Goal: Task Accomplishment & Management: Use online tool/utility

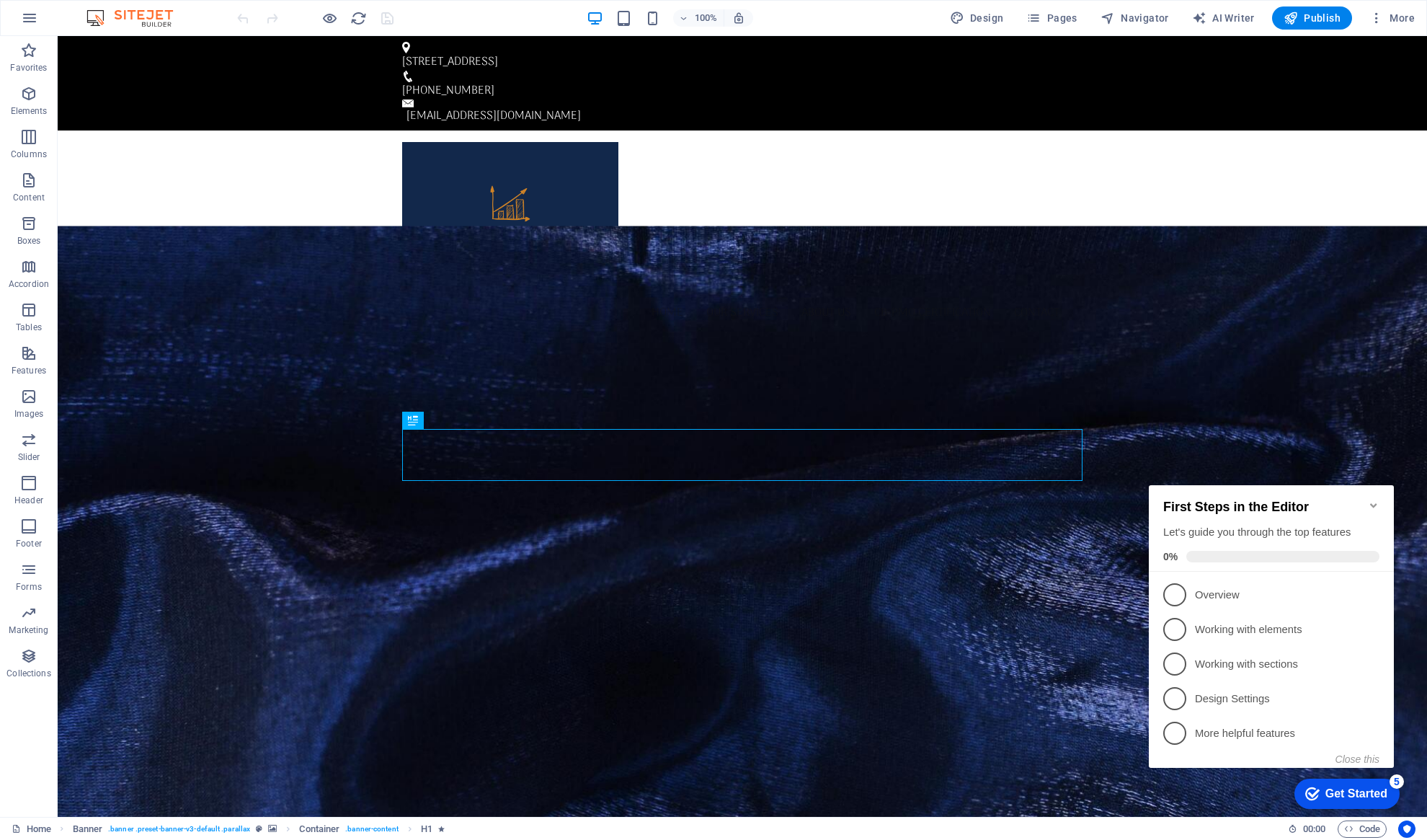
click at [1376, 792] on div "Get Started" at bounding box center [1357, 794] width 62 height 13
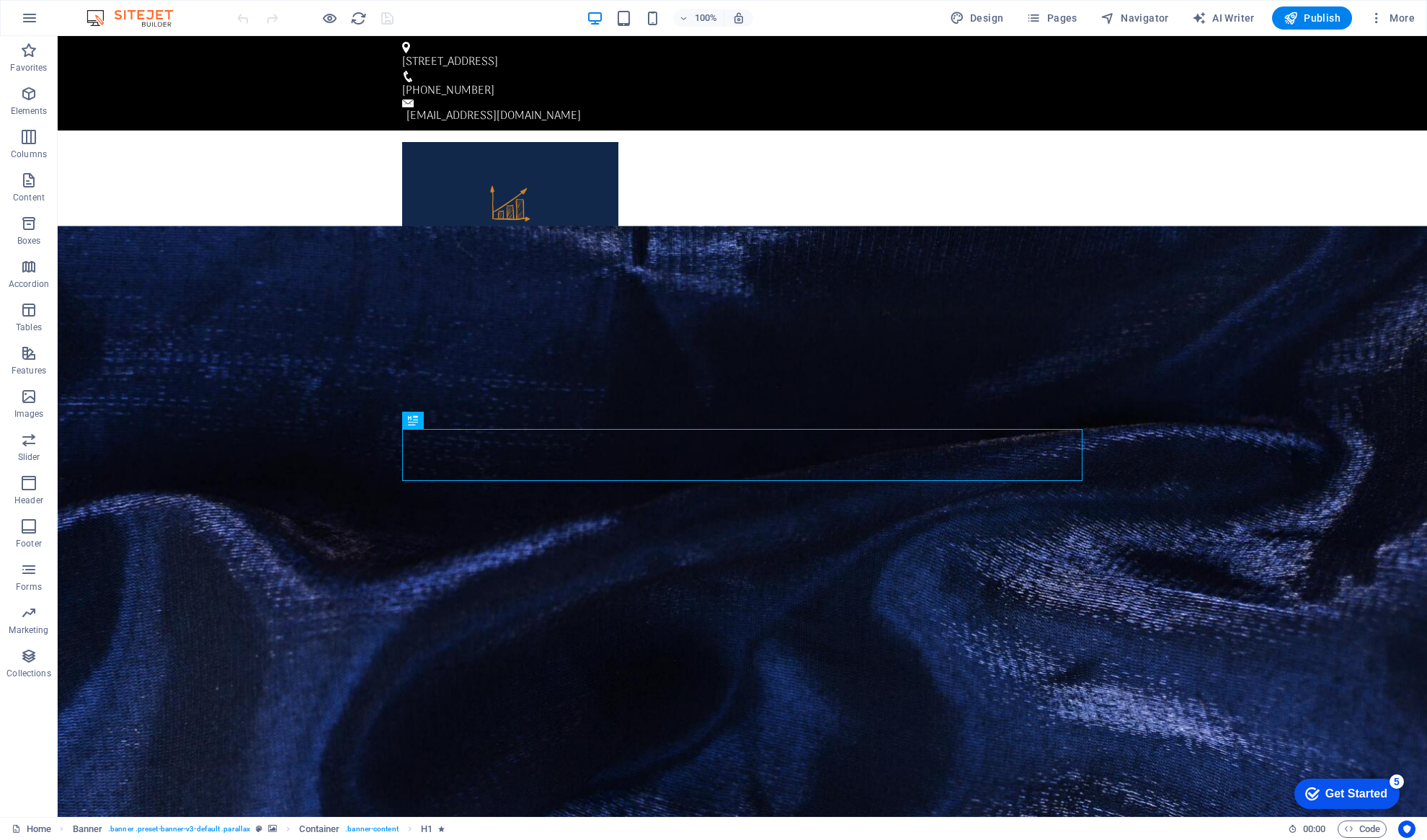
click at [1376, 792] on div "Get Started" at bounding box center [1357, 794] width 62 height 13
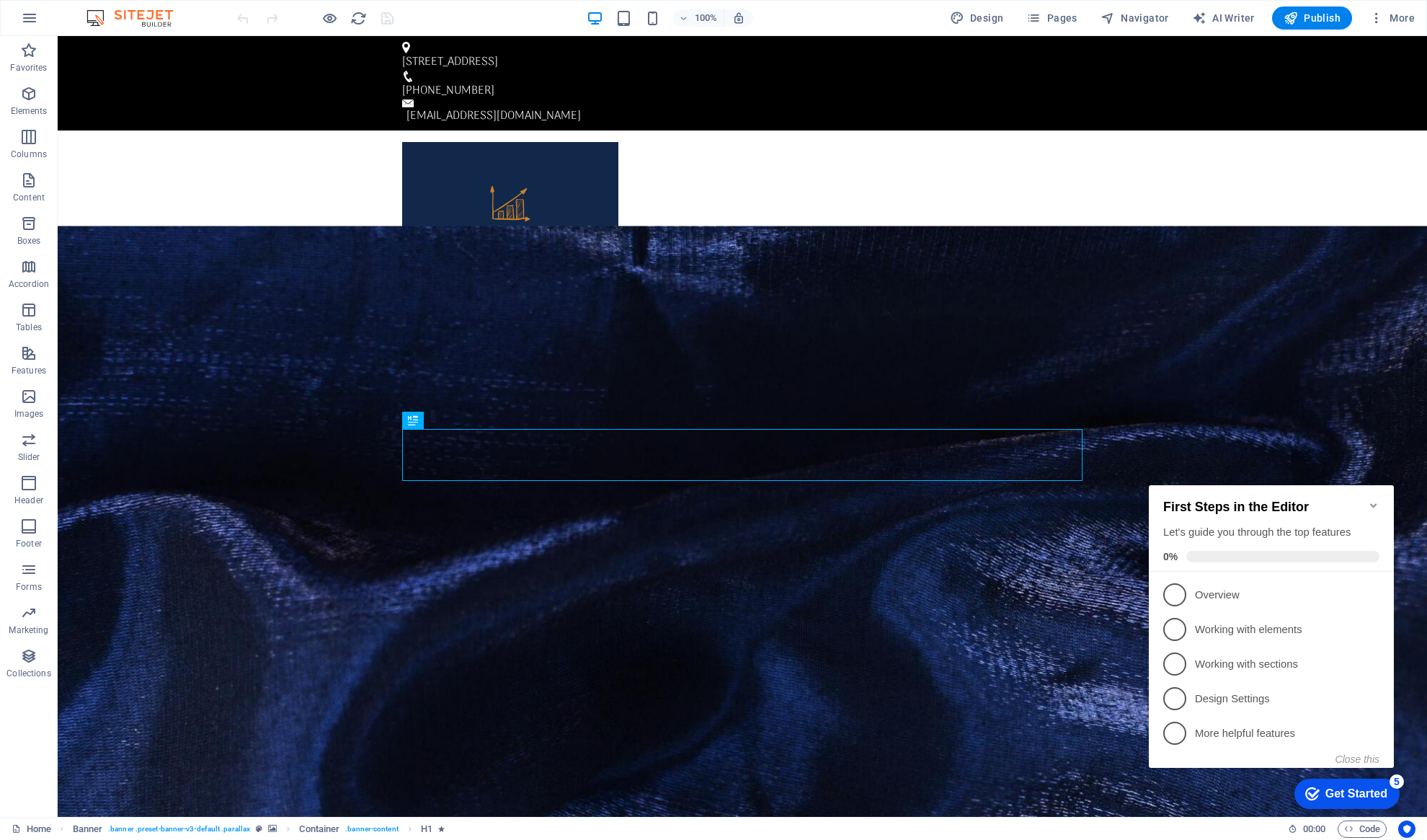
click at [1373, 503] on icon "Minimize checklist" at bounding box center [1373, 505] width 7 height 4
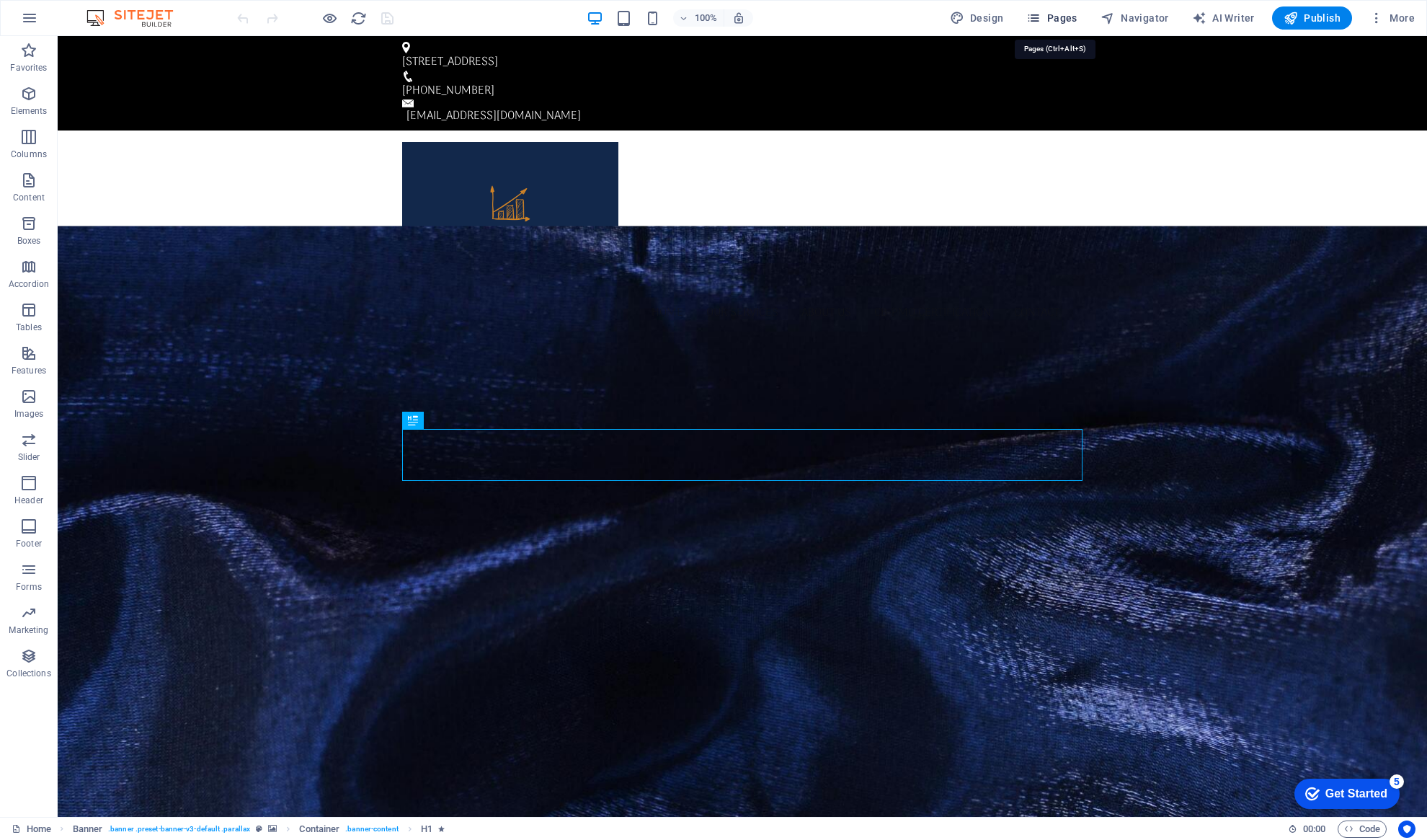
click at [1056, 17] on span "Pages" at bounding box center [1052, 18] width 51 height 14
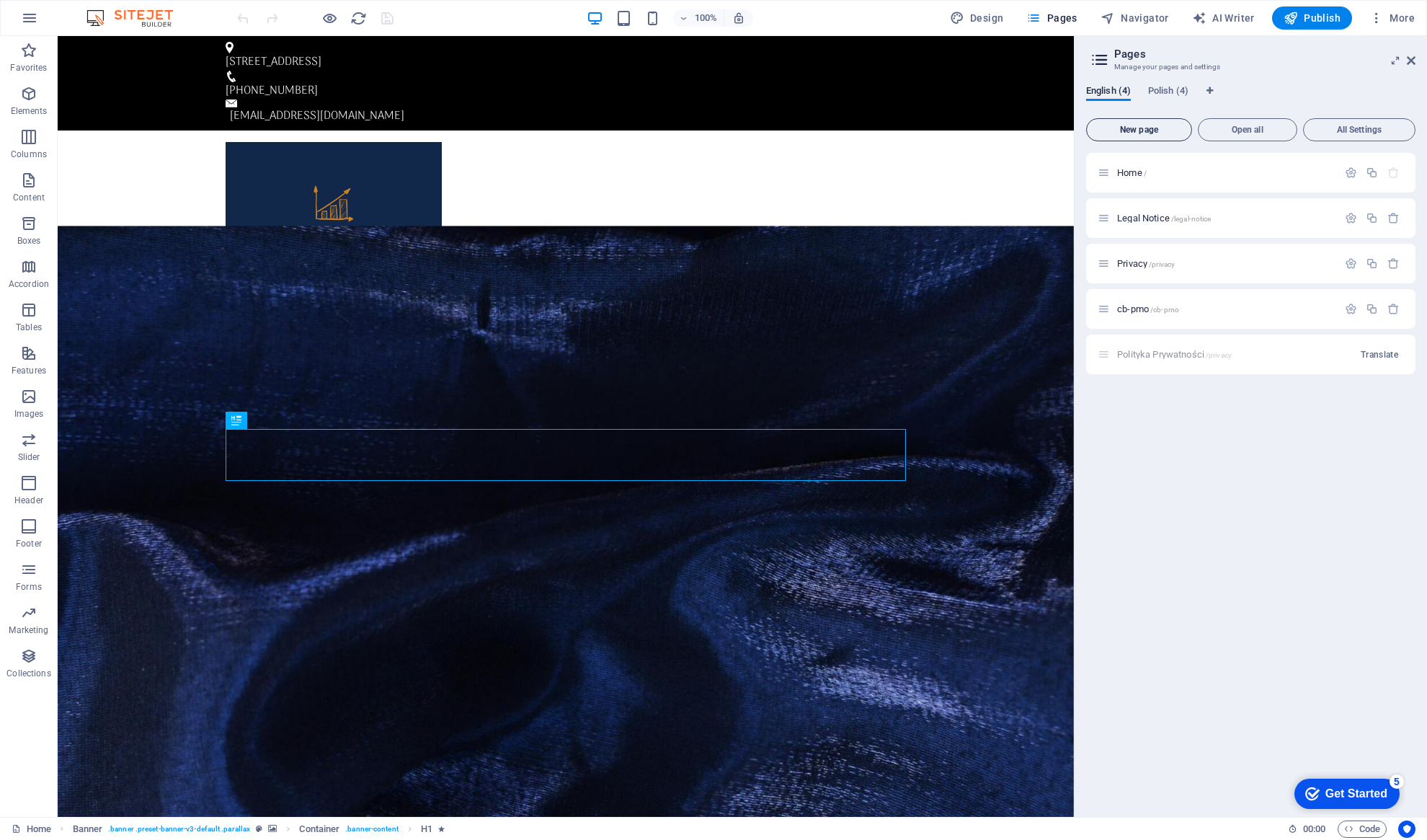
click at [1146, 128] on span "New page" at bounding box center [1139, 130] width 93 height 9
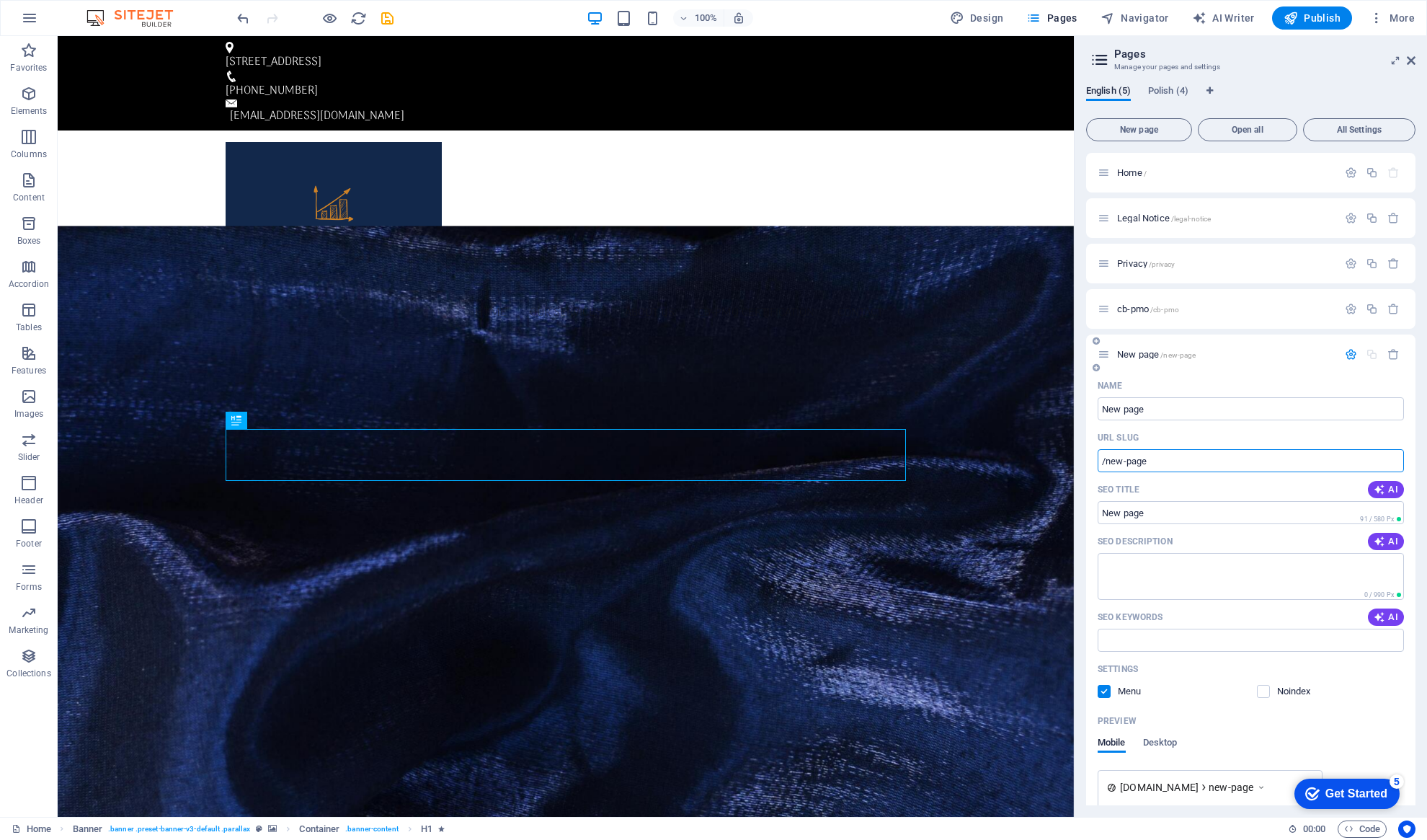
drag, startPoint x: 1155, startPoint y: 463, endPoint x: 1095, endPoint y: 459, distance: 60.1
click at [1095, 459] on div "Name New page ​ URL SLUG /new-page ​ SEO Title AI ​ 91 / 580 Px SEO Description…" at bounding box center [1251, 625] width 329 height 502
paste input "text"
drag, startPoint x: 1160, startPoint y: 463, endPoint x: 1087, endPoint y: 465, distance: 73.0
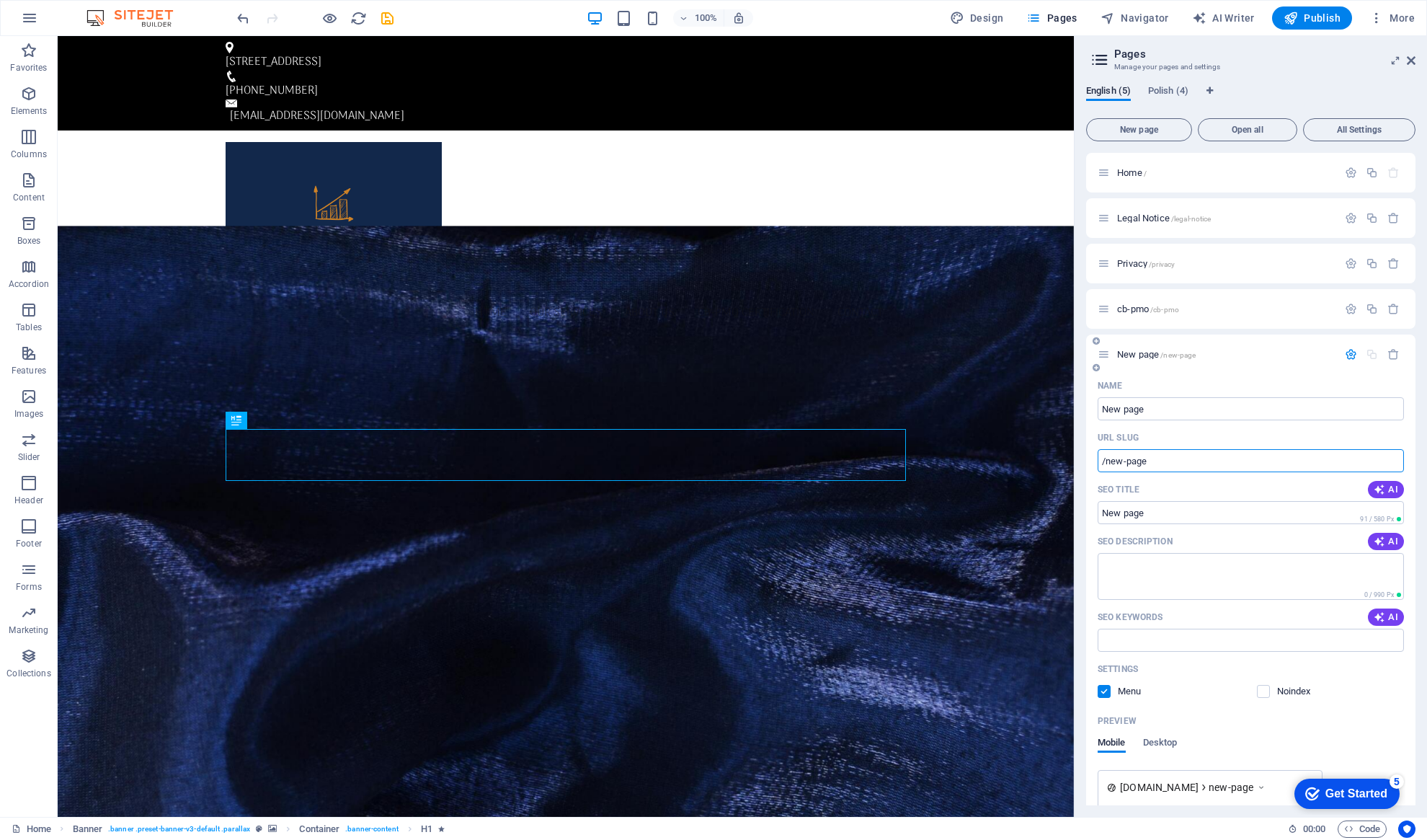
click at [1088, 465] on div "Name New page ​ URL SLUG /new-page ​ SEO Title AI ​ 91 / 580 Px SEO Description…" at bounding box center [1251, 625] width 329 height 502
paste input "text"
drag, startPoint x: 1169, startPoint y: 459, endPoint x: 1089, endPoint y: 463, distance: 80.1
click at [1089, 463] on div "Name New page ​ URL SLUG /new-page ​ SEO Title AI ​ 91 / 580 Px SEO Description…" at bounding box center [1251, 625] width 329 height 502
paste input "rejestracja-pmocb"
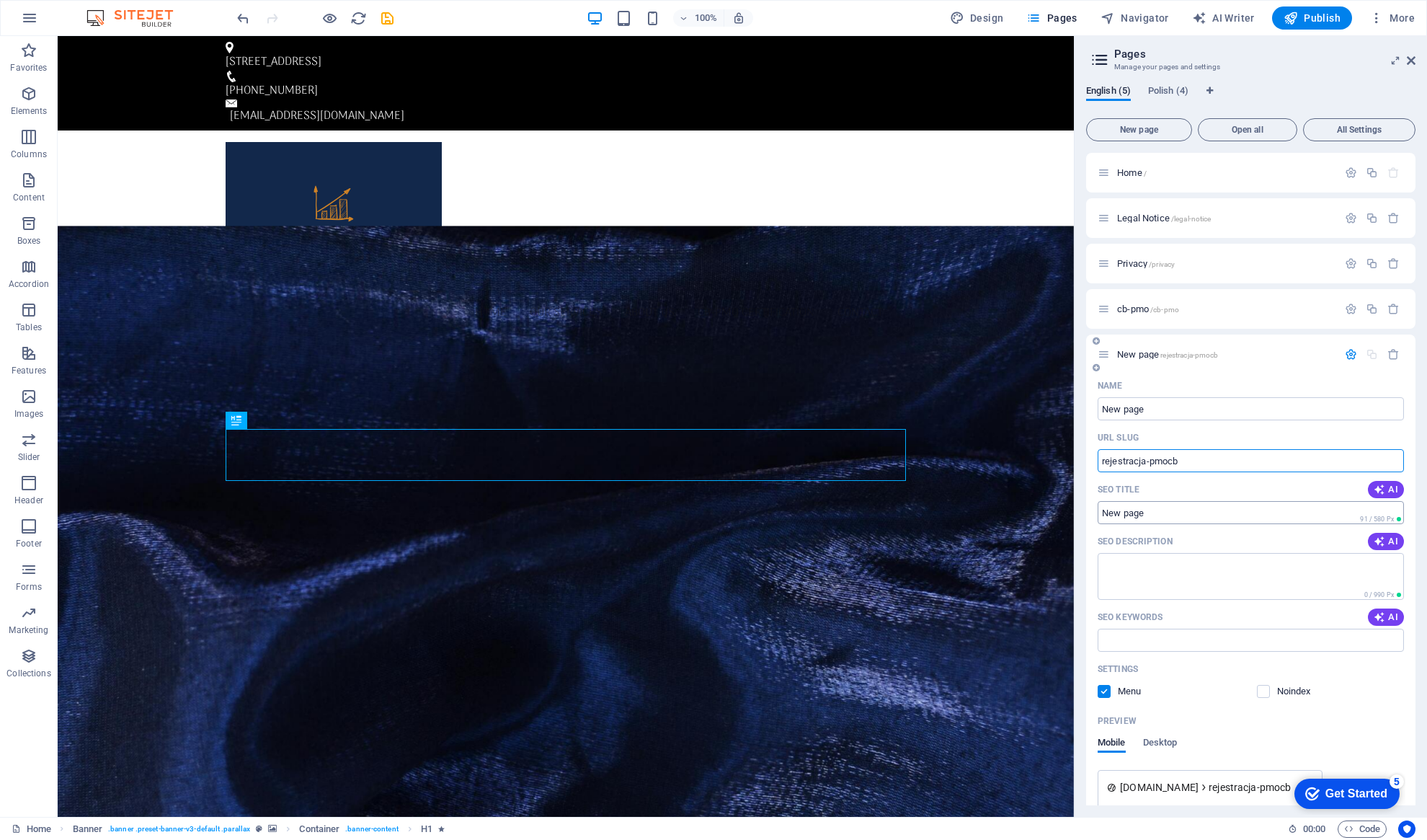
type input "rejestracja-pmocb"
click at [1180, 507] on input "SEO Title" at bounding box center [1251, 512] width 307 height 23
click at [1392, 490] on span "AI" at bounding box center [1386, 489] width 25 height 12
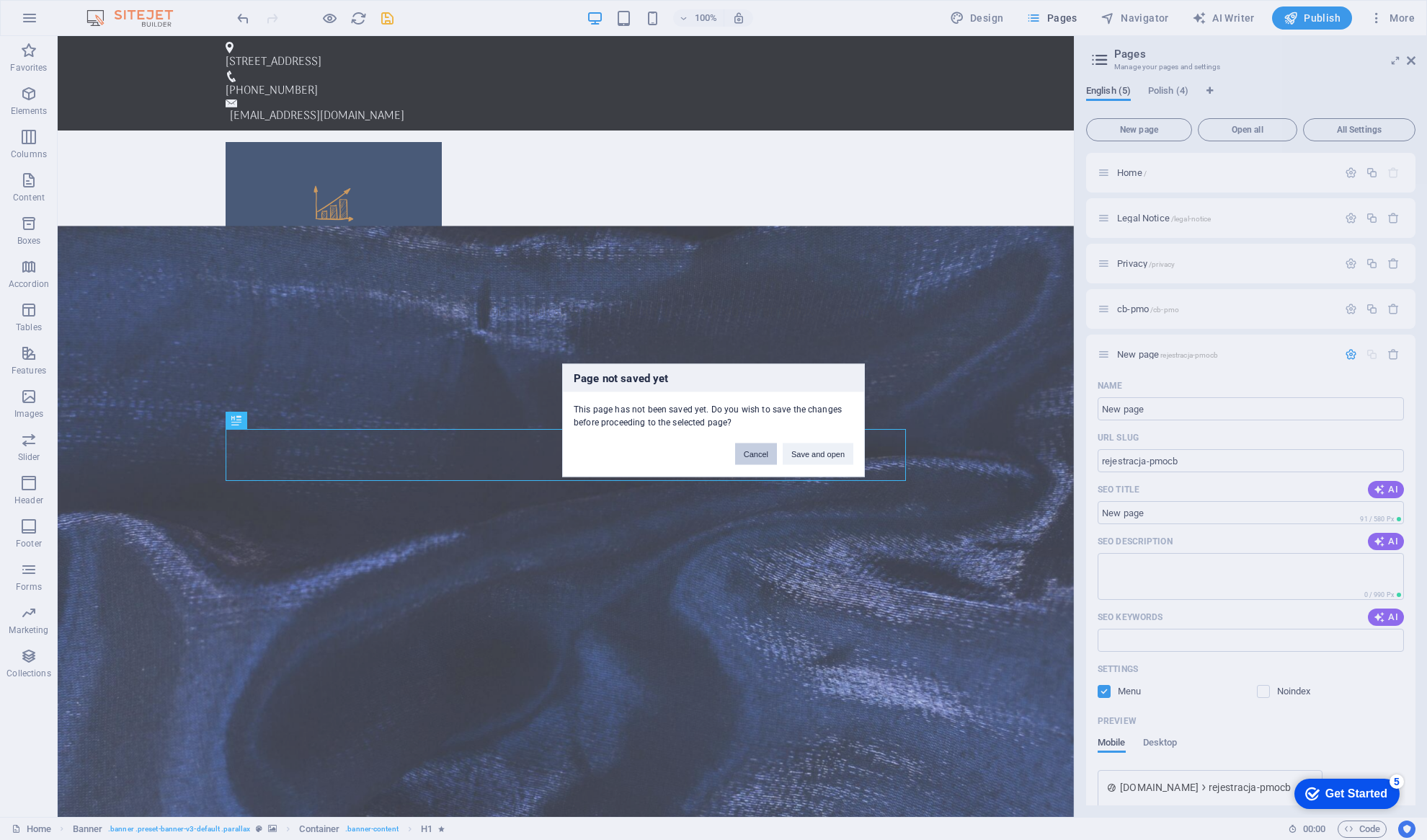
click at [757, 454] on button "Cancel" at bounding box center [756, 454] width 42 height 22
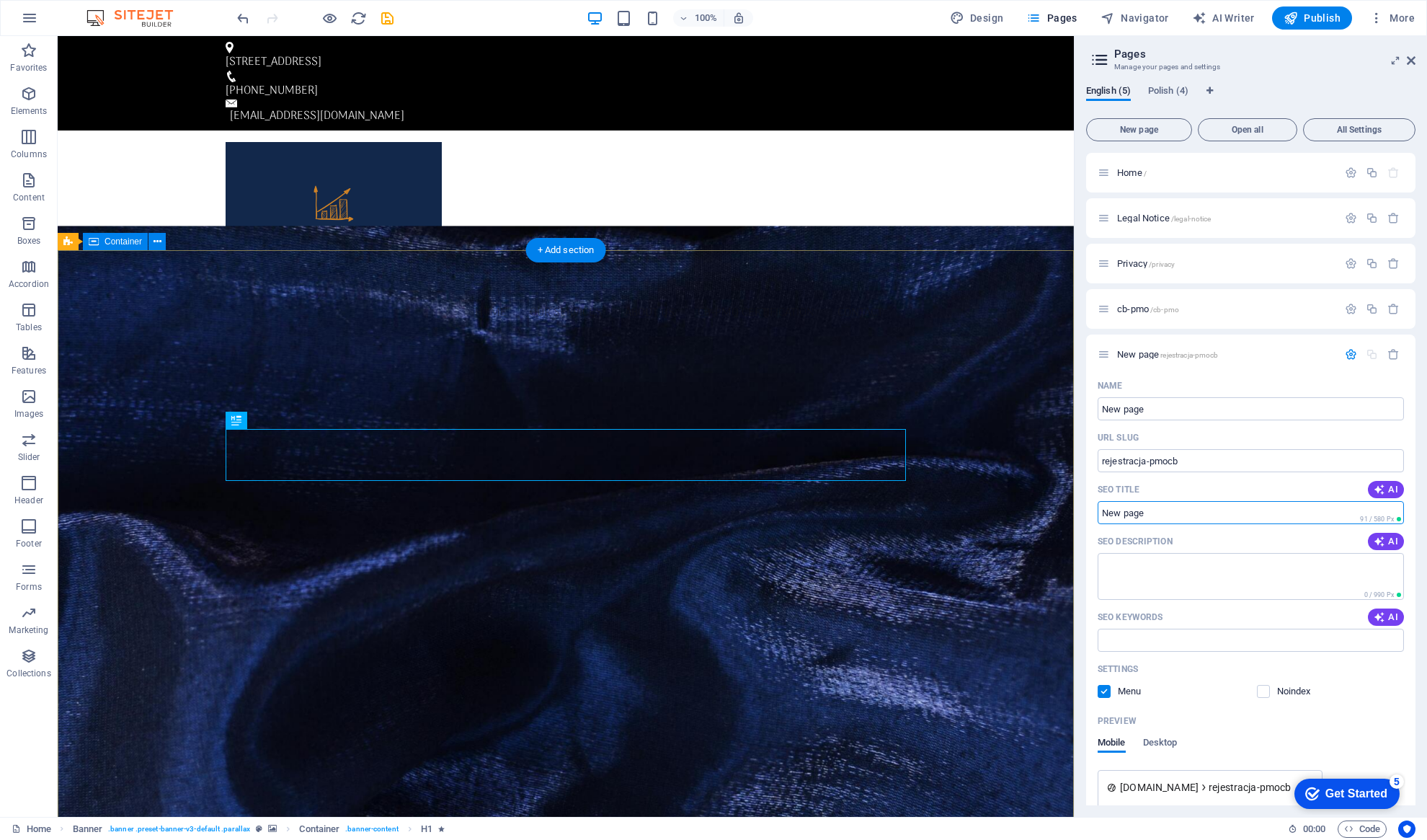
drag, startPoint x: 1228, startPoint y: 545, endPoint x: 1029, endPoint y: 515, distance: 201.2
drag, startPoint x: 1214, startPoint y: 548, endPoint x: 1069, endPoint y: 505, distance: 151.2
type input "PMO-CB course, training"
click at [1382, 540] on icon "button" at bounding box center [1379, 541] width 12 height 12
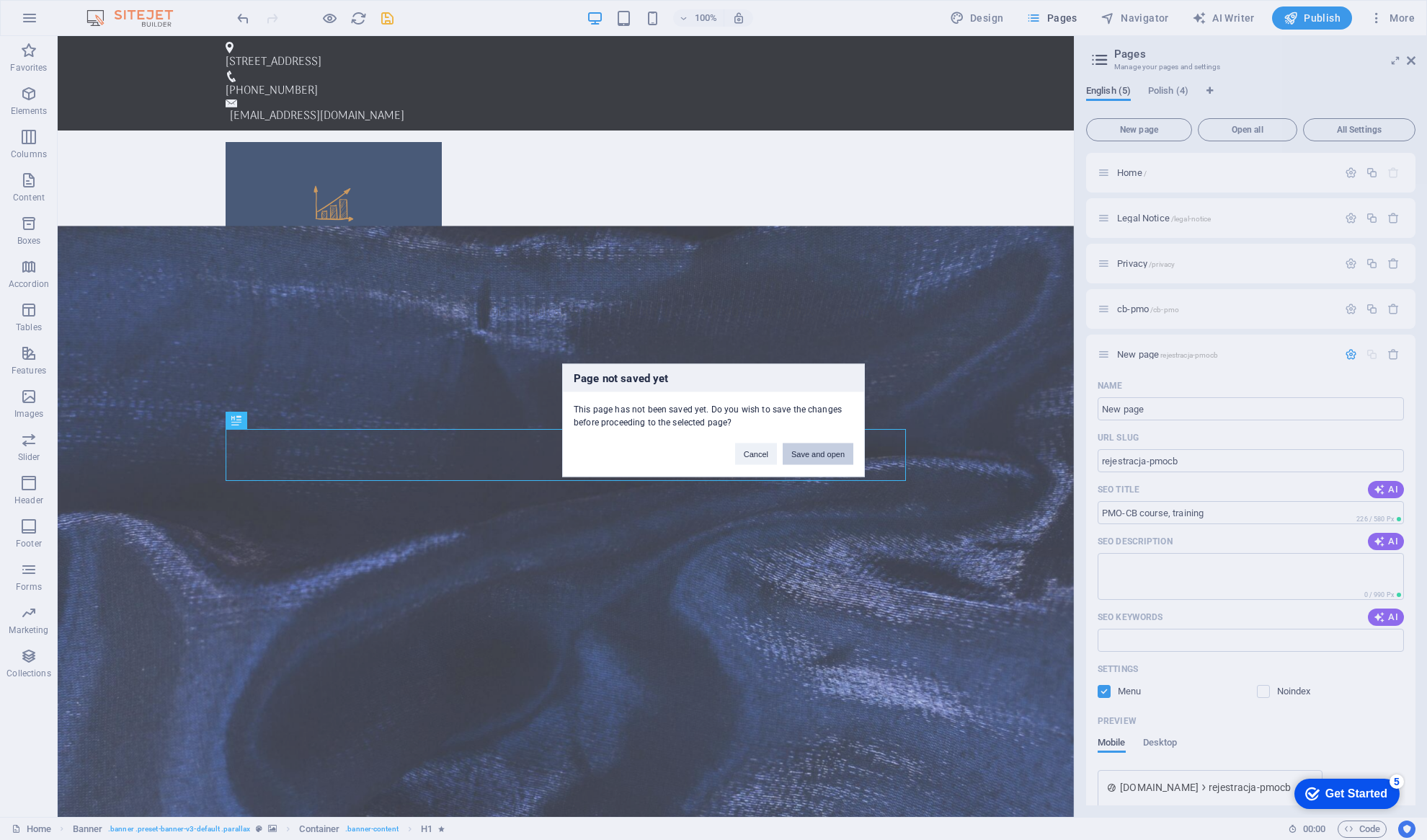
click at [820, 457] on button "Save and open" at bounding box center [817, 454] width 70 height 22
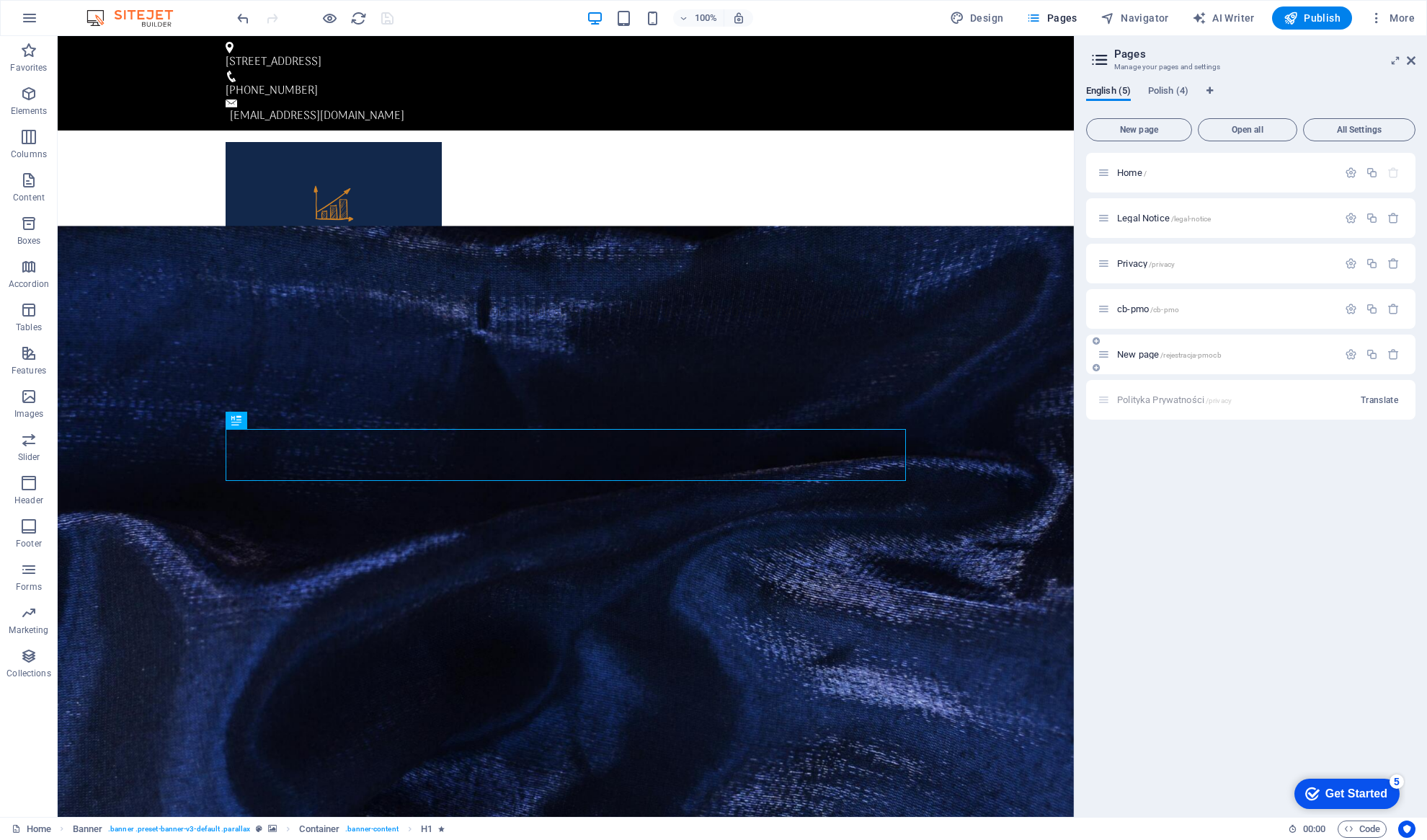
click at [1145, 354] on span "New page /rejestracja-pmocb" at bounding box center [1169, 354] width 104 height 11
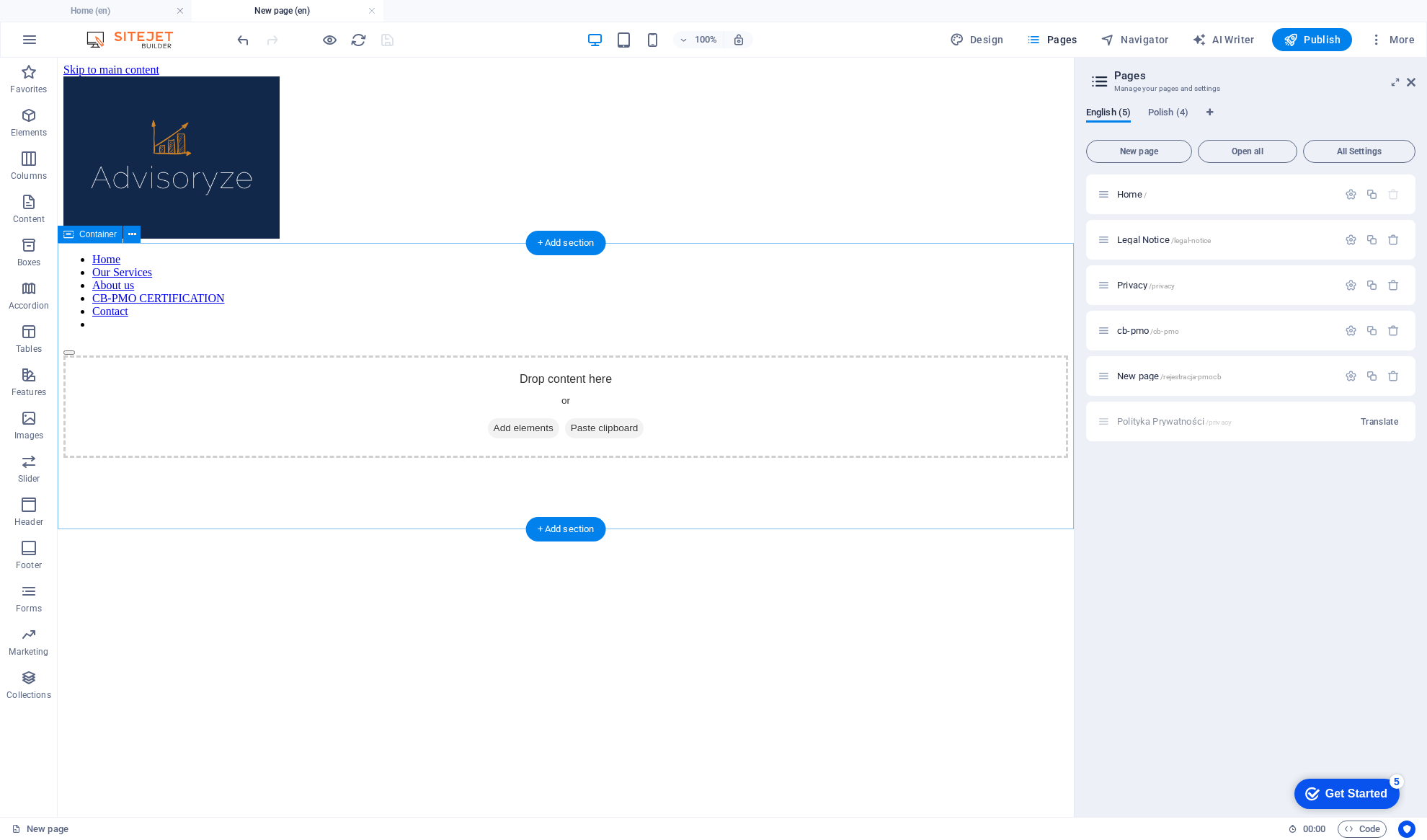
click at [509, 418] on span "Add elements" at bounding box center [523, 428] width 71 height 20
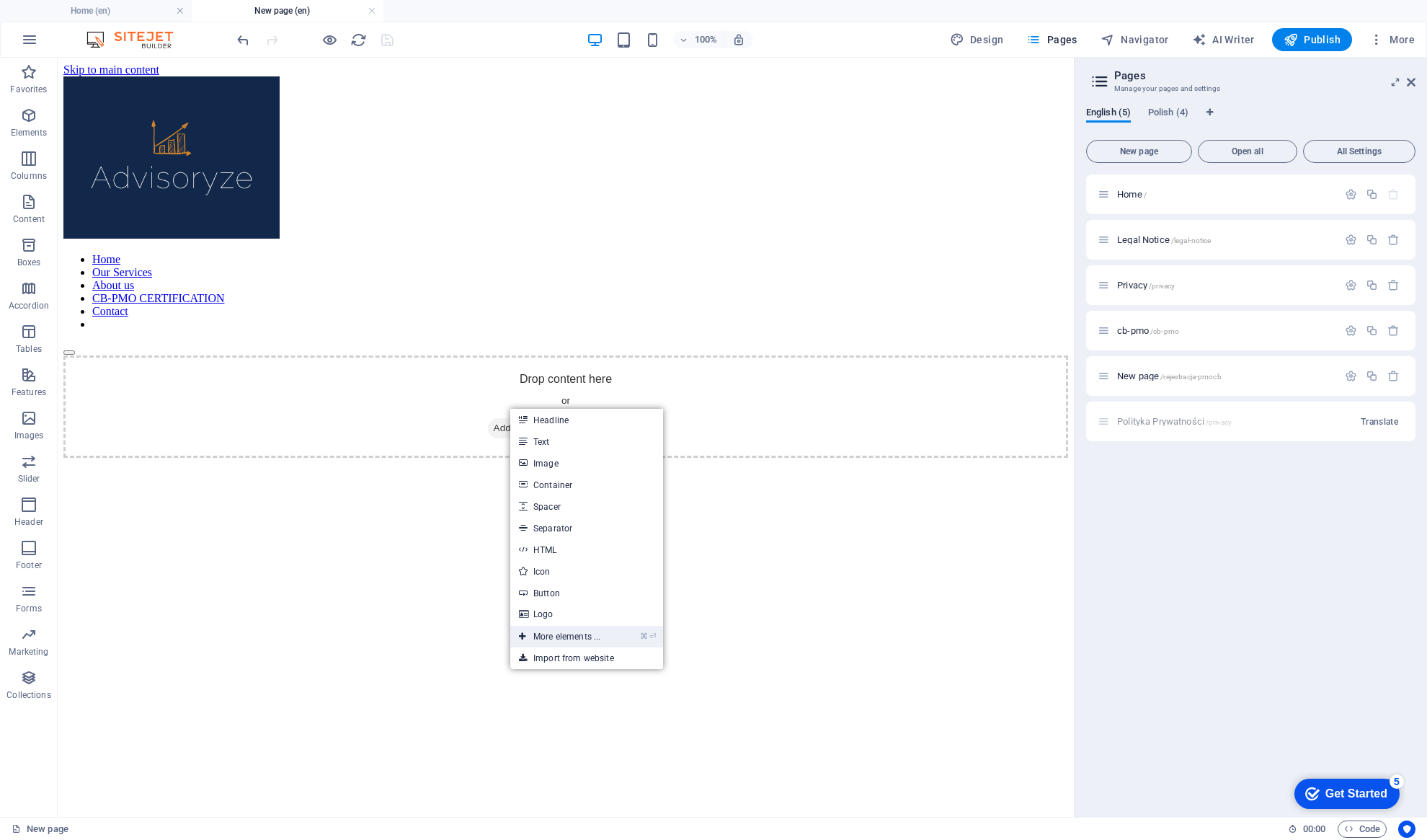
click at [564, 642] on link "⌘ ⏎ More elements ..." at bounding box center [559, 636] width 99 height 22
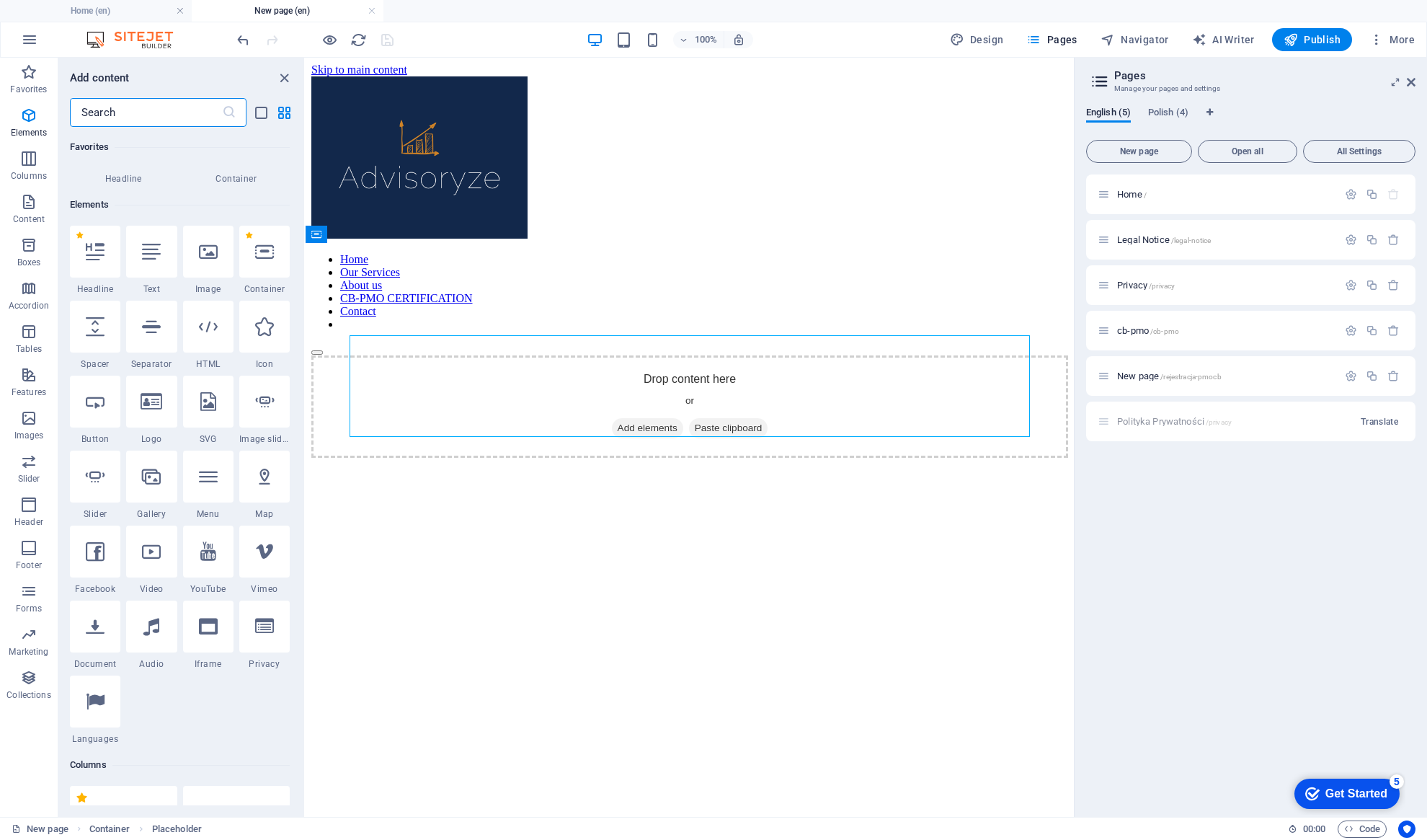
scroll to position [154, 0]
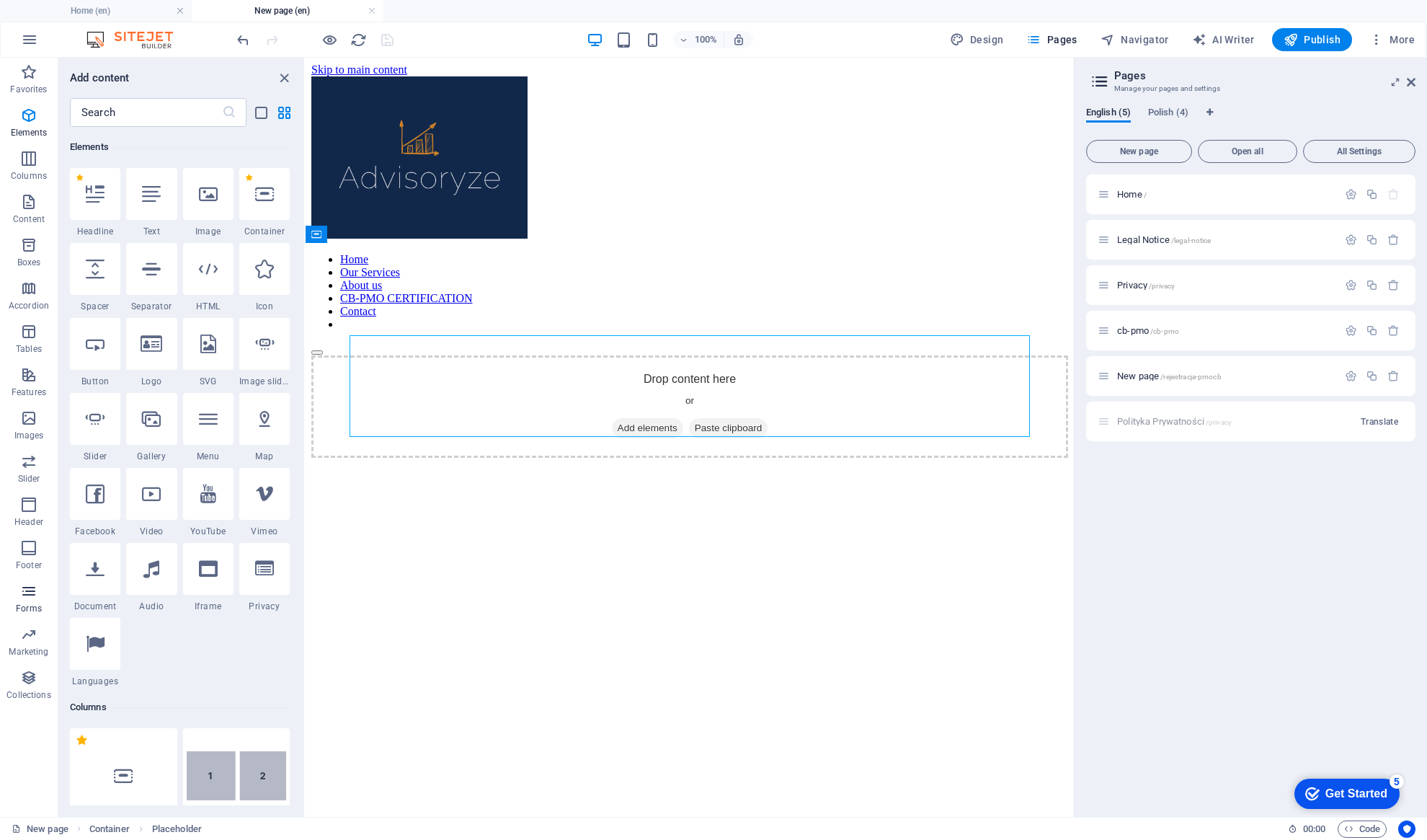
click at [30, 592] on icon "button" at bounding box center [29, 591] width 17 height 17
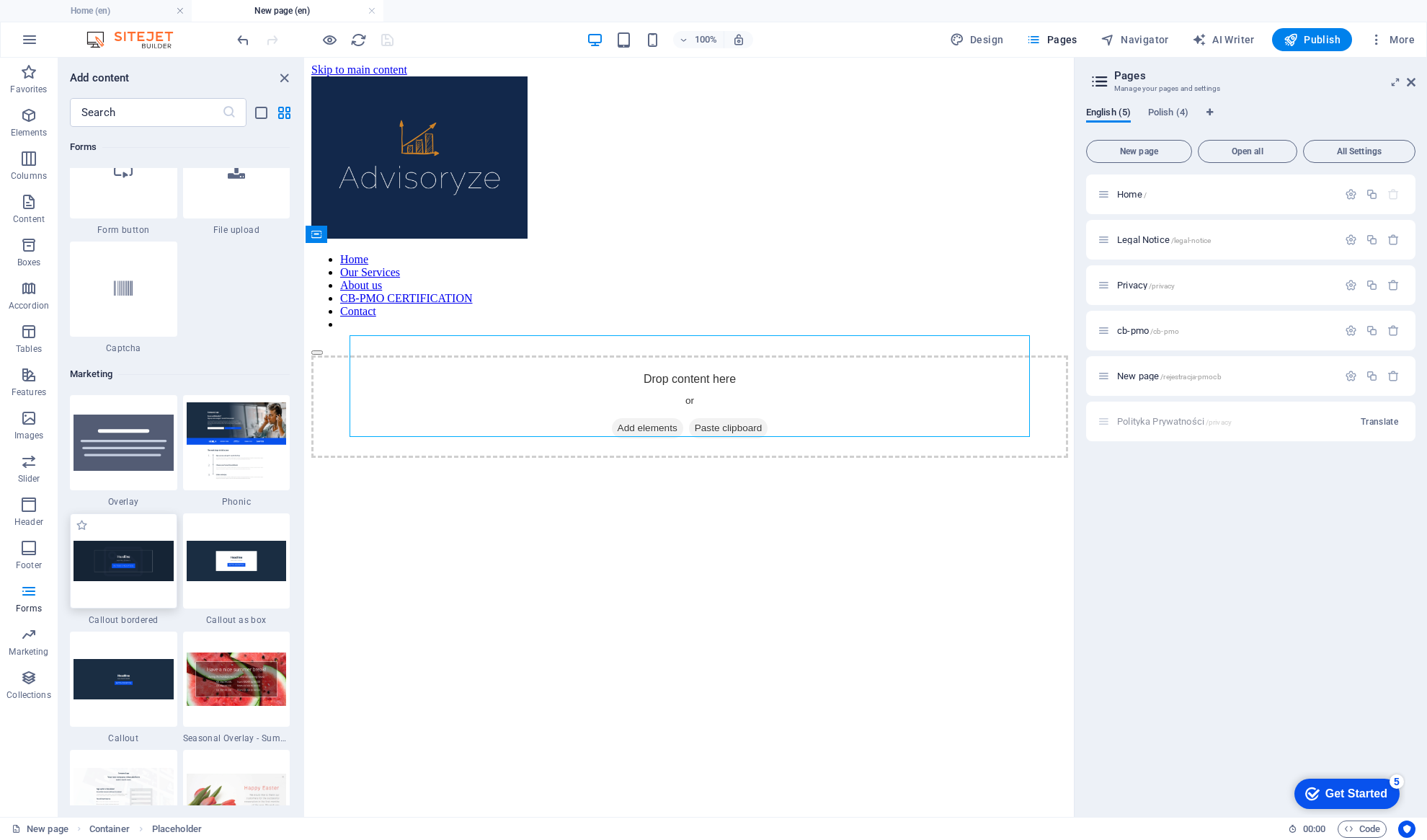
scroll to position [11509, 0]
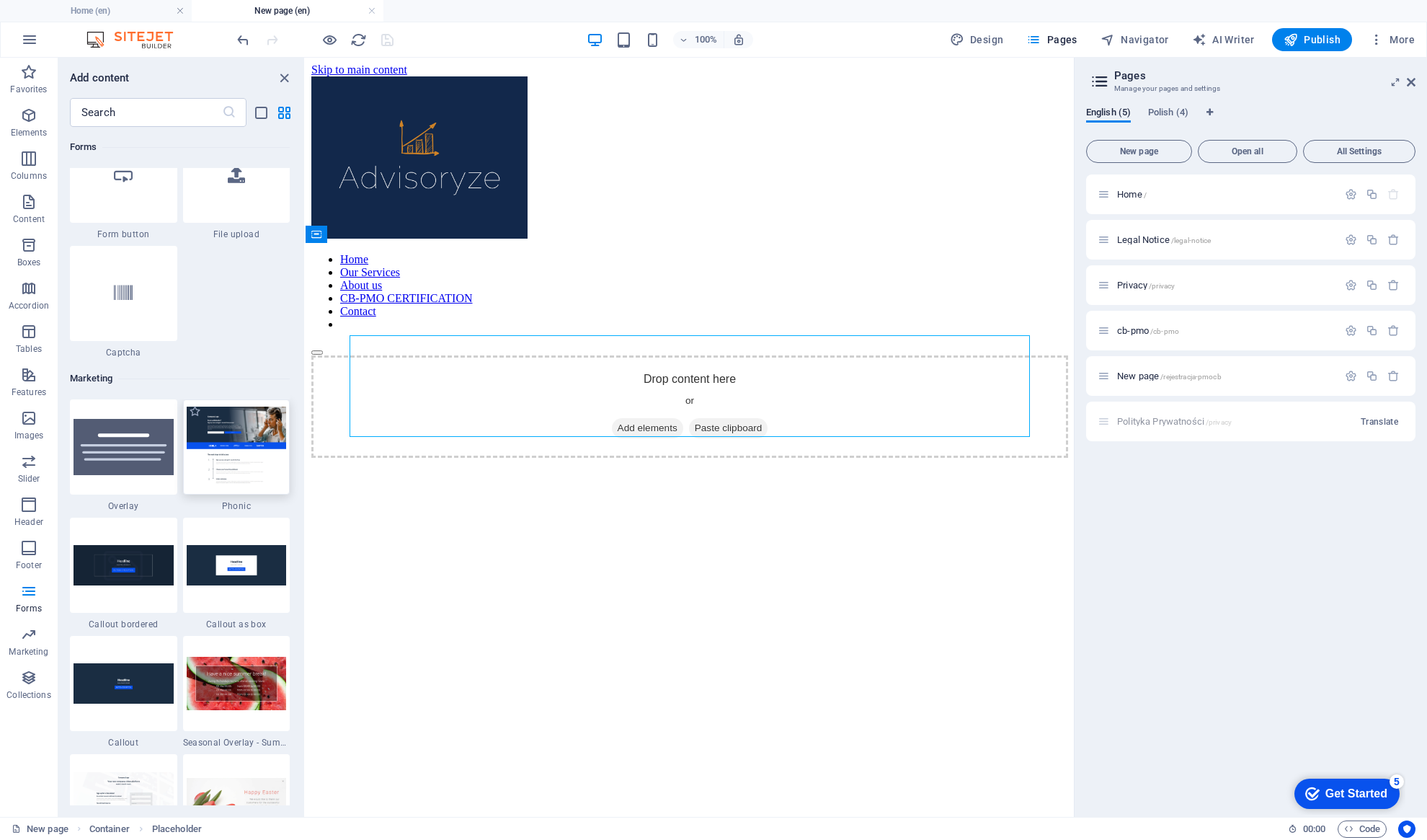
click at [231, 473] on img at bounding box center [237, 446] width 100 height 80
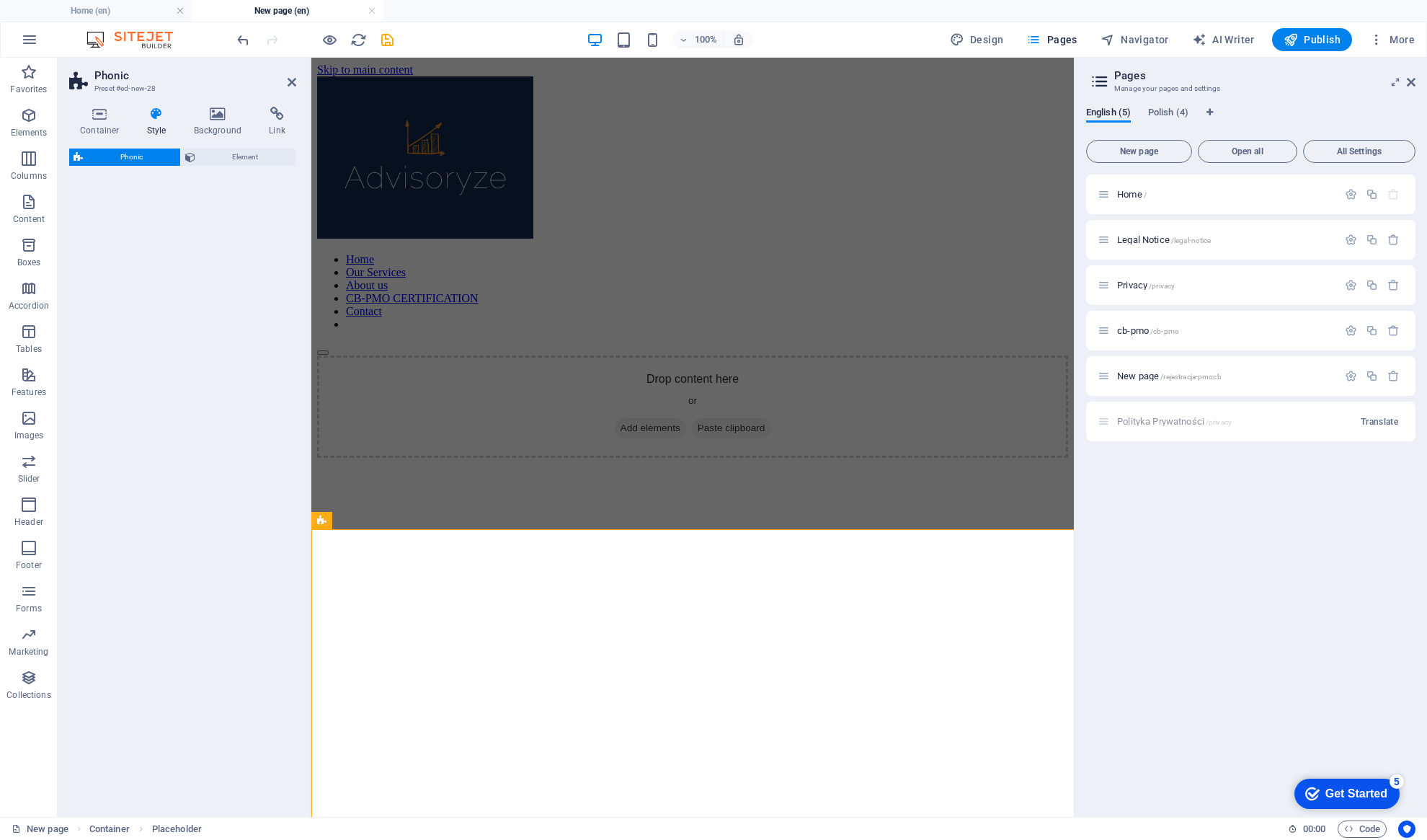
select select "%"
select select "rem"
select select "px"
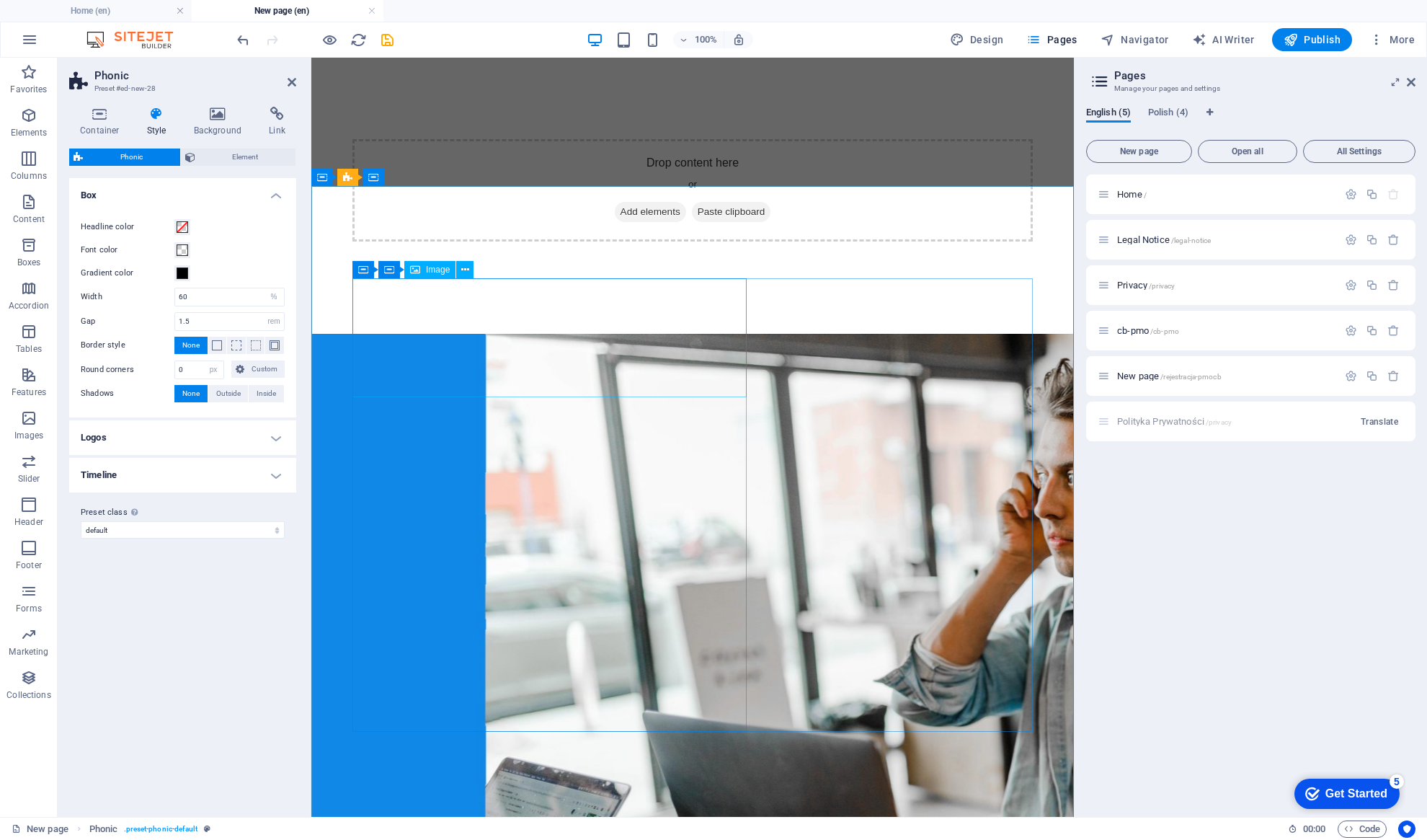
scroll to position [0, 0]
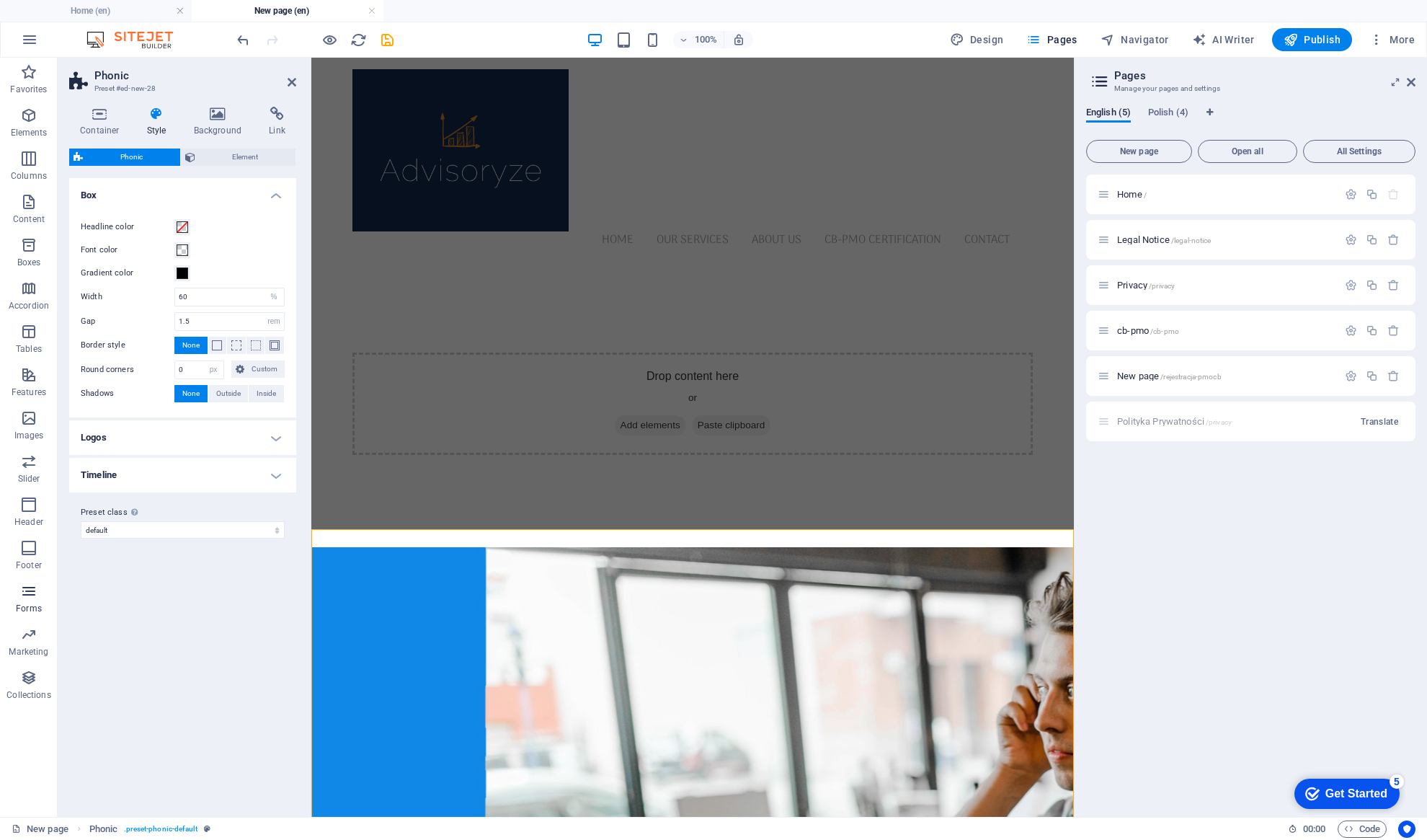
click at [20, 602] on span "Forms" at bounding box center [29, 600] width 58 height 35
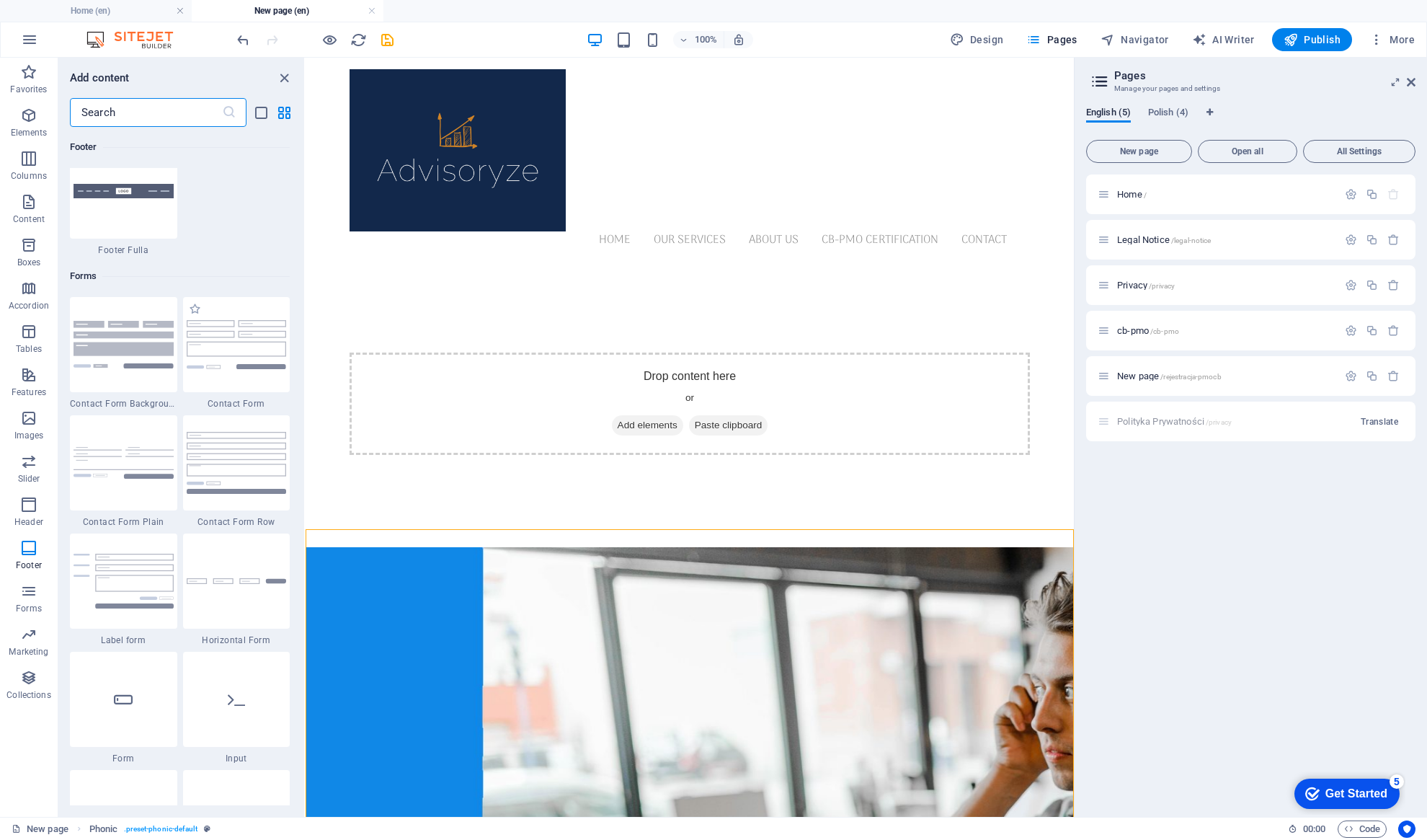
scroll to position [10333, 0]
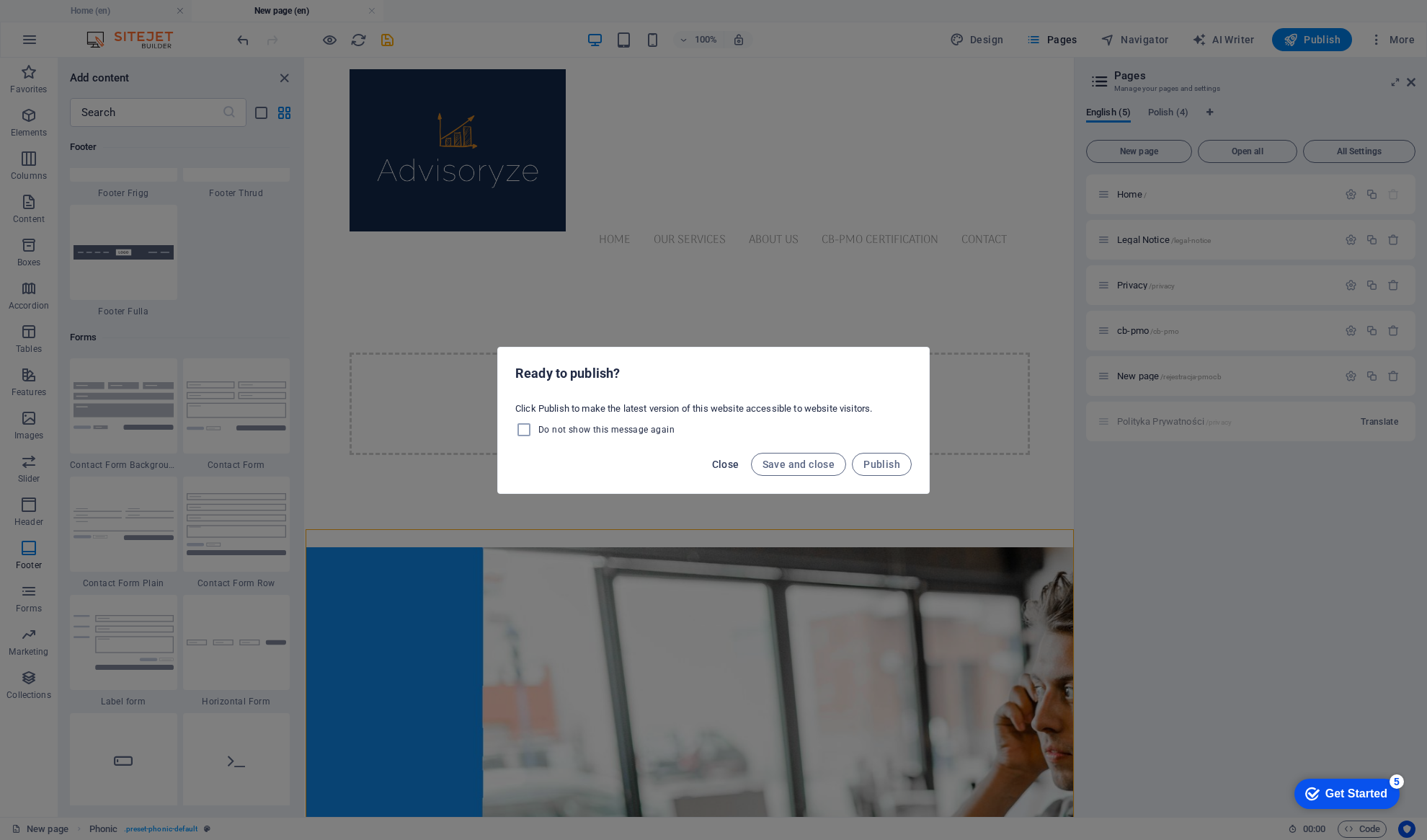
click at [733, 465] on span "Close" at bounding box center [726, 464] width 28 height 12
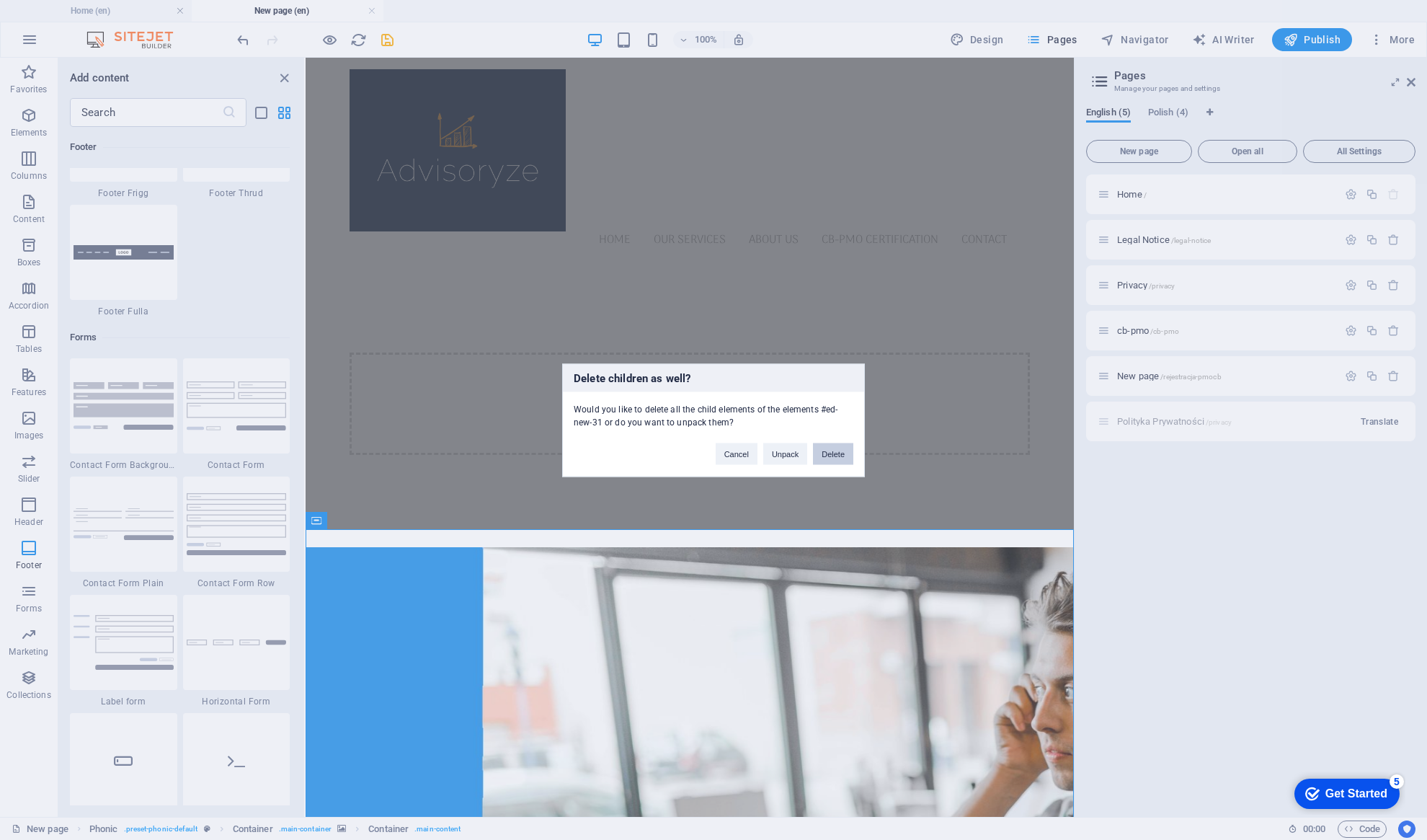
click at [839, 452] on button "Delete" at bounding box center [833, 454] width 41 height 22
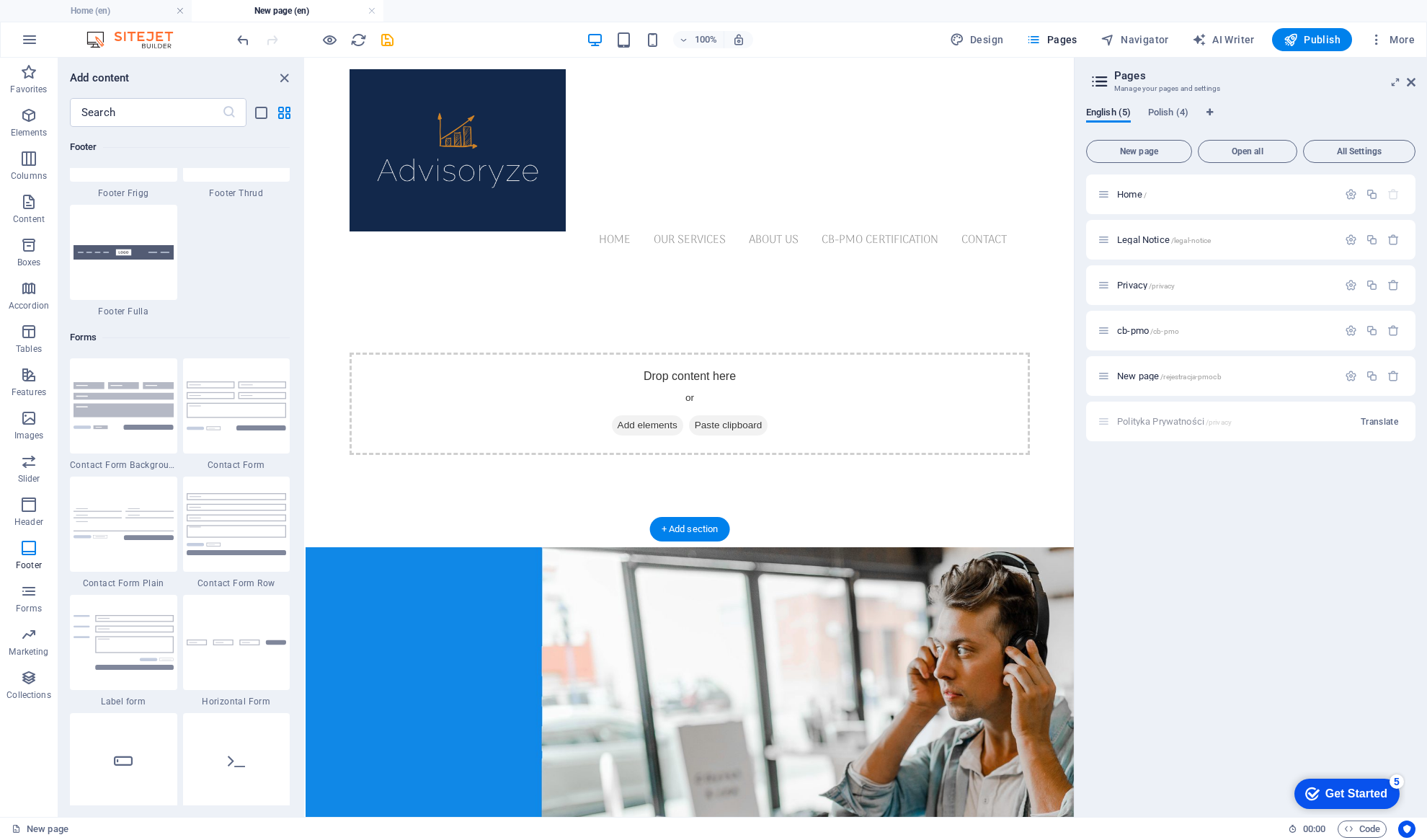
click at [596, 569] on figure at bounding box center [690, 775] width 768 height 456
click at [625, 548] on figure at bounding box center [690, 775] width 768 height 456
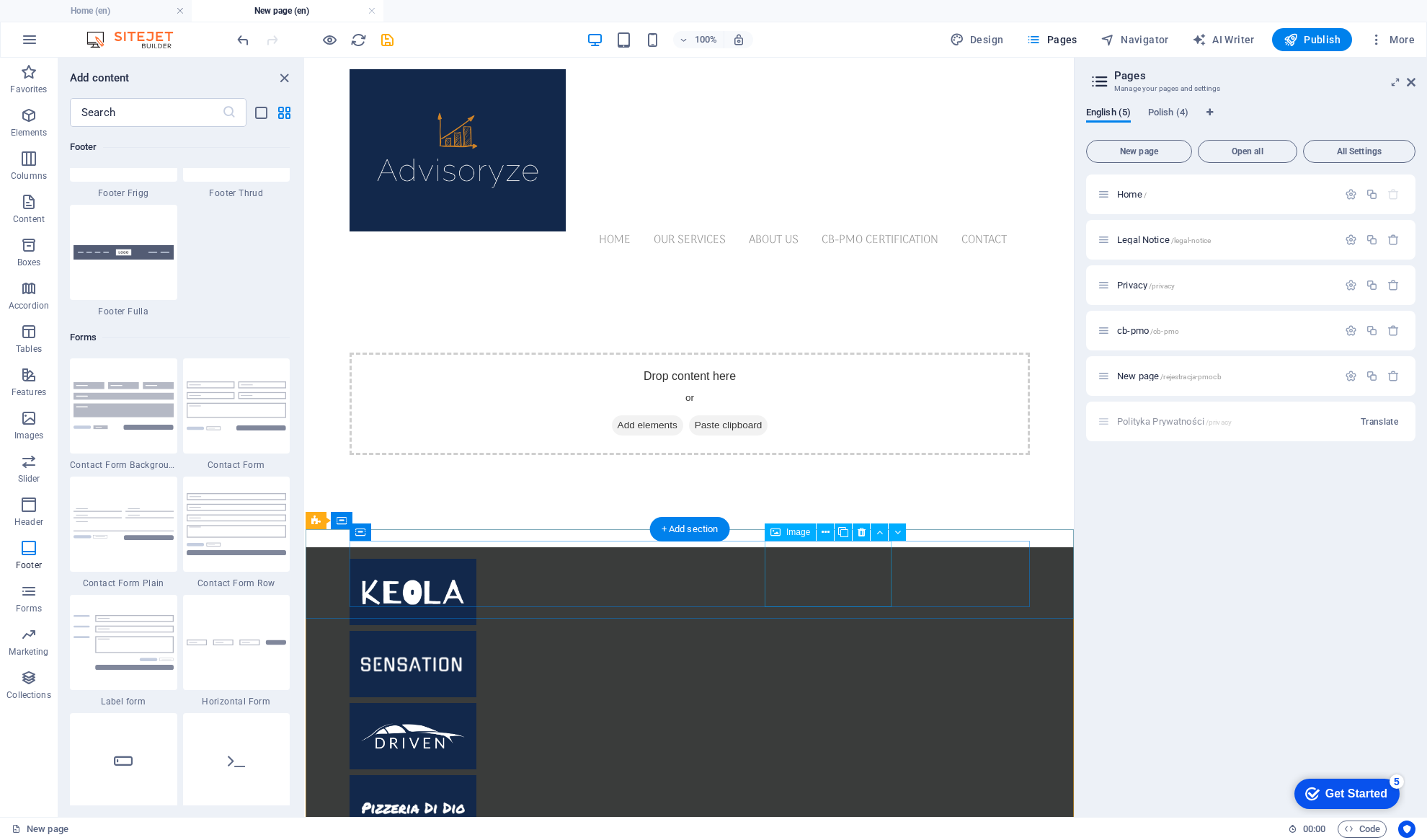
click at [476, 775] on figure at bounding box center [412, 807] width 127 height 66
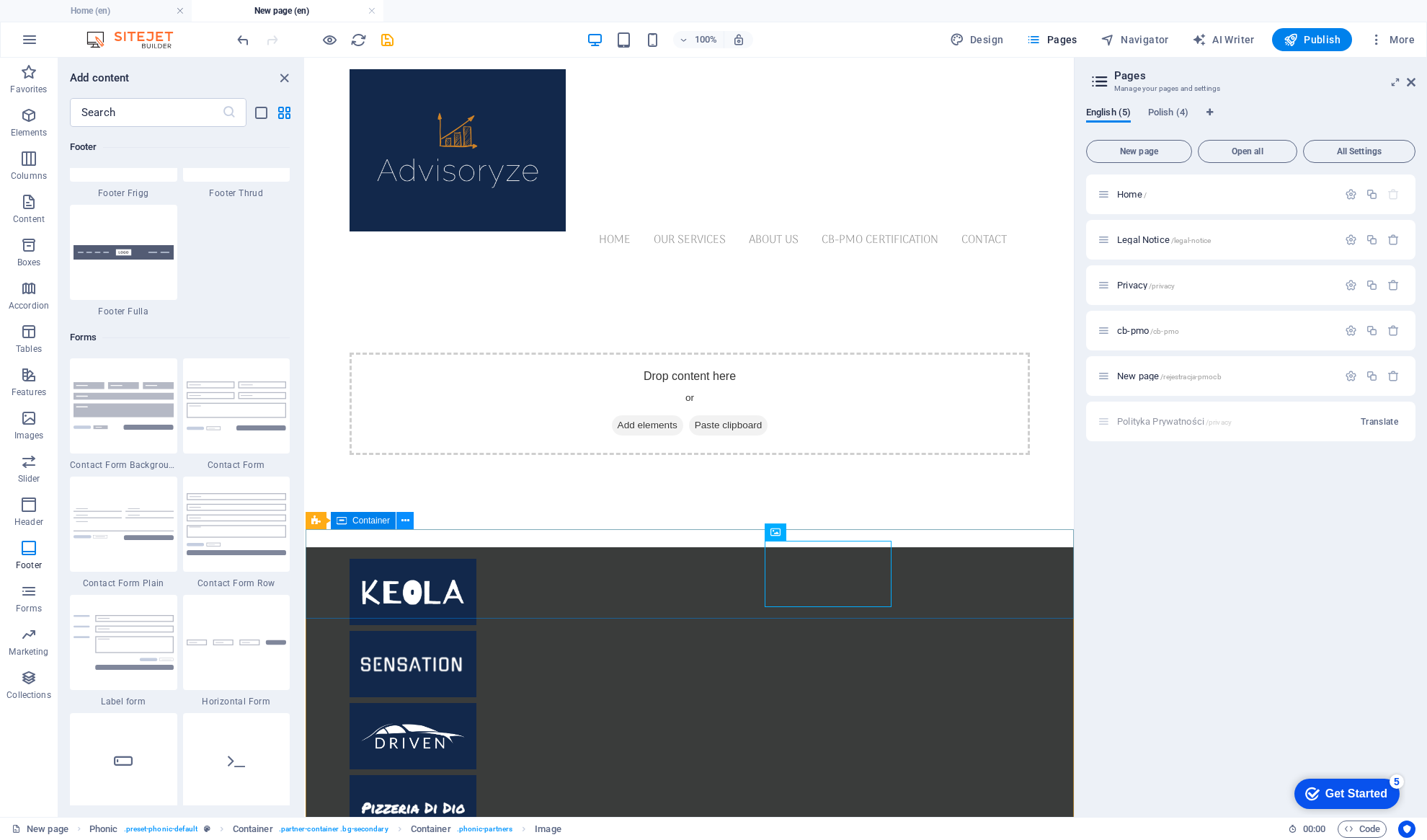
click at [407, 523] on icon at bounding box center [405, 520] width 8 height 15
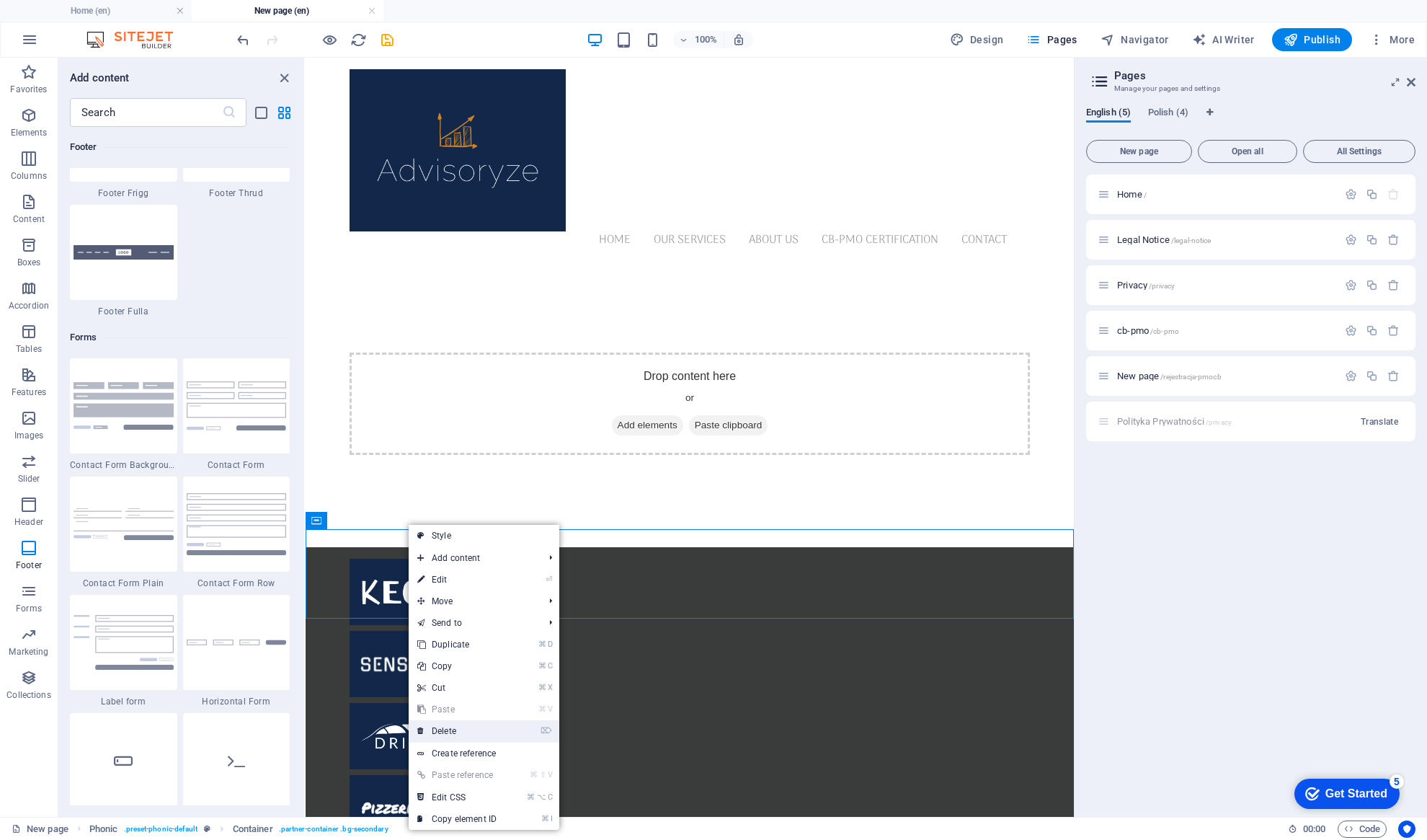
click at [446, 729] on link "⌦ Delete" at bounding box center [457, 731] width 96 height 22
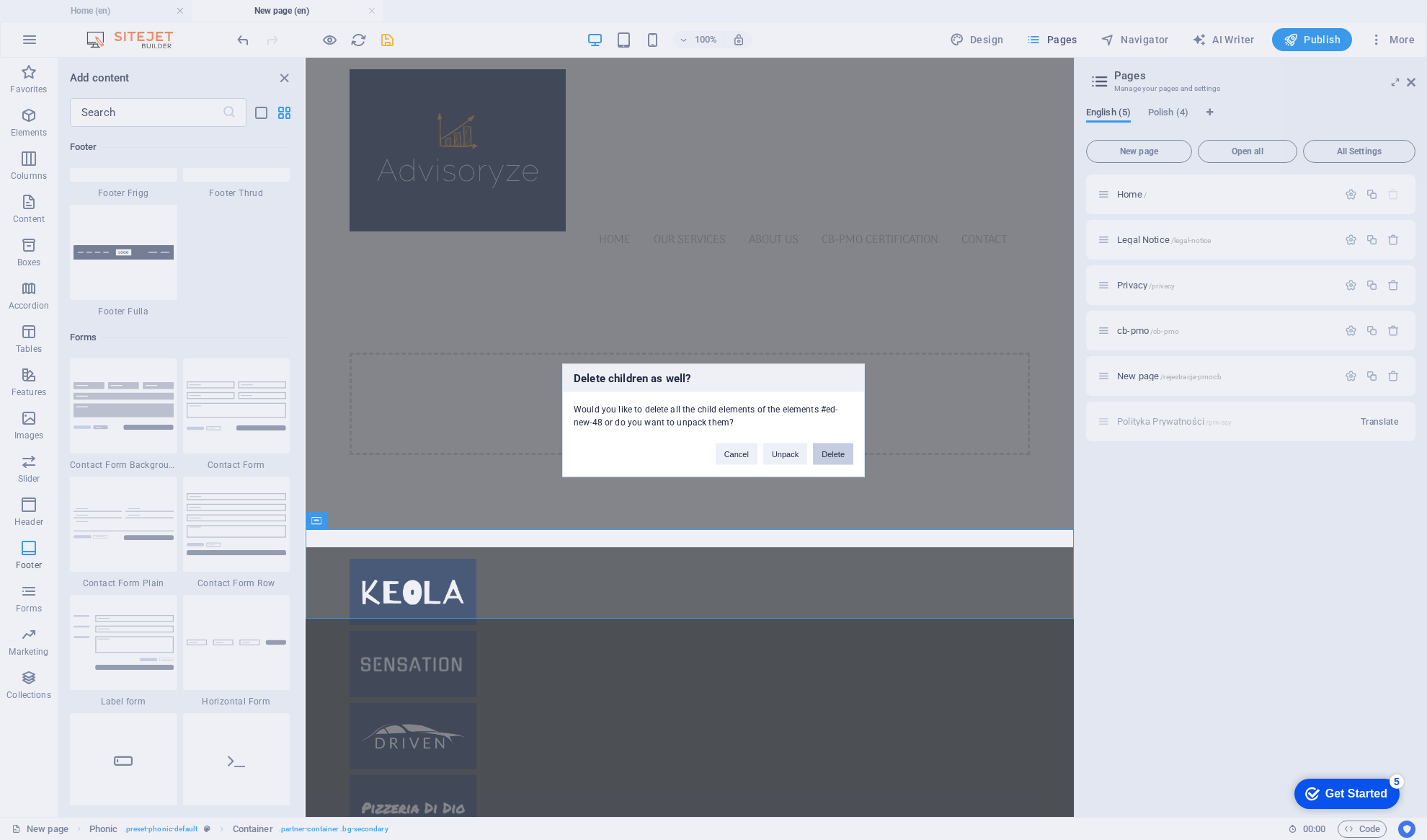
click at [835, 457] on button "Delete" at bounding box center [833, 454] width 41 height 22
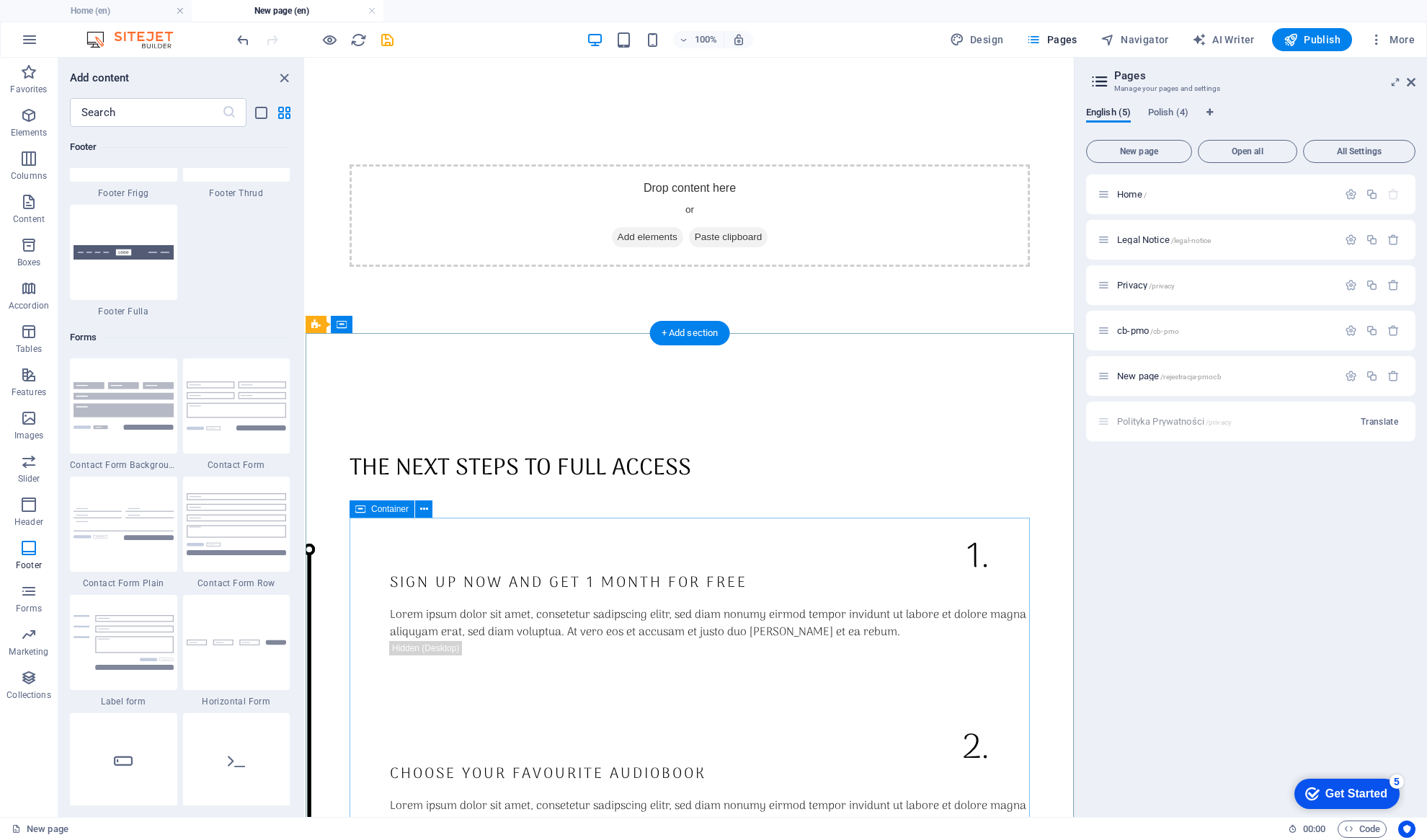
scroll to position [180, 0]
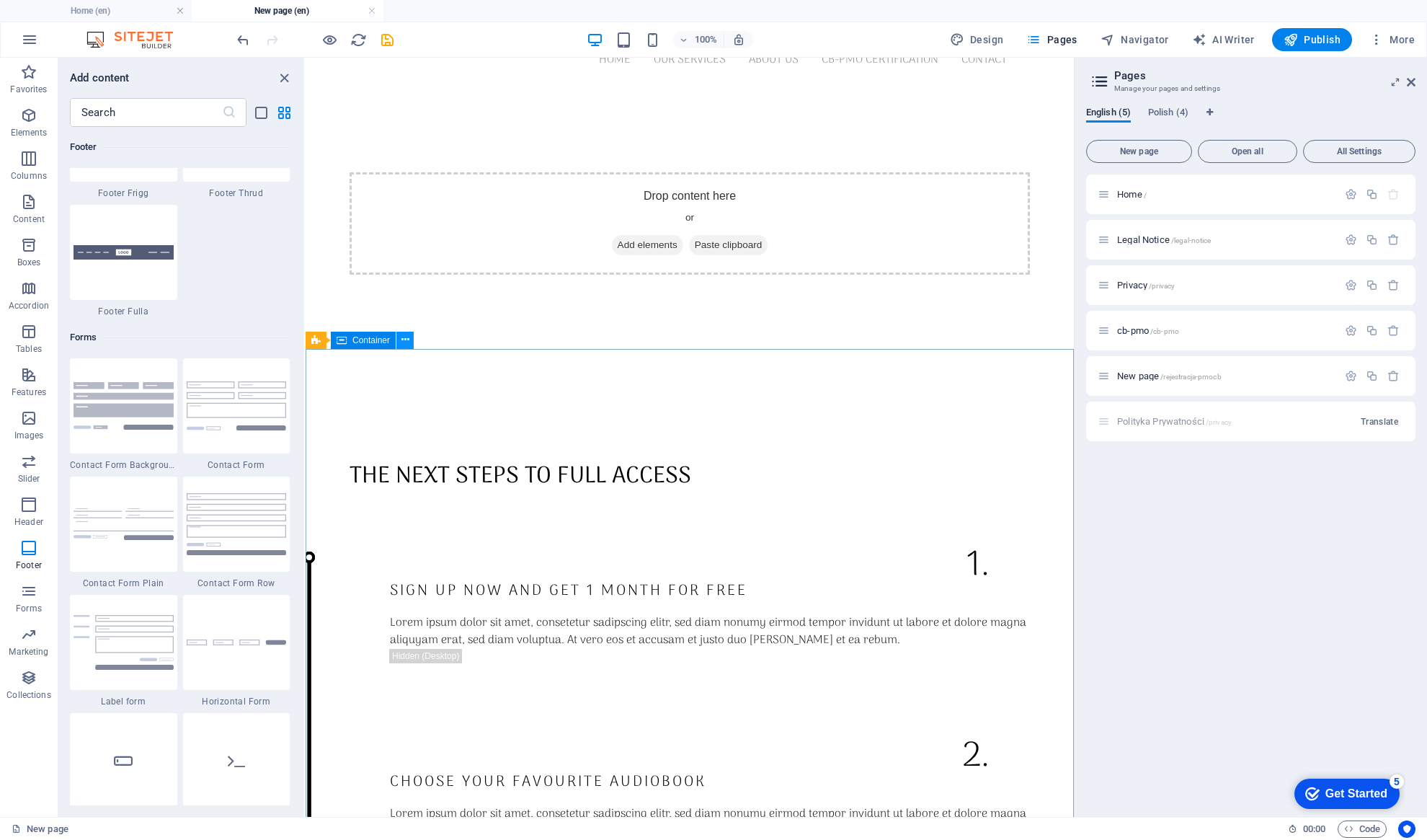
click at [408, 341] on icon at bounding box center [405, 339] width 8 height 15
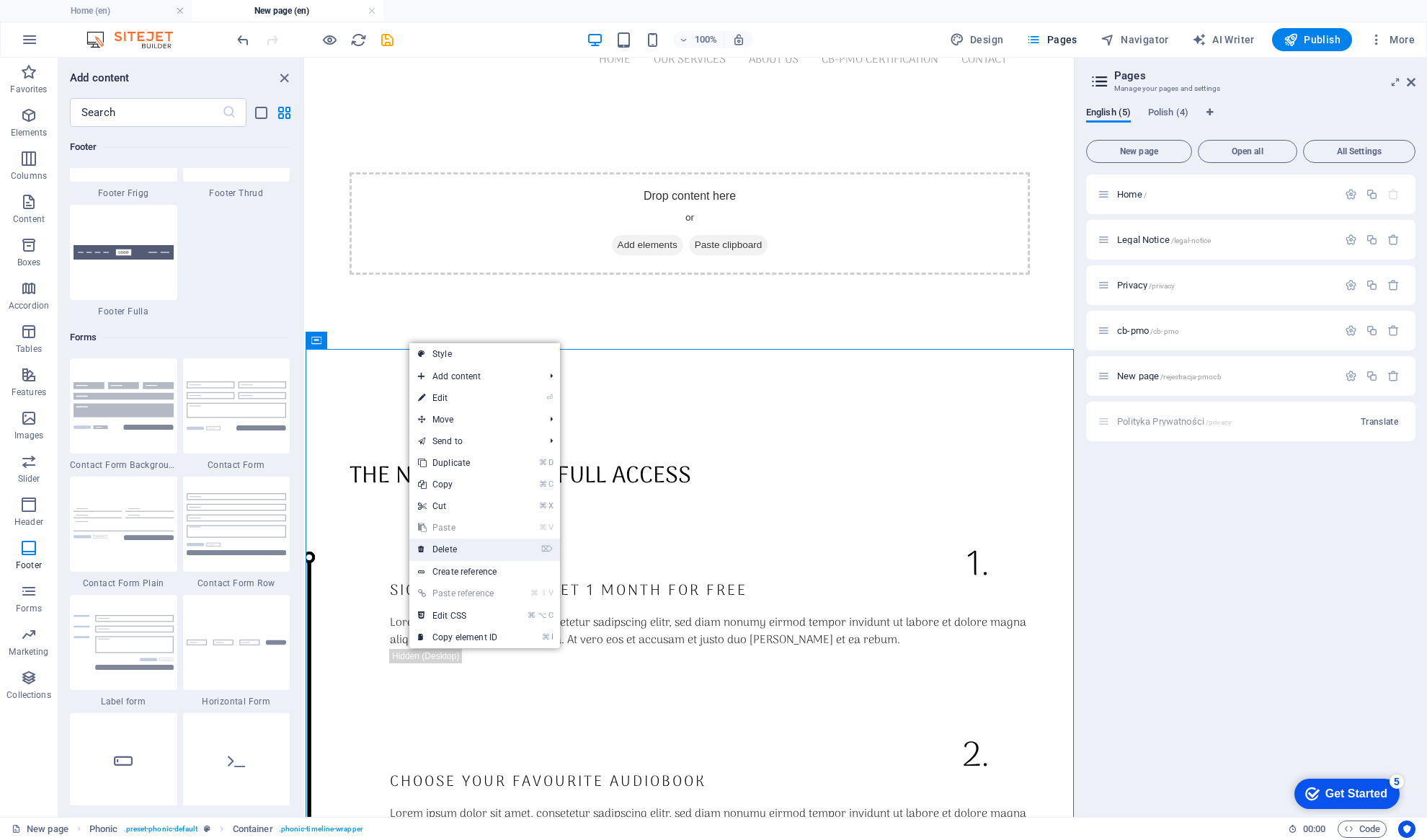
click at [438, 547] on link "⌦ Delete" at bounding box center [457, 549] width 96 height 22
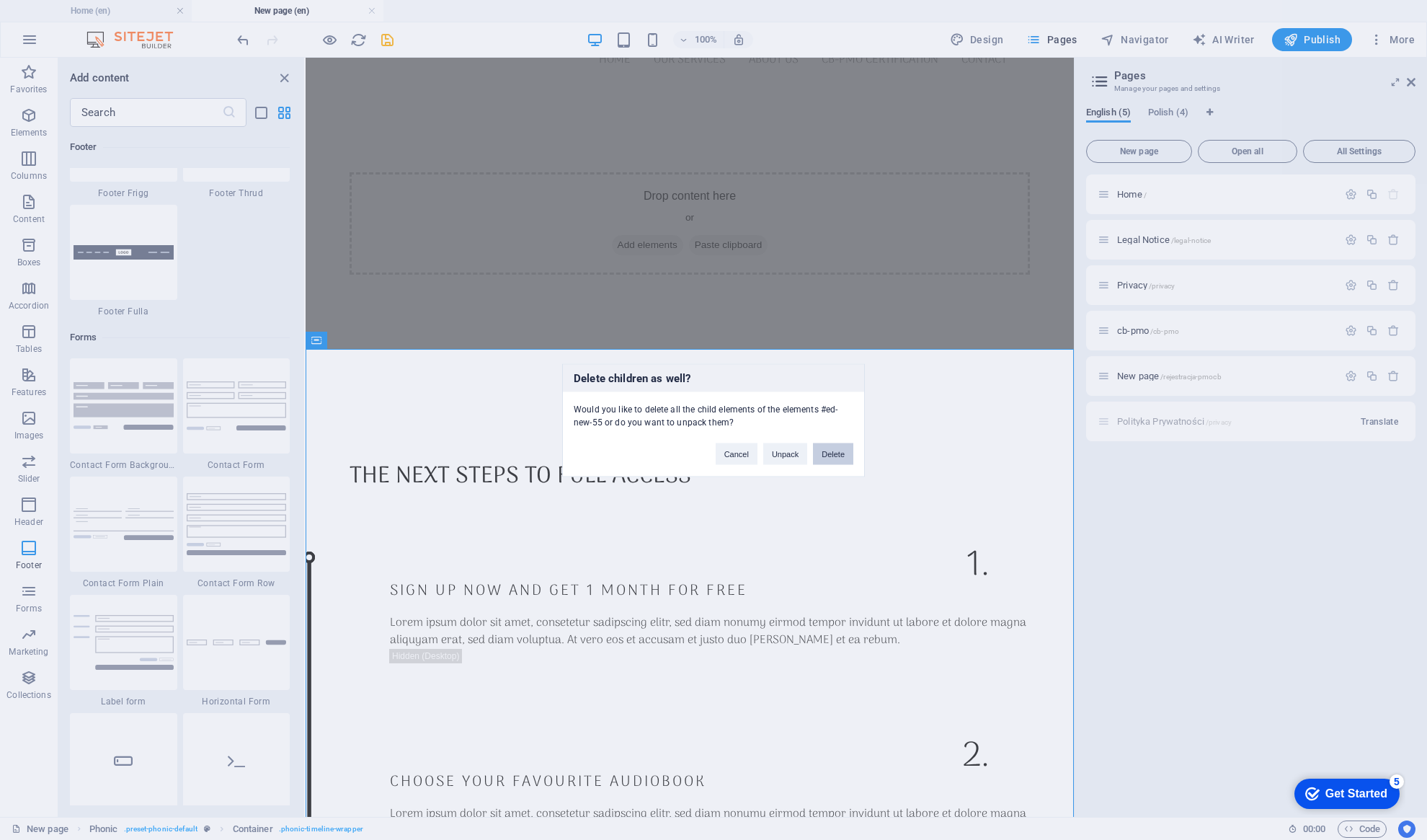
click at [828, 453] on button "Delete" at bounding box center [833, 454] width 41 height 22
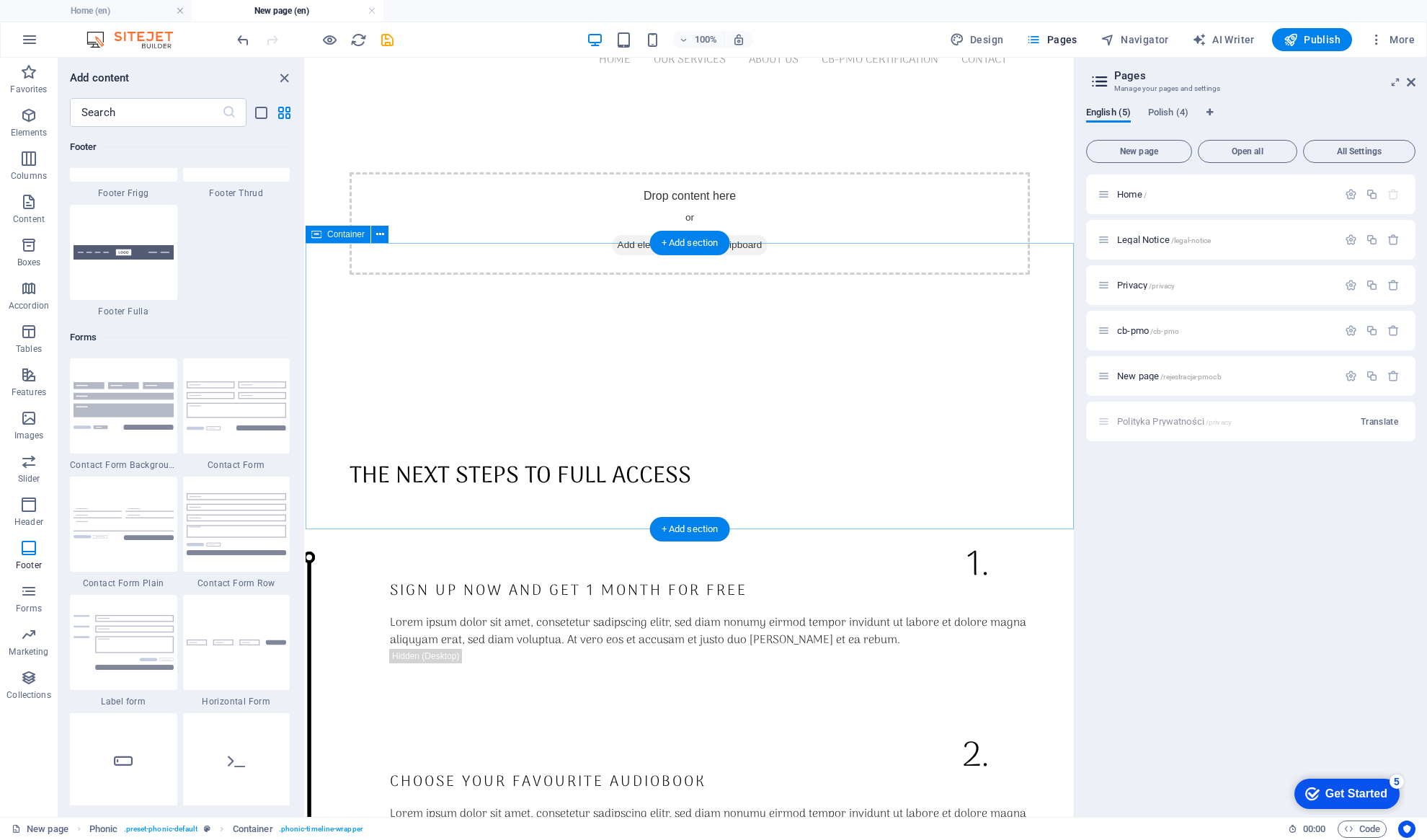
scroll to position [0, 0]
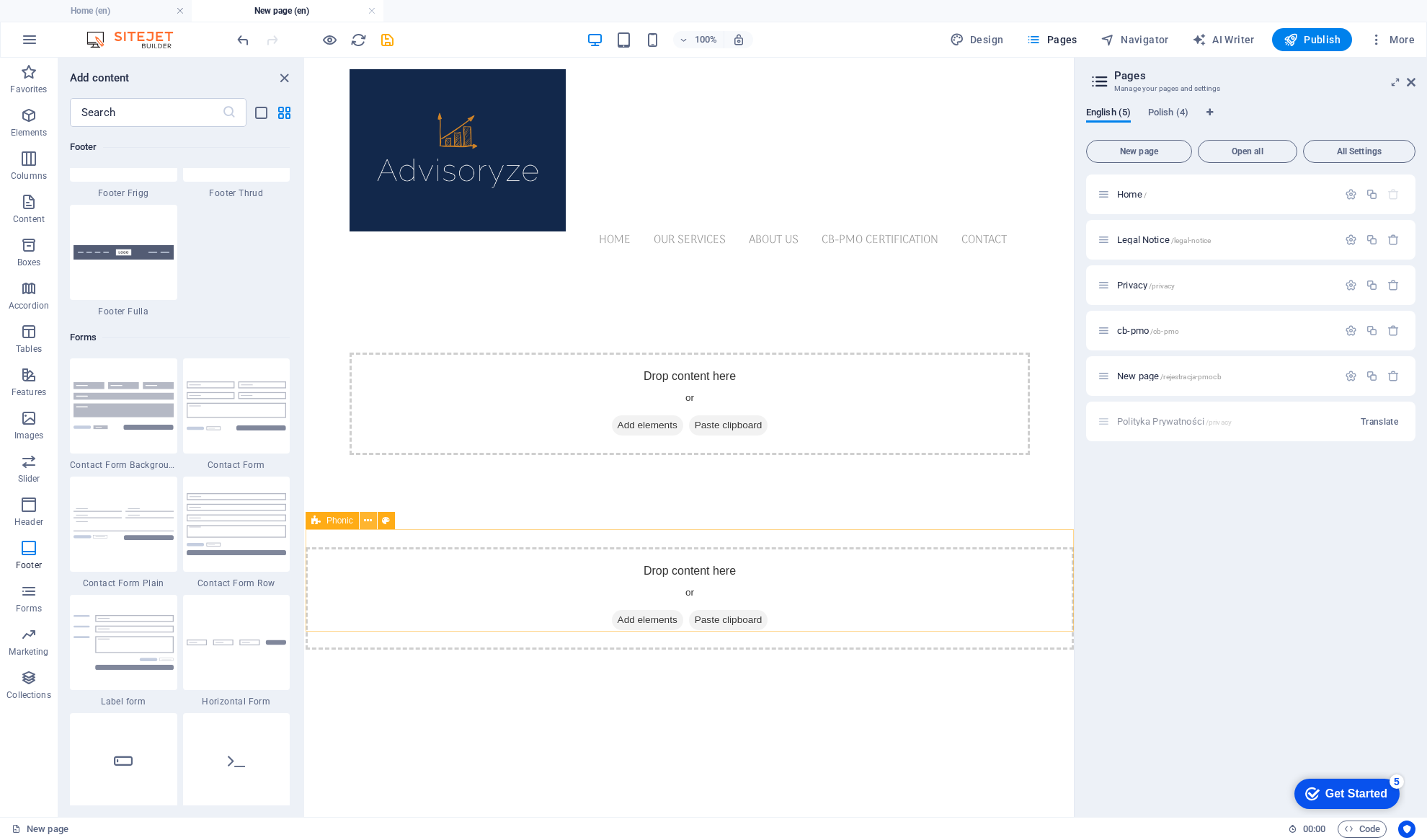
click at [365, 521] on icon at bounding box center [367, 520] width 8 height 15
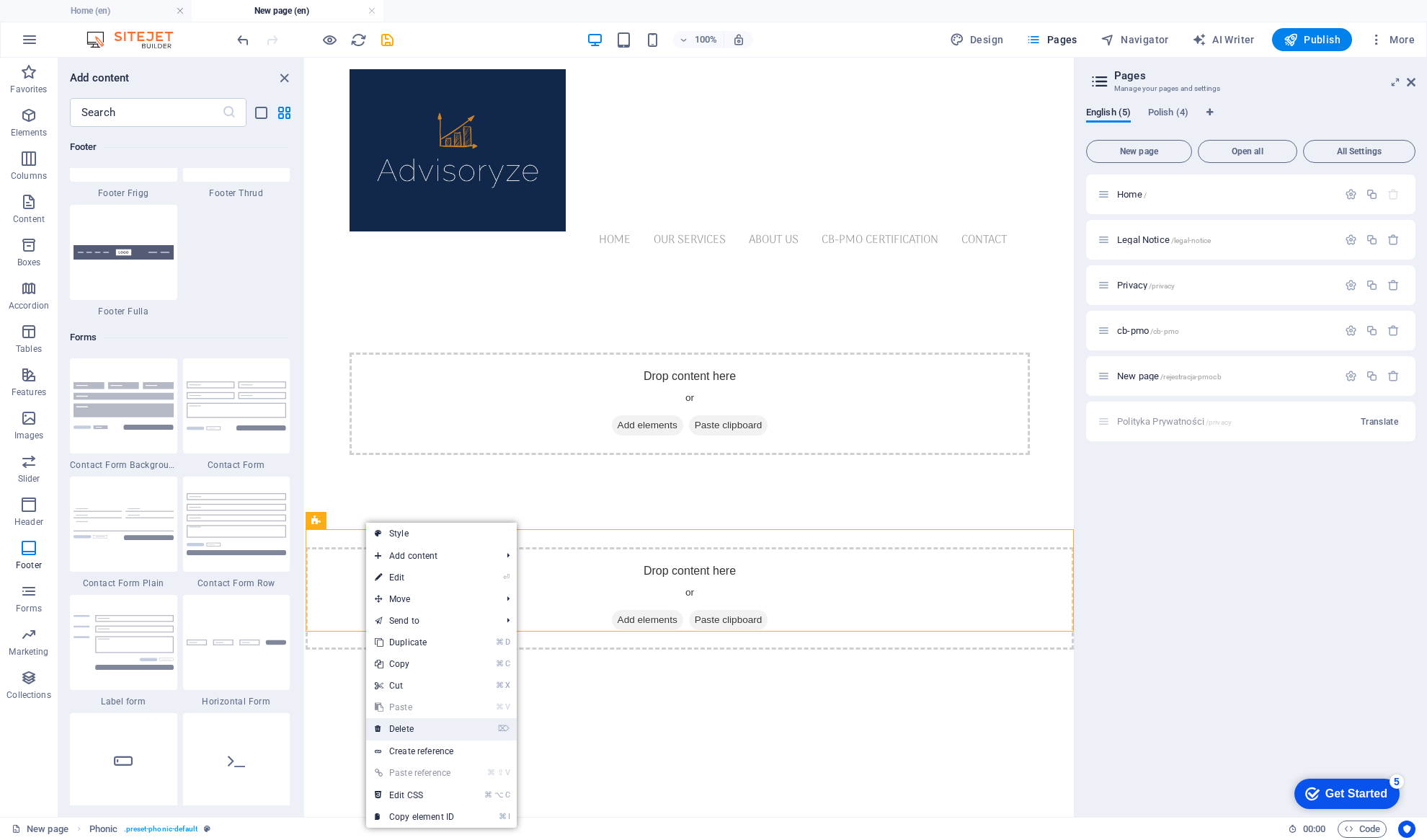
click at [406, 730] on link "⌦ Delete" at bounding box center [414, 729] width 96 height 22
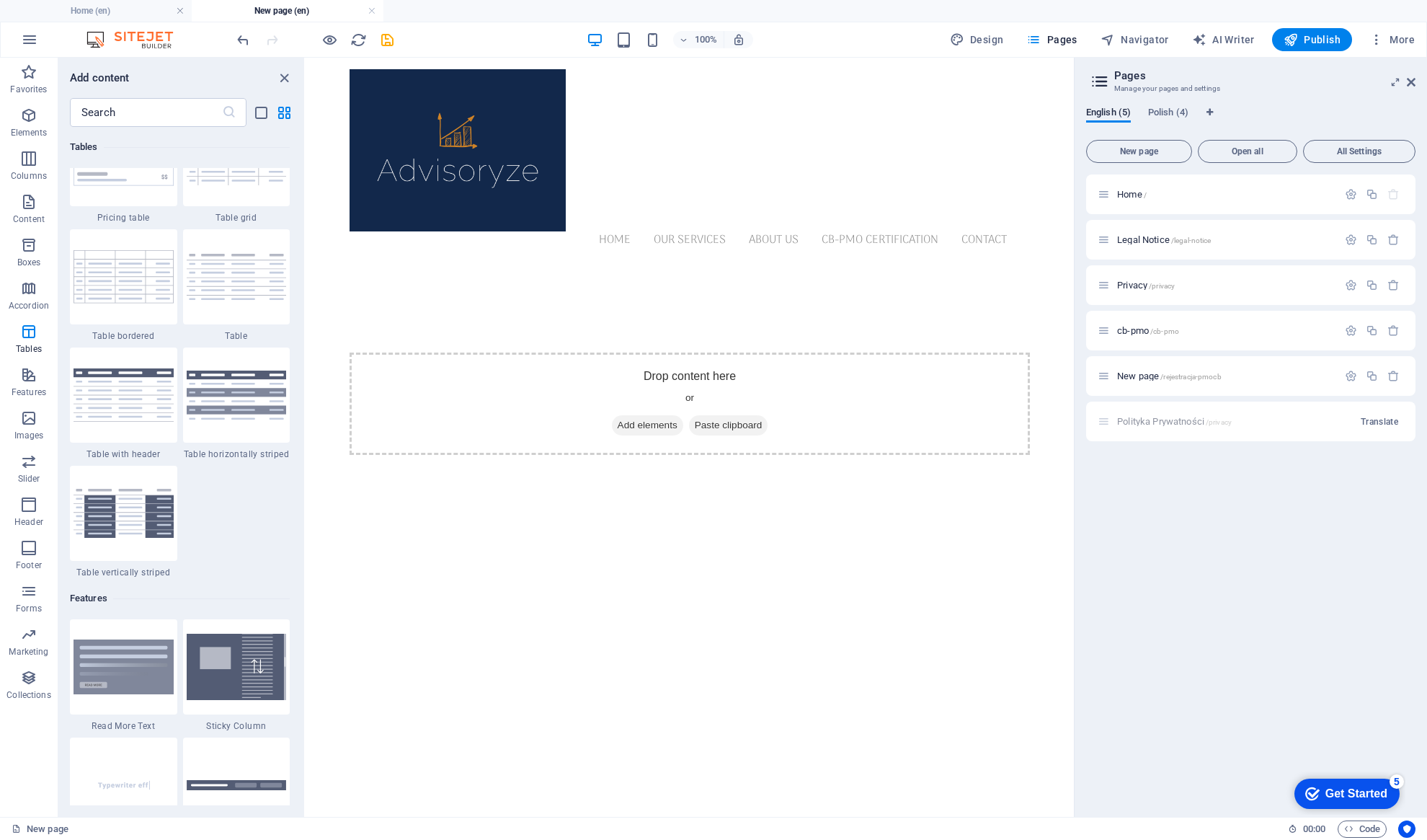
scroll to position [5165, 0]
click at [22, 591] on icon "button" at bounding box center [29, 591] width 17 height 17
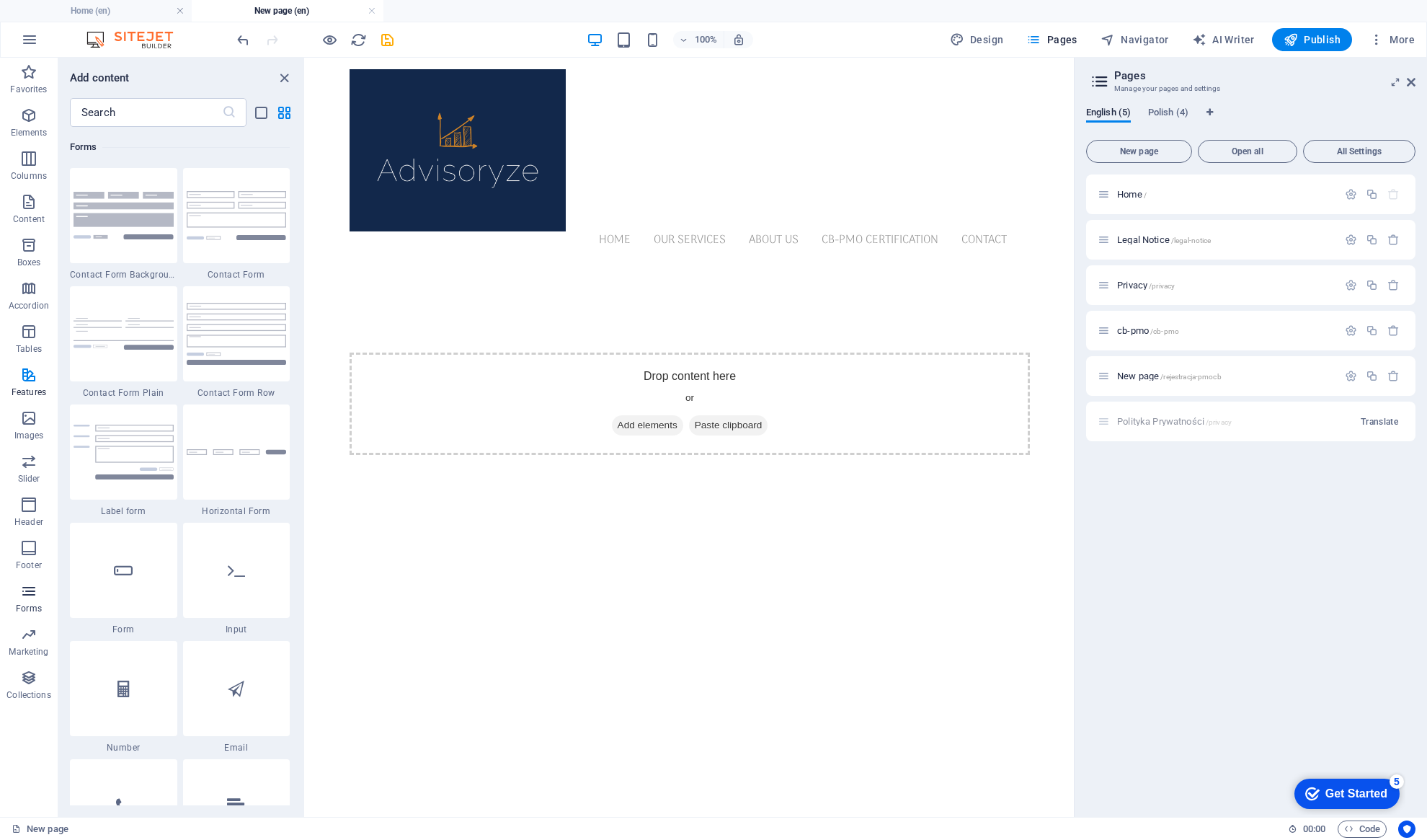
scroll to position [10523, 0]
click at [236, 205] on img at bounding box center [237, 215] width 100 height 49
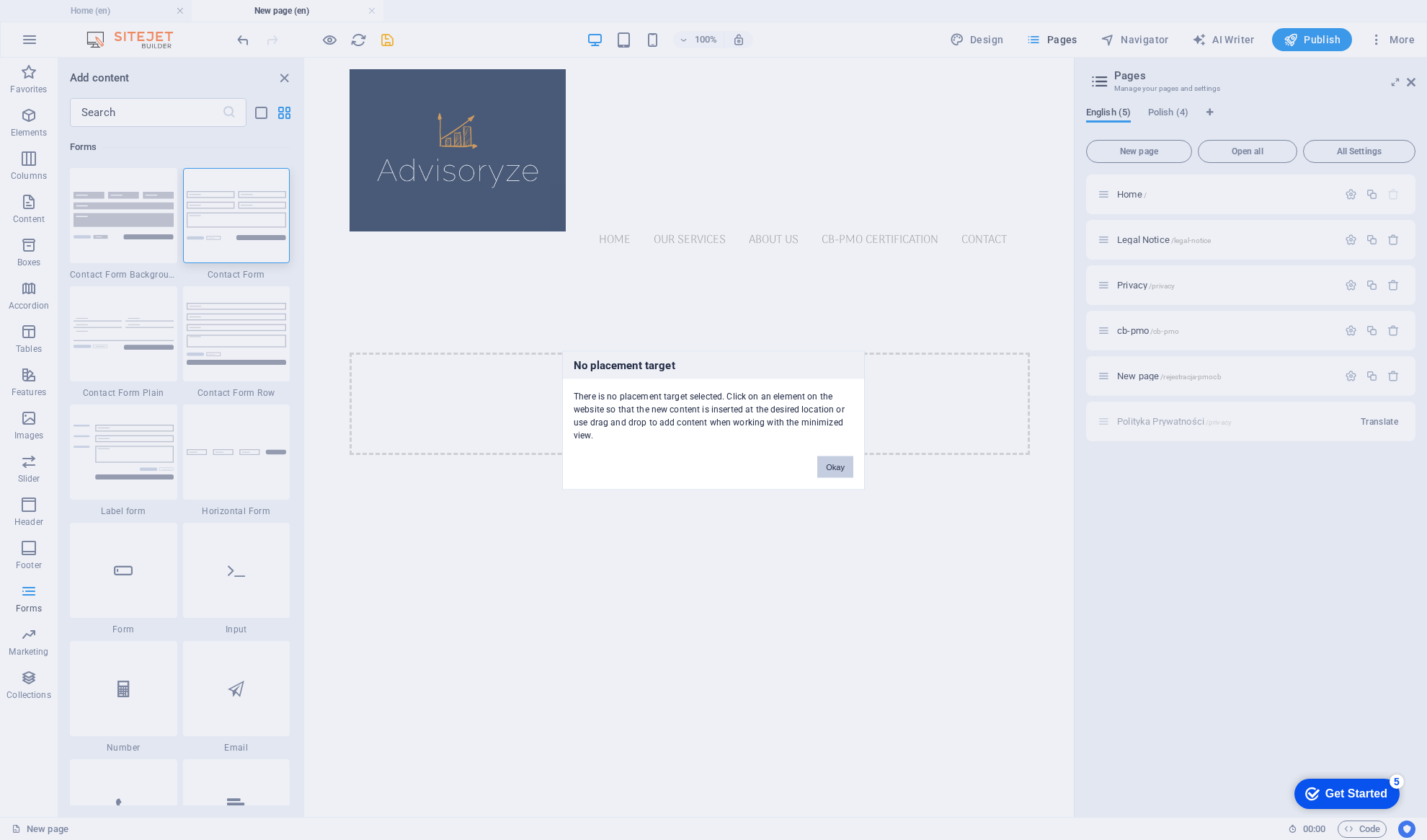
click at [844, 462] on button "Okay" at bounding box center [836, 467] width 36 height 22
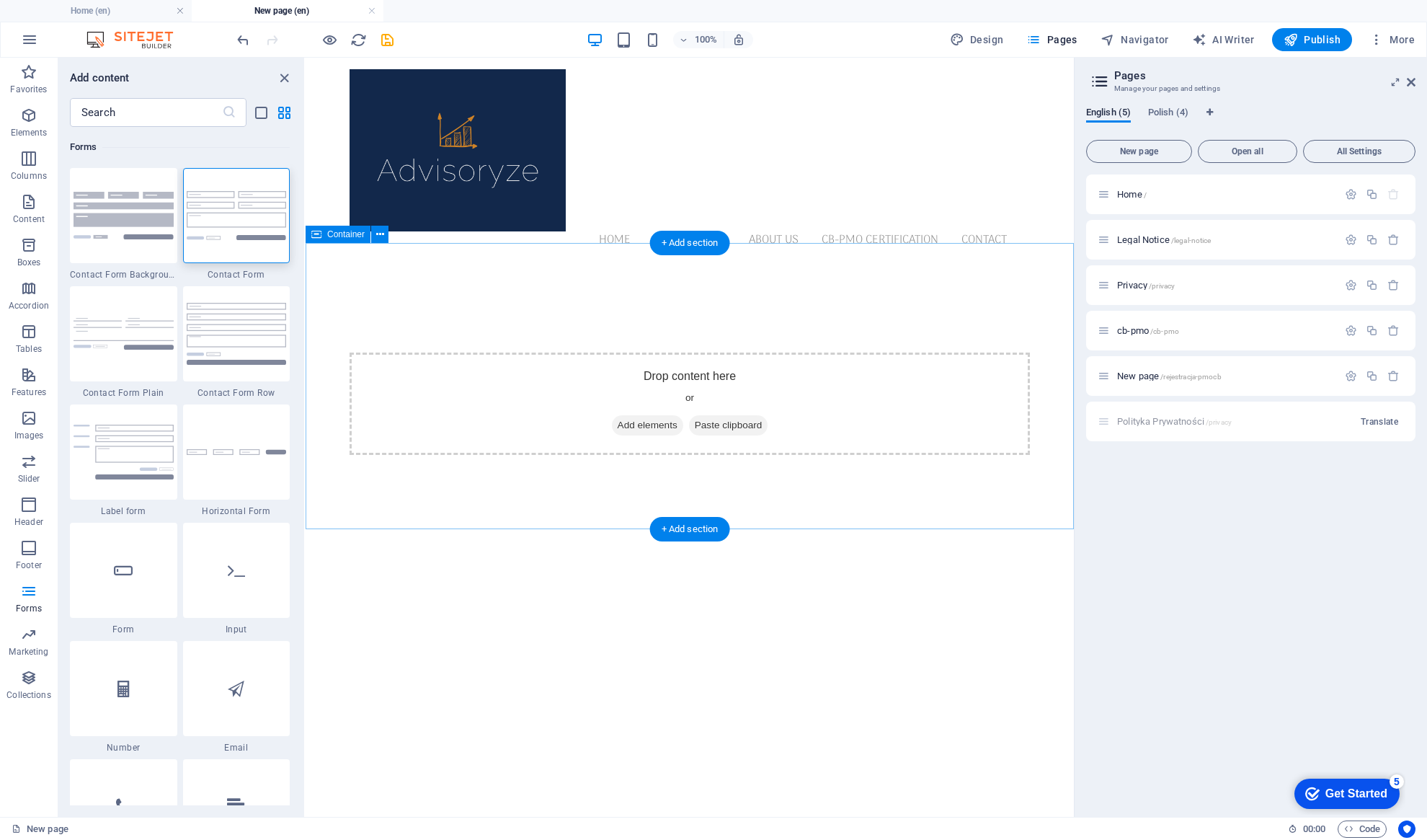
click at [630, 353] on div "Drop content here or Add elements Paste clipboard" at bounding box center [689, 403] width 681 height 102
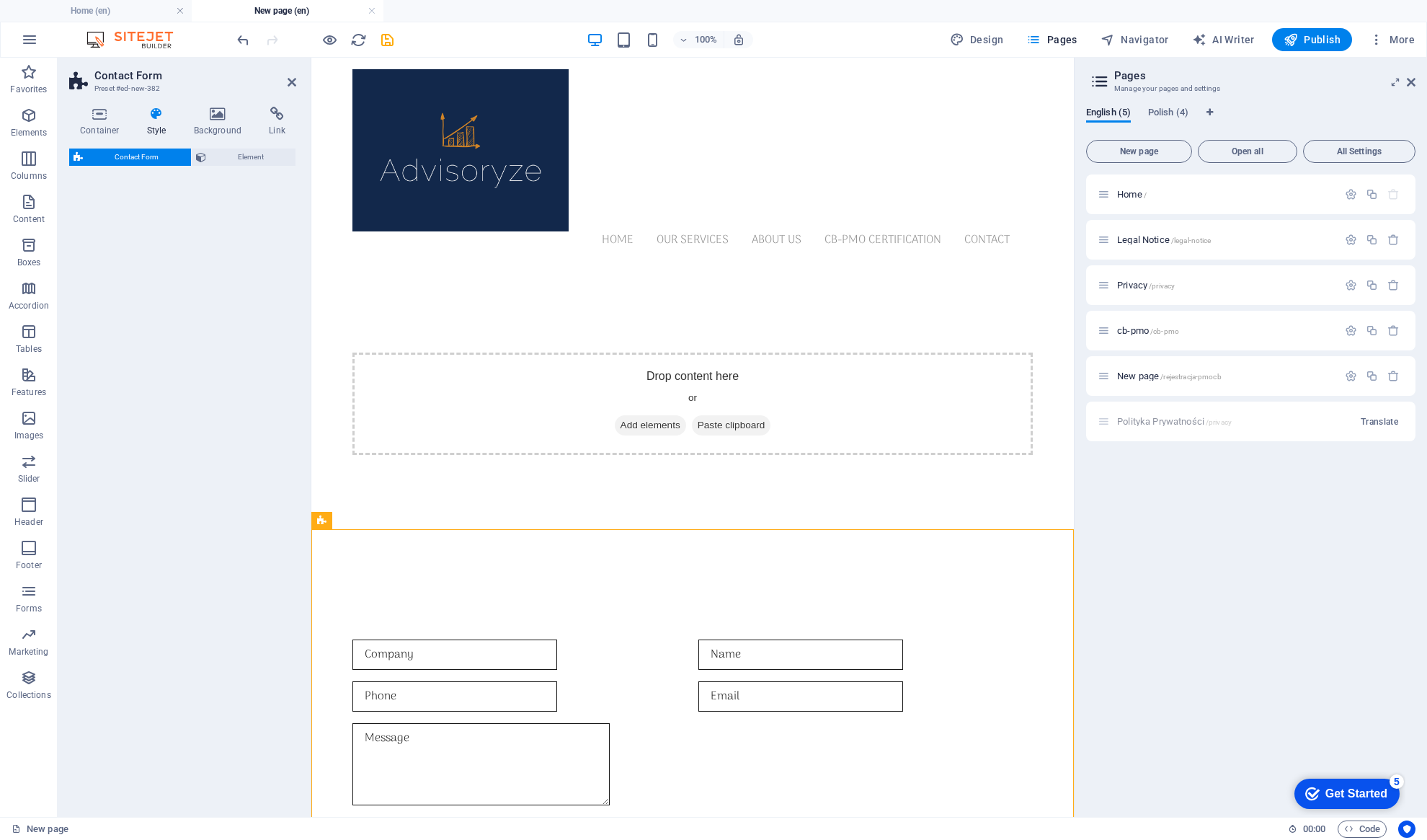
select select "rem"
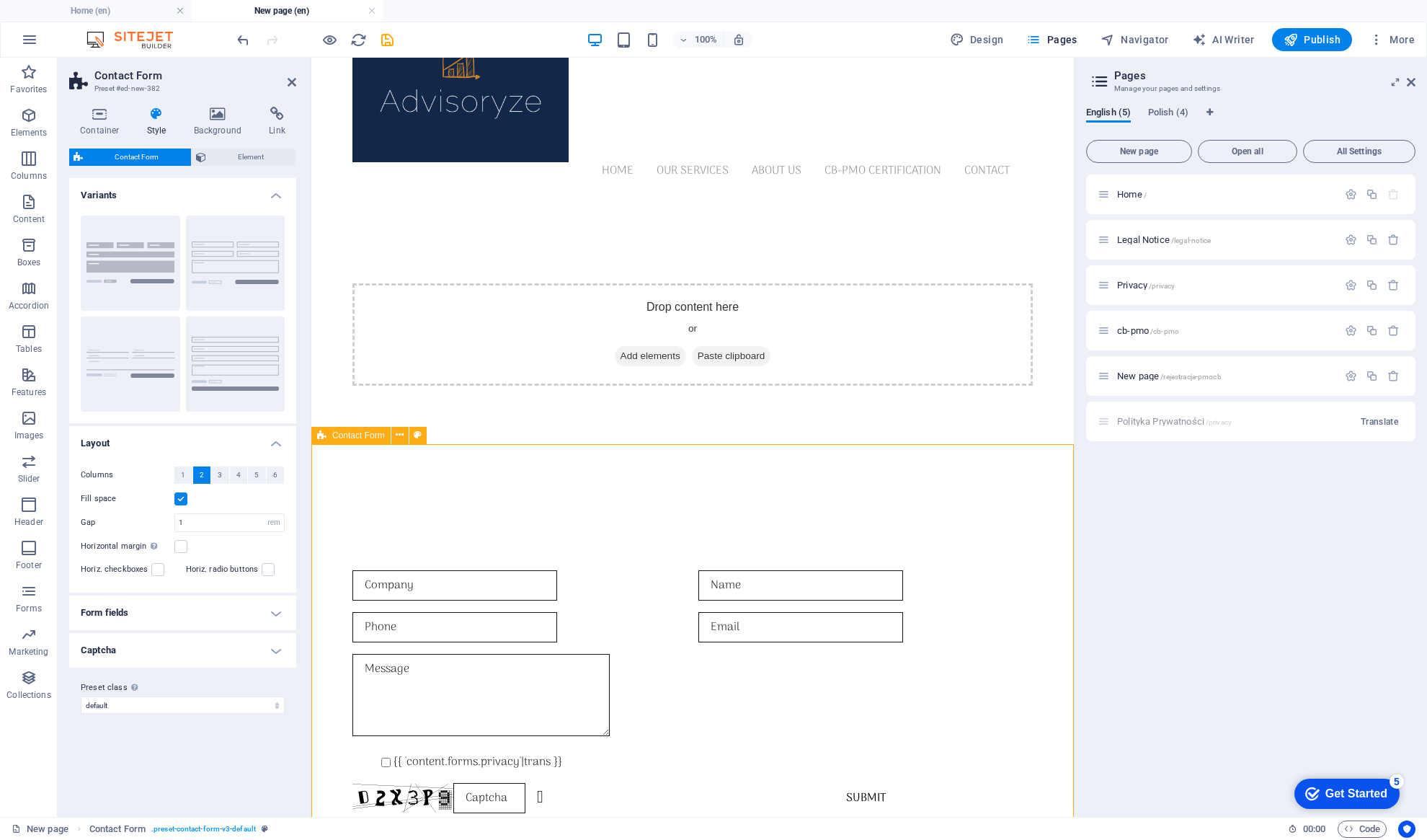
scroll to position [66, 0]
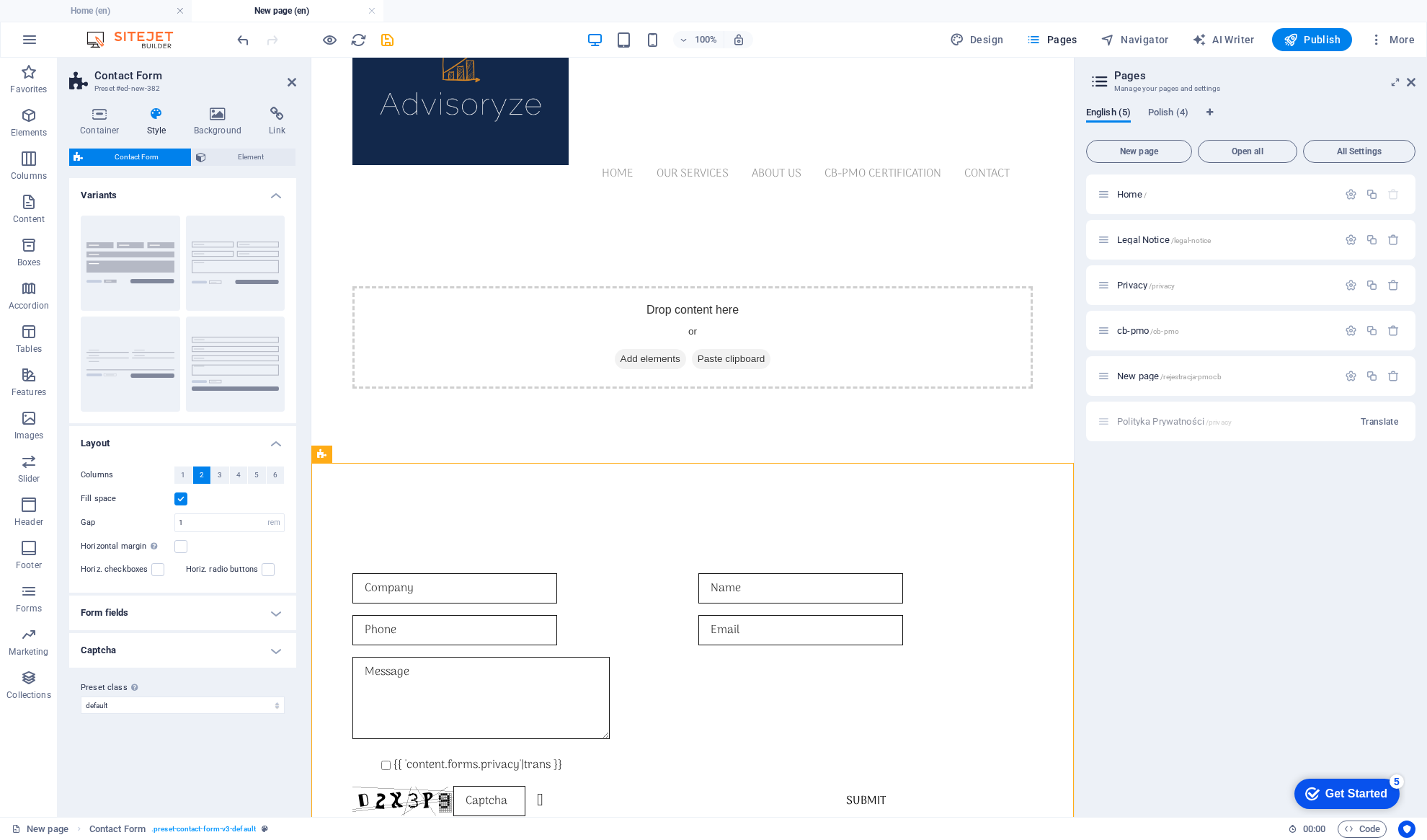
click at [278, 652] on h4 "Captcha" at bounding box center [182, 650] width 227 height 35
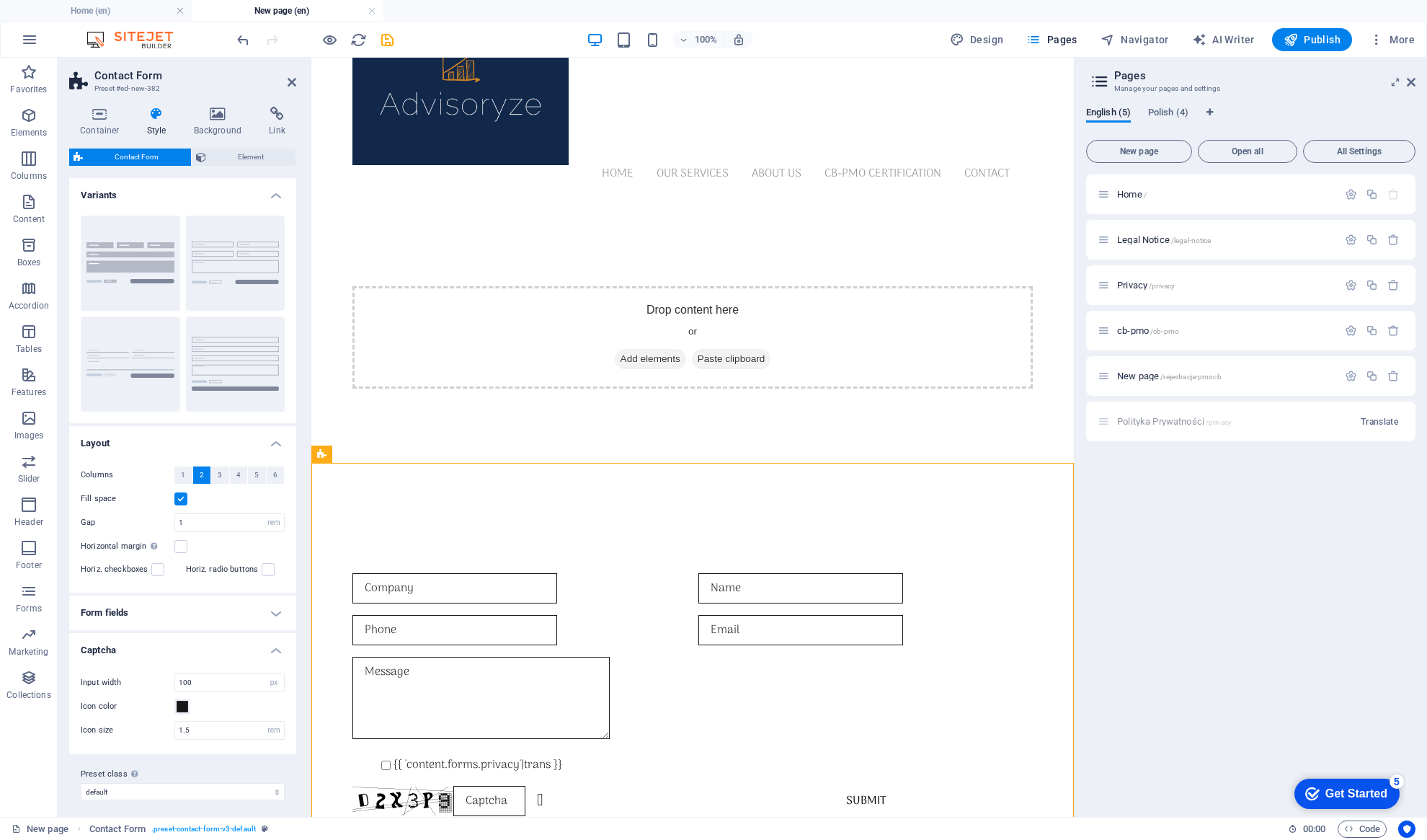
scroll to position [4, 0]
click at [275, 607] on h4 "Form fields" at bounding box center [182, 608] width 227 height 35
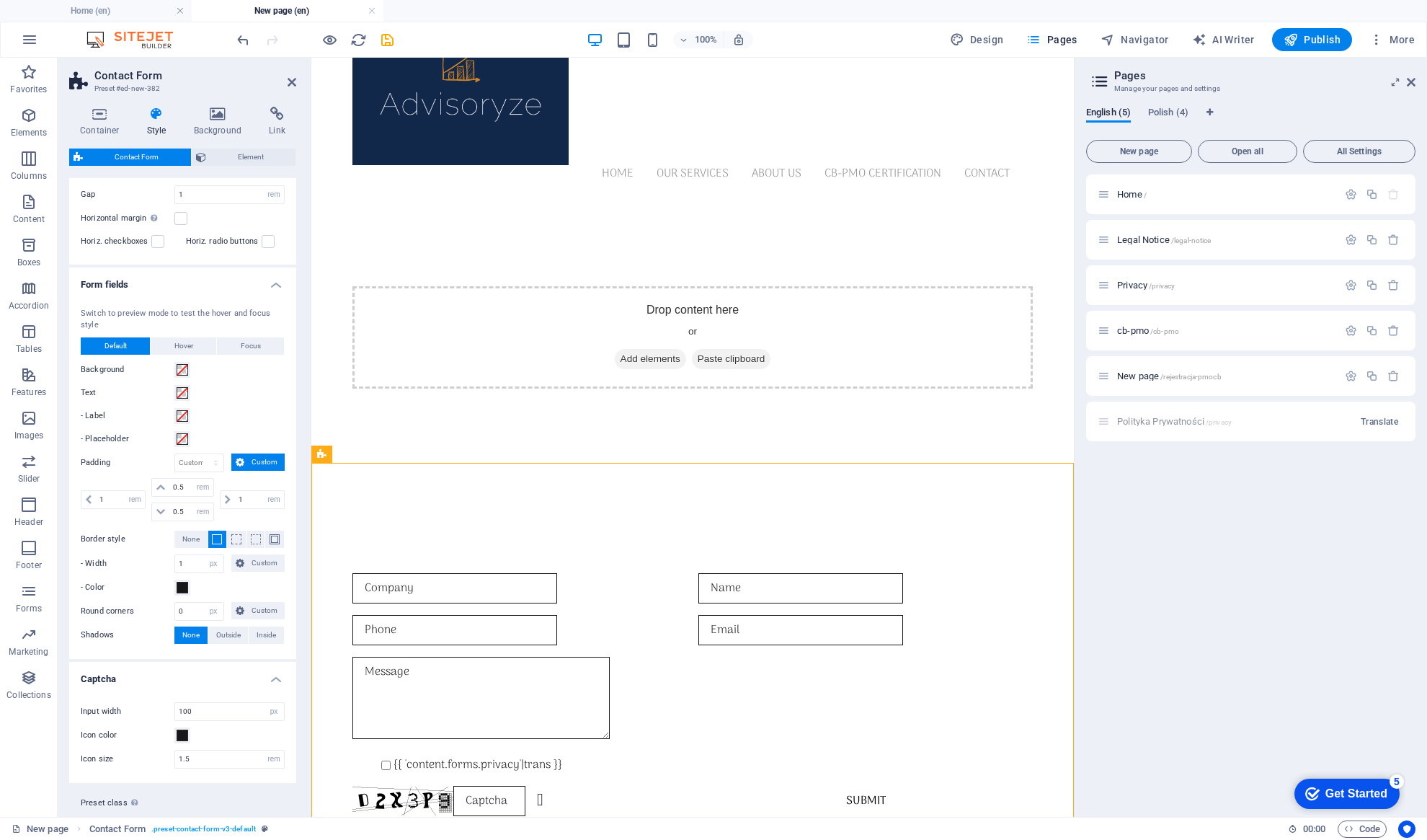
scroll to position [333, 0]
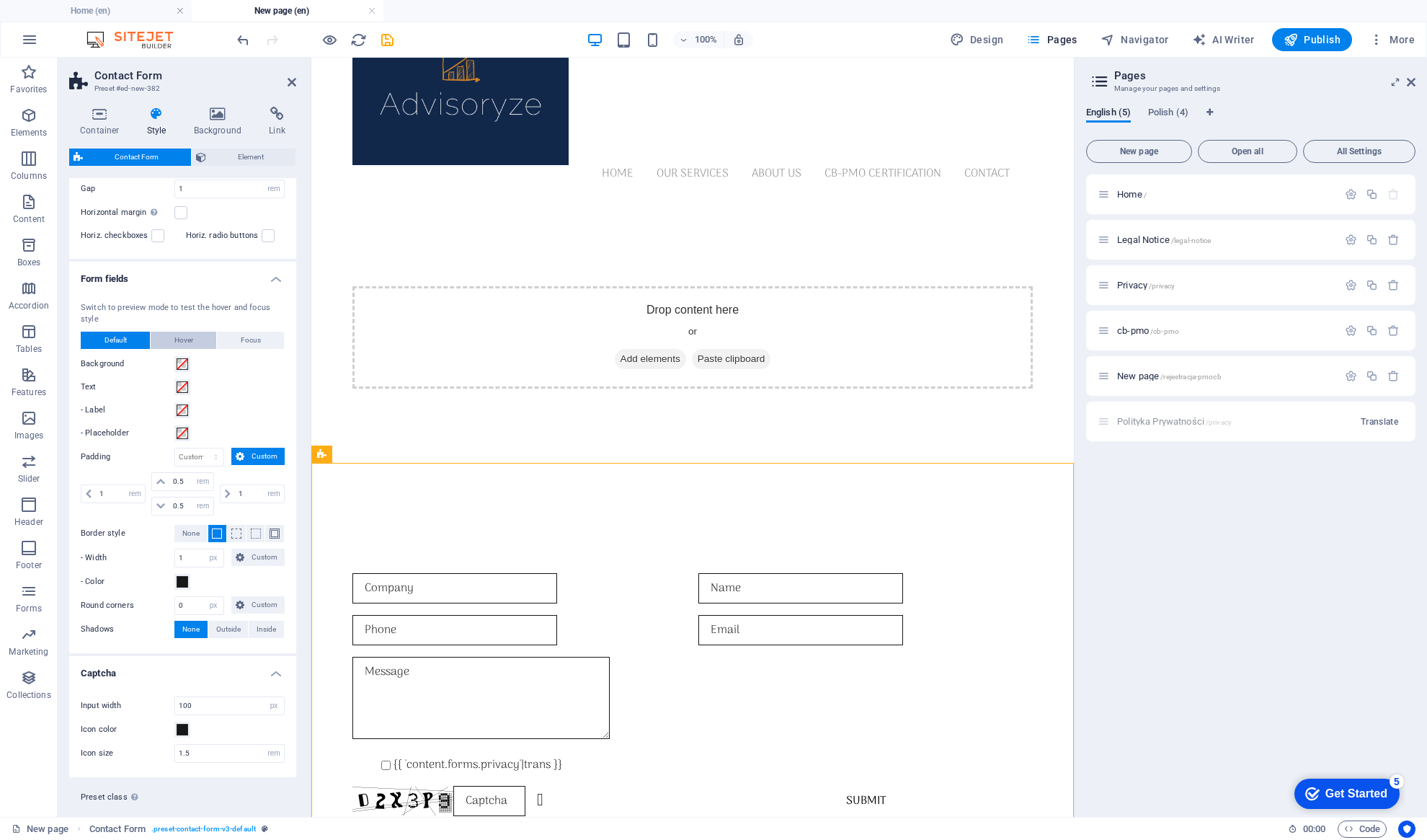
click at [186, 343] on span "Hover" at bounding box center [184, 340] width 19 height 17
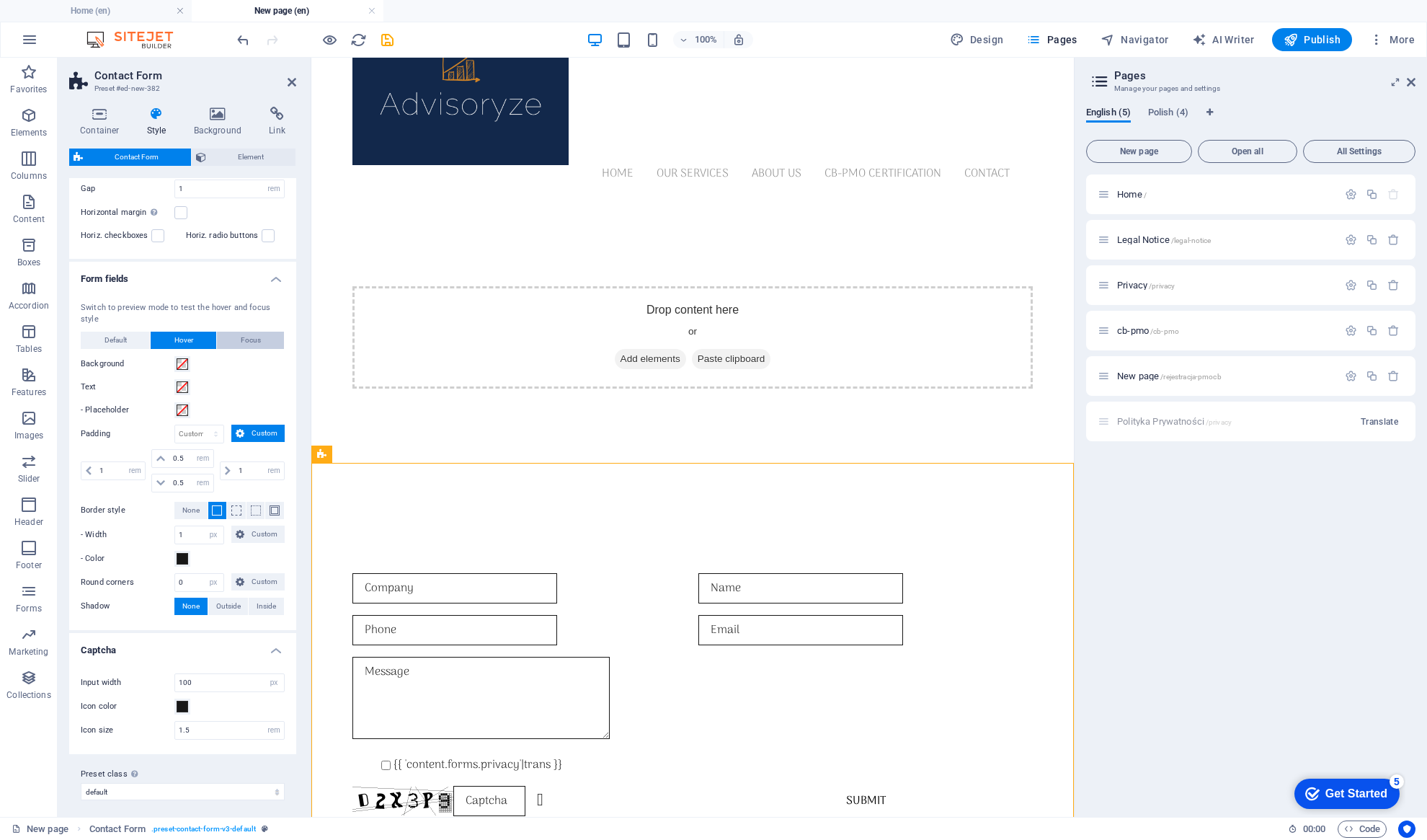
click at [251, 341] on span "Focus" at bounding box center [251, 340] width 20 height 17
click at [115, 336] on span "Default" at bounding box center [115, 340] width 22 height 17
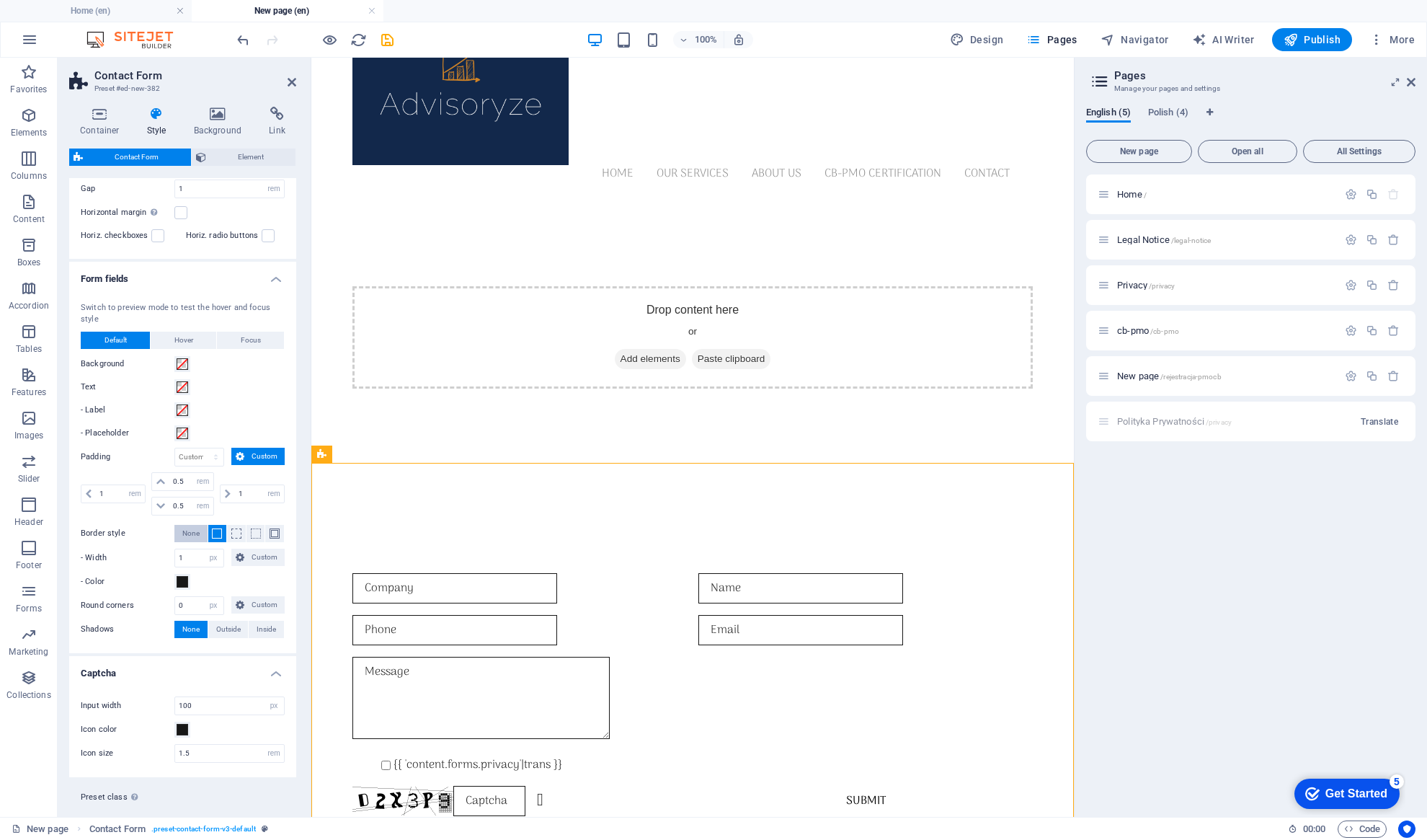
scroll to position [359, 0]
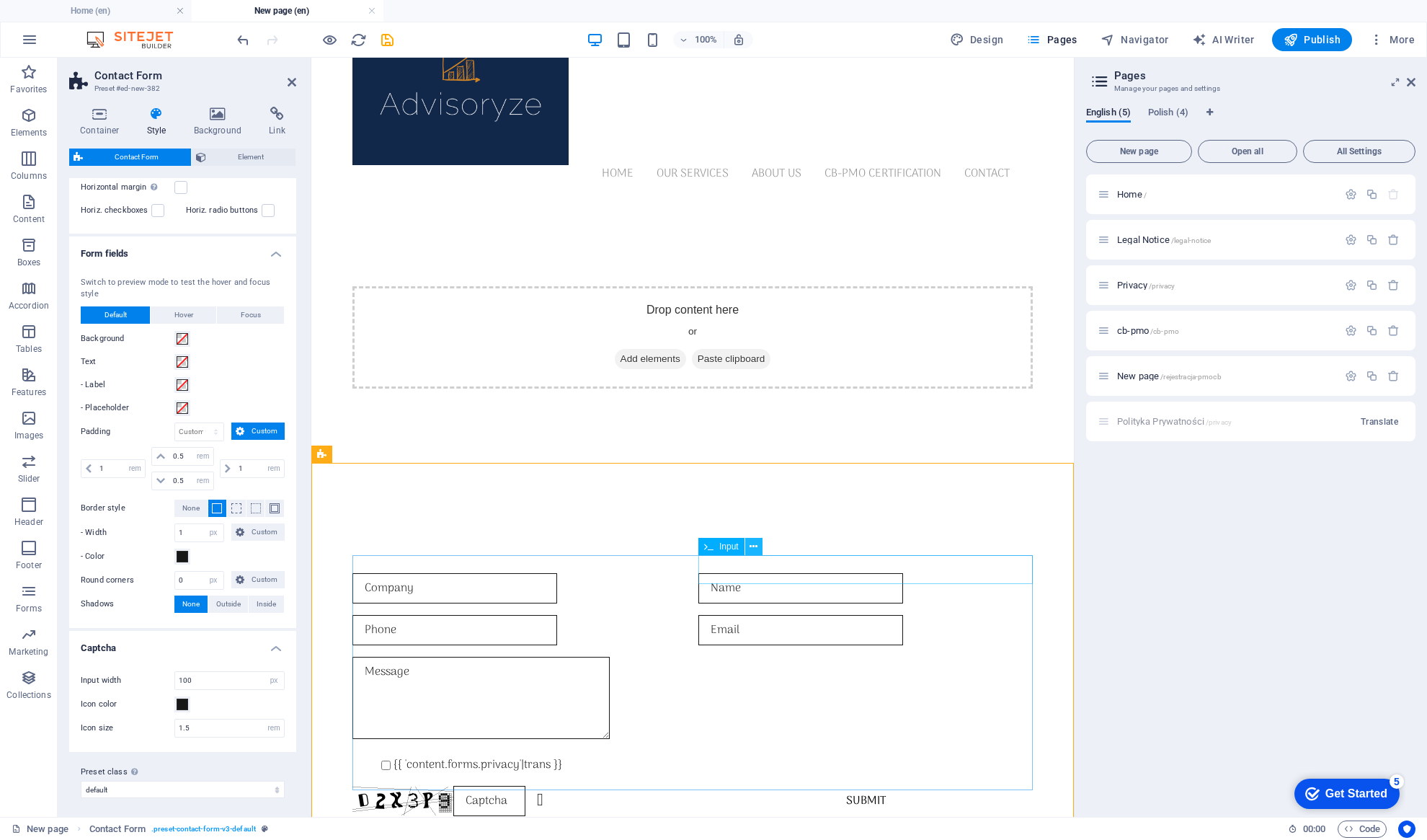
click at [756, 550] on icon at bounding box center [753, 546] width 8 height 15
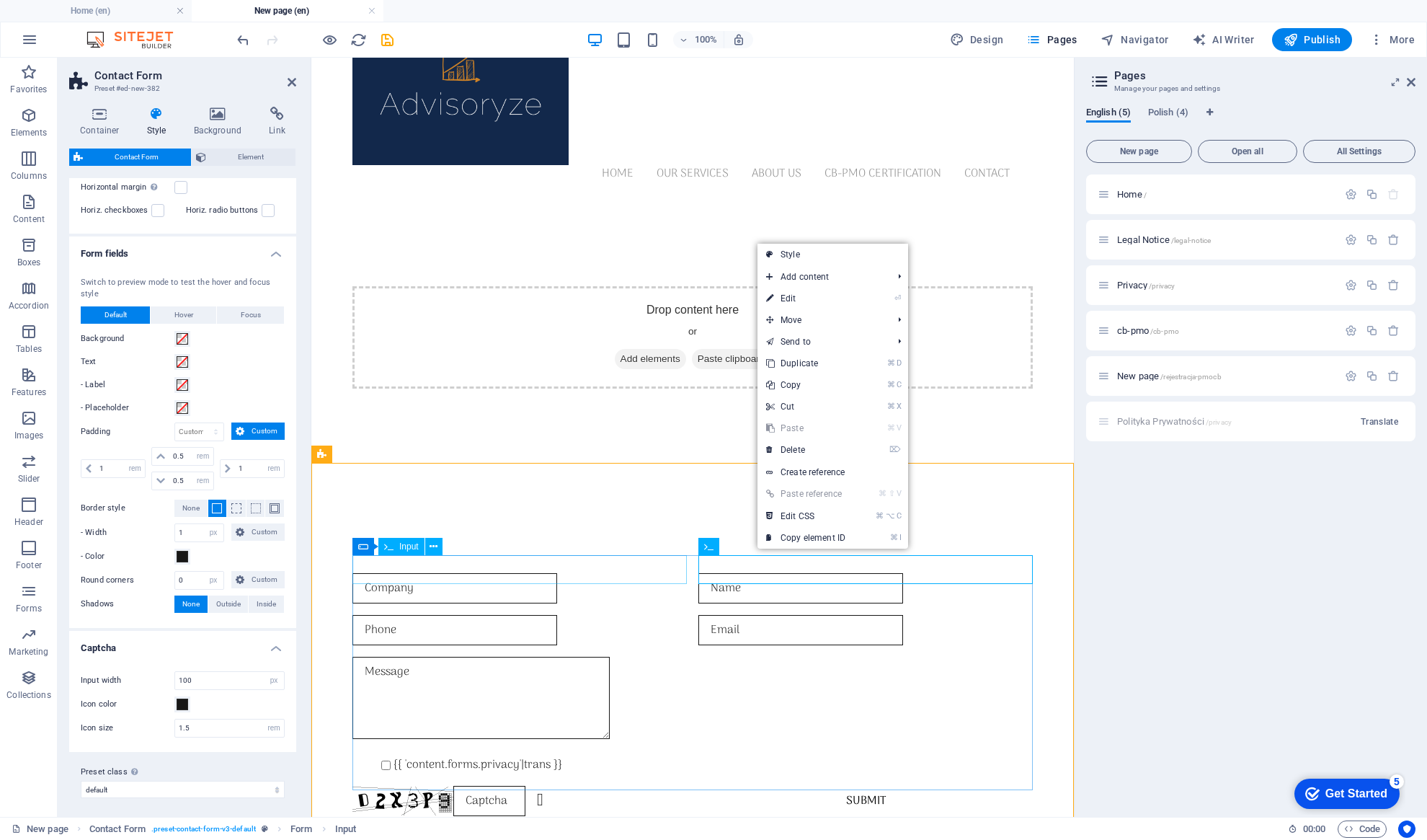
click at [528, 575] on input "text" at bounding box center [454, 589] width 204 height 30
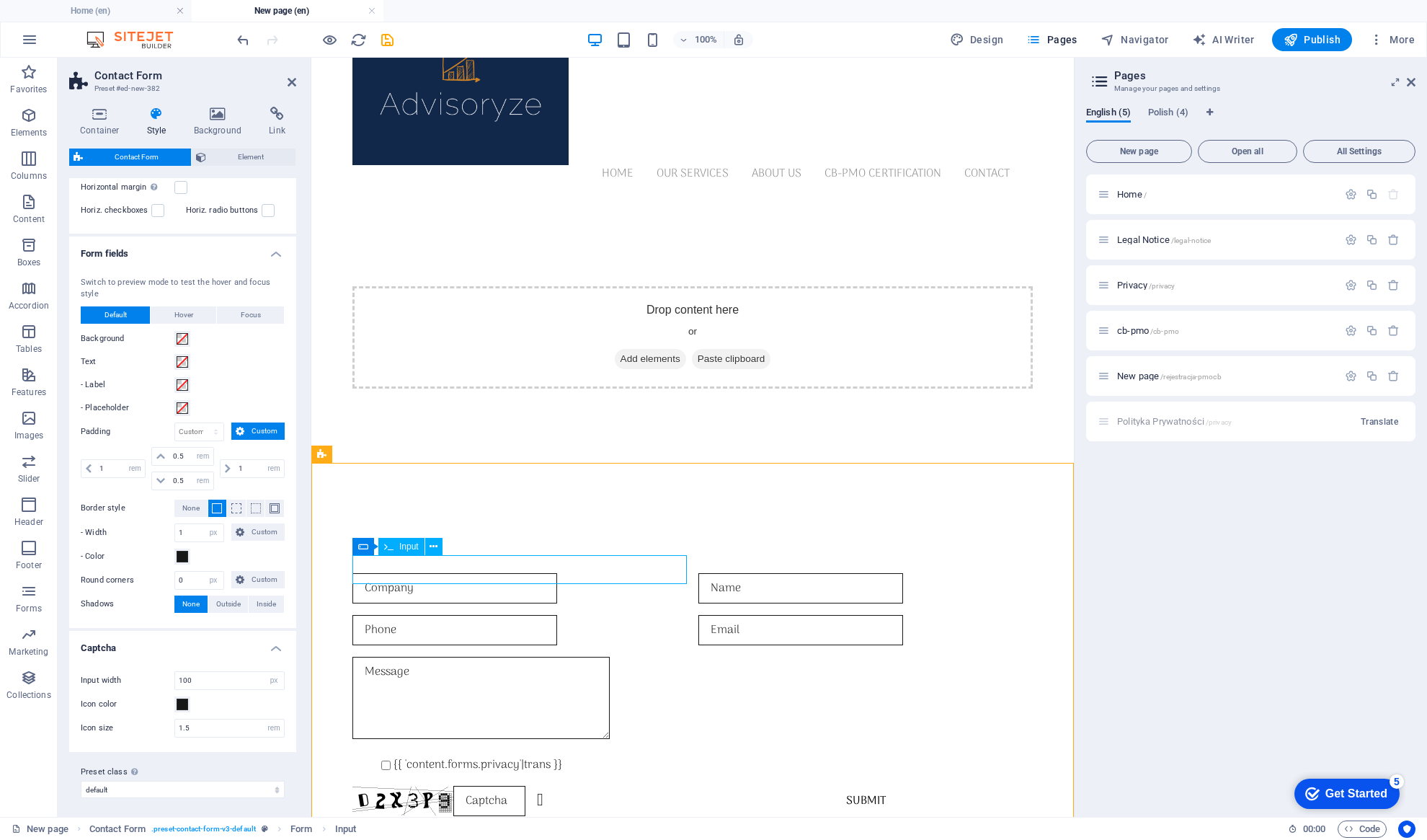
drag, startPoint x: 451, startPoint y: 568, endPoint x: 366, endPoint y: 574, distance: 85.2
click at [366, 574] on input "text" at bounding box center [454, 589] width 204 height 30
drag, startPoint x: 365, startPoint y: 571, endPoint x: 470, endPoint y: 565, distance: 105.2
click at [470, 573] on input "text" at bounding box center [454, 589] width 204 height 30
click at [433, 550] on icon at bounding box center [433, 546] width 8 height 15
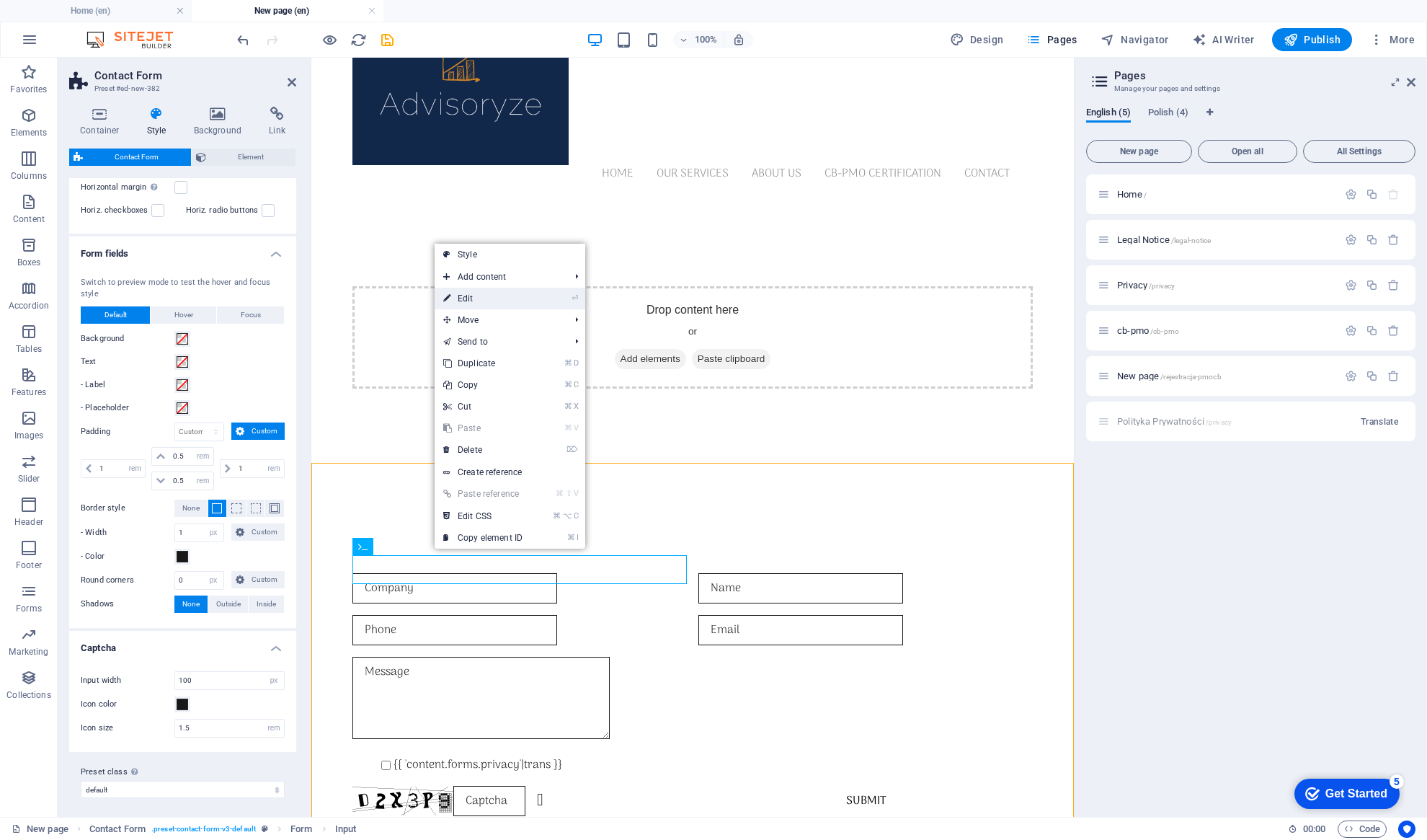
click at [503, 302] on link "⏎ Edit" at bounding box center [483, 299] width 96 height 22
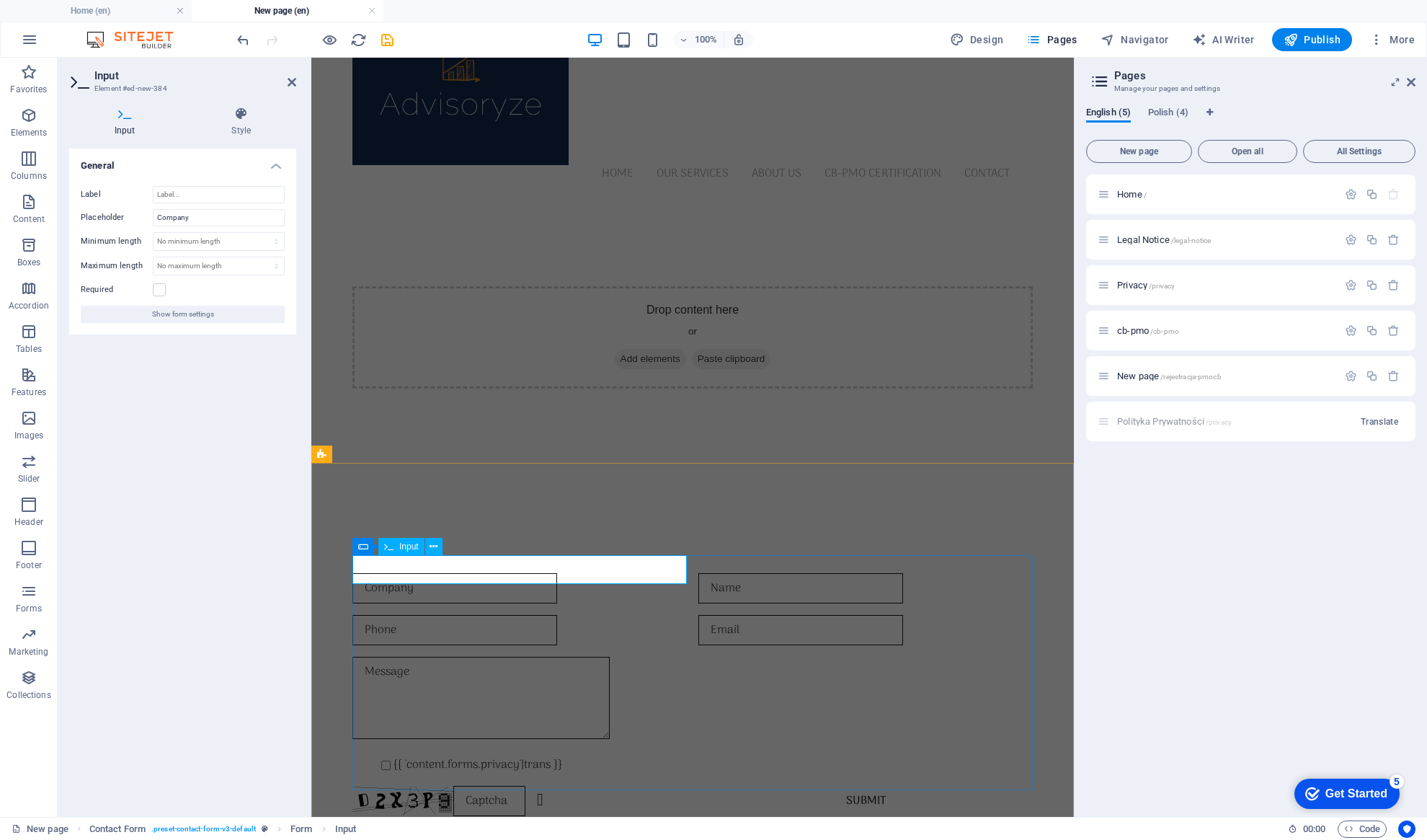
drag, startPoint x: 438, startPoint y: 573, endPoint x: 460, endPoint y: 571, distance: 22.1
click at [460, 573] on input "text" at bounding box center [454, 589] width 204 height 30
drag, startPoint x: 461, startPoint y: 571, endPoint x: 421, endPoint y: 569, distance: 40.0
click at [421, 573] on input "text" at bounding box center [454, 589] width 204 height 30
click at [744, 576] on div at bounding box center [865, 589] width 334 height 30
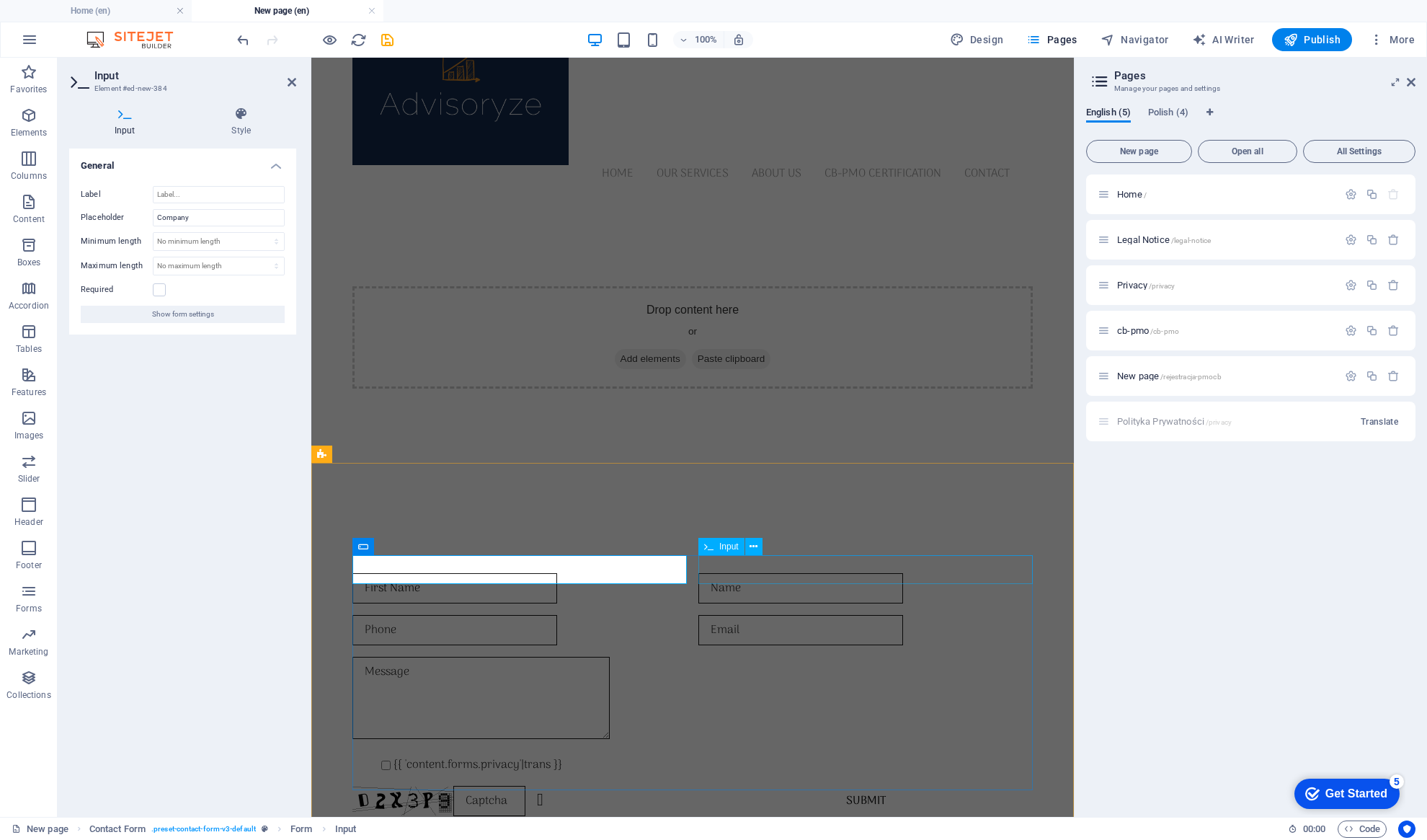
click at [744, 576] on div at bounding box center [865, 589] width 334 height 30
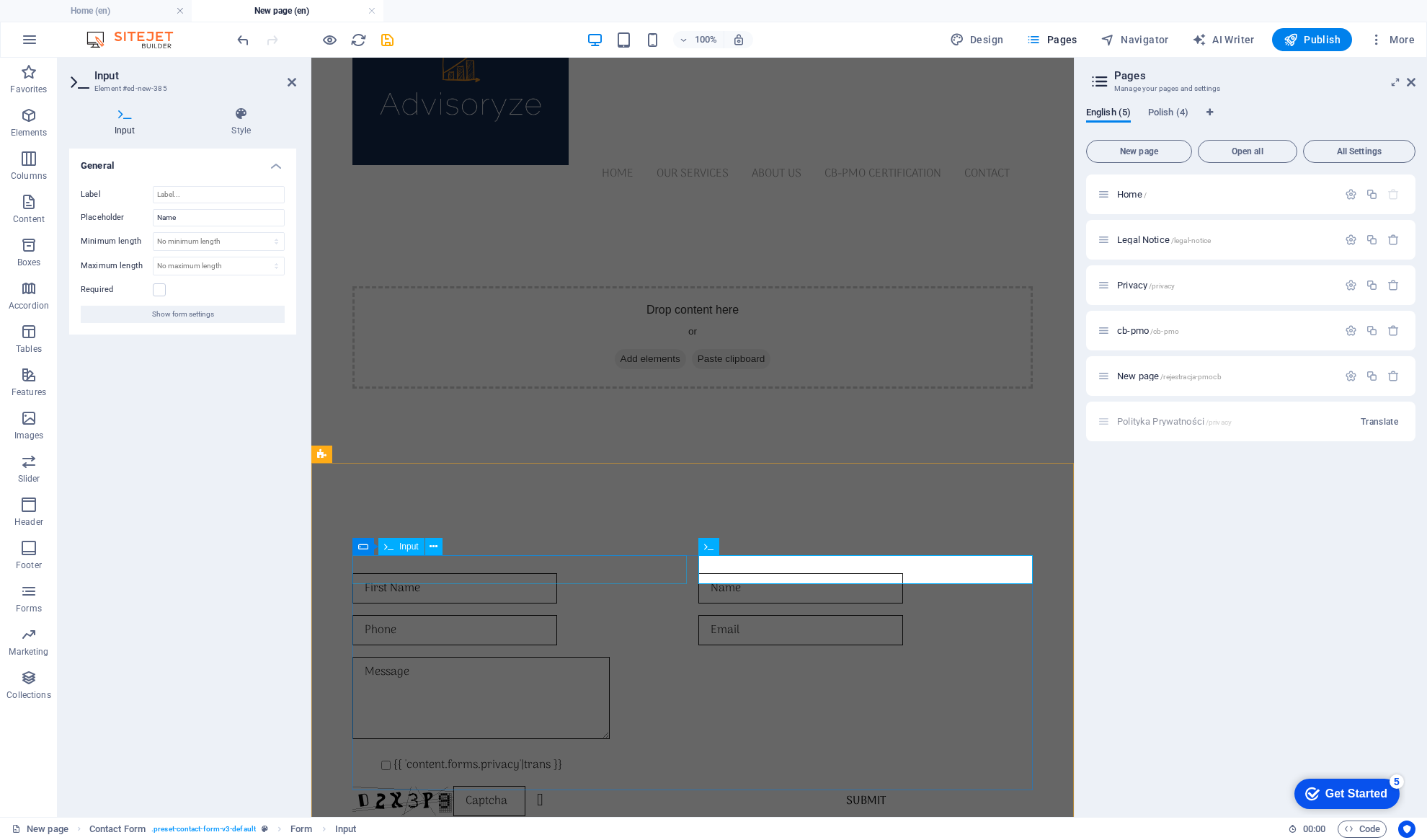
click at [416, 573] on div "First Name" at bounding box center [519, 589] width 334 height 30
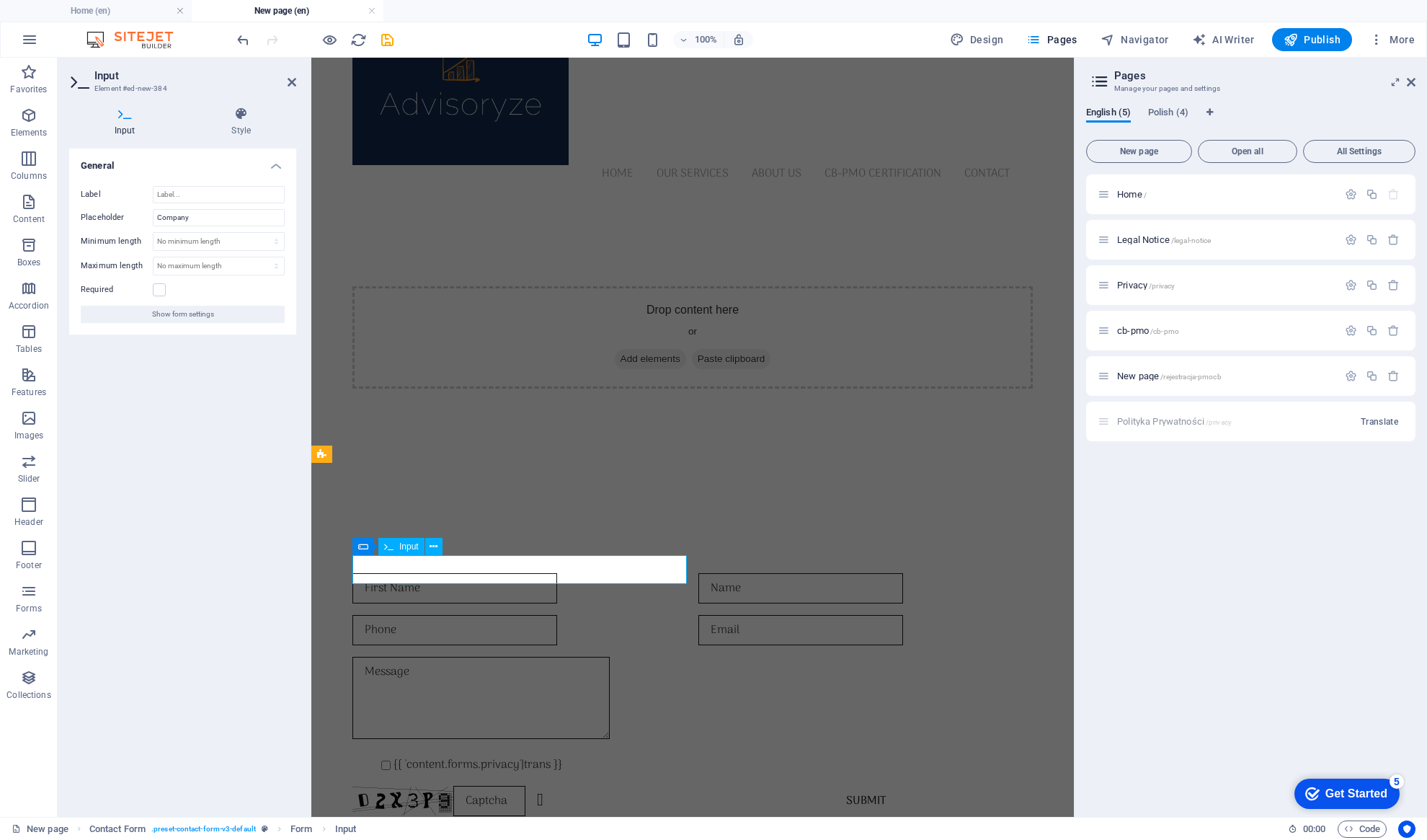
drag, startPoint x: 430, startPoint y: 573, endPoint x: 358, endPoint y: 568, distance: 72.2
click at [358, 573] on input "First Name" at bounding box center [454, 589] width 204 height 30
click at [731, 575] on div at bounding box center [865, 589] width 334 height 30
type input "Imię"
click at [731, 575] on div at bounding box center [865, 589] width 334 height 30
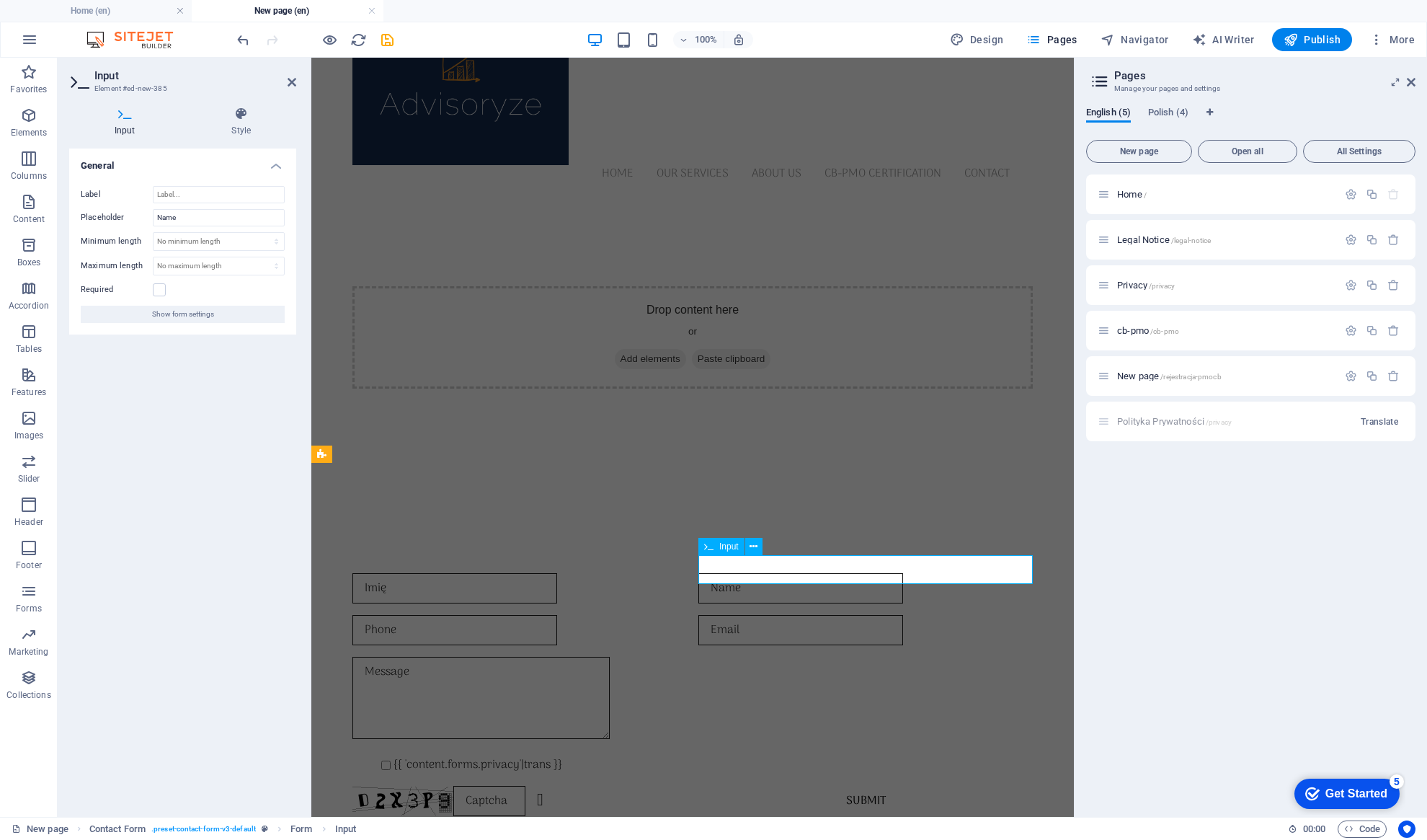
drag, startPoint x: 747, startPoint y: 573, endPoint x: 757, endPoint y: 567, distance: 11.7
click at [757, 573] on input "text" at bounding box center [801, 589] width 204 height 30
drag, startPoint x: 757, startPoint y: 567, endPoint x: 717, endPoint y: 563, distance: 40.2
click at [713, 573] on input "text" at bounding box center [801, 589] width 204 height 30
click at [509, 615] on div at bounding box center [519, 630] width 334 height 30
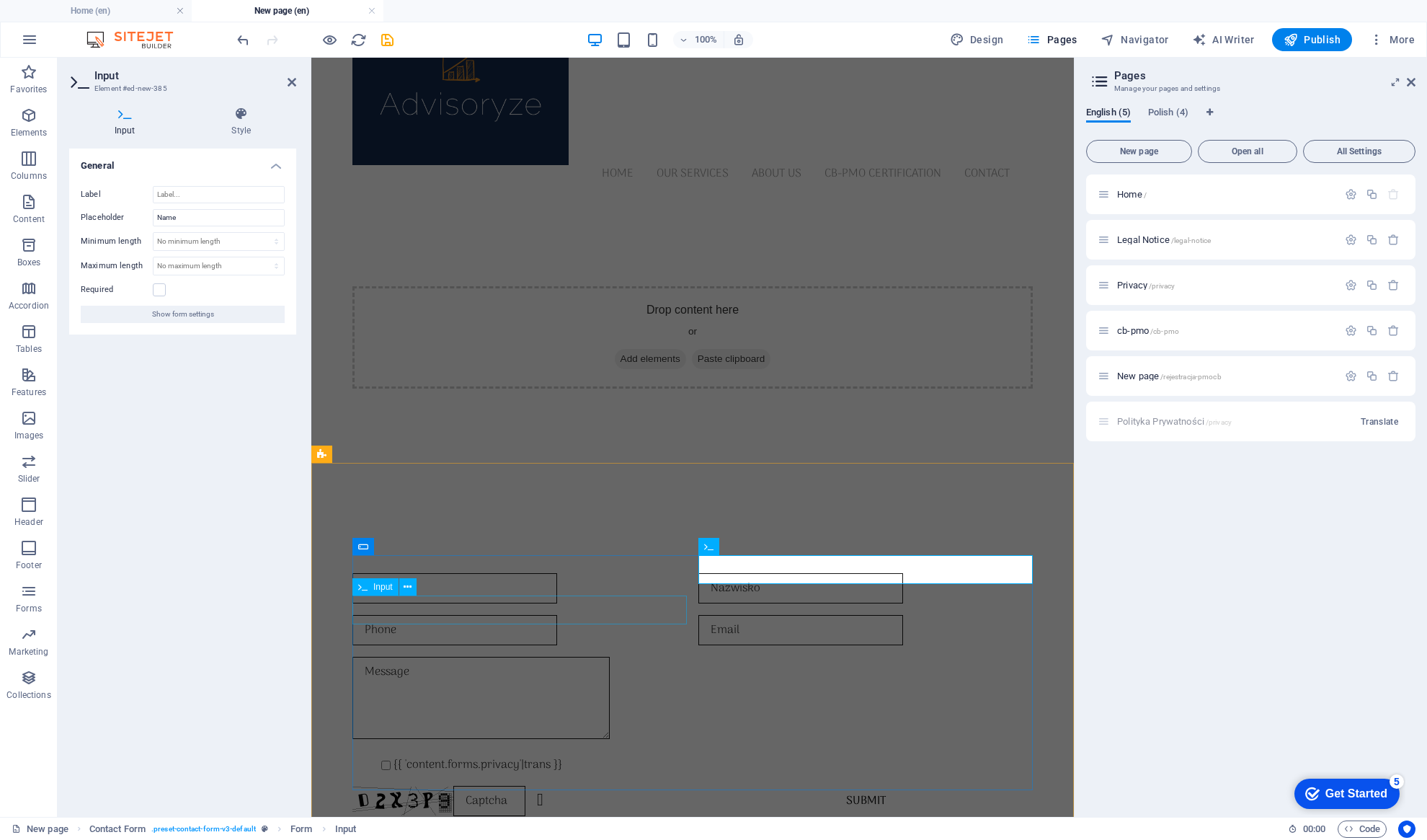
type input "Nazwisko"
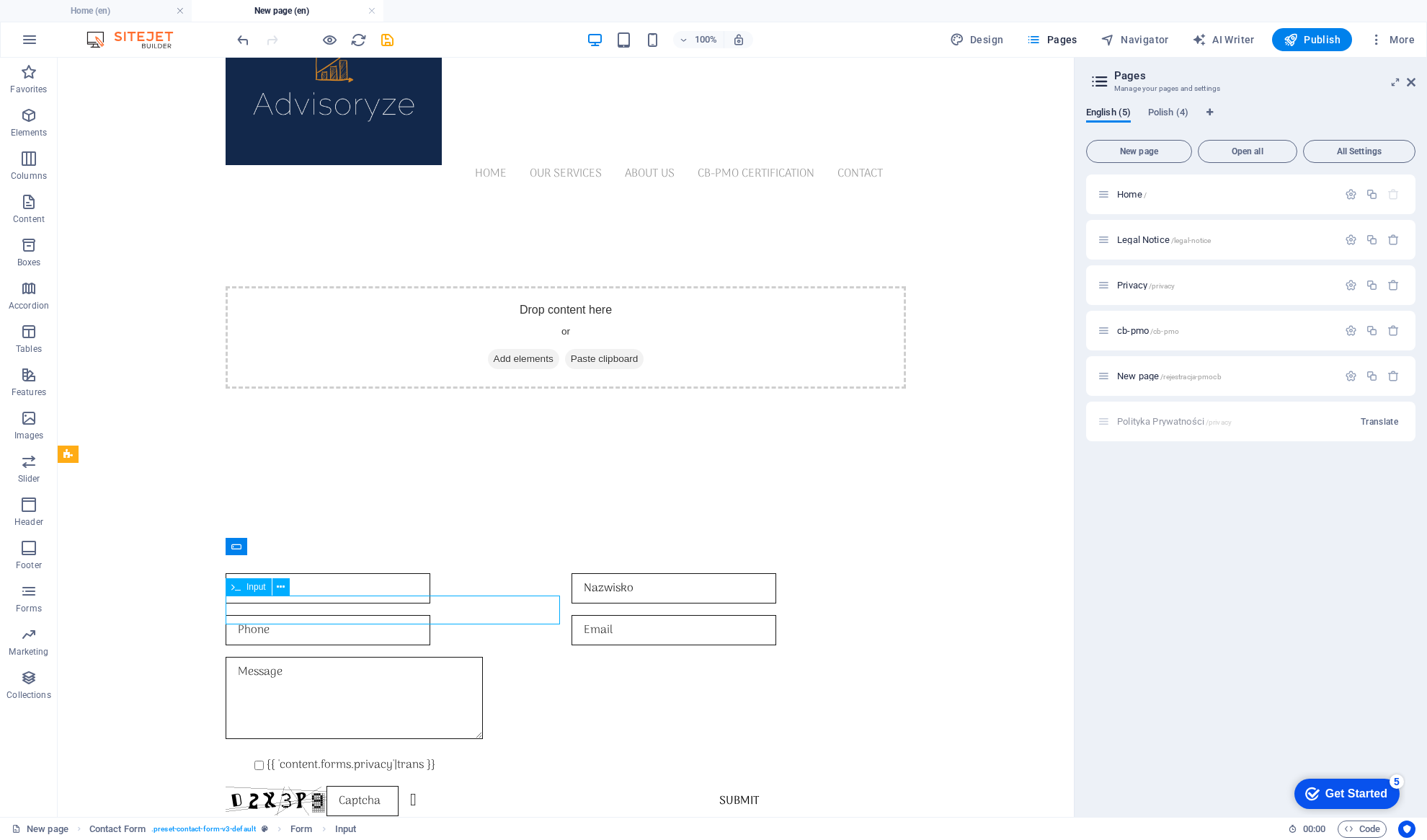
click at [509, 615] on div at bounding box center [392, 630] width 334 height 30
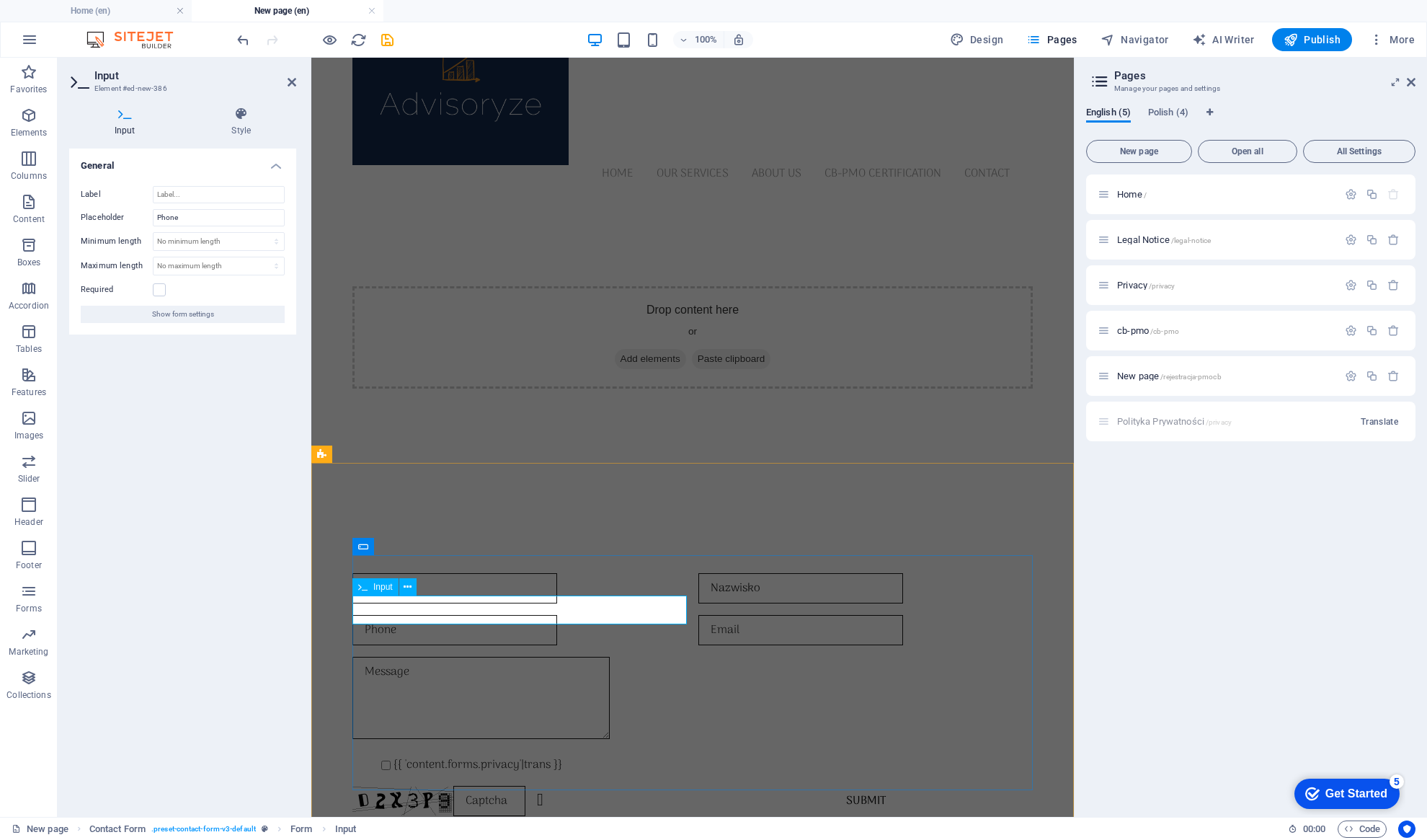
drag, startPoint x: 409, startPoint y: 612, endPoint x: 421, endPoint y: 609, distance: 12.4
click at [421, 615] on input "text" at bounding box center [454, 630] width 204 height 30
click at [767, 619] on div at bounding box center [865, 630] width 334 height 30
type input "Nr Telefonu"
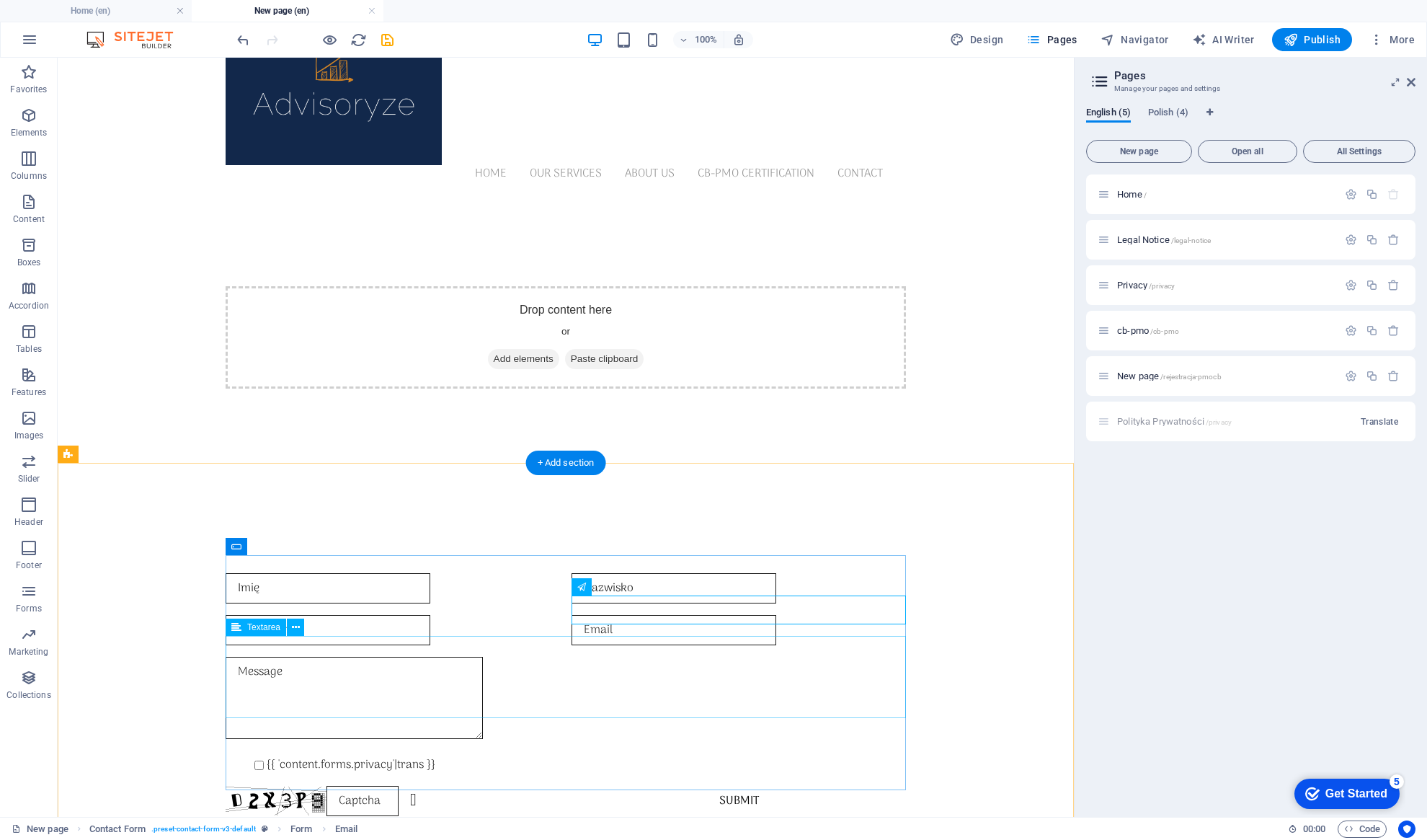
click at [263, 657] on div at bounding box center [565, 700] width 681 height 88
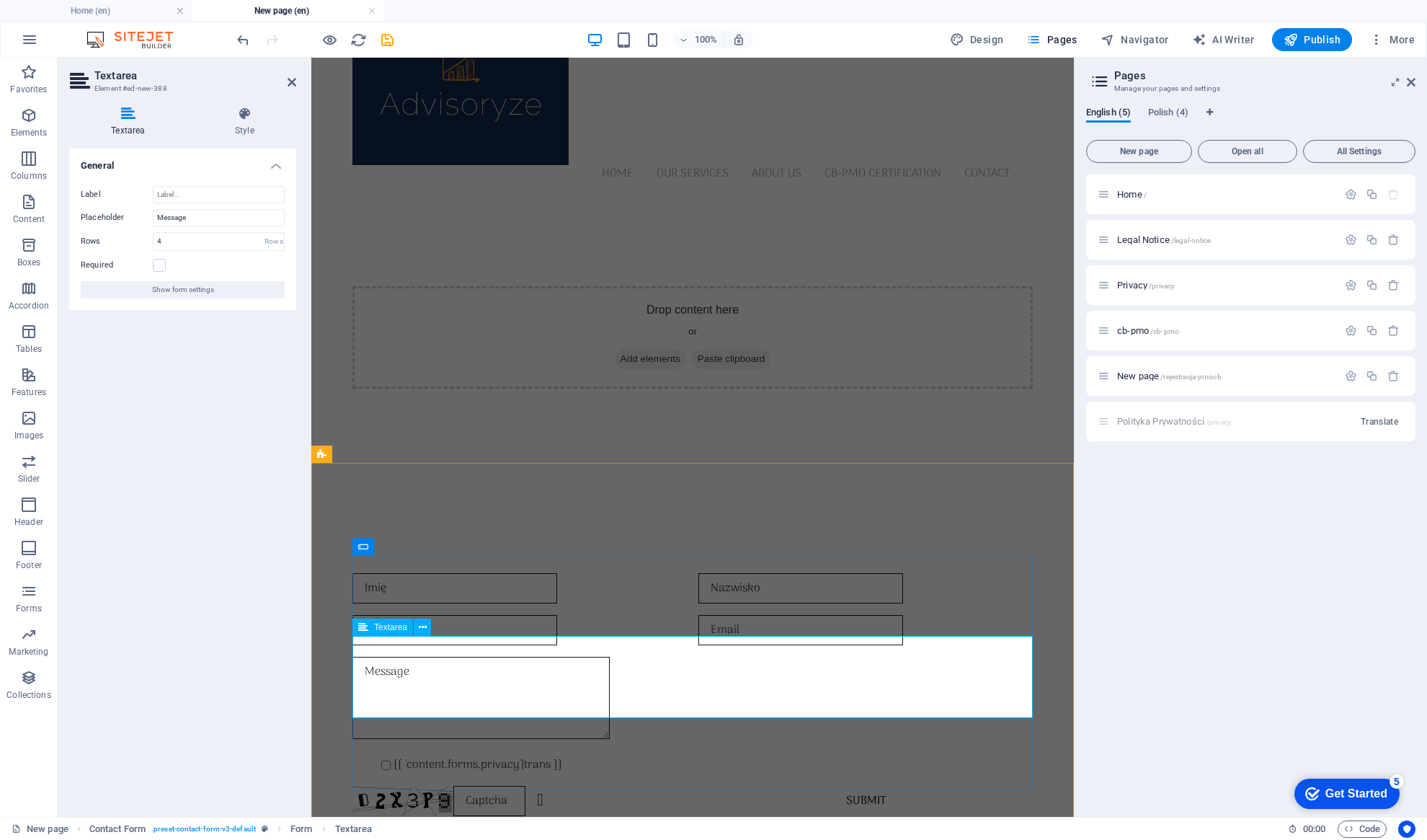
click at [425, 657] on textarea at bounding box center [480, 697] width 257 height 82
click at [422, 625] on icon at bounding box center [423, 627] width 8 height 15
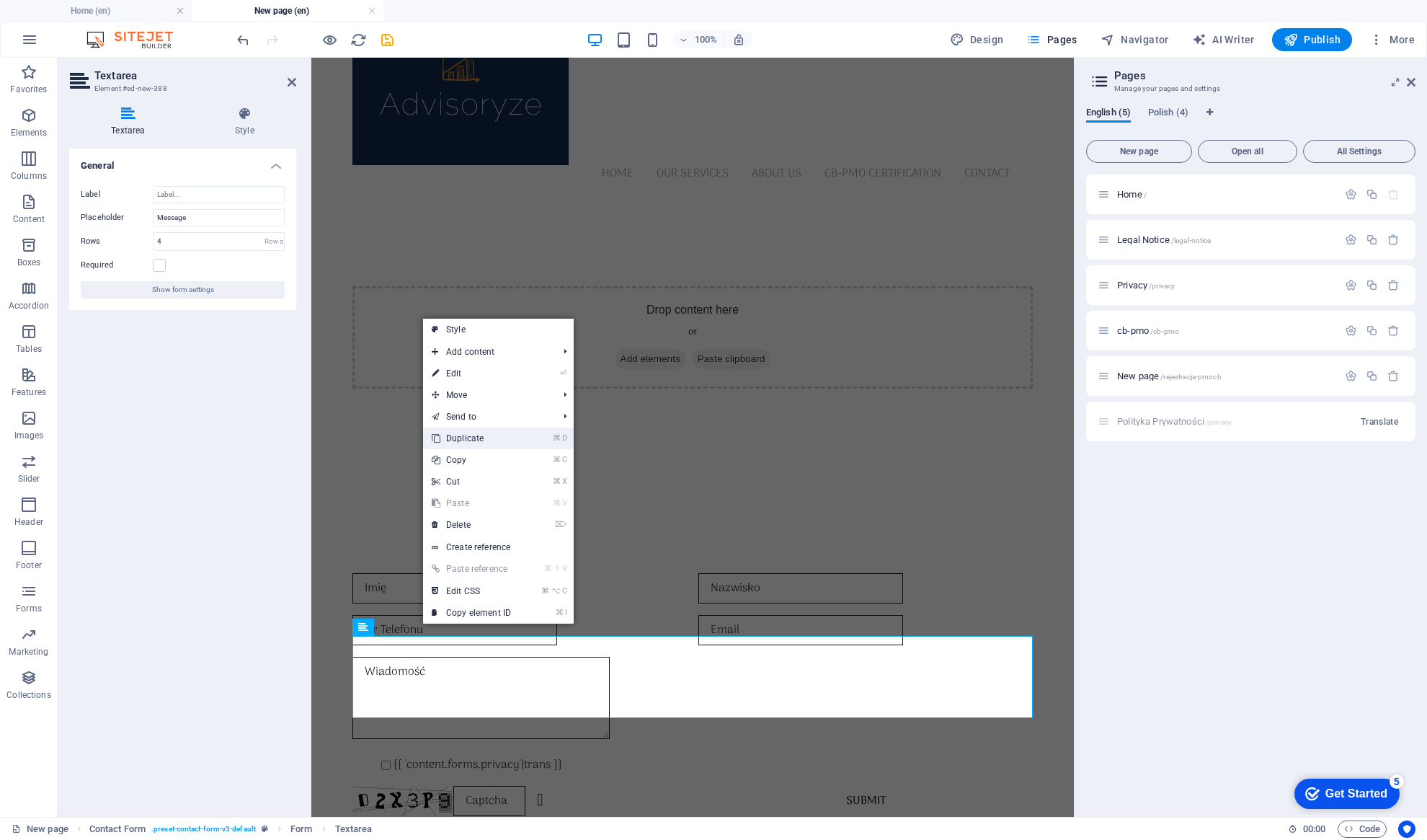
click at [486, 439] on link "⌘ D Duplicate" at bounding box center [471, 438] width 96 height 22
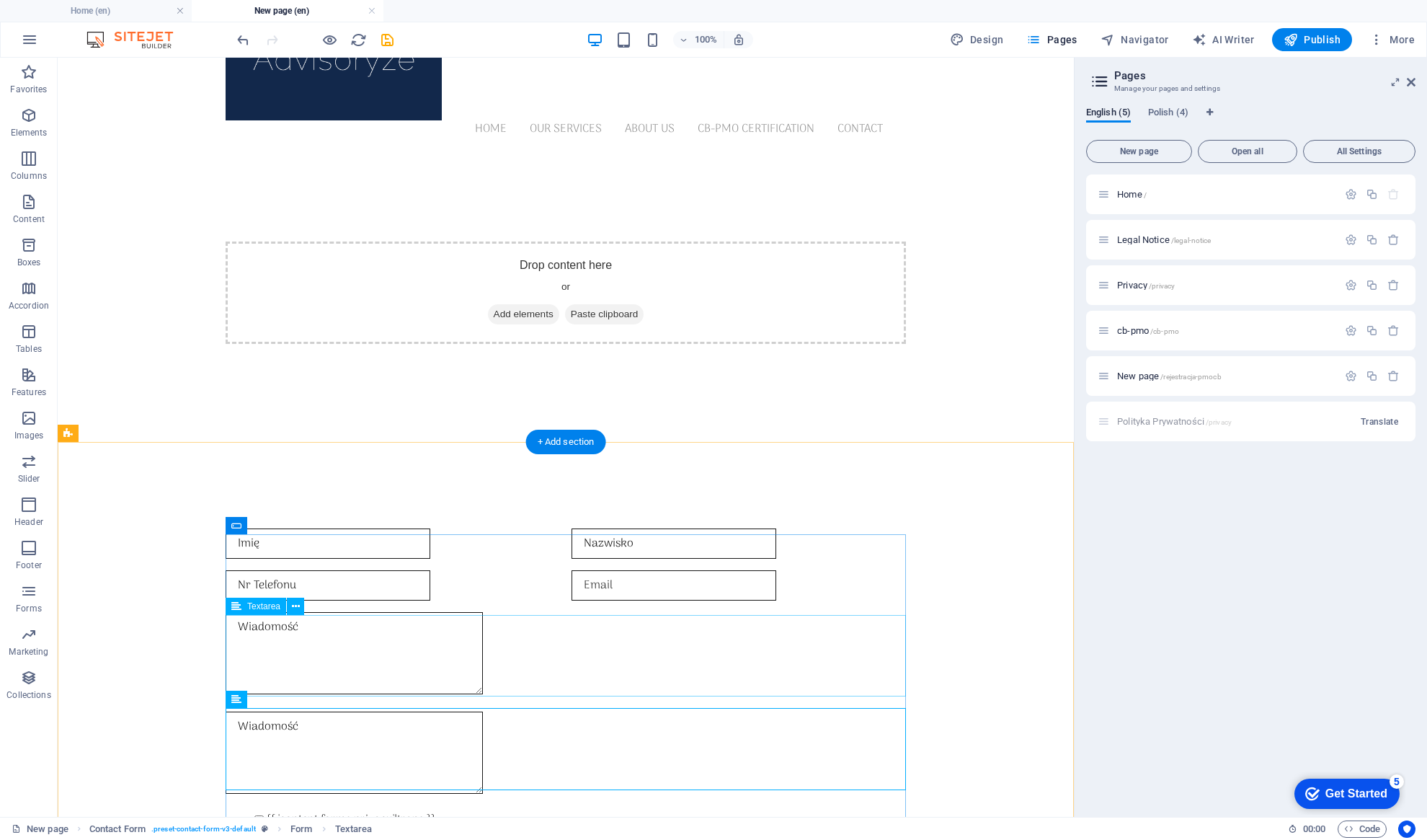
scroll to position [113, 0]
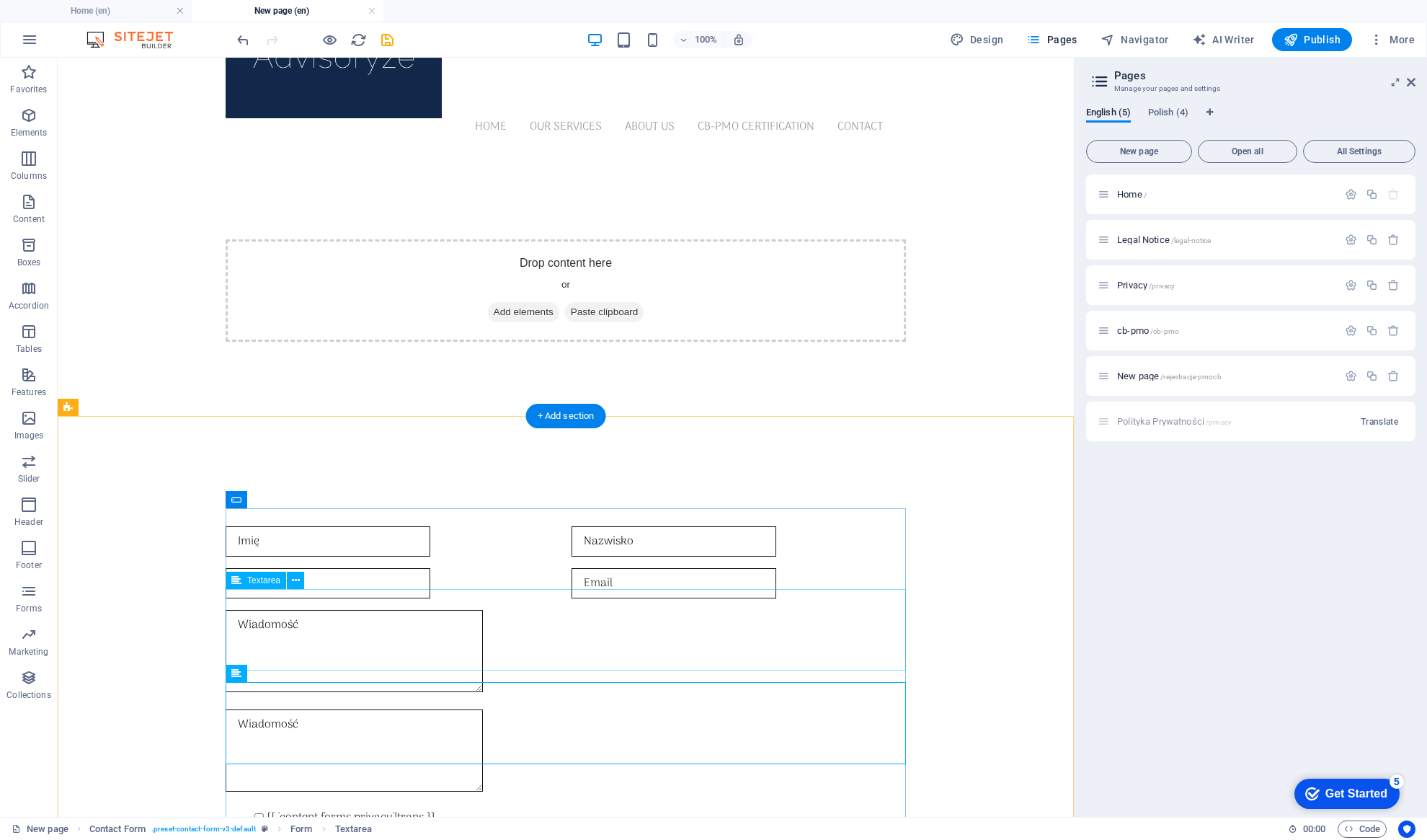
click at [292, 610] on div "Wiadomość" at bounding box center [565, 653] width 681 height 88
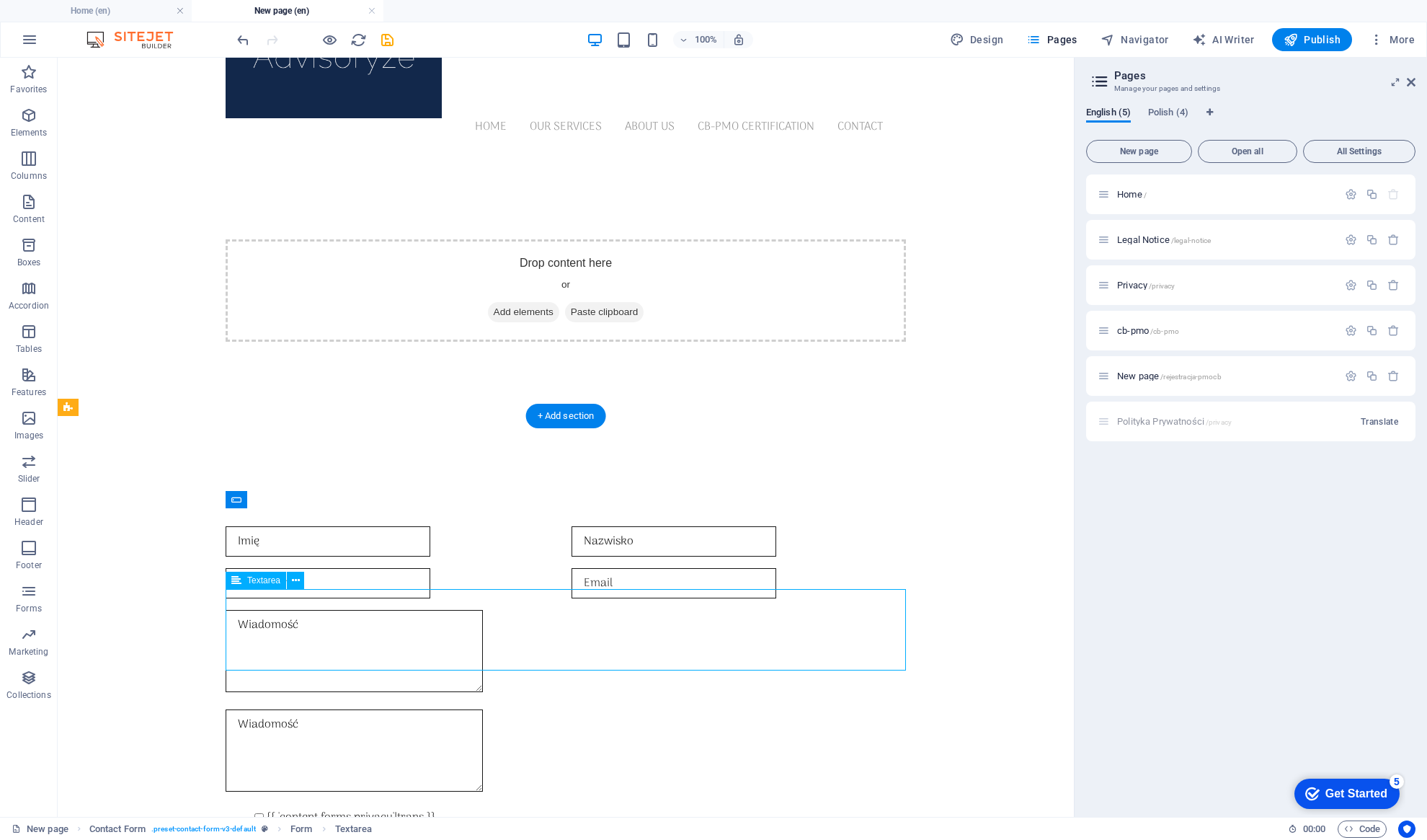
click at [292, 610] on div "Wiadomość" at bounding box center [565, 653] width 681 height 88
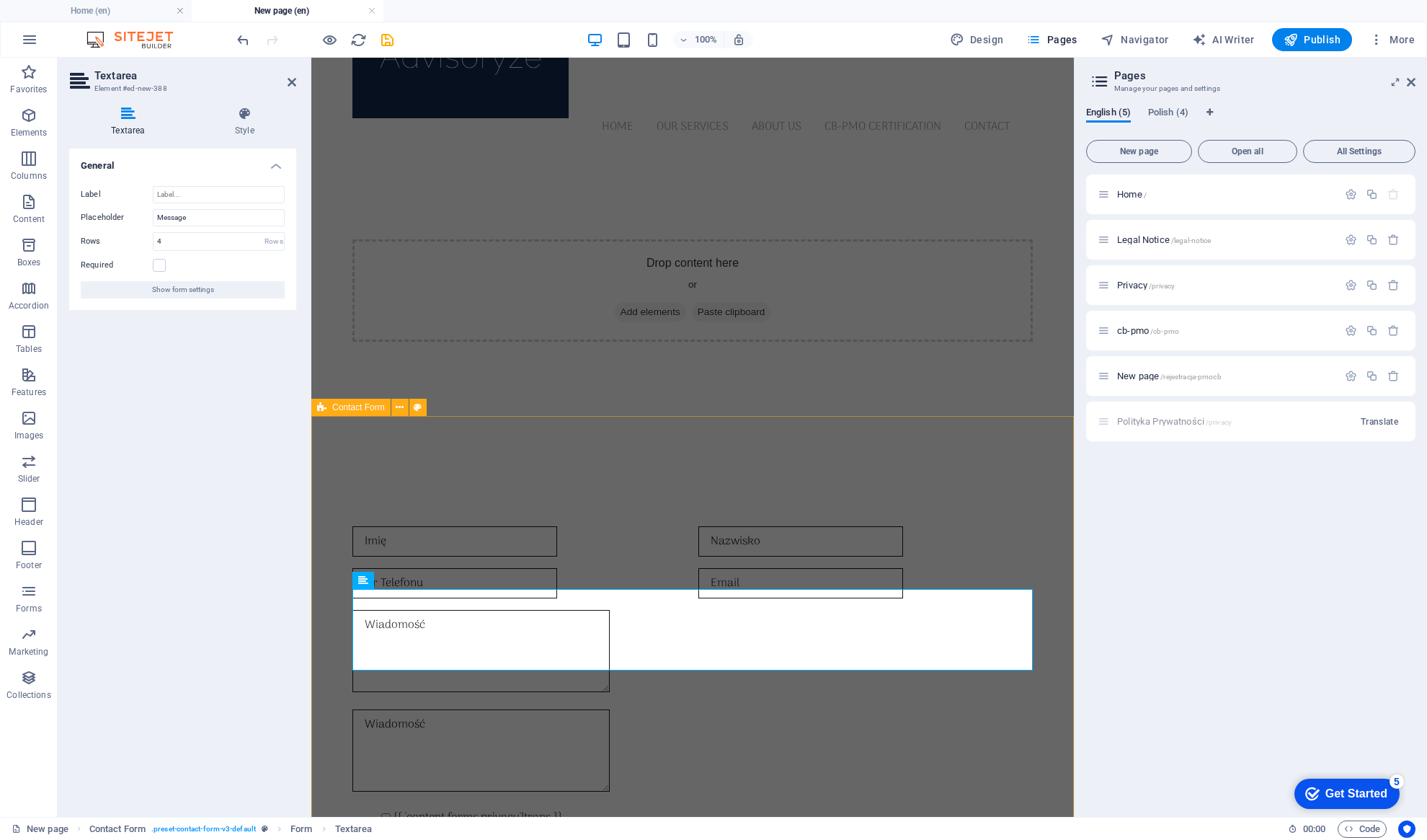
drag, startPoint x: 444, startPoint y: 606, endPoint x: 340, endPoint y: 598, distance: 104.3
click at [338, 598] on div "Imię Nazwisko Nr Telefonu Wiadomość Wiadomość {{ 'content.forms.privacy'|trans …" at bounding box center [693, 698] width 762 height 528
type textarea "Czy potrzebna będzie faktura? Jeżeli tak - proszę o podanie danych do Faktury"
click at [488, 712] on textarea "Wiadomość" at bounding box center [480, 750] width 257 height 82
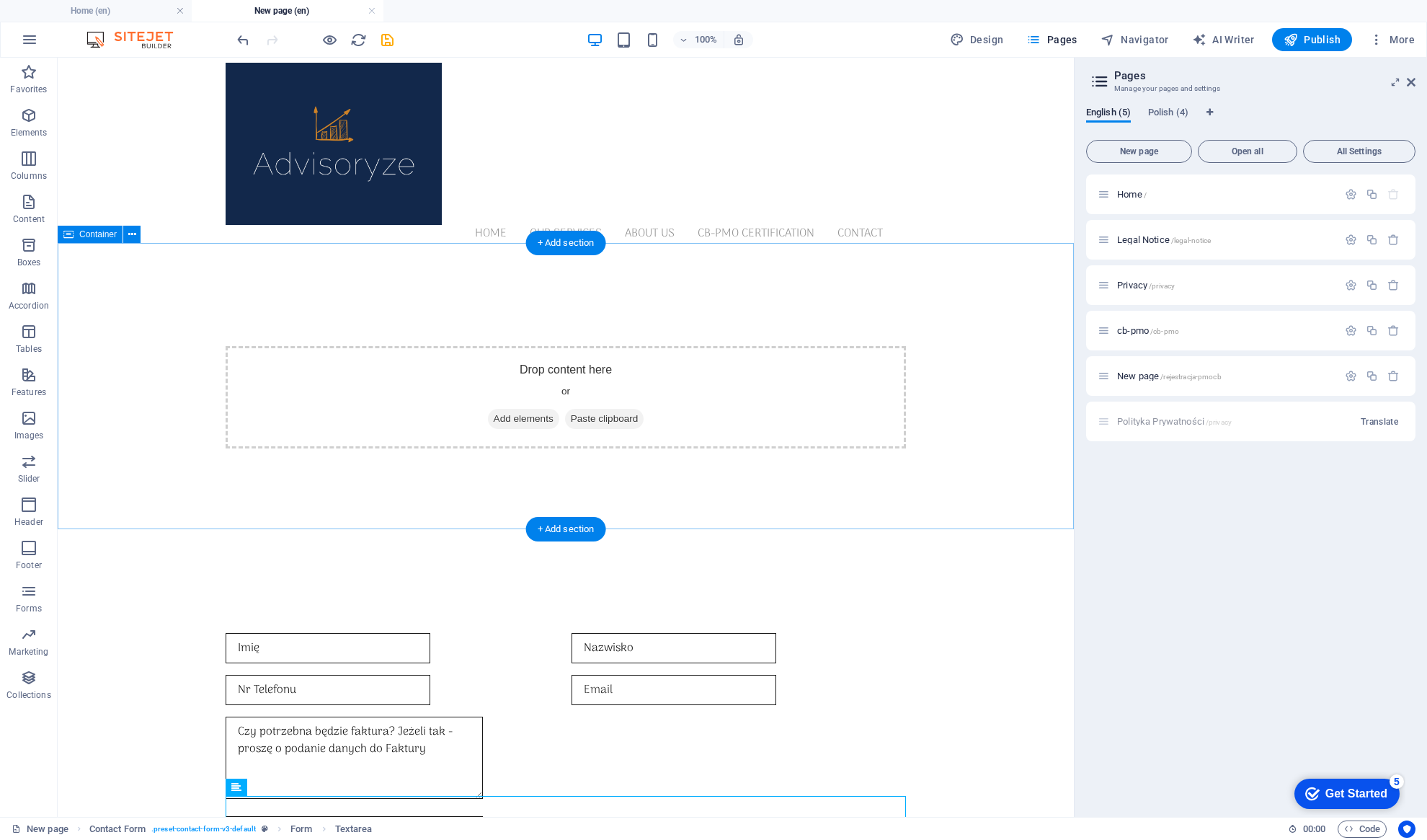
scroll to position [0, 0]
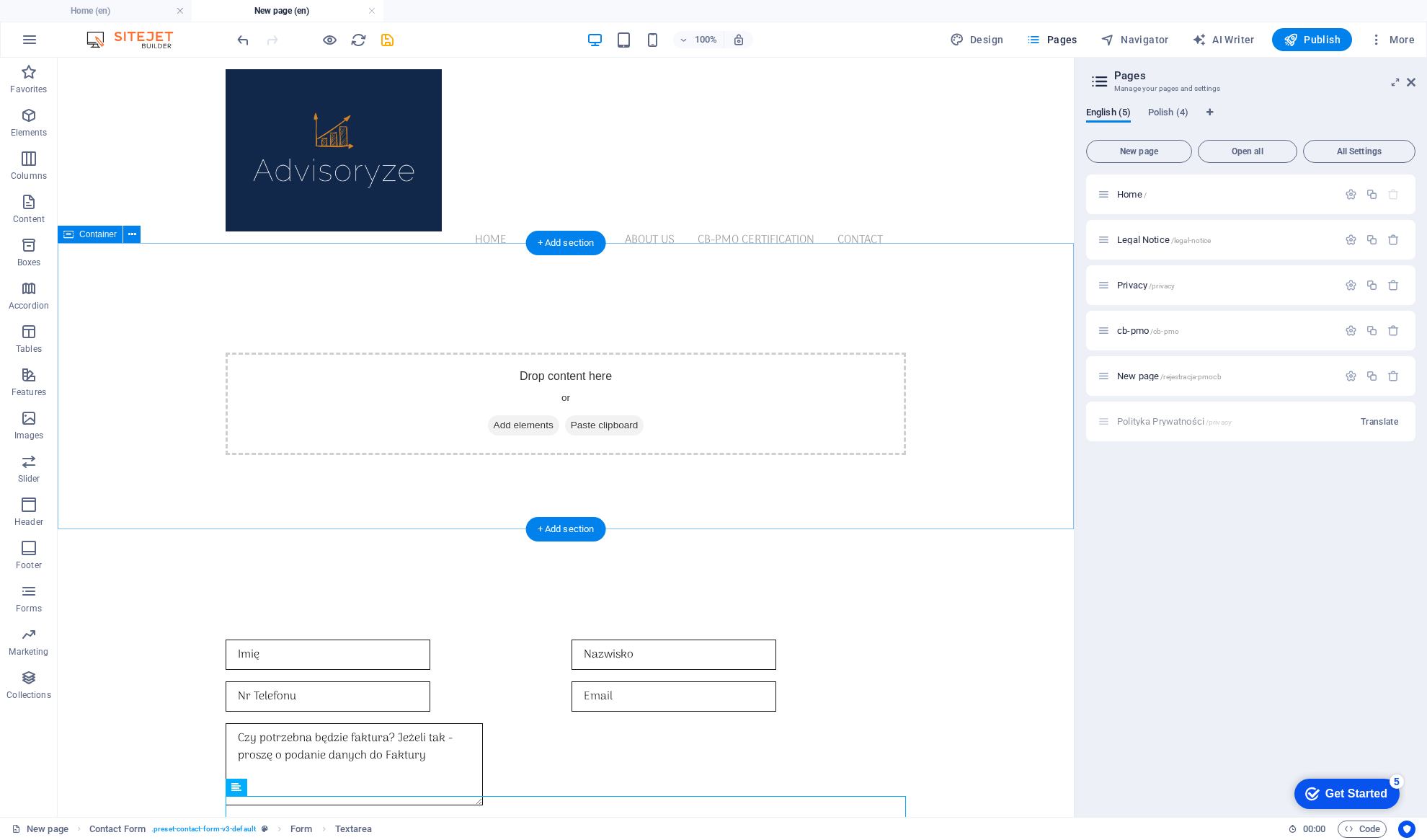
click at [610, 415] on span "Paste clipboard" at bounding box center [604, 425] width 79 height 20
click at [592, 415] on span "Paste clipboard" at bounding box center [604, 425] width 79 height 20
click at [513, 415] on span "Add elements" at bounding box center [523, 425] width 71 height 20
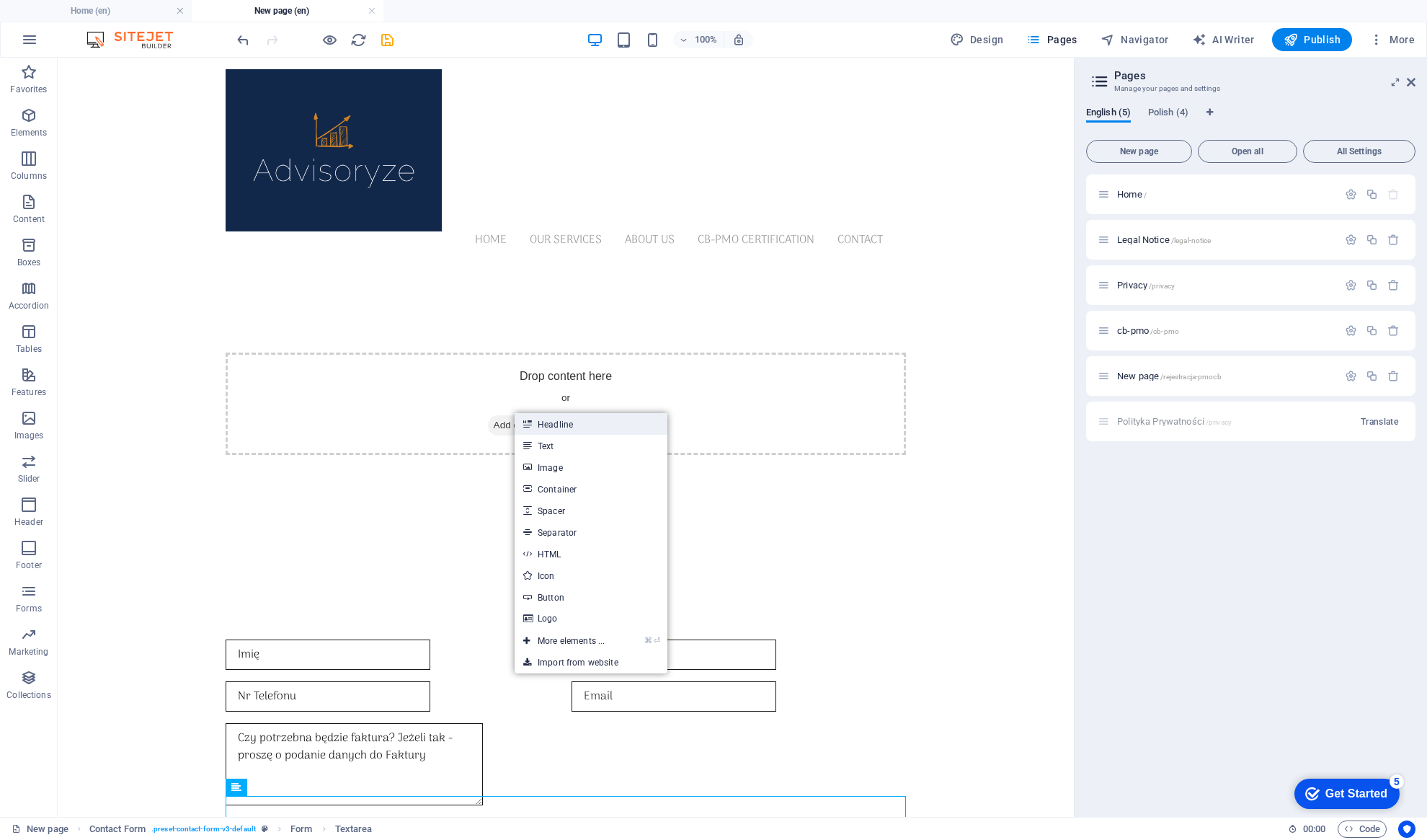
click at [551, 423] on link "Headline" at bounding box center [591, 424] width 153 height 22
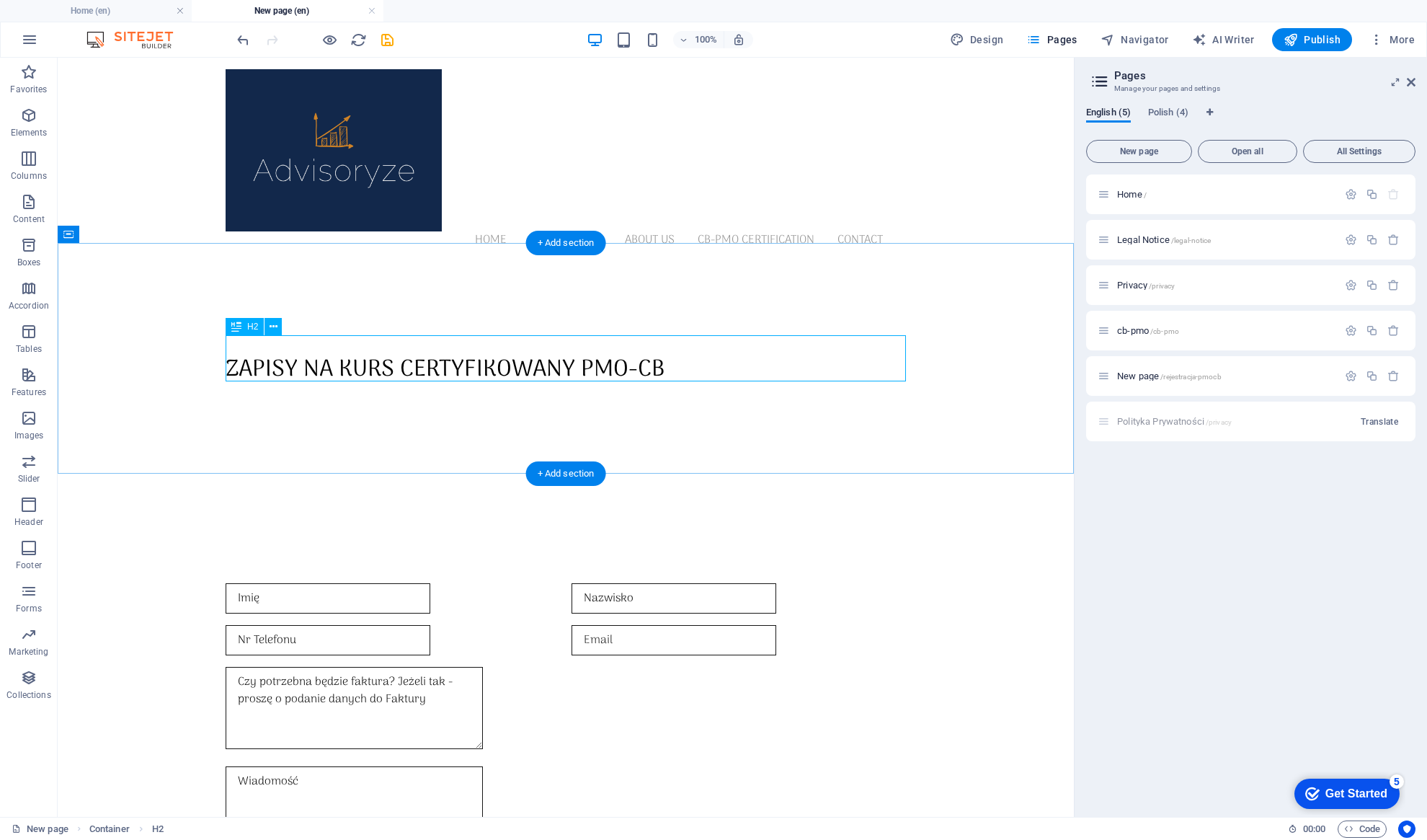
click at [670, 352] on div "Zapisy na kurs certyfikowany PMO-CB" at bounding box center [565, 370] width 681 height 35
click at [656, 352] on div "Zapisy na kurs certyfikowany PMO-CB" at bounding box center [565, 370] width 681 height 35
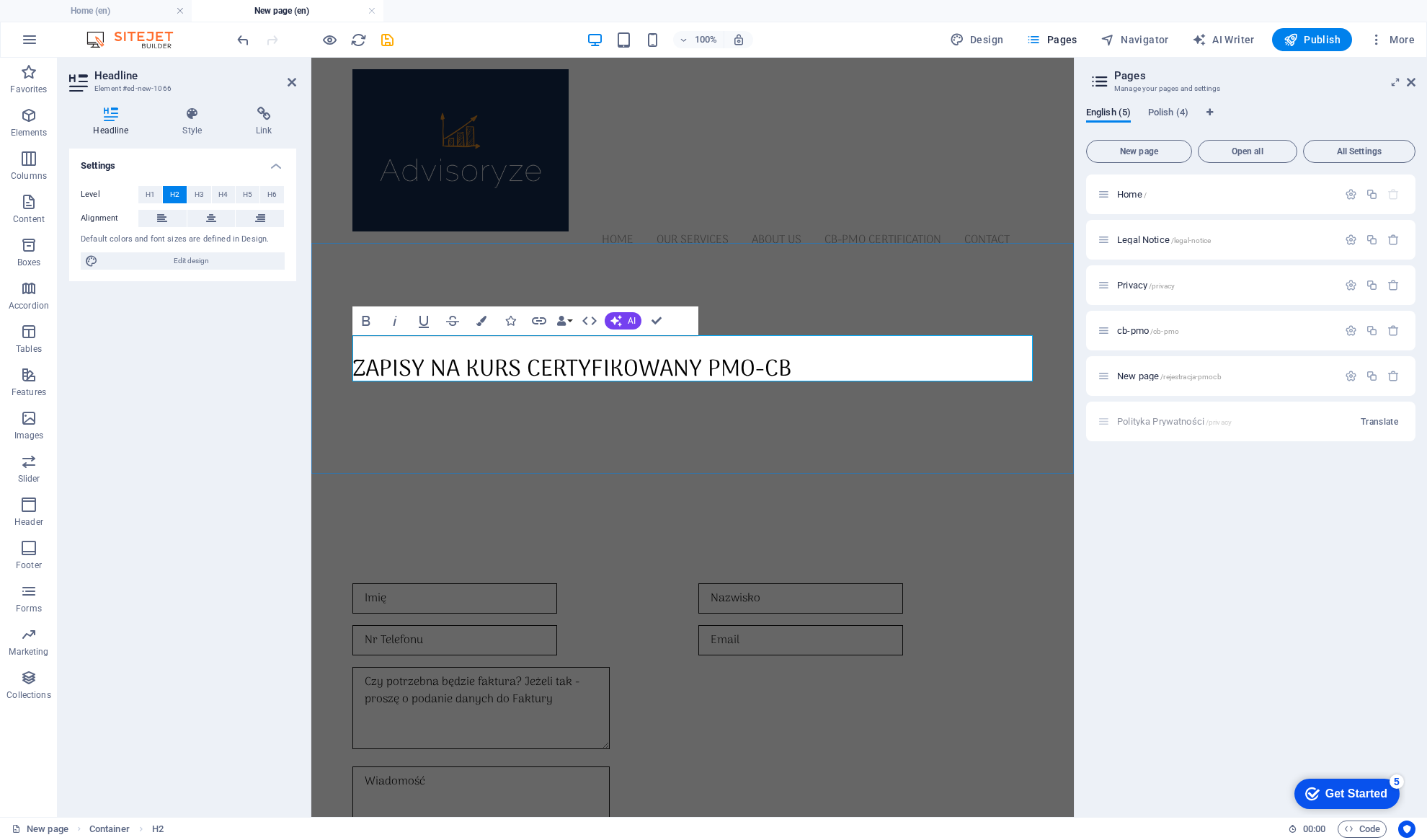
click at [807, 352] on h2 "Zapisy na kurs certyfikowany PMO-CB" at bounding box center [692, 370] width 681 height 35
click at [1179, 515] on div "Home / Legal Notice /legal-notice Privacy /privacy cb-pmo /cb-pmo New page /rej…" at bounding box center [1251, 490] width 329 height 631
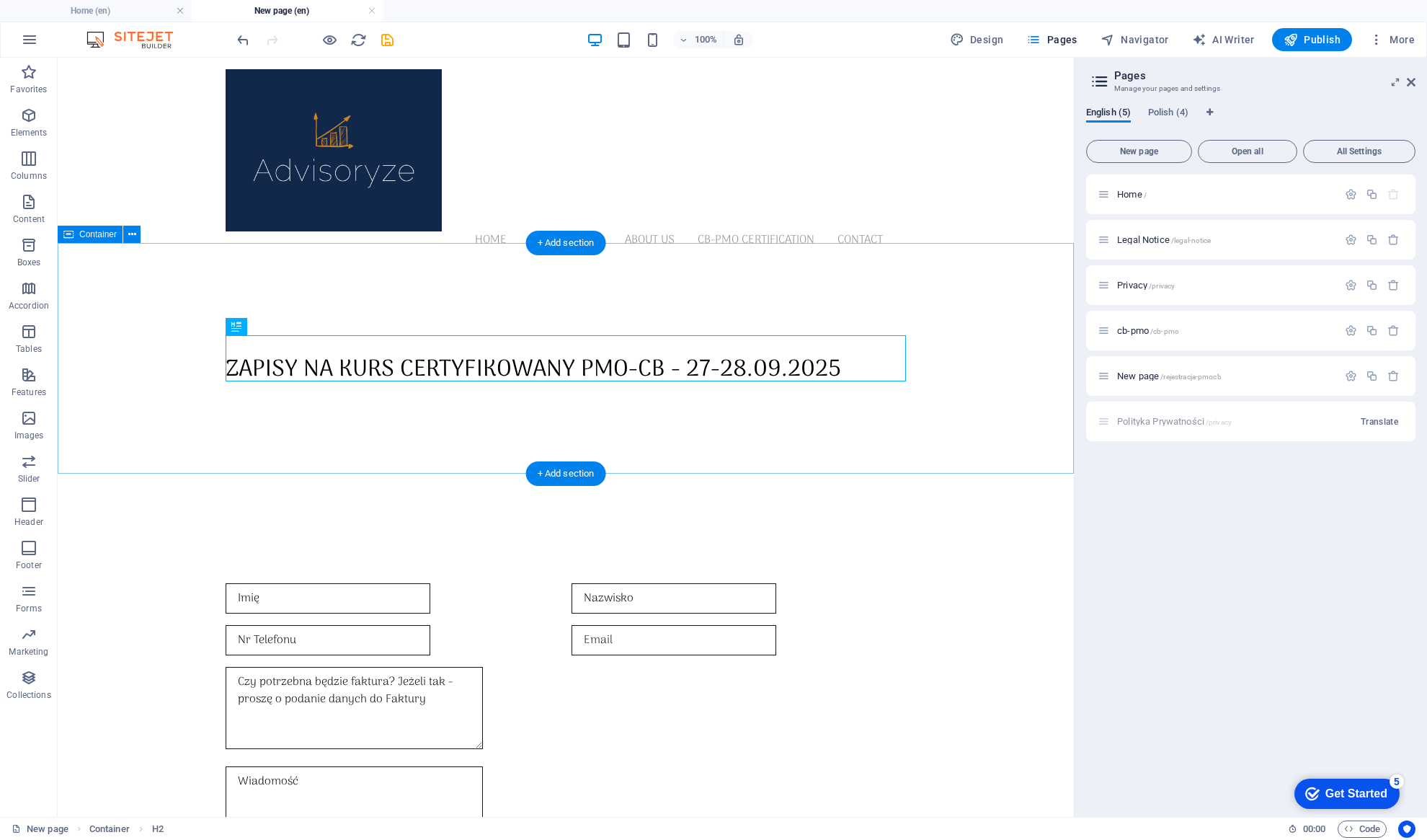
click at [797, 463] on div "Zapisy na kurs certyfikowany PMO-CB - 27-28.09.2025" at bounding box center [566, 375] width 1016 height 230
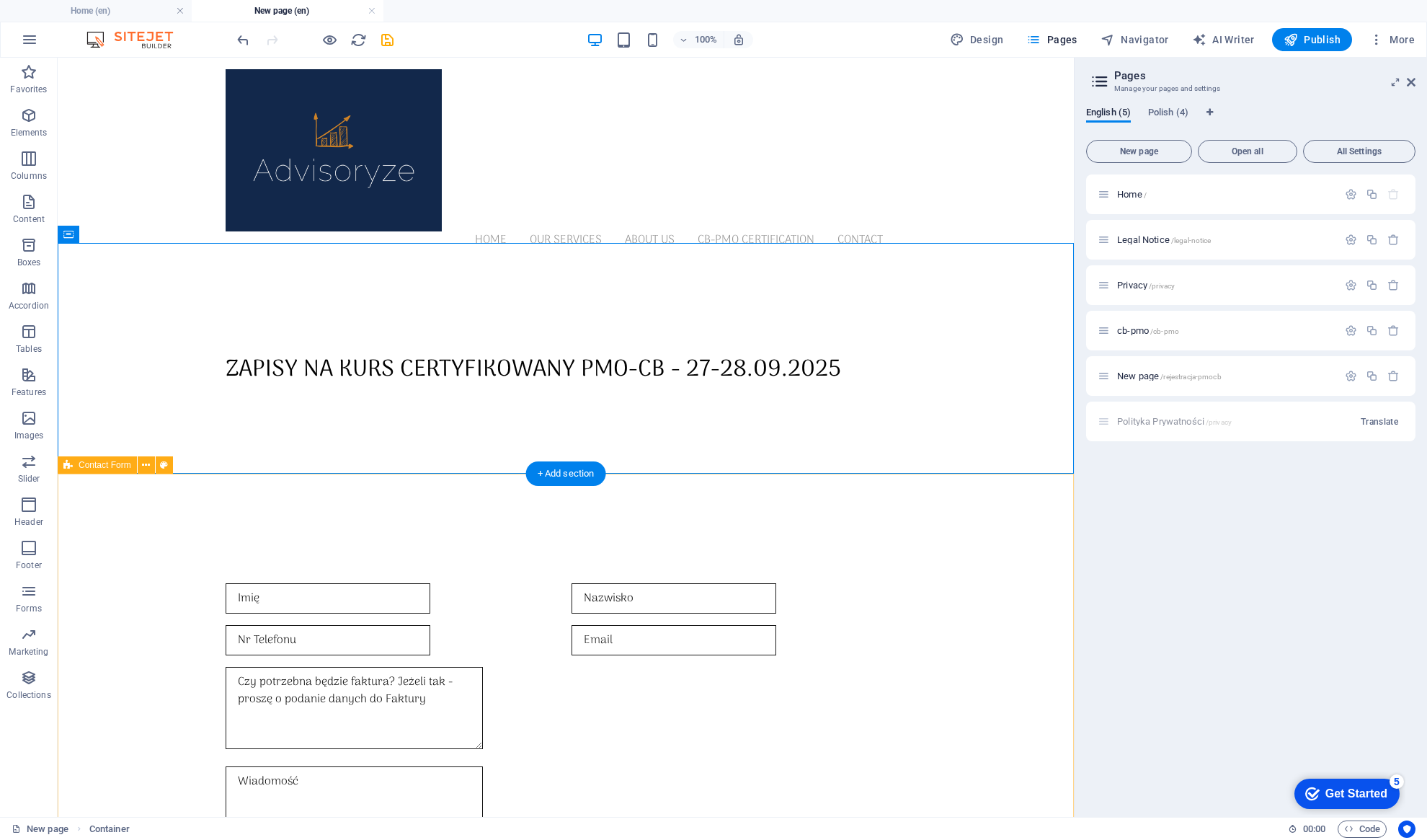
click at [1020, 538] on div "Imię Nazwisko Nr Telefonu Czy potrzebna będzie faktura? Jeżeli tak - proszę o p…" at bounding box center [566, 754] width 1016 height 528
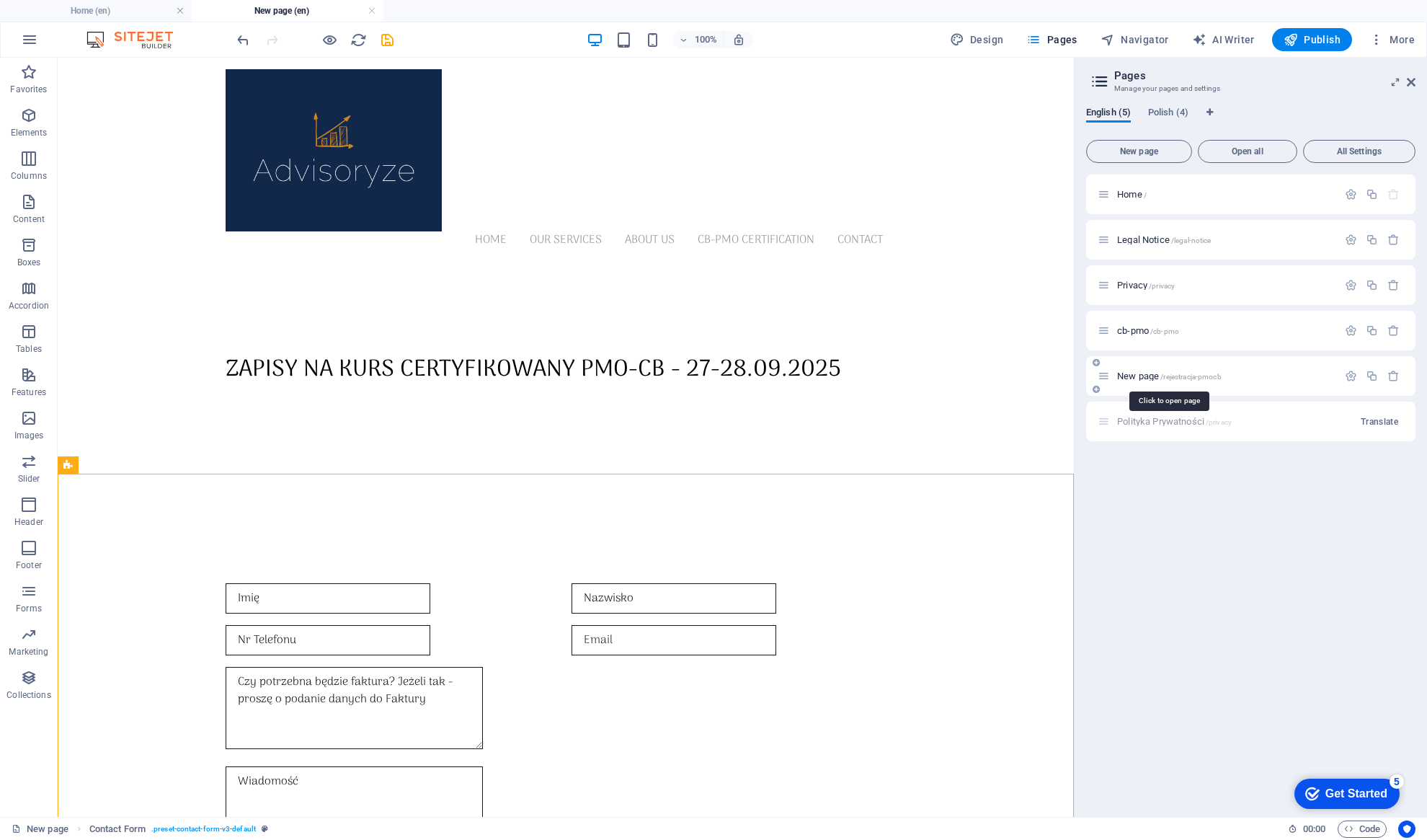
click at [1133, 376] on span "New page /rejestracja-pmocb" at bounding box center [1169, 375] width 104 height 11
click at [1103, 378] on icon at bounding box center [1104, 375] width 12 height 12
click at [1151, 379] on span "New page /rejestracja-pmocb" at bounding box center [1169, 375] width 104 height 11
click at [1354, 376] on icon "button" at bounding box center [1351, 375] width 12 height 12
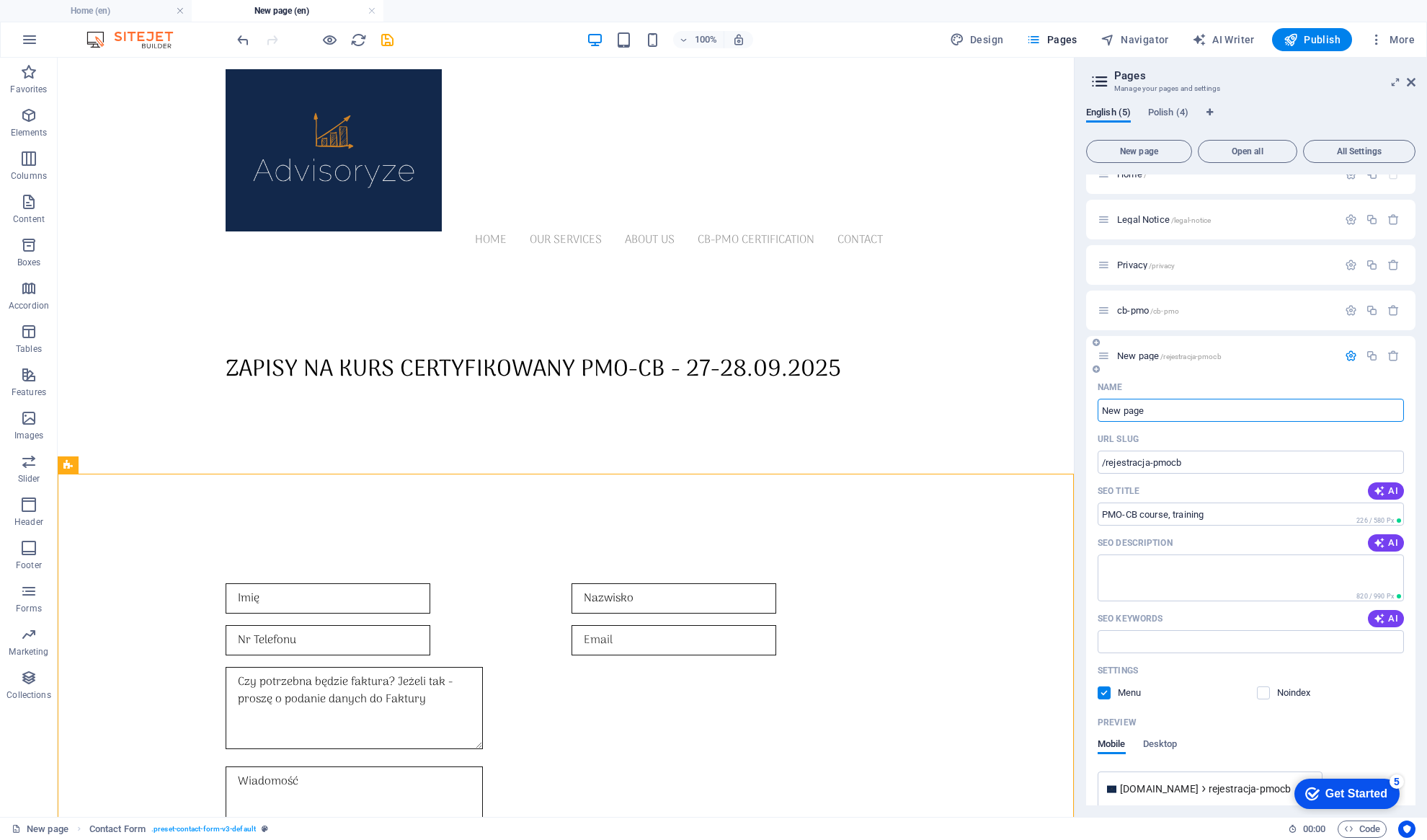
scroll to position [23, 0]
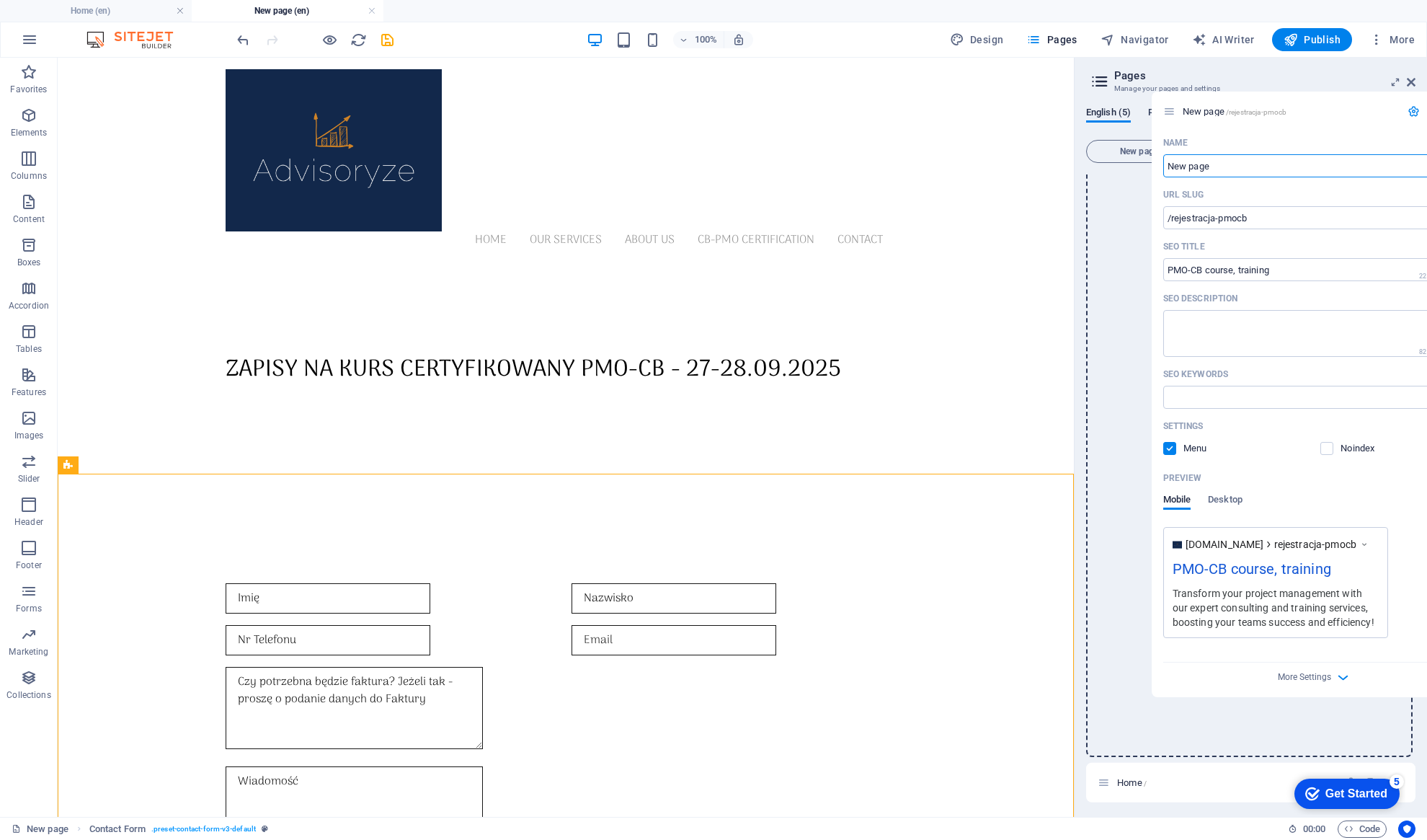
drag, startPoint x: 1109, startPoint y: 357, endPoint x: 1175, endPoint y: 112, distance: 253.7
click at [1175, 112] on div "English (5) Polish (4) New page Open all All Settings Home / Legal Notice /lega…" at bounding box center [1251, 456] width 329 height 699
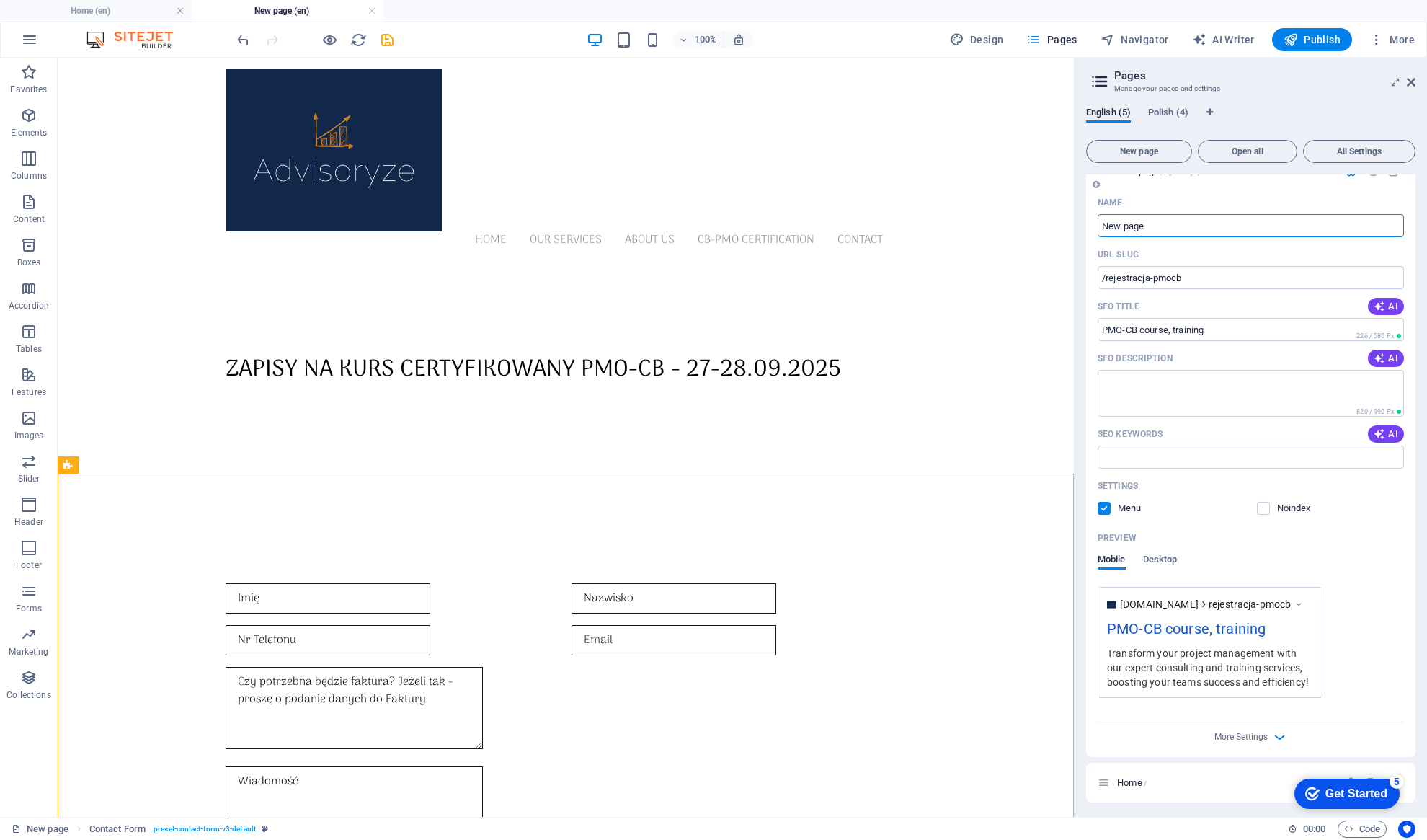
scroll to position [0, 0]
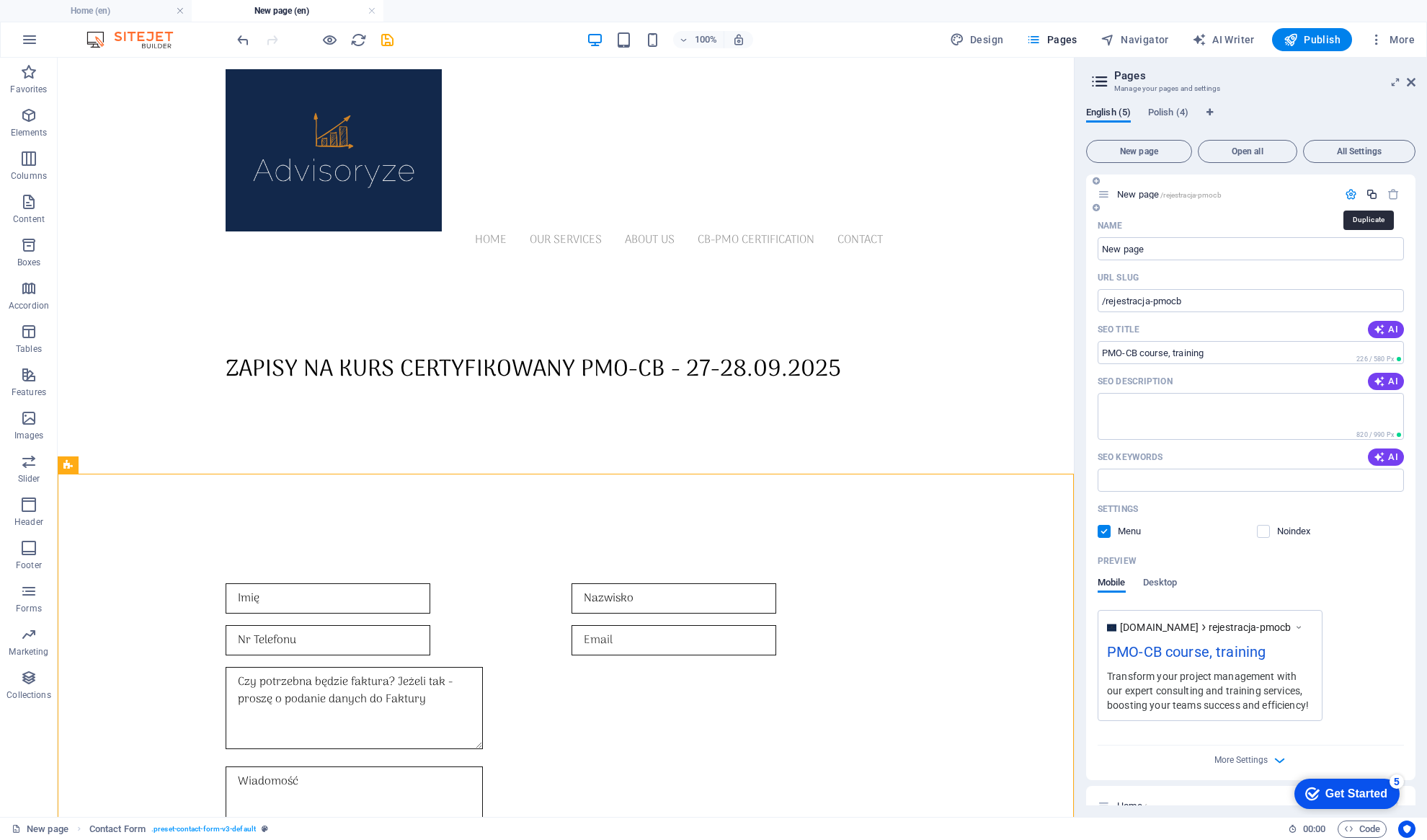
click at [1370, 196] on icon "button" at bounding box center [1372, 194] width 12 height 12
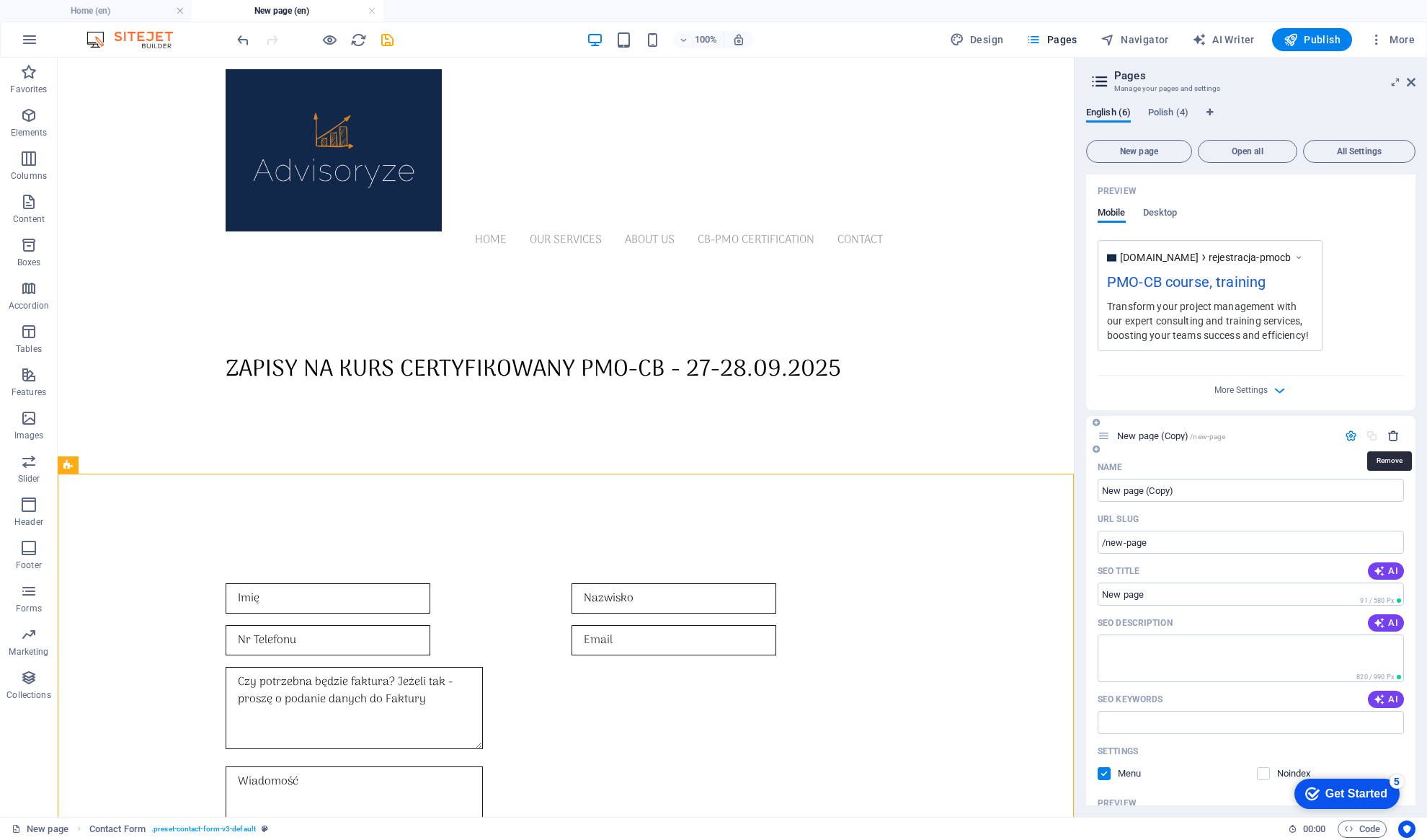
click at [1389, 434] on icon "button" at bounding box center [1393, 436] width 12 height 12
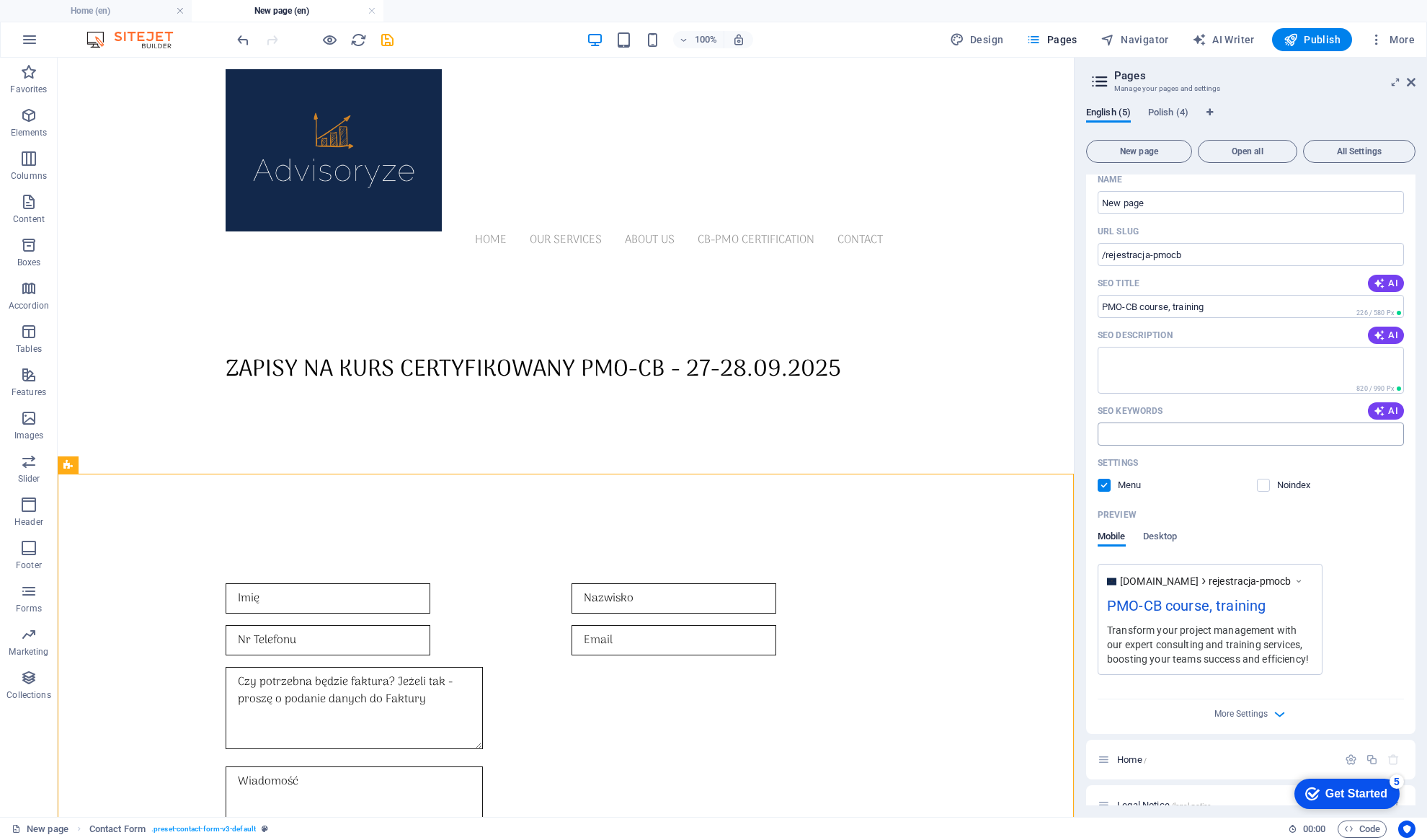
scroll to position [0, 0]
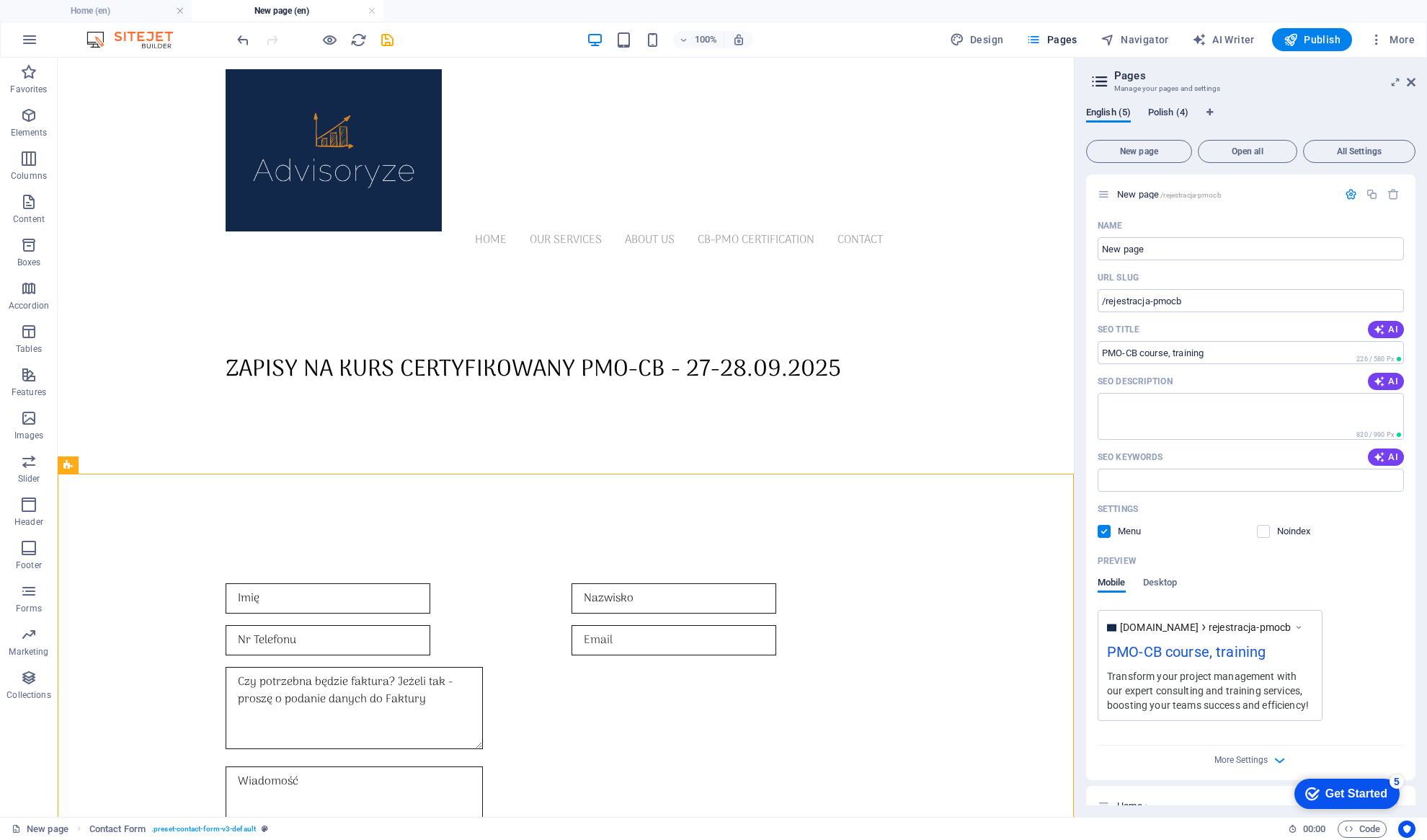
click at [1168, 115] on span "Polish (4)" at bounding box center [1168, 114] width 41 height 20
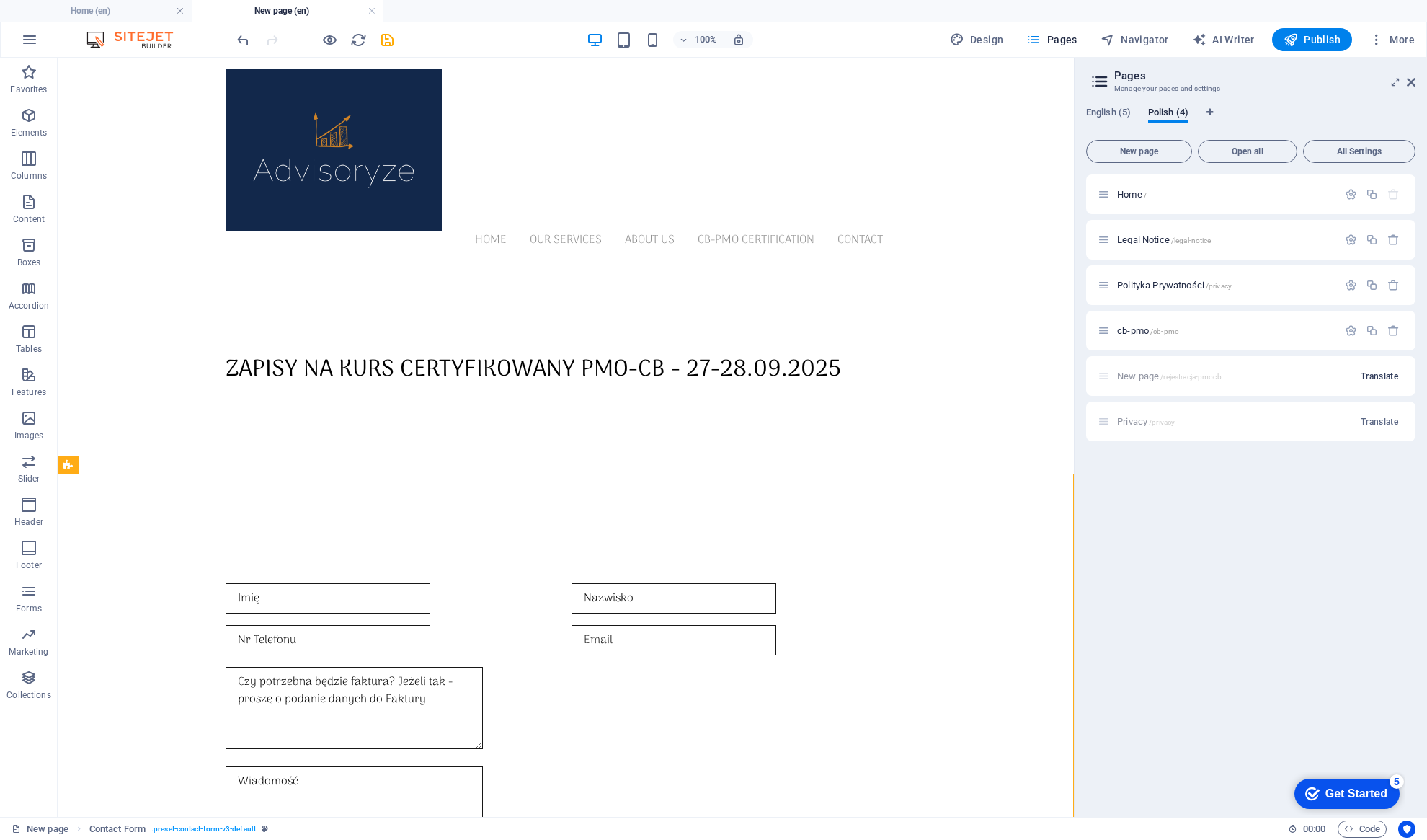
click at [1379, 376] on span "Translate" at bounding box center [1380, 376] width 38 height 12
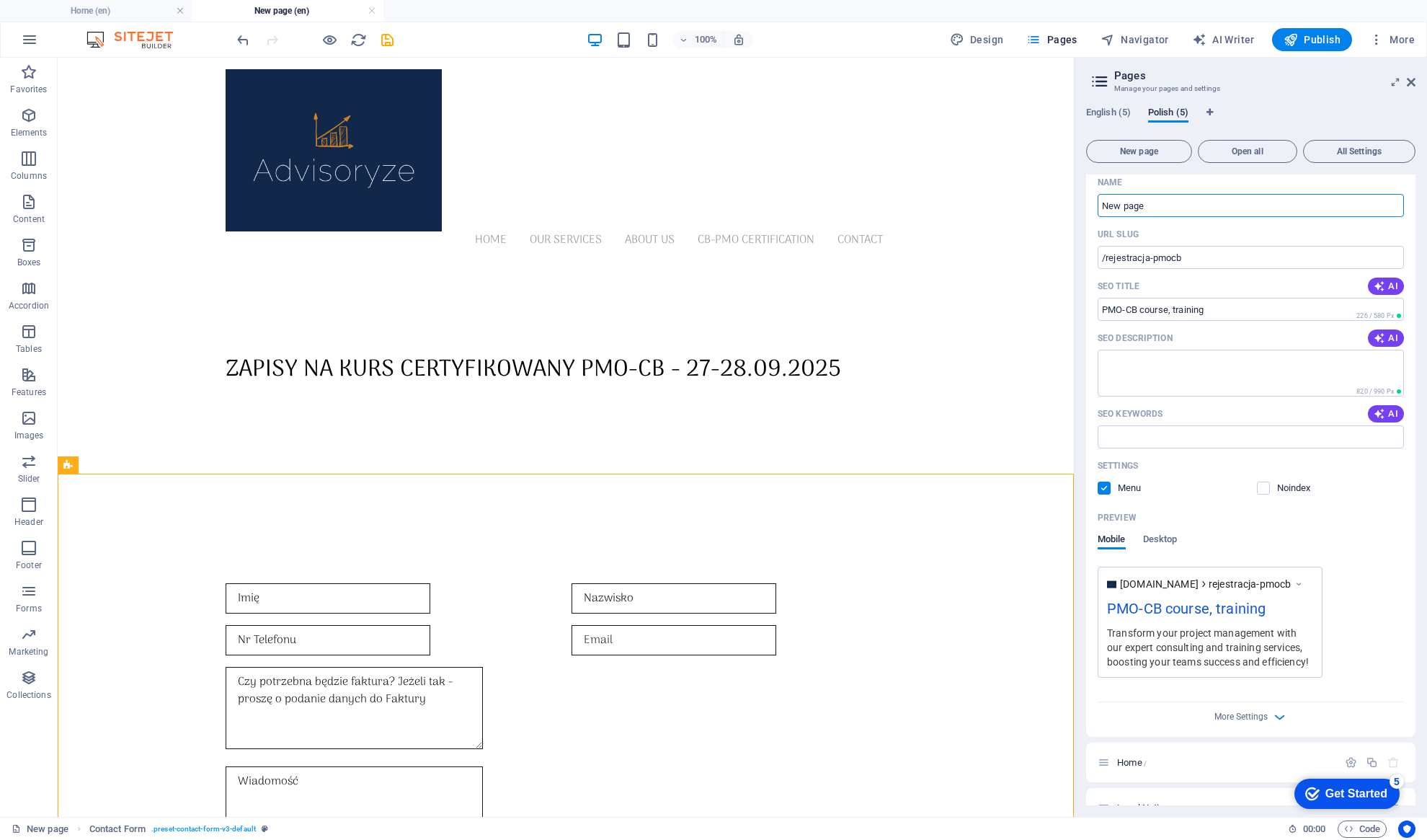
scroll to position [53, 0]
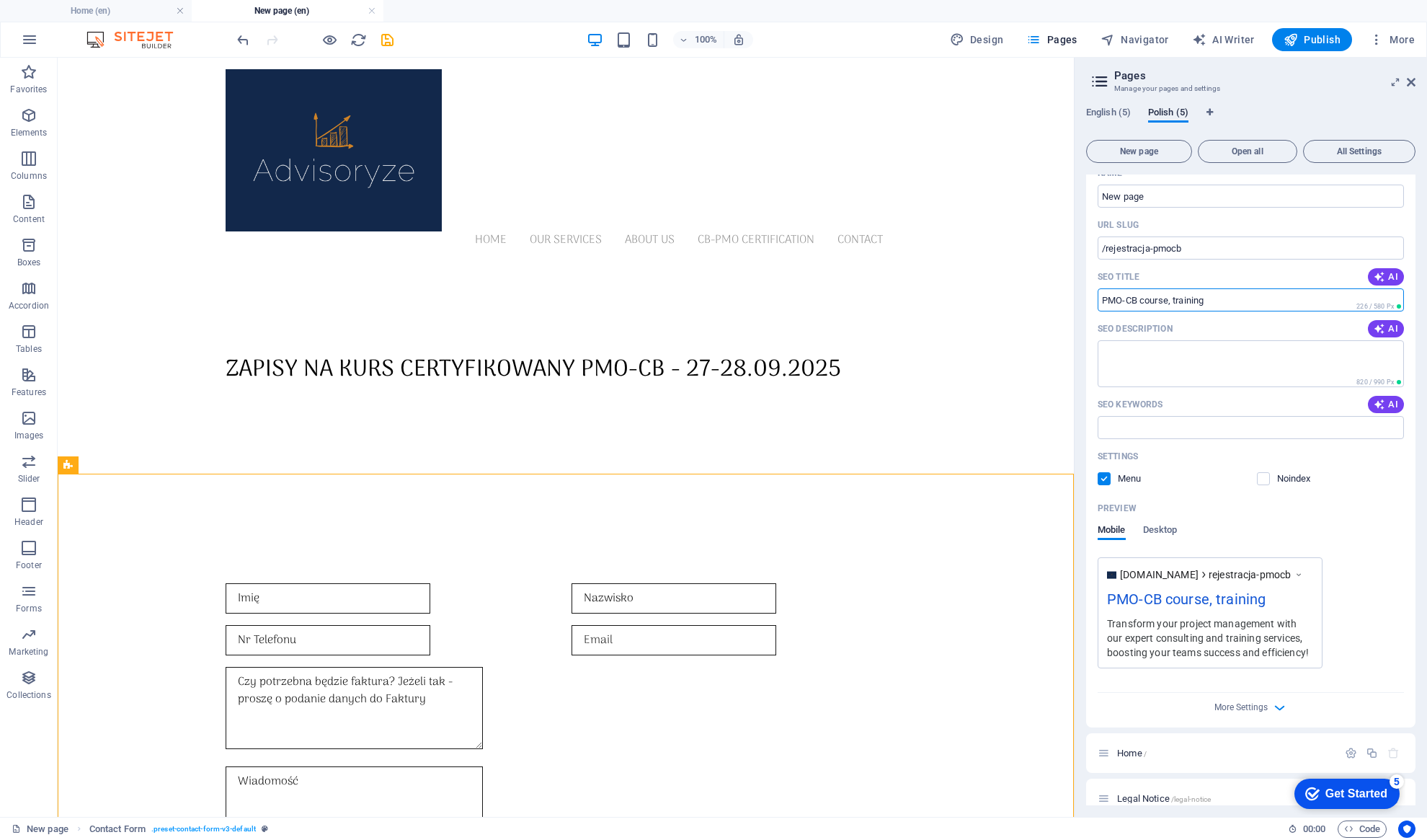
drag, startPoint x: 1217, startPoint y: 296, endPoint x: 1140, endPoint y: 301, distance: 77.2
click at [1140, 301] on input "PMO-CB course, training" at bounding box center [1251, 300] width 307 height 23
type input "PMO-CB kurs, certyfikacja PMO"
click at [1385, 334] on button "AI" at bounding box center [1386, 329] width 36 height 17
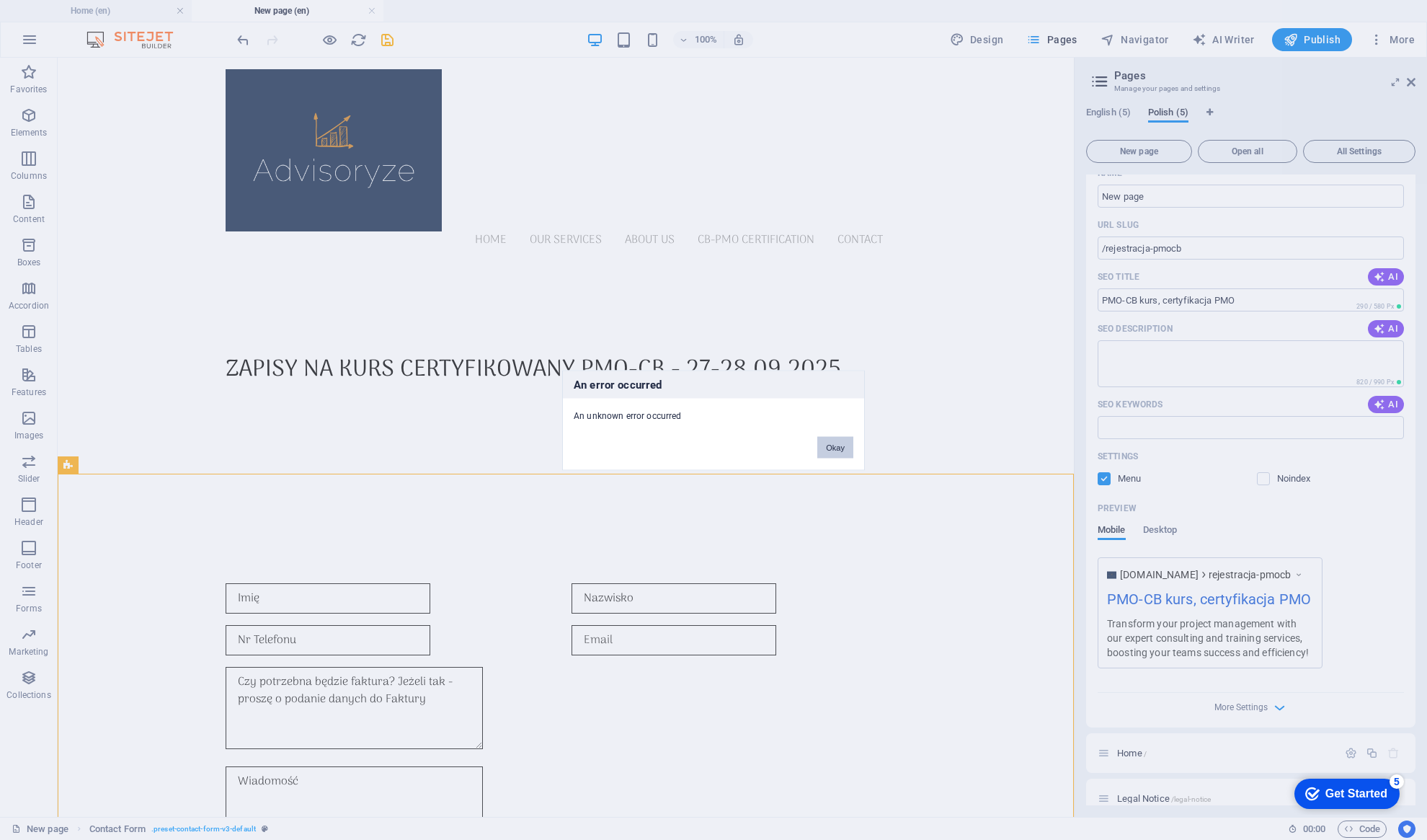
click at [836, 452] on button "Okay" at bounding box center [836, 447] width 36 height 22
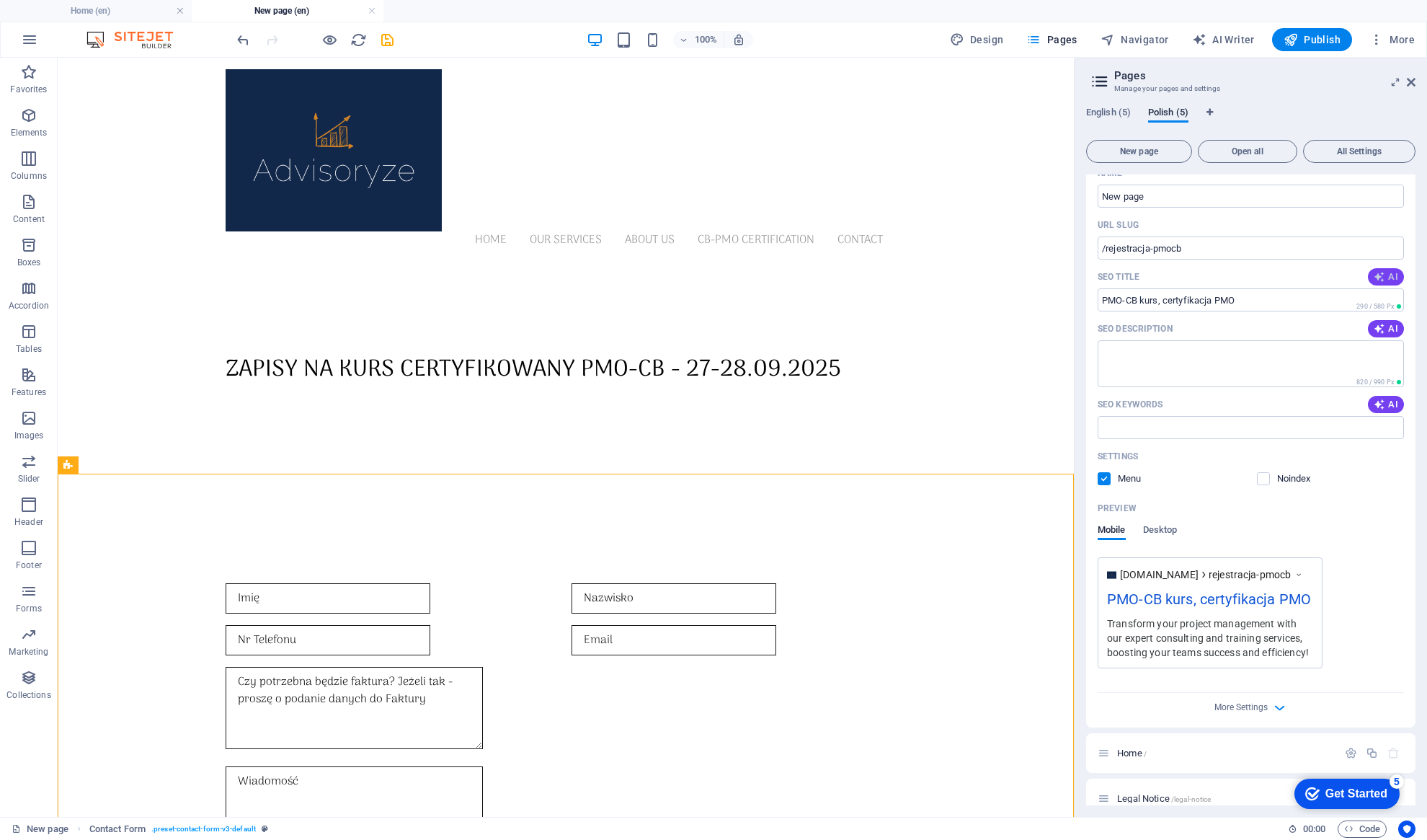
click at [1381, 281] on icon "button" at bounding box center [1379, 277] width 12 height 12
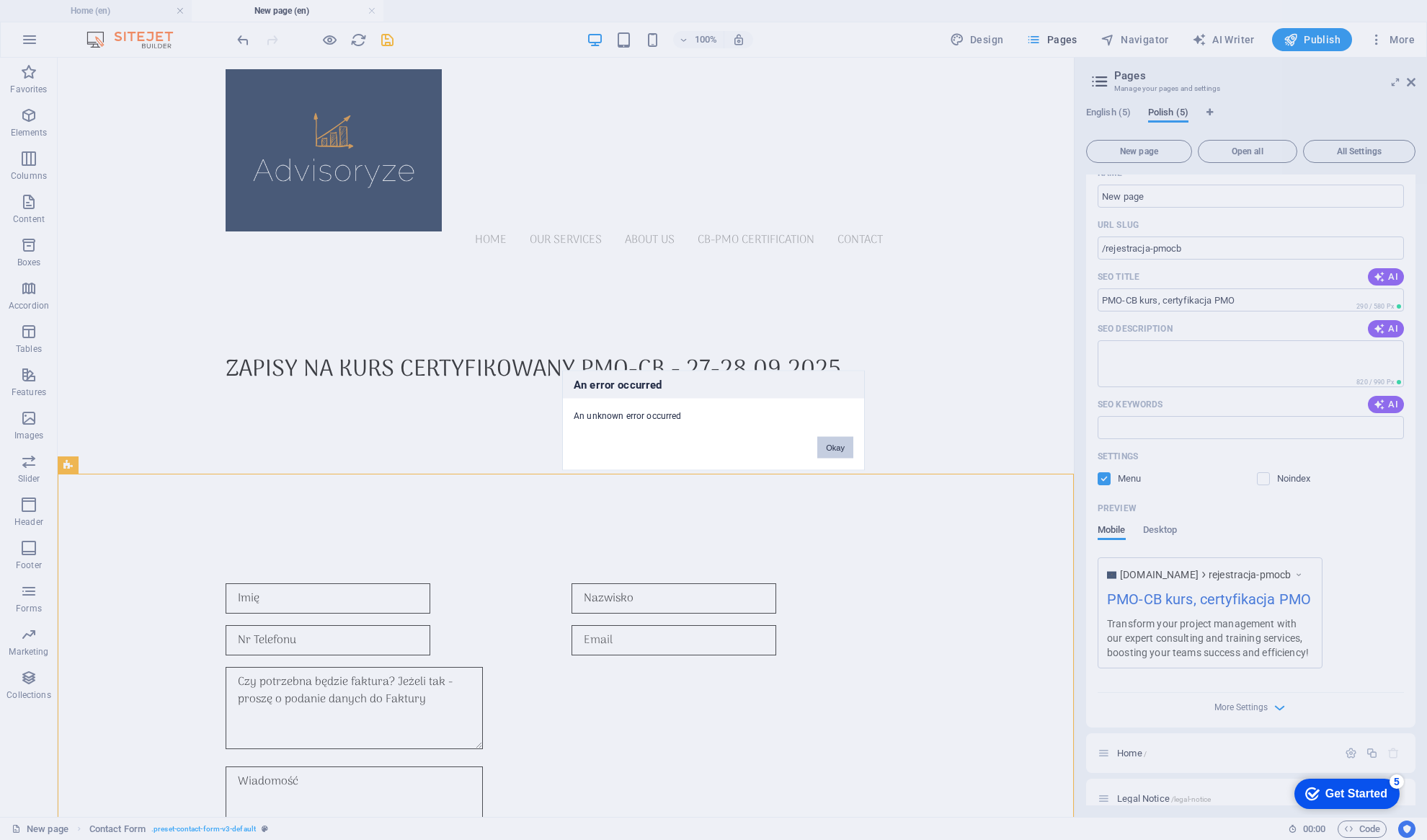
click at [832, 449] on button "Okay" at bounding box center [836, 447] width 36 height 22
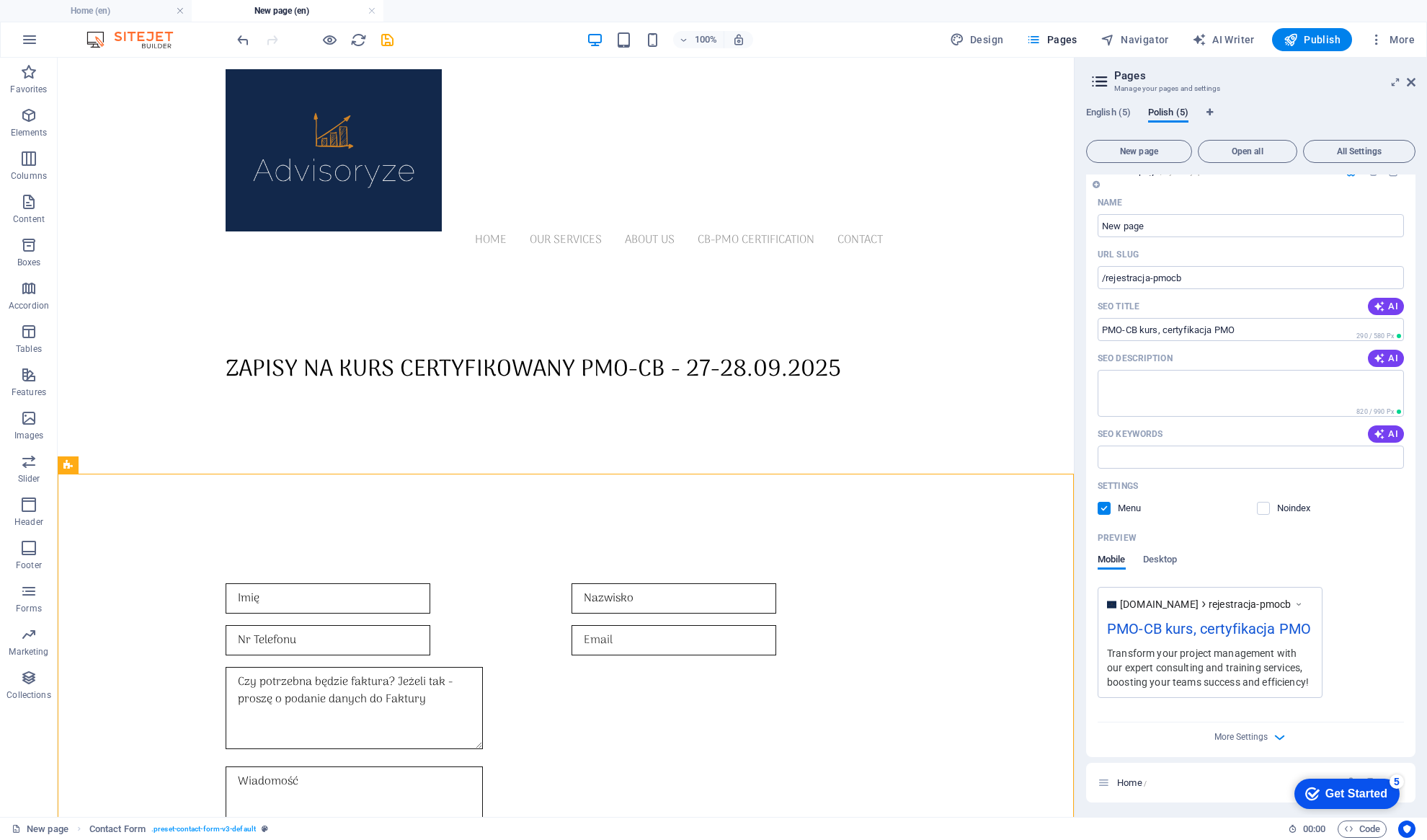
scroll to position [0, 0]
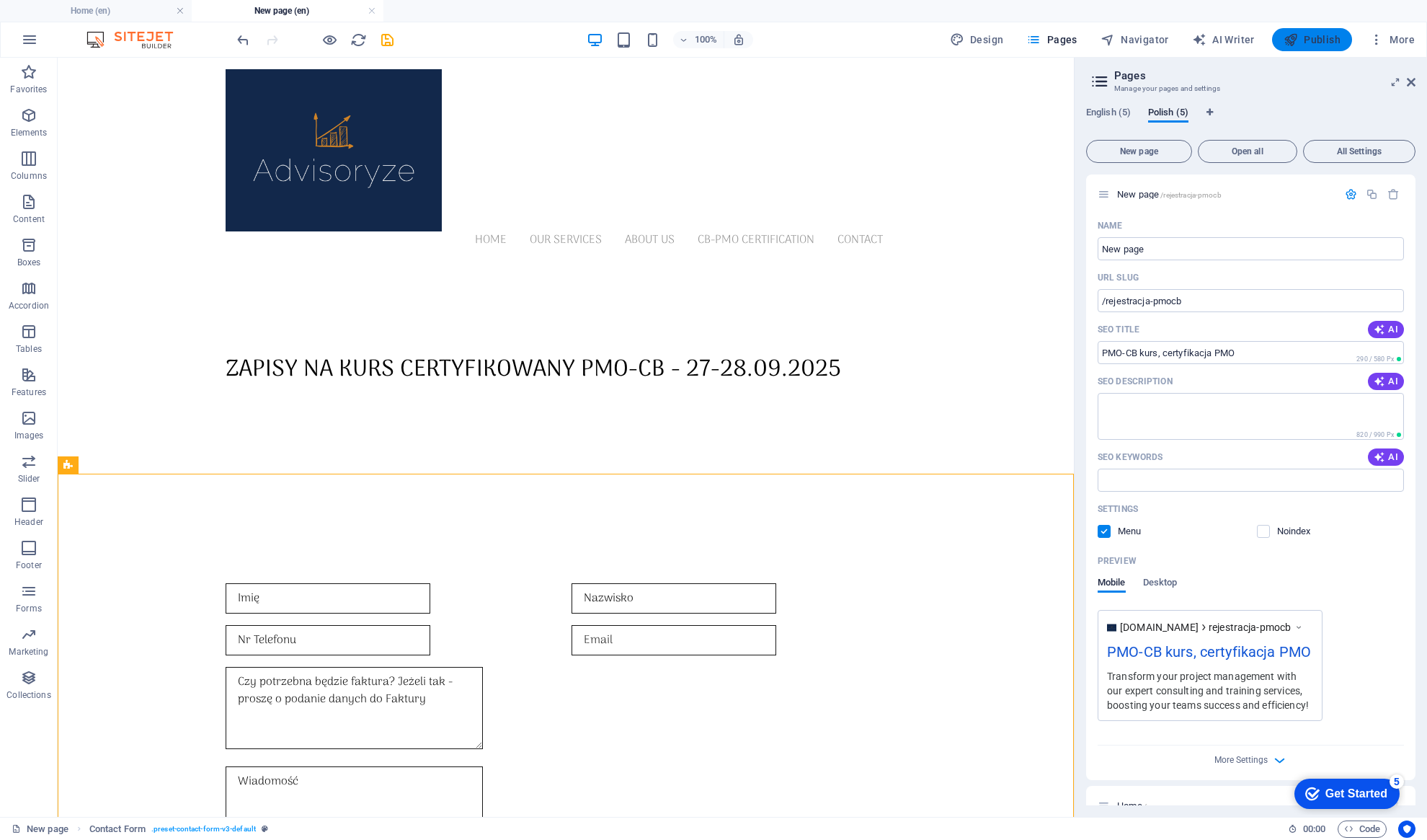
click at [1310, 36] on span "Publish" at bounding box center [1312, 40] width 57 height 14
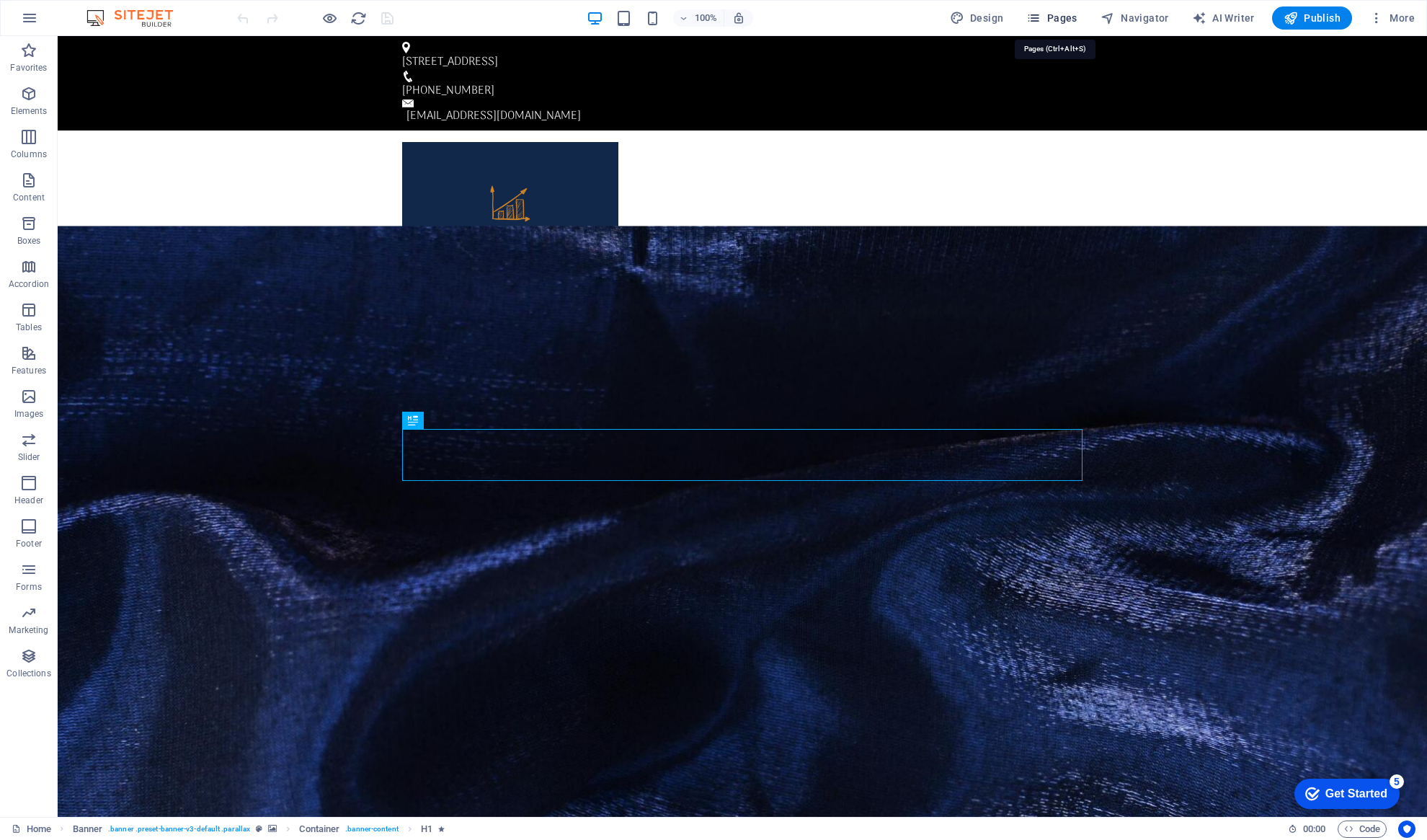
click at [1060, 19] on span "Pages" at bounding box center [1052, 18] width 51 height 14
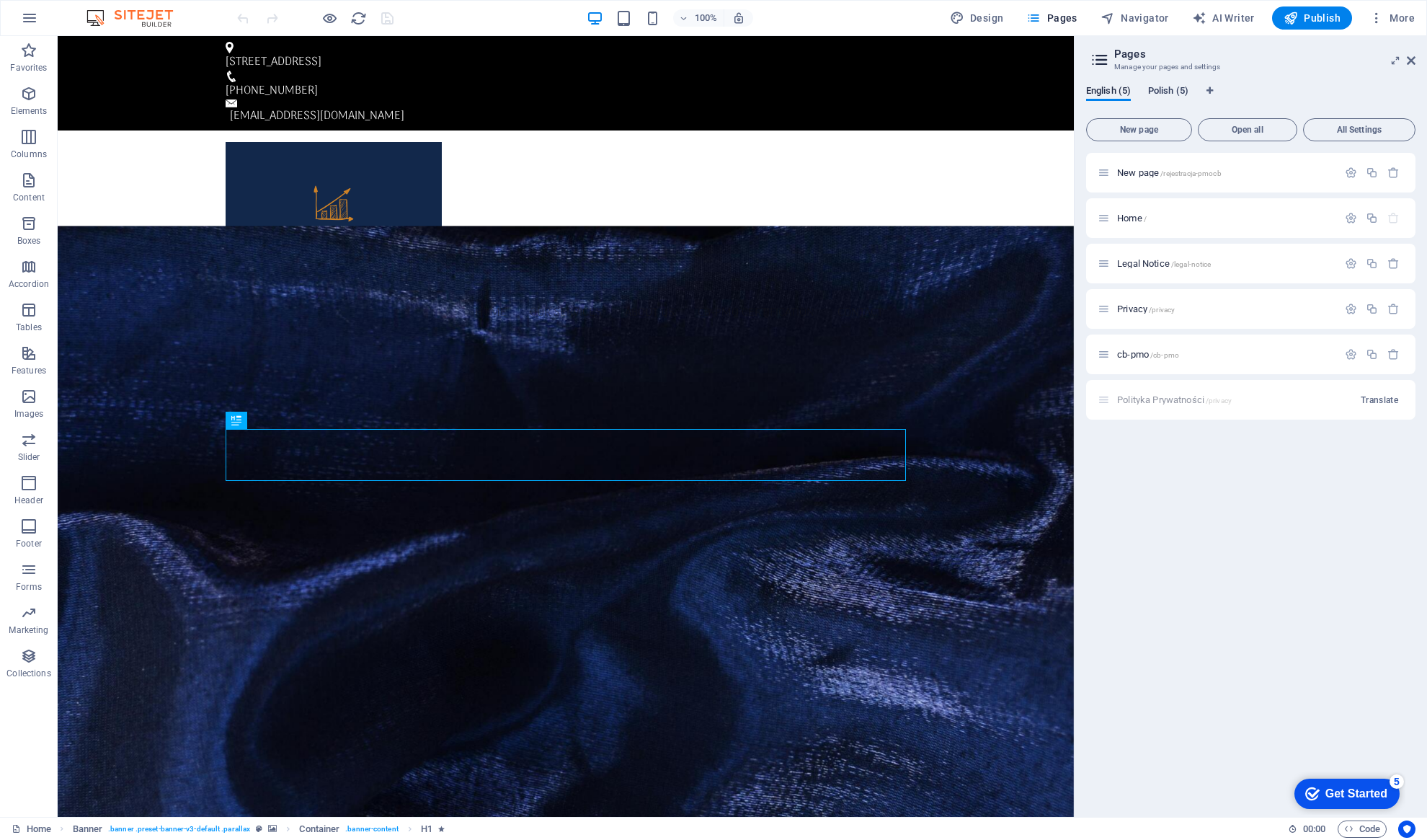
click at [1174, 93] on span "Polish (5)" at bounding box center [1168, 92] width 41 height 20
click at [1145, 172] on span "New page /rejestracja-pmocb" at bounding box center [1169, 172] width 104 height 11
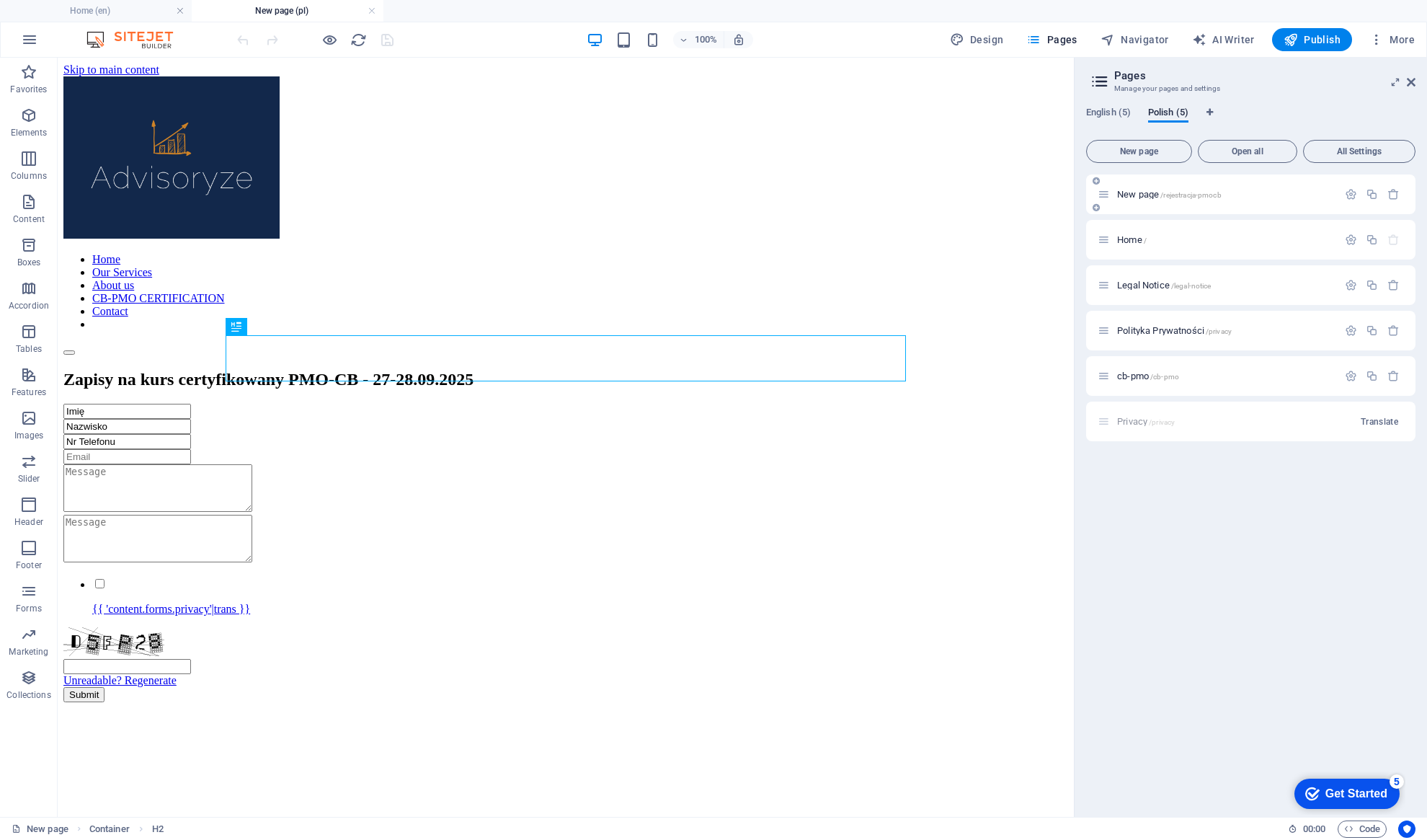
click at [1139, 194] on span "New page /rejestracja-pmocb" at bounding box center [1169, 194] width 104 height 11
click at [1348, 190] on icon "button" at bounding box center [1351, 194] width 12 height 12
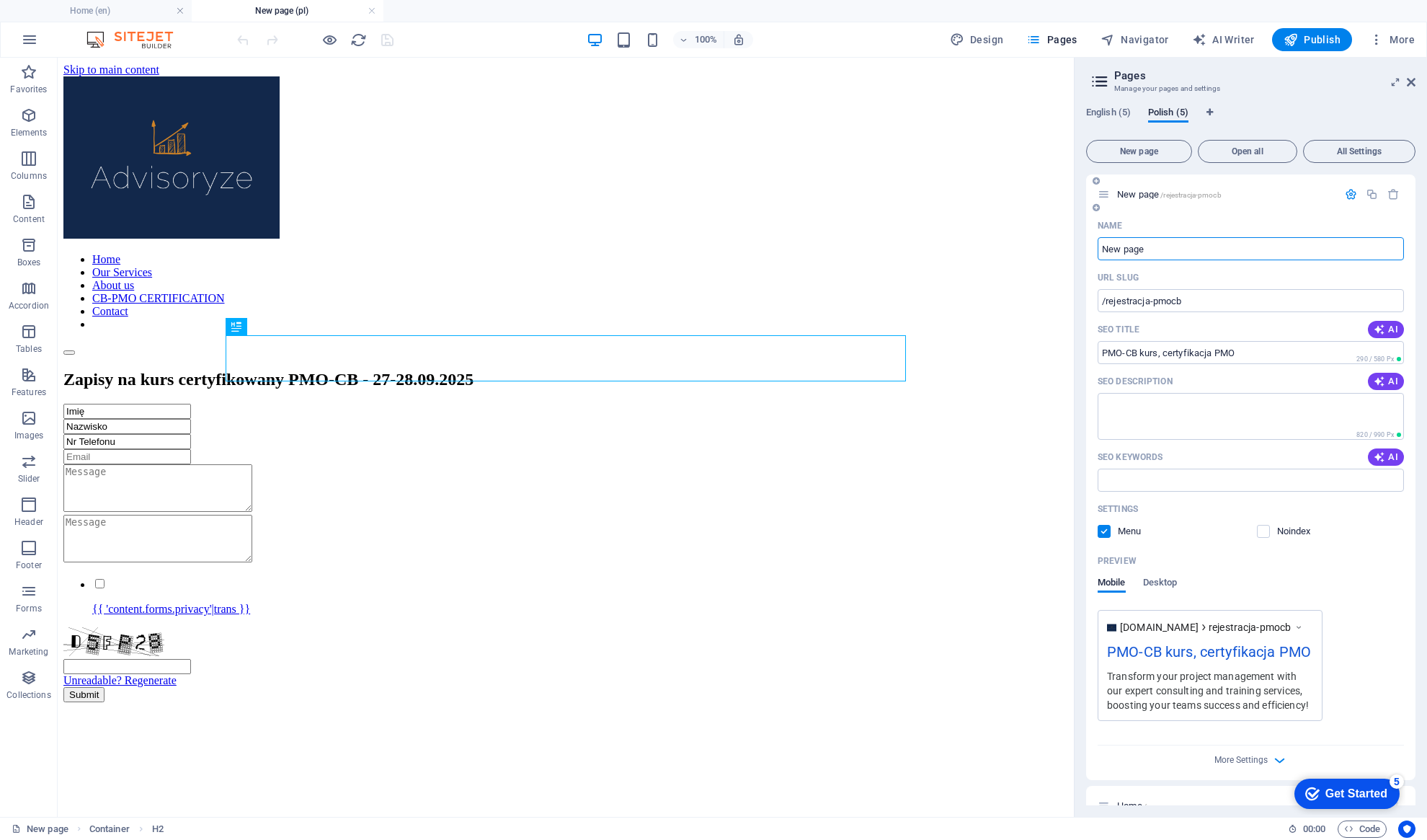
drag, startPoint x: 1156, startPoint y: 251, endPoint x: 1091, endPoint y: 249, distance: 65.0
click at [1091, 249] on div "Name New page ​ URL SLUG /rejestracja-pmocb ​ SEO Title AI PMO-CB kurs, certyfi…" at bounding box center [1251, 496] width 329 height 566
type input "Rejestracja"
click at [1390, 388] on button "AI" at bounding box center [1386, 381] width 36 height 17
type textarea "Zapisz się na certyfikowany kurs PMO-CB w dniach 27-28.09.2025. Zdobądź wiedzę …"
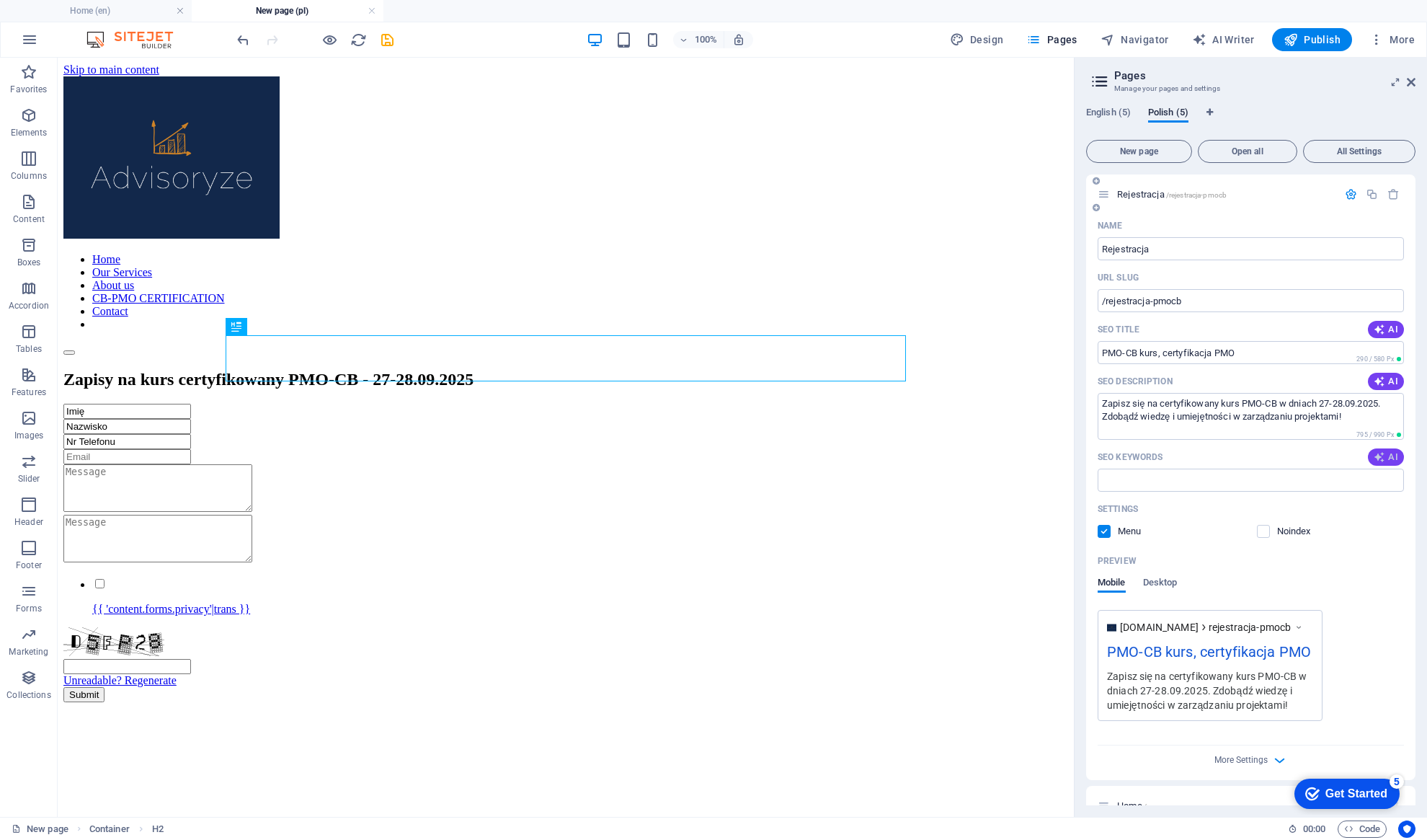
click at [1382, 459] on icon "button" at bounding box center [1379, 457] width 12 height 12
type input "kurs PMO-CB, certyfikowany kurs PMO, zapisy na kurs PMO, kurs zarządzania proje…"
click at [1390, 332] on span "AI" at bounding box center [1386, 330] width 25 height 12
type input "Kurs PMO-CB: Zapisy 27-28.09.2025"
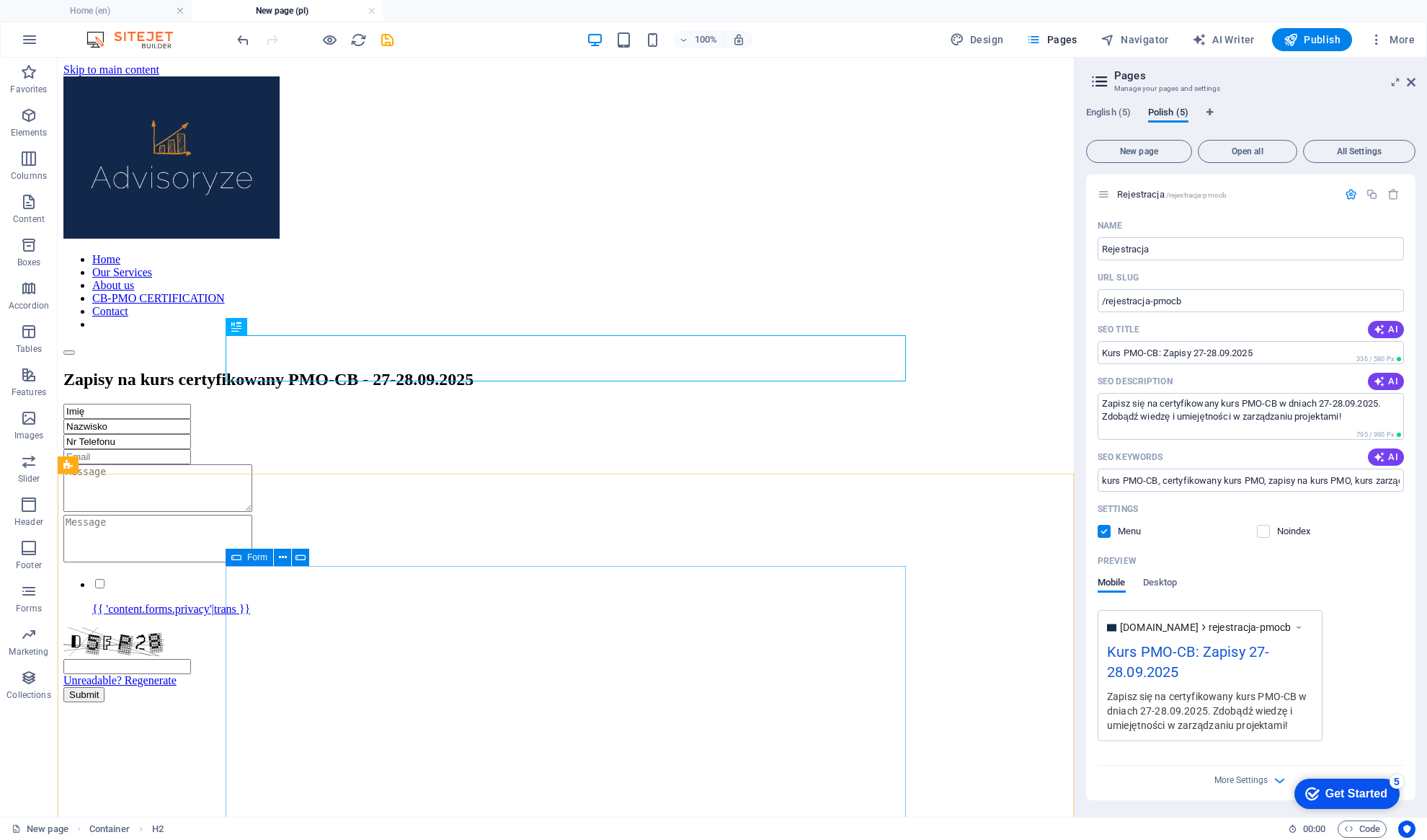
click at [250, 560] on span "Form" at bounding box center [257, 557] width 20 height 9
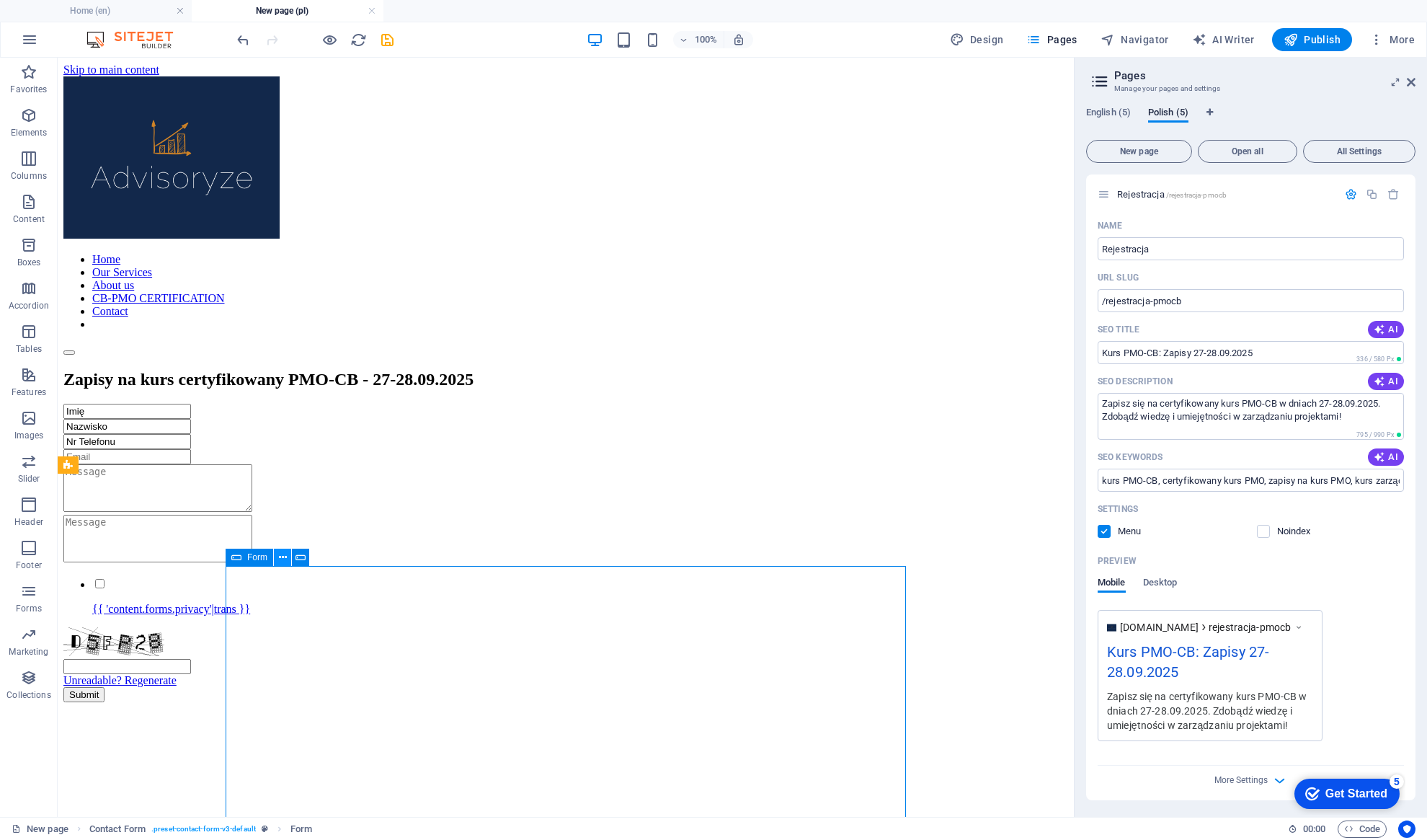
click at [283, 557] on icon at bounding box center [283, 557] width 8 height 15
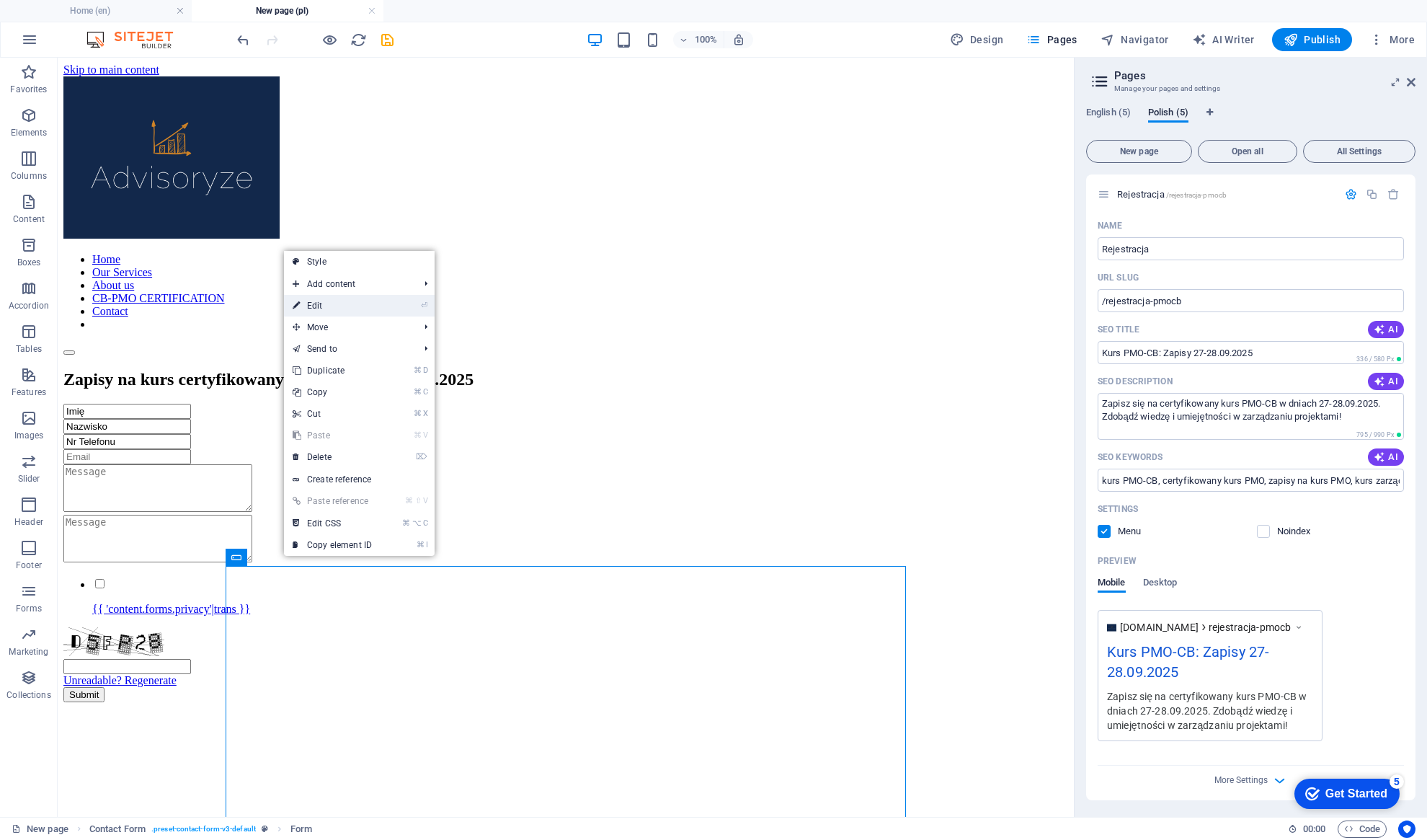
click at [344, 309] on link "⏎ Edit" at bounding box center [332, 306] width 96 height 22
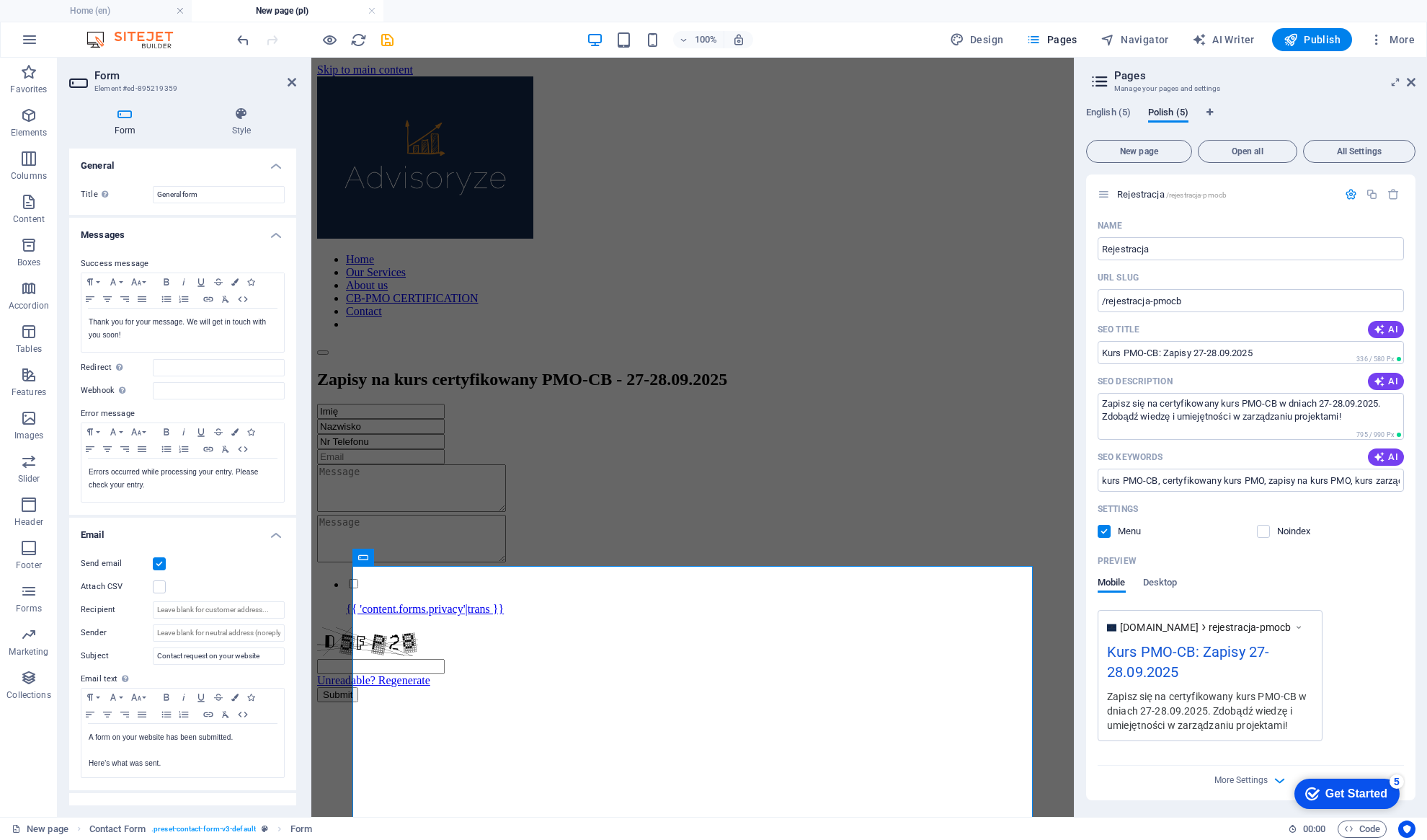
click at [126, 112] on icon at bounding box center [125, 114] width 112 height 14
drag, startPoint x: 207, startPoint y: 191, endPoint x: 136, endPoint y: 193, distance: 71.0
click at [136, 193] on div "Title Define a name for the form. General form" at bounding box center [182, 195] width 204 height 17
type input "Rejestracja"
click at [249, 129] on h4 "Style" at bounding box center [241, 122] width 109 height 30
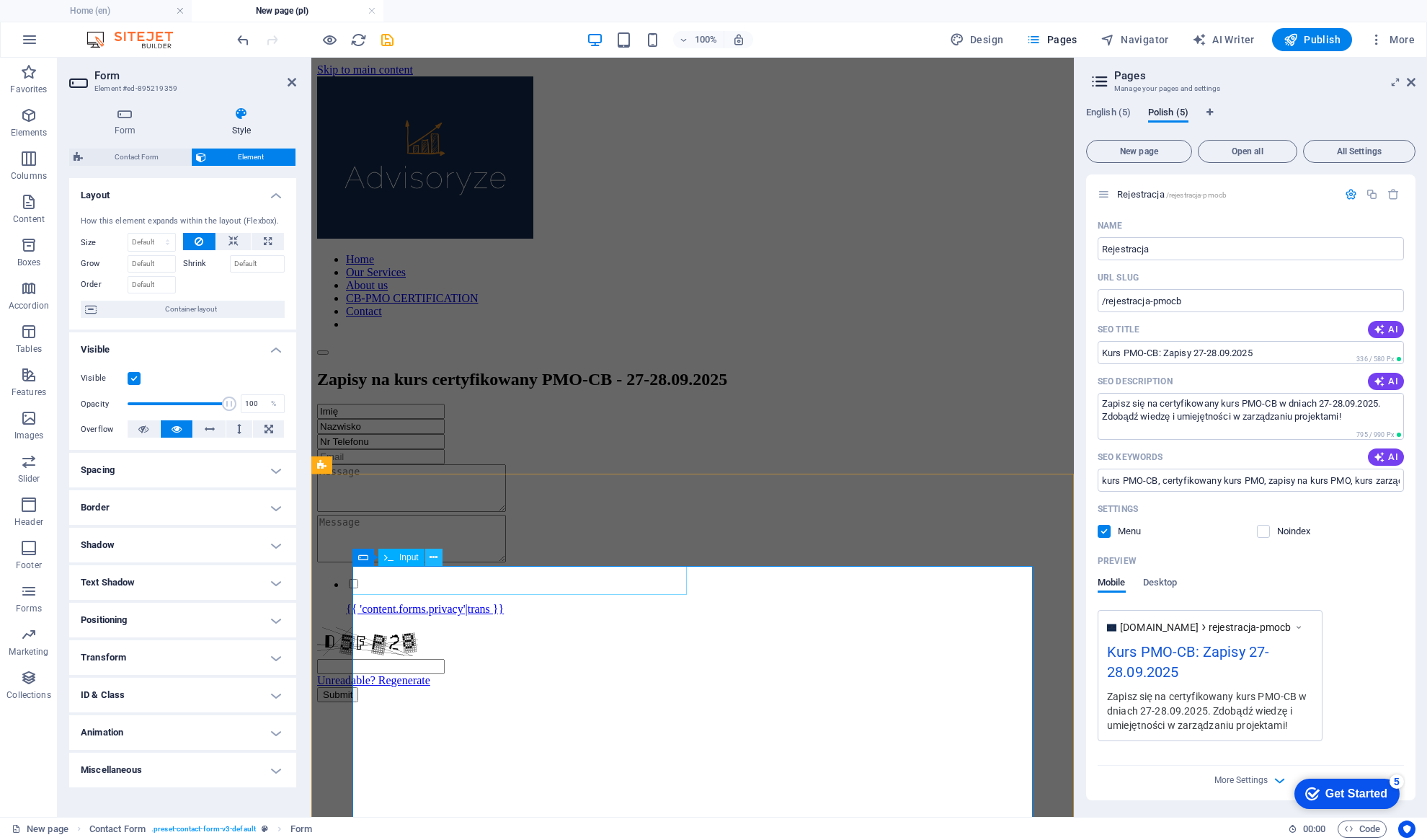
click at [436, 559] on icon at bounding box center [433, 557] width 8 height 15
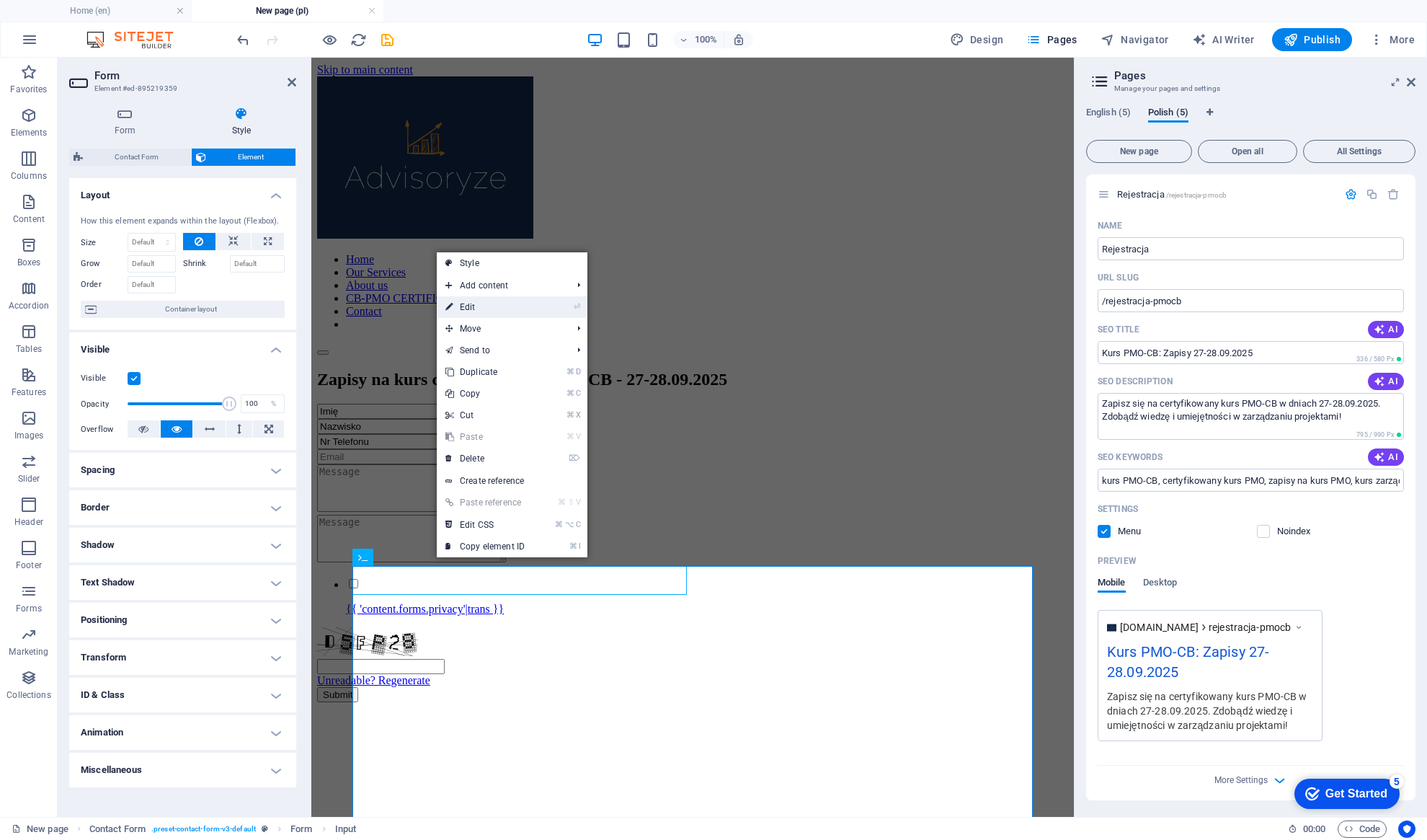
click at [485, 312] on link "⏎ Edit" at bounding box center [485, 307] width 96 height 22
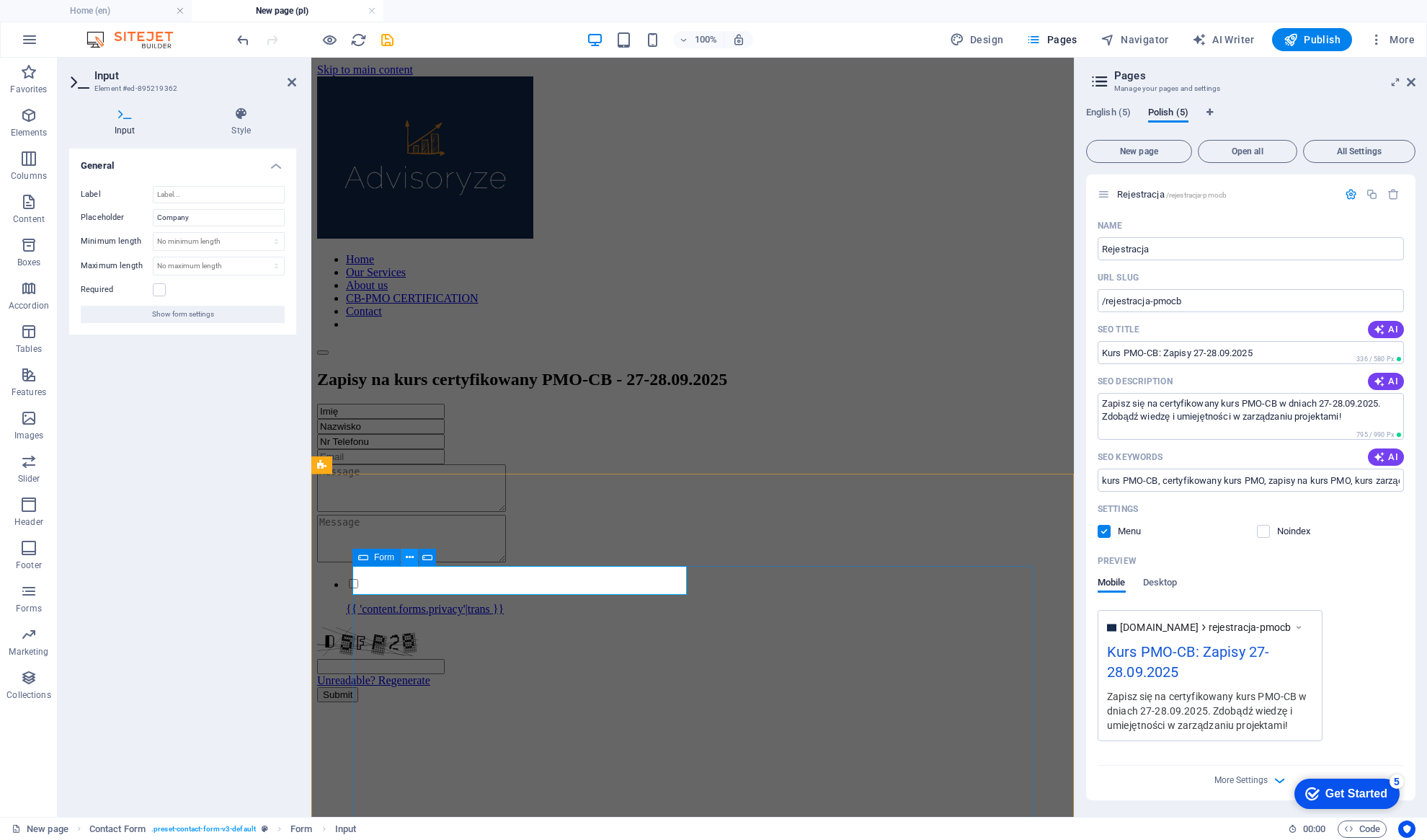
click at [407, 559] on icon at bounding box center [409, 557] width 8 height 15
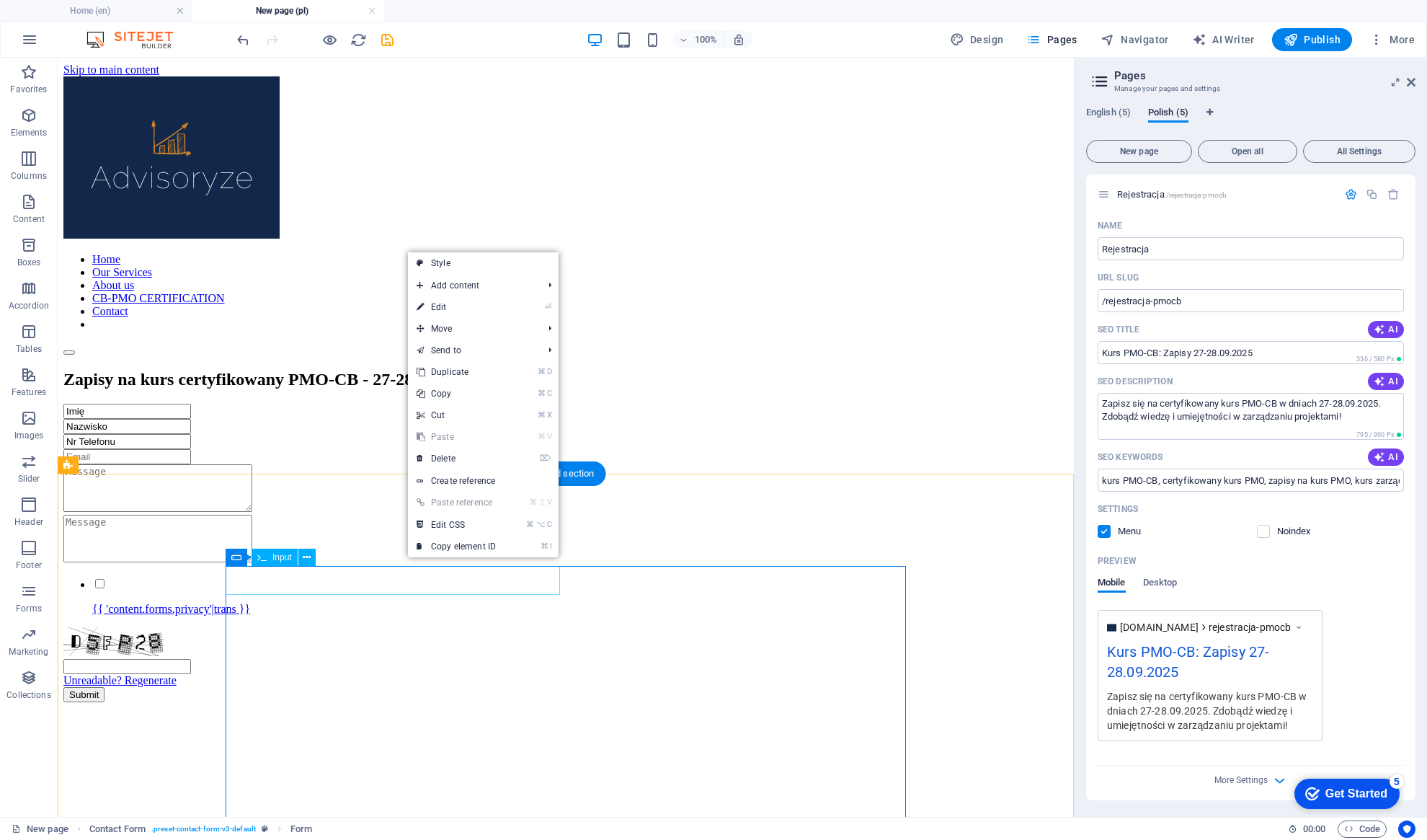
click at [296, 419] on div "Imię" at bounding box center [566, 411] width 1004 height 15
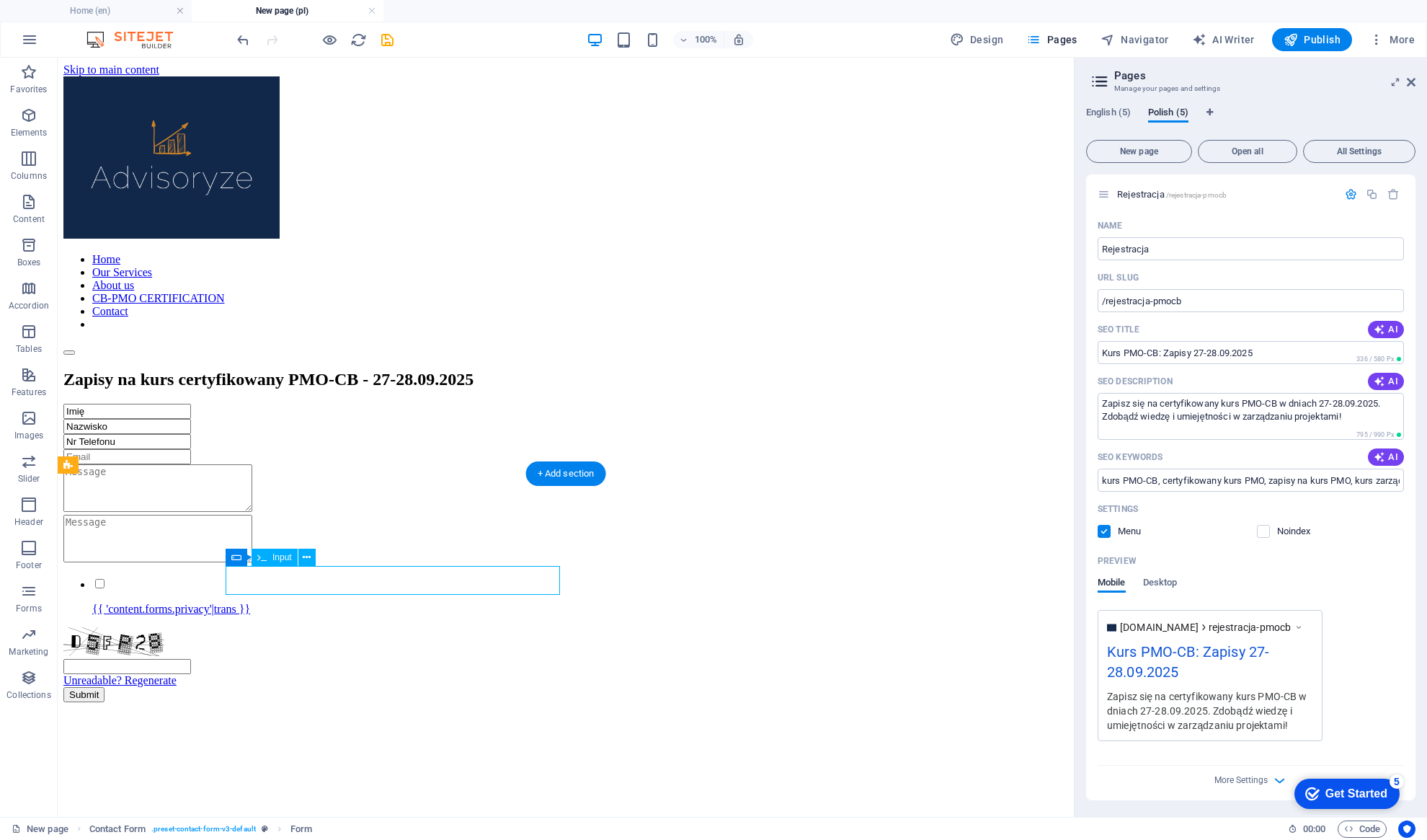
click at [296, 419] on div "Imię" at bounding box center [566, 411] width 1004 height 15
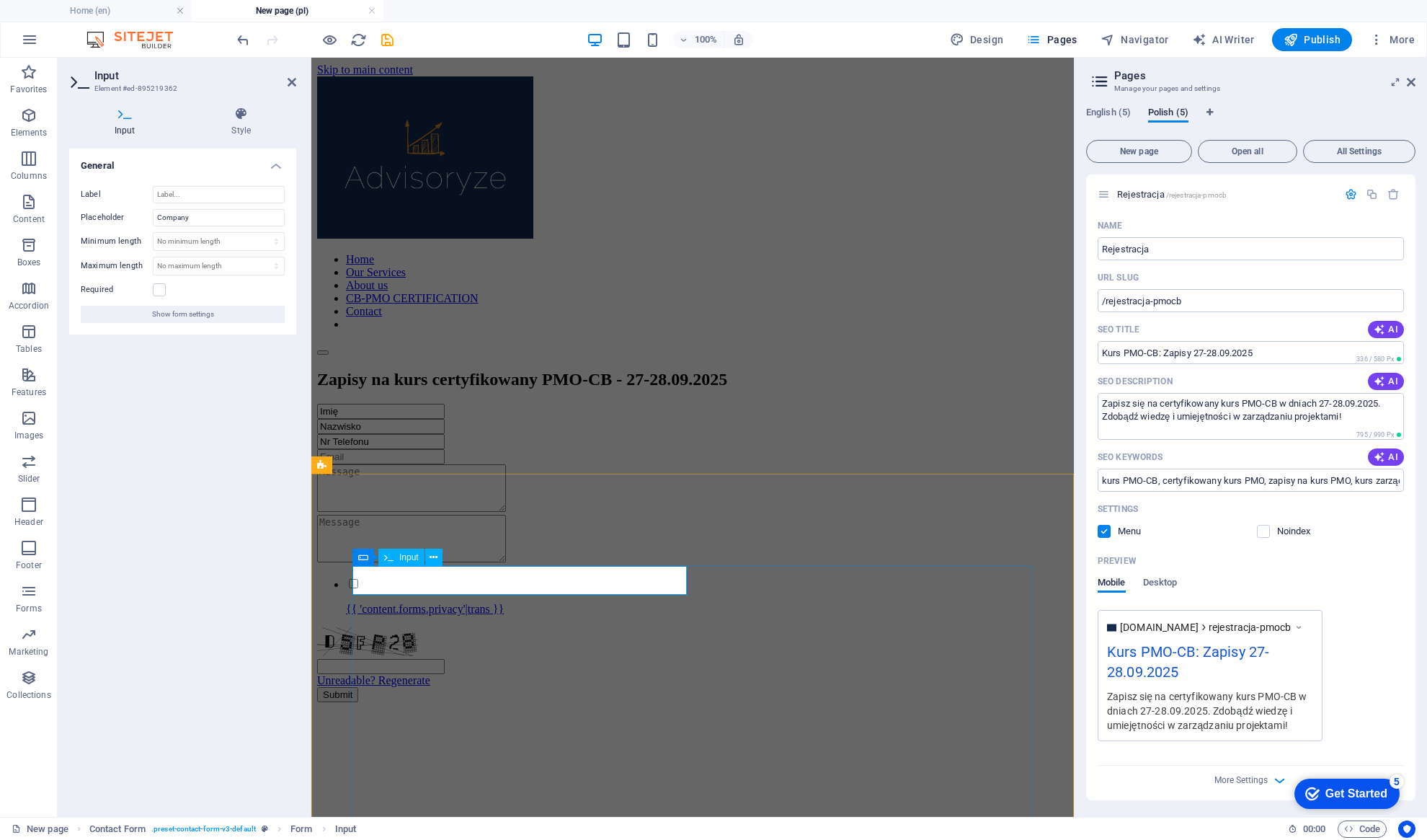
click at [400, 559] on span "Input" at bounding box center [409, 557] width 20 height 9
click at [436, 559] on icon at bounding box center [433, 557] width 8 height 15
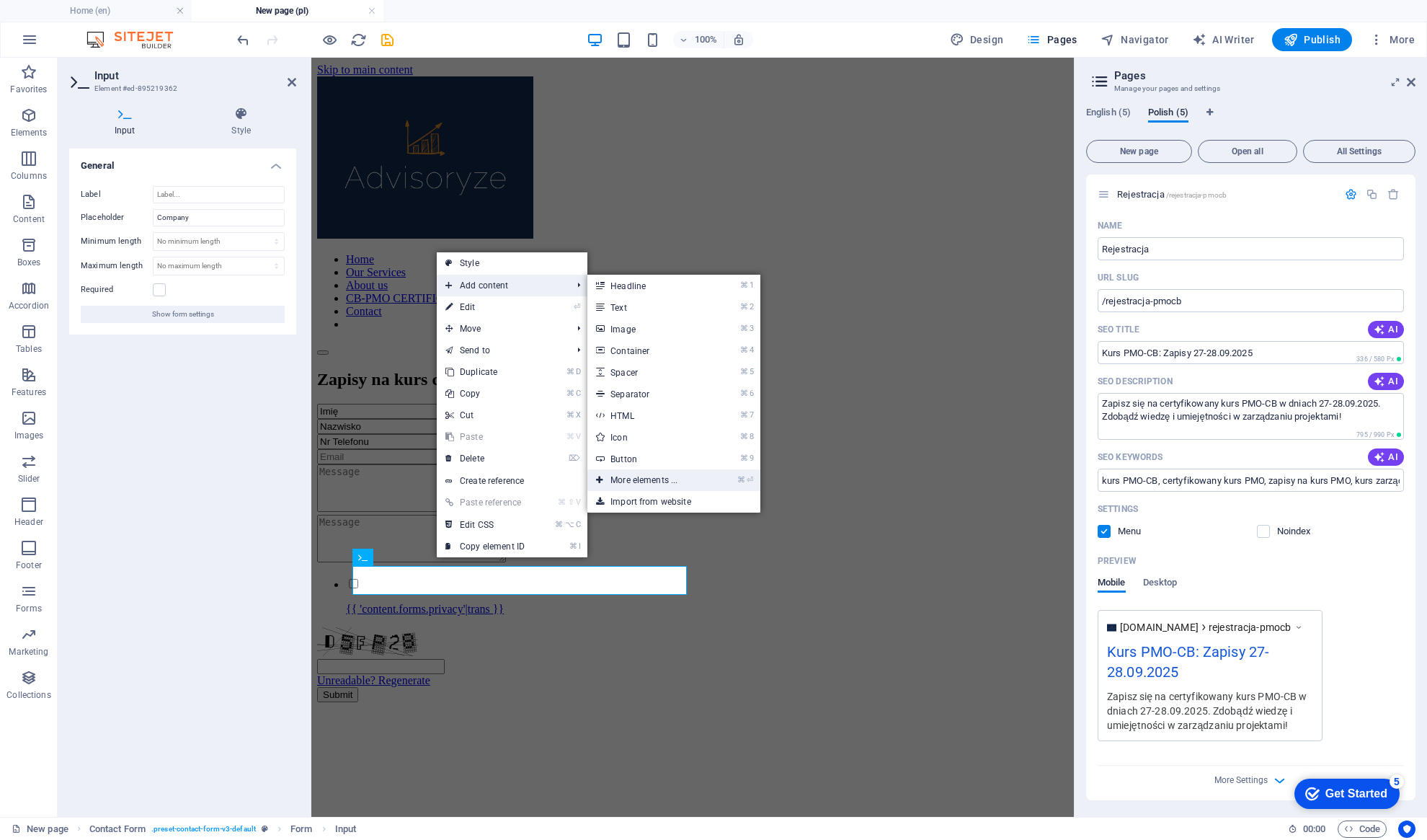
click at [638, 481] on link "⌘ ⏎ More elements ..." at bounding box center [647, 480] width 119 height 22
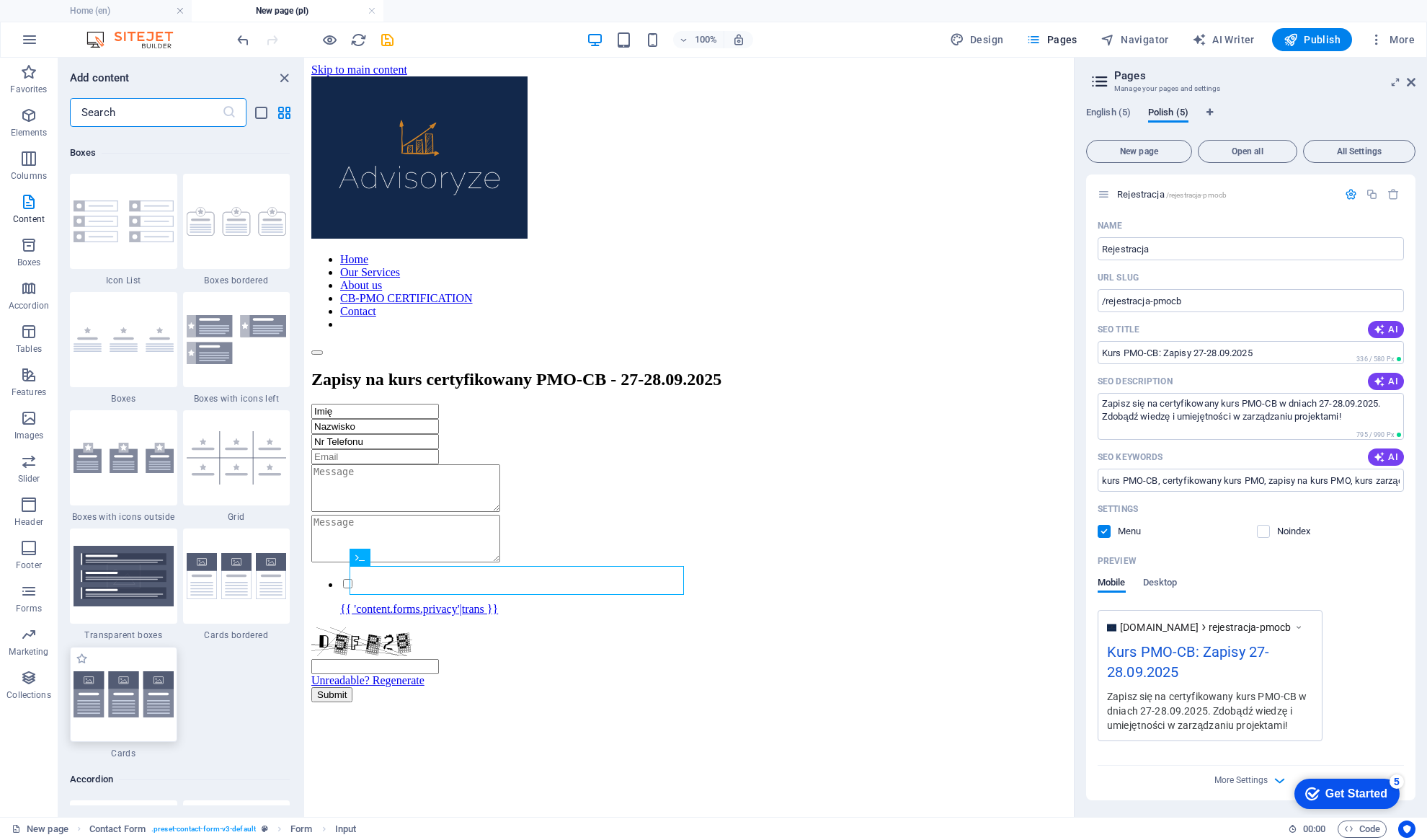
scroll to position [4011, 0]
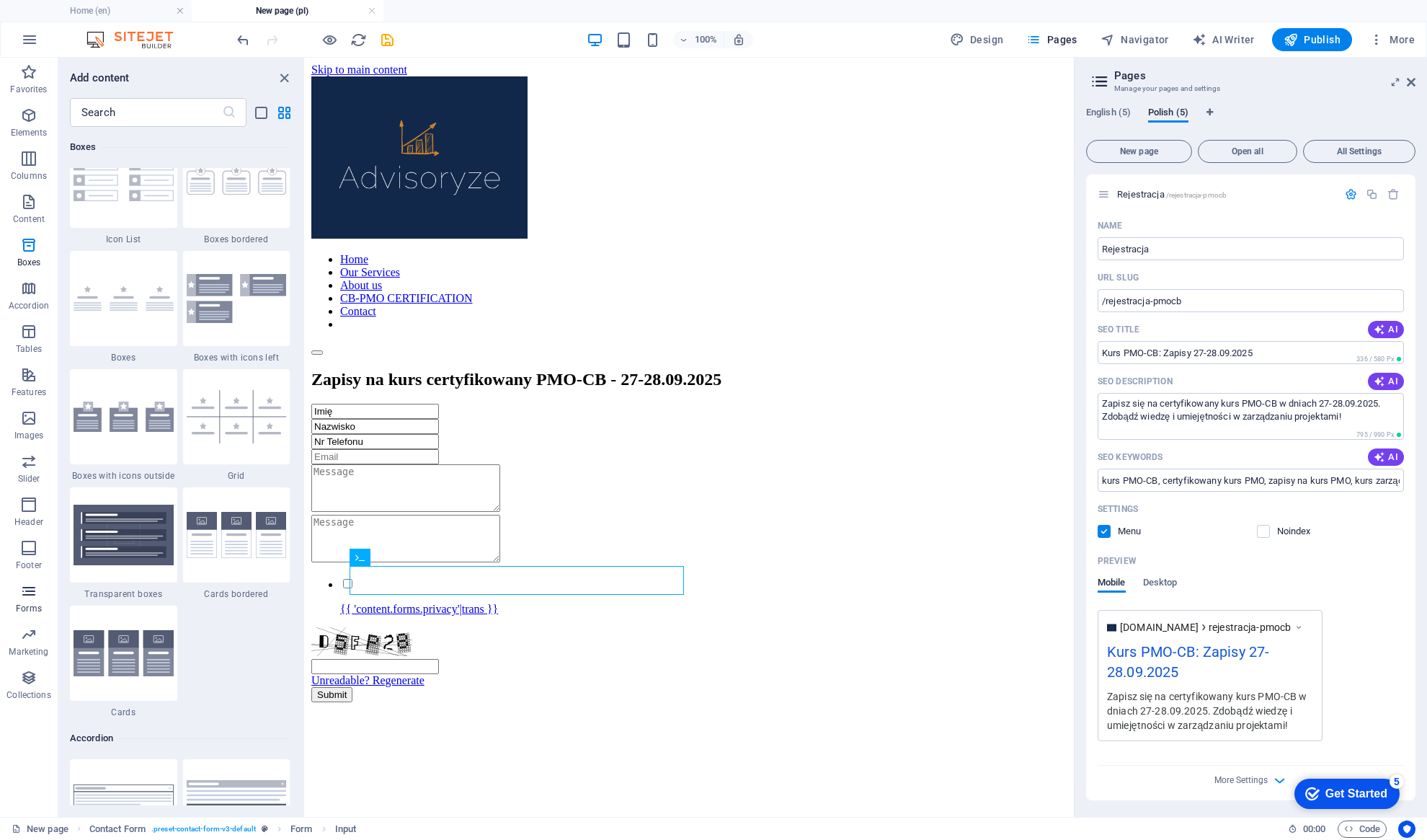
click at [30, 588] on icon "button" at bounding box center [29, 591] width 17 height 17
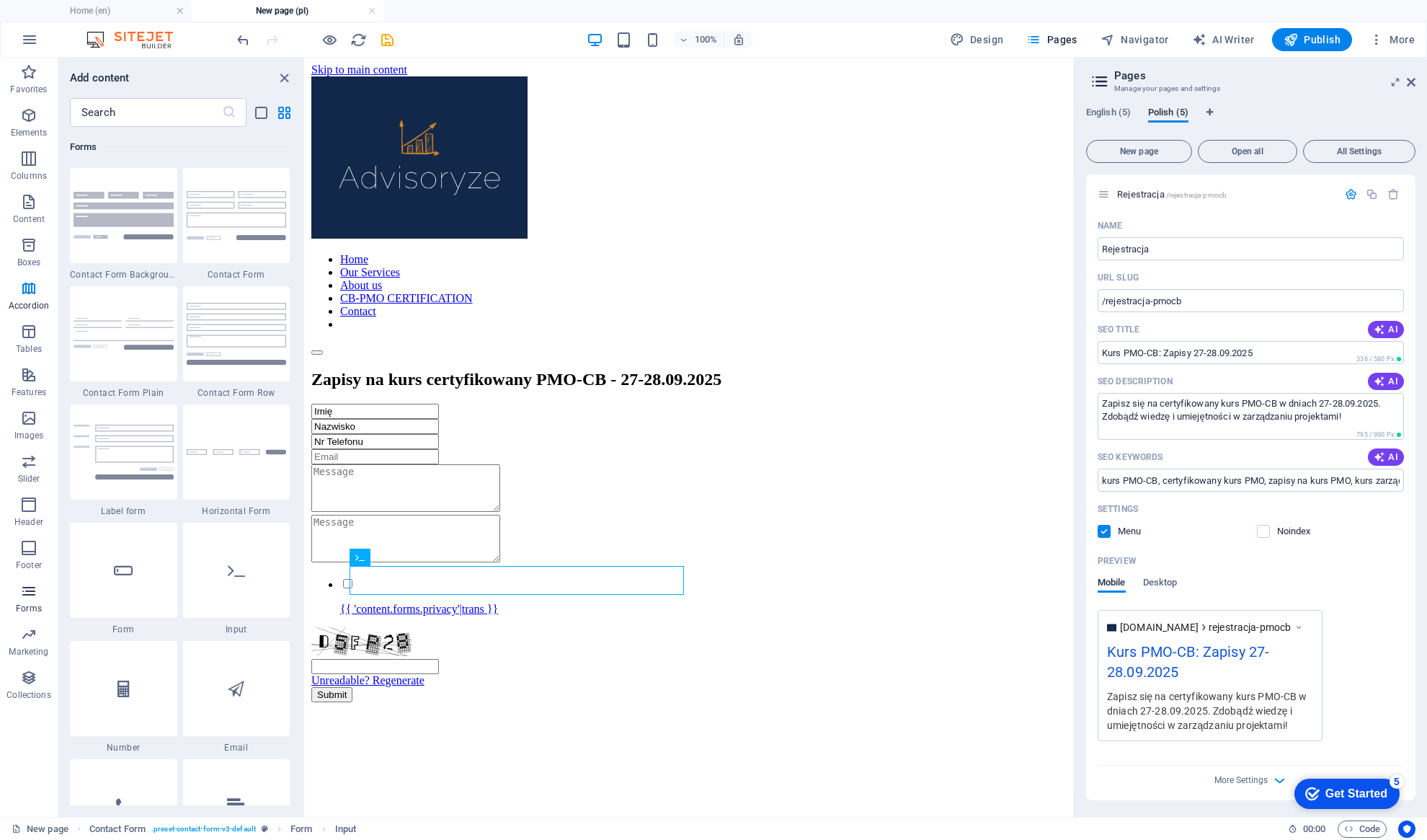
scroll to position [10523, 0]
click at [243, 341] on img at bounding box center [237, 333] width 100 height 62
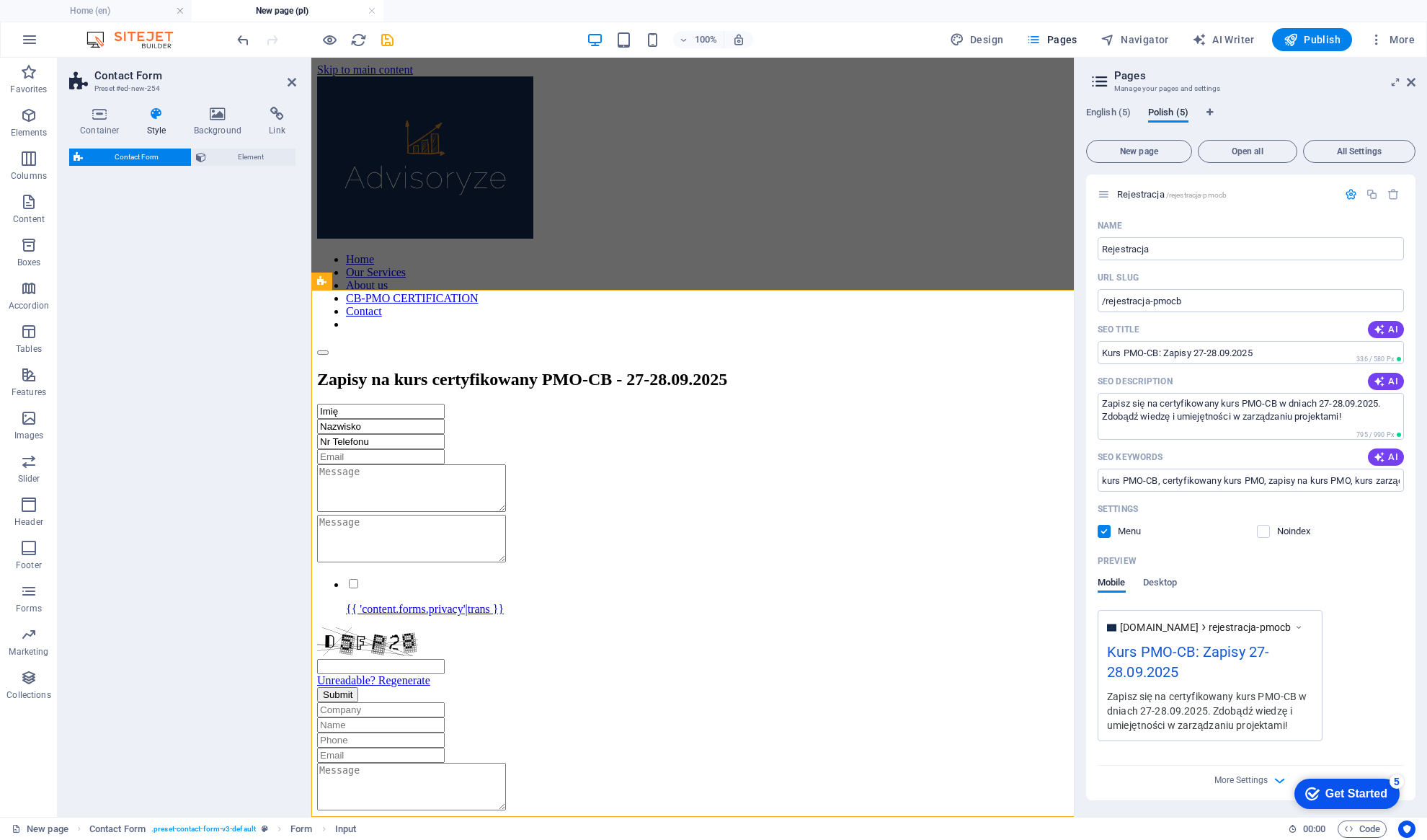
scroll to position [696, 0]
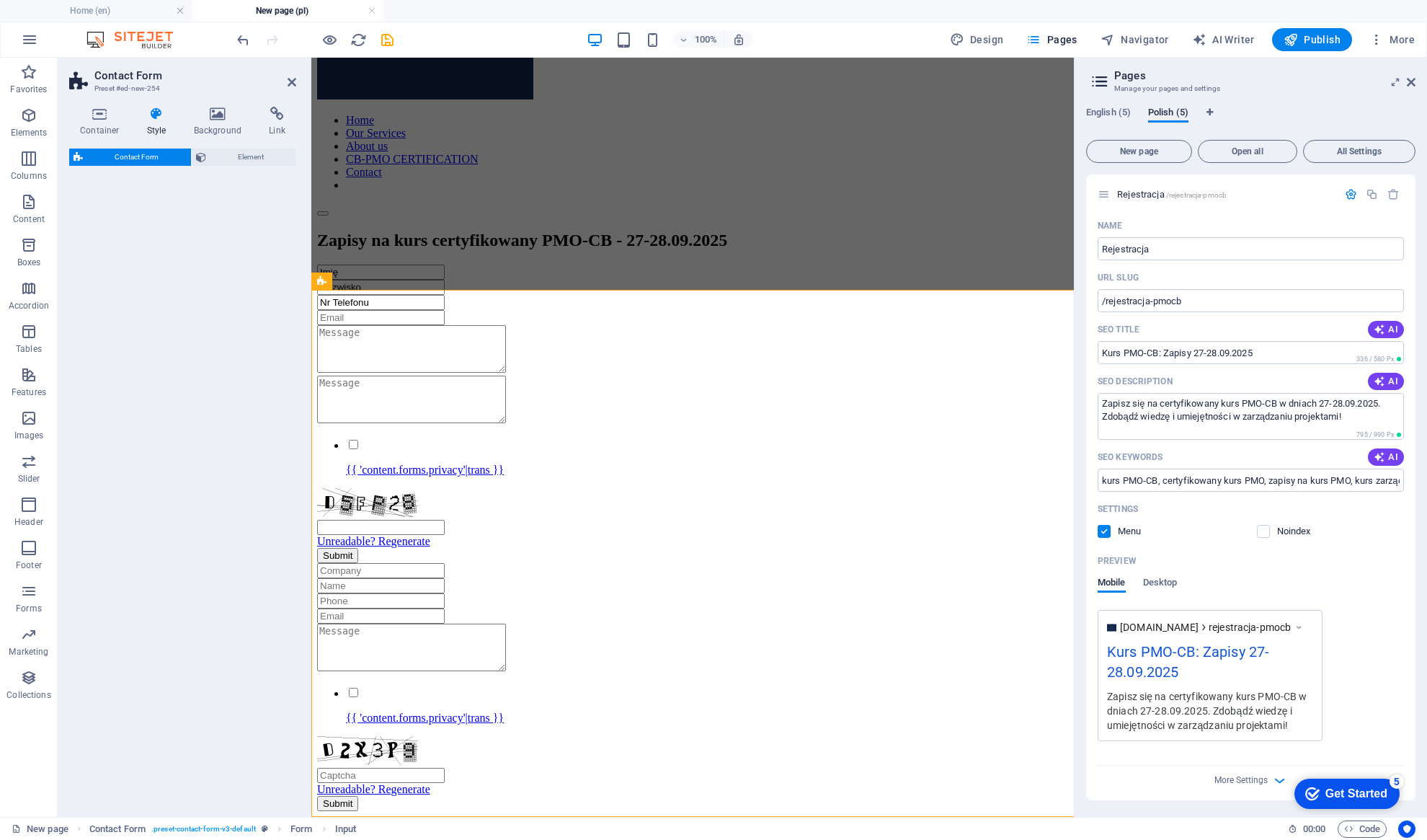
select select "rem"
select select "preset-contact-form-v3-row"
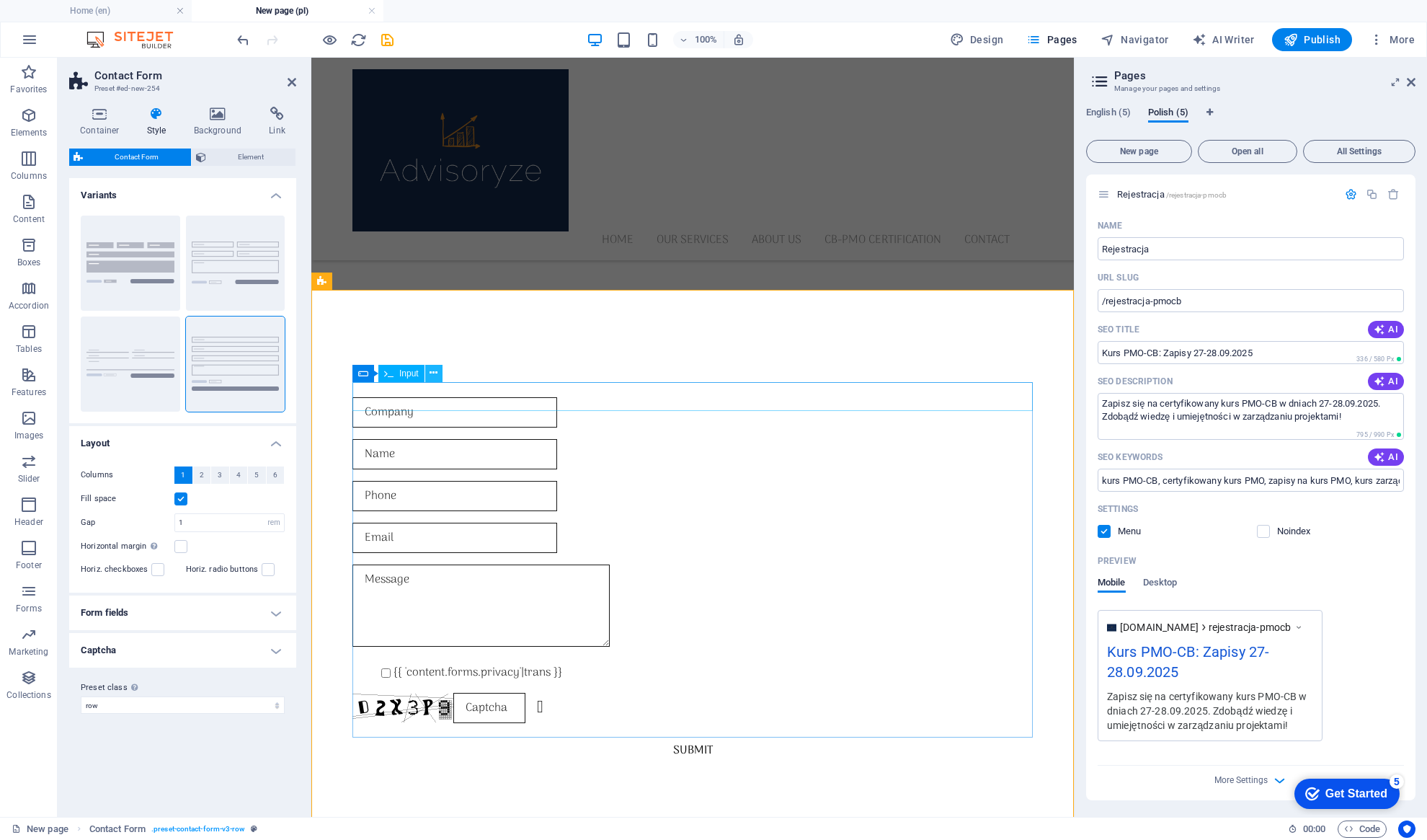
click at [435, 373] on icon at bounding box center [433, 373] width 8 height 15
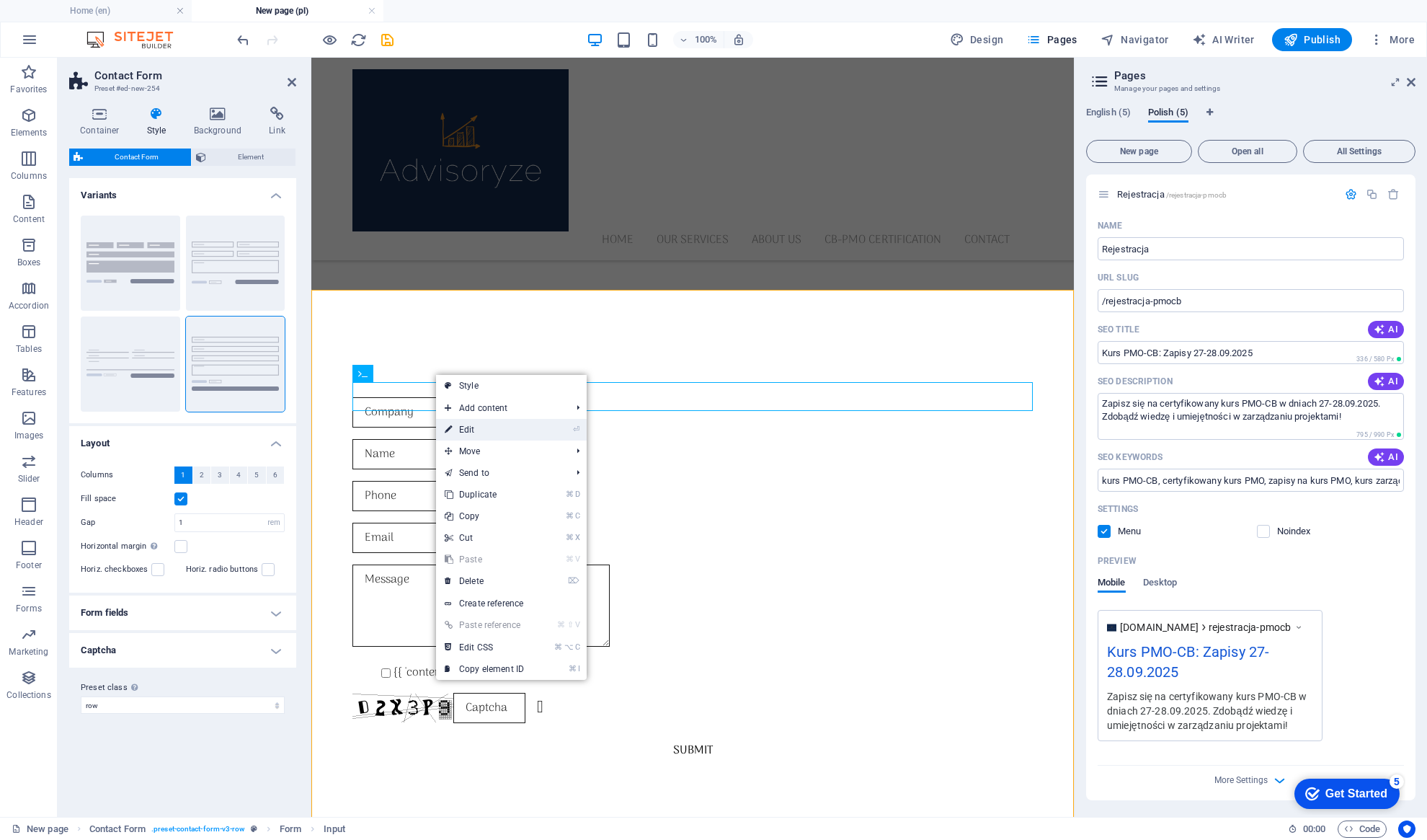
click at [480, 430] on link "⏎ Edit" at bounding box center [484, 430] width 96 height 22
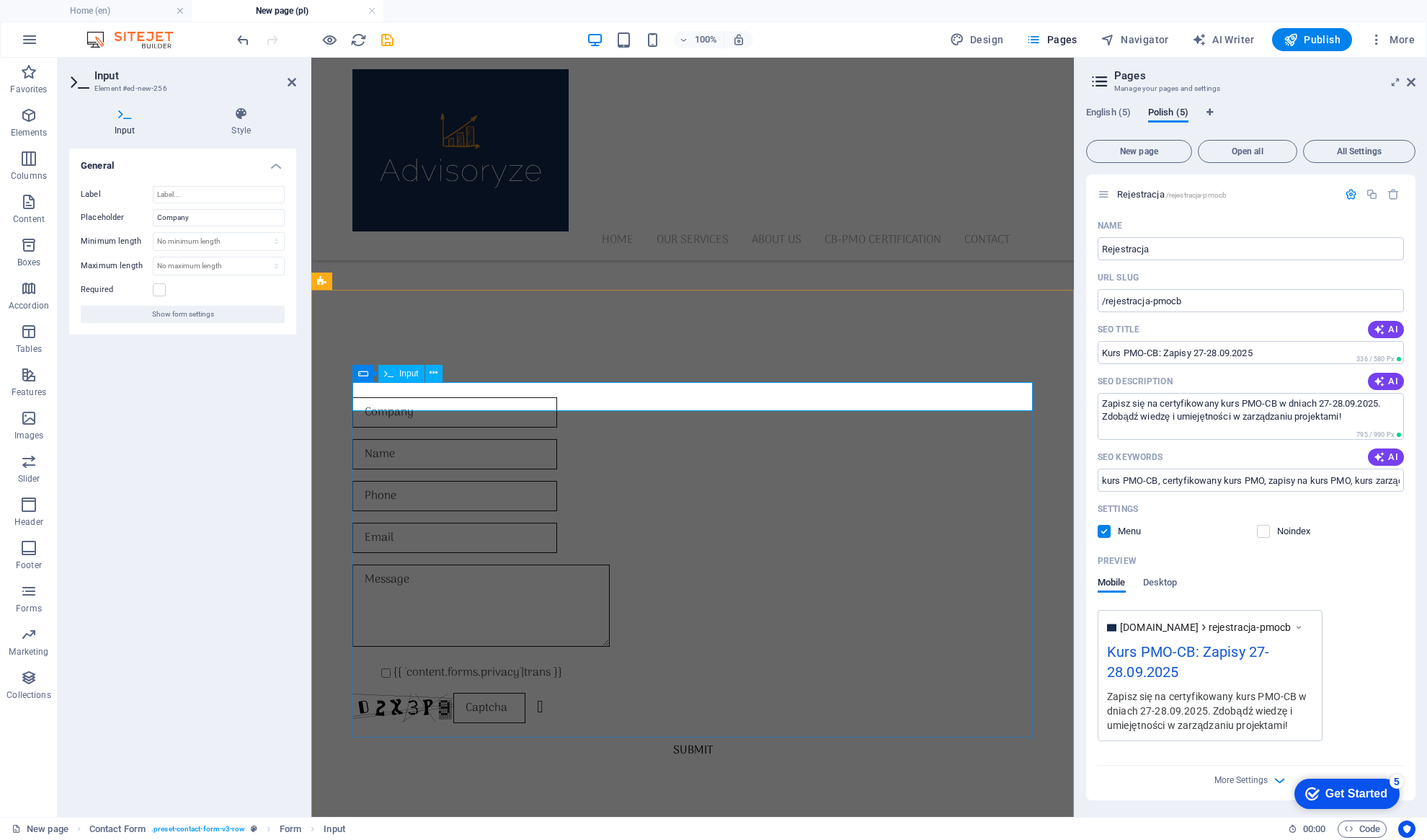
drag, startPoint x: 420, startPoint y: 397, endPoint x: 361, endPoint y: 397, distance: 59.0
click at [359, 399] on input "text" at bounding box center [454, 412] width 204 height 30
click at [433, 376] on icon at bounding box center [433, 373] width 8 height 15
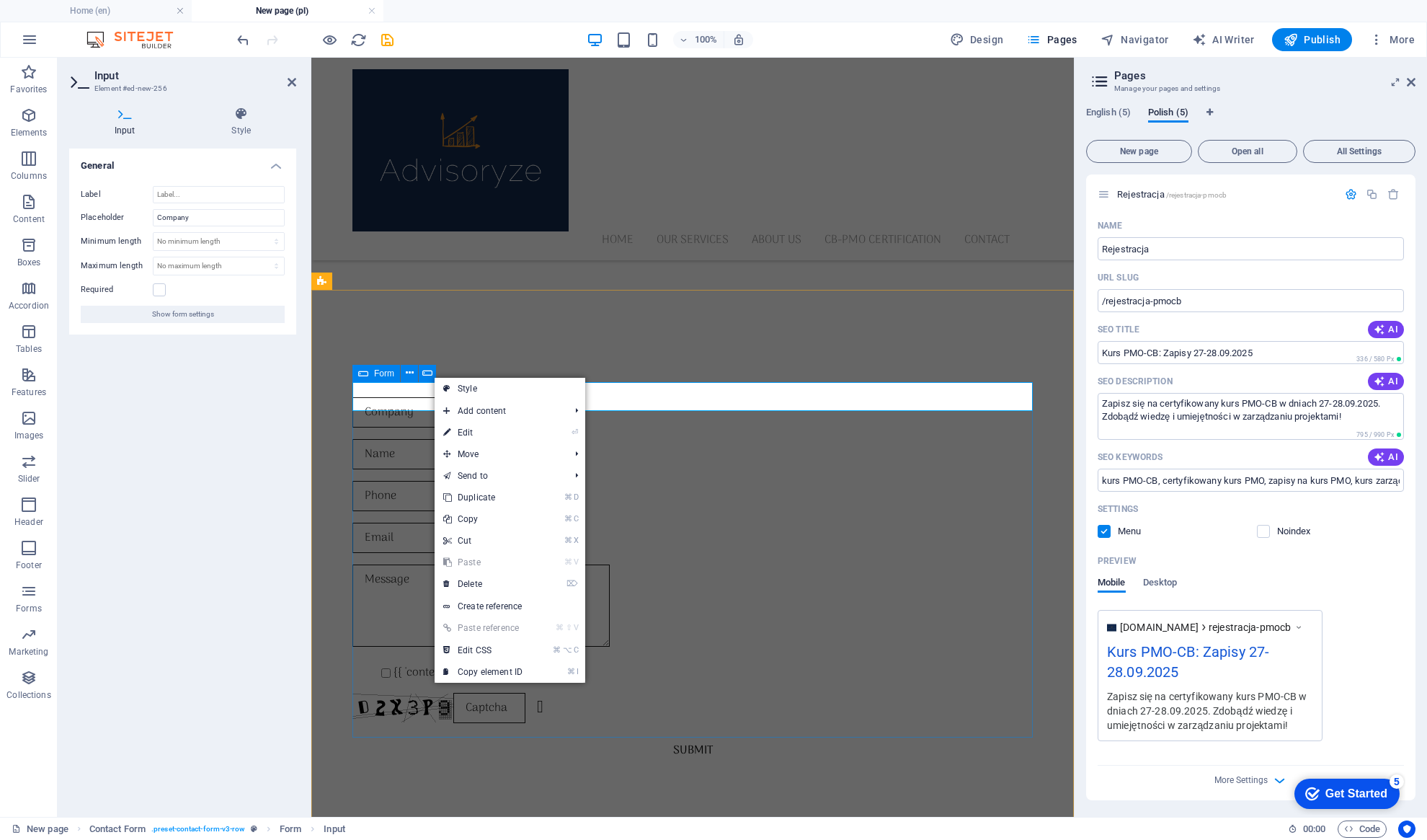
click at [361, 372] on icon at bounding box center [363, 373] width 10 height 17
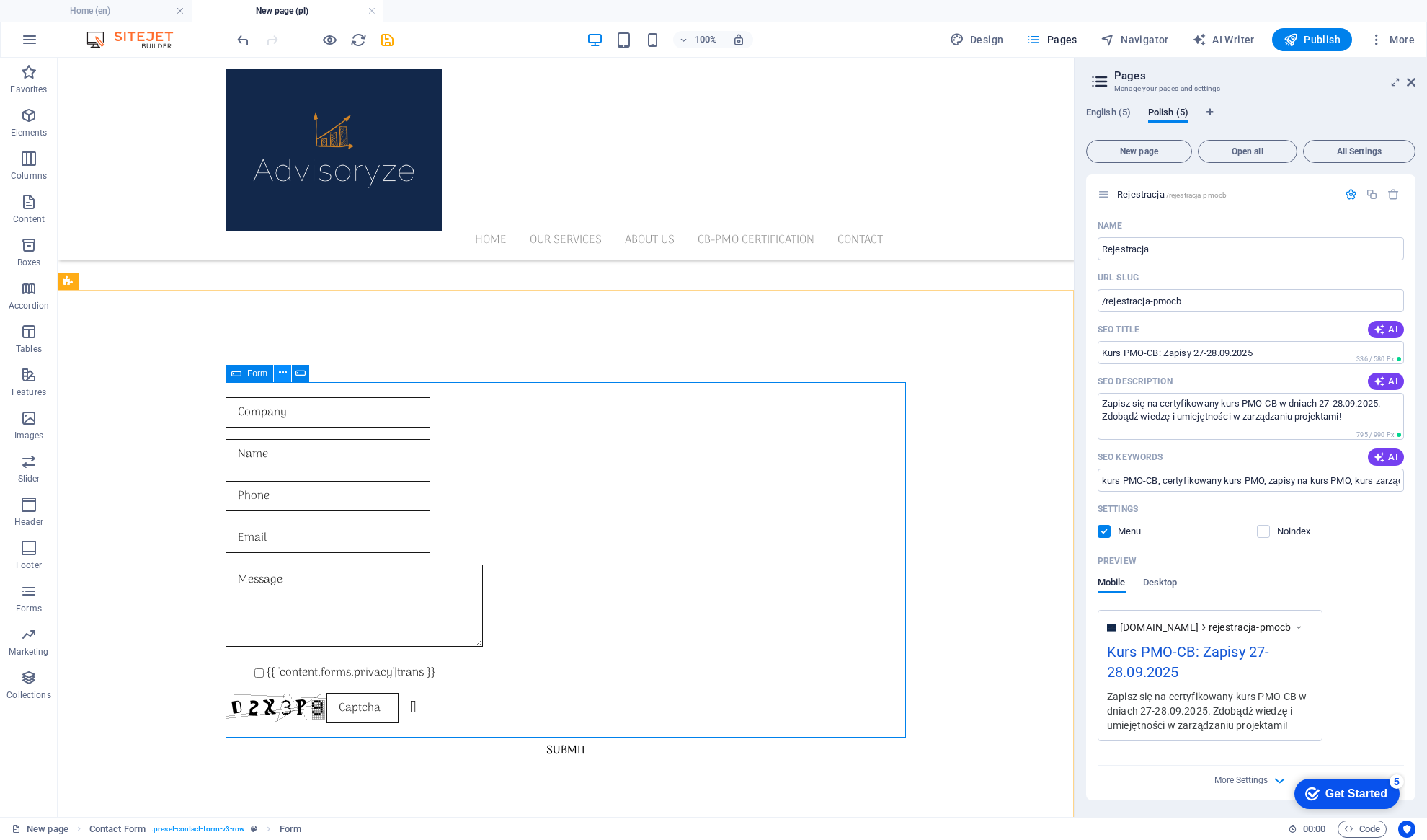
click at [283, 375] on icon at bounding box center [283, 373] width 8 height 15
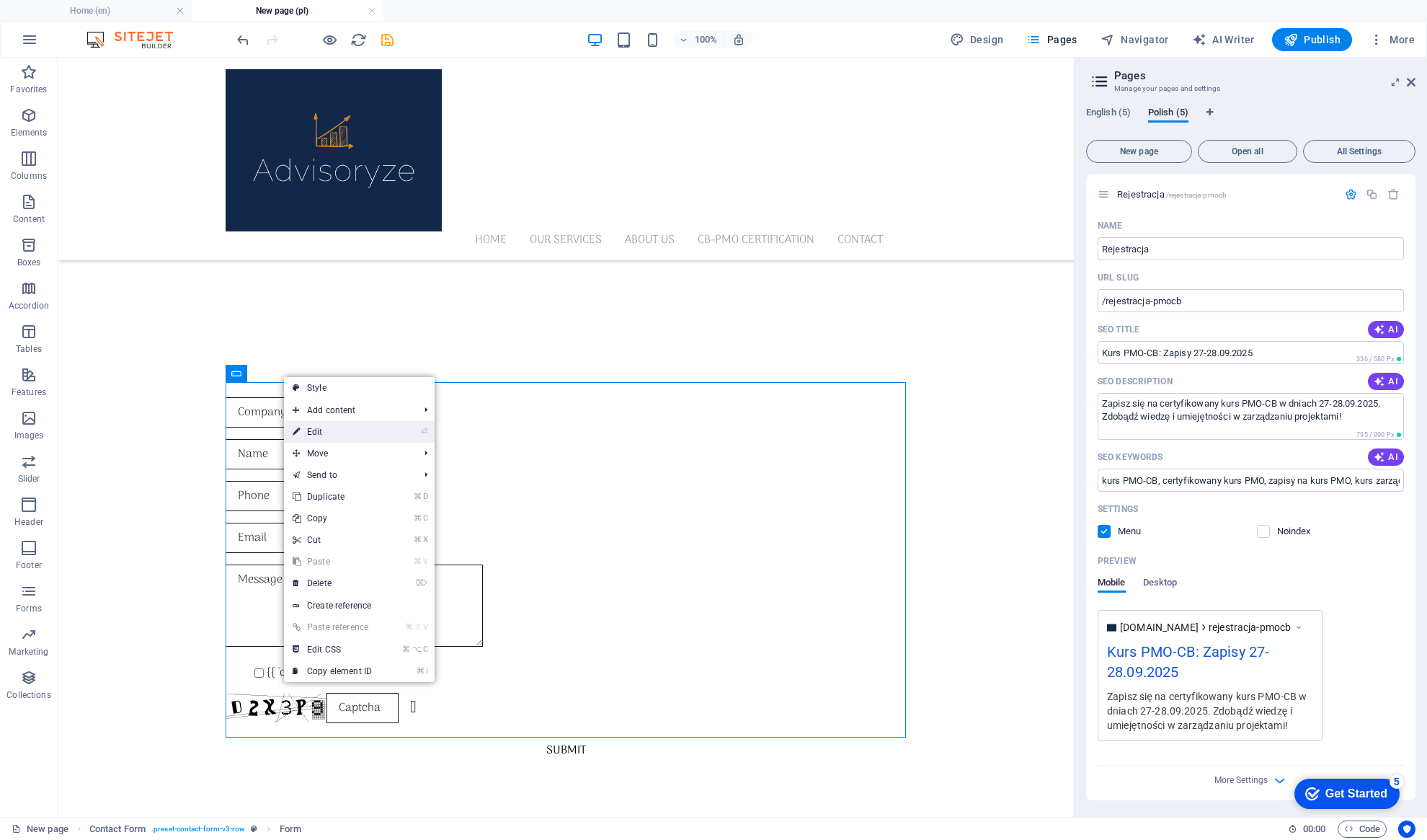
click at [315, 433] on link "⏎ Edit" at bounding box center [332, 432] width 96 height 22
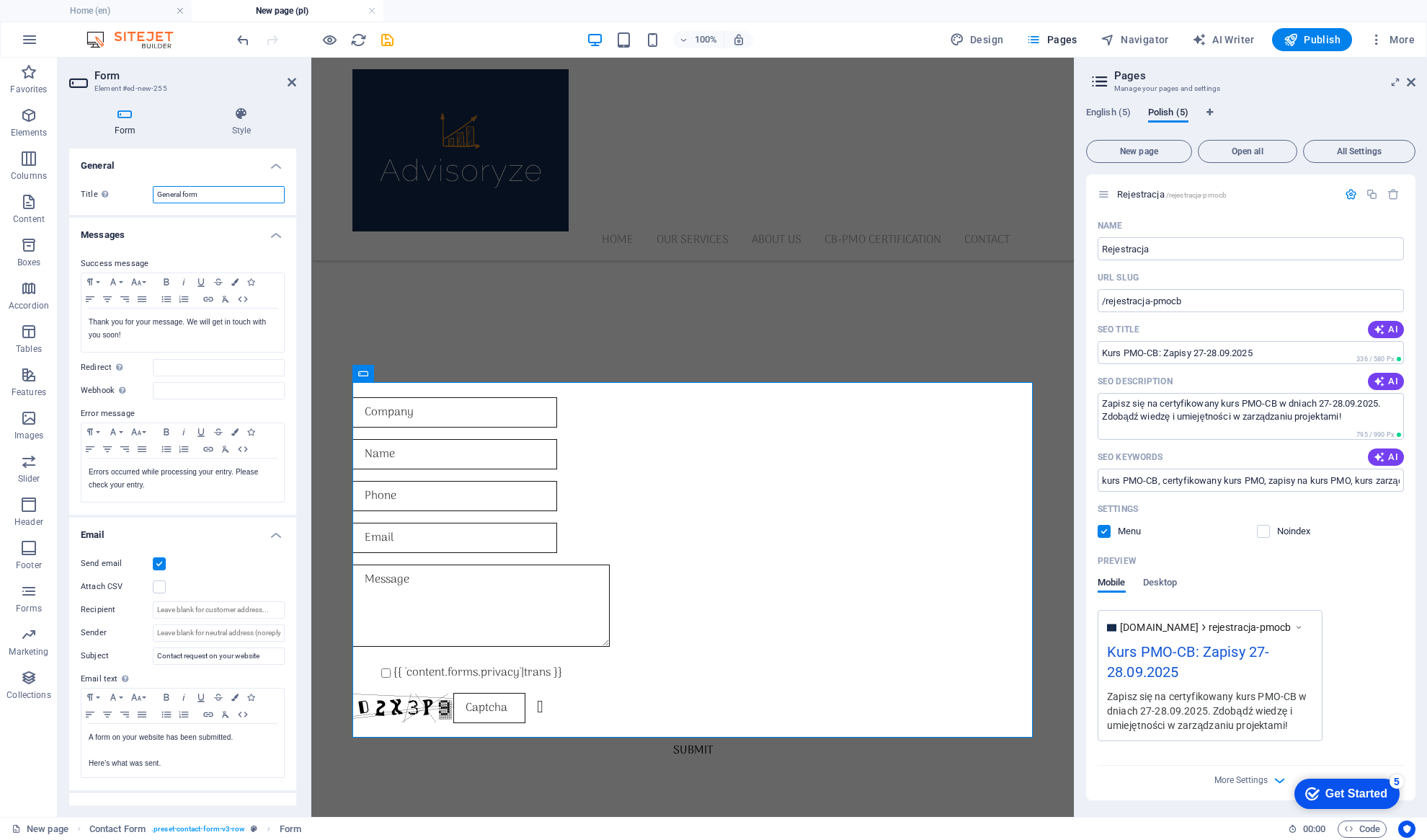
drag, startPoint x: 220, startPoint y: 198, endPoint x: 138, endPoint y: 194, distance: 82.1
click at [138, 194] on div "Title Define a name for the form. General form" at bounding box center [182, 195] width 204 height 17
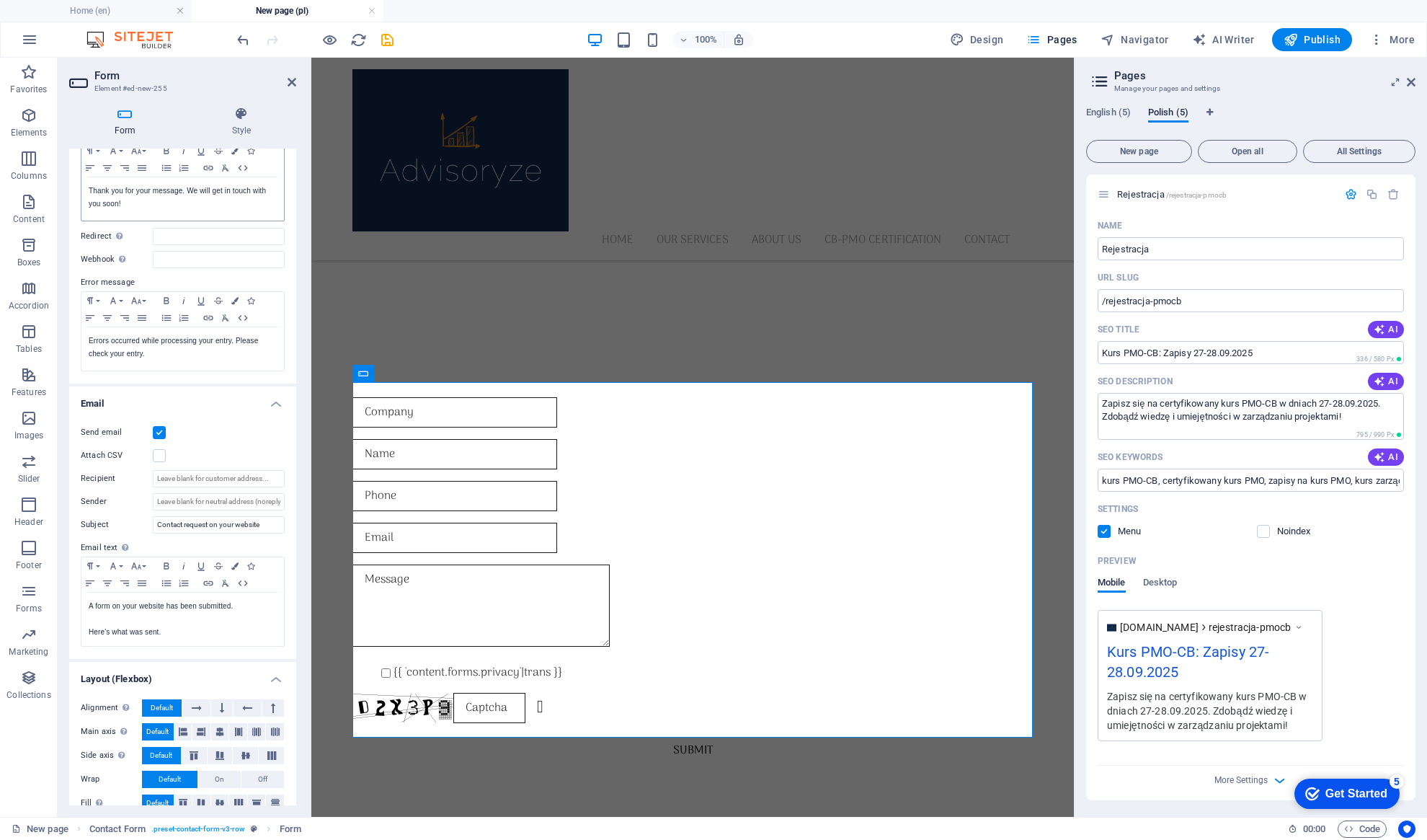
scroll to position [148, 0]
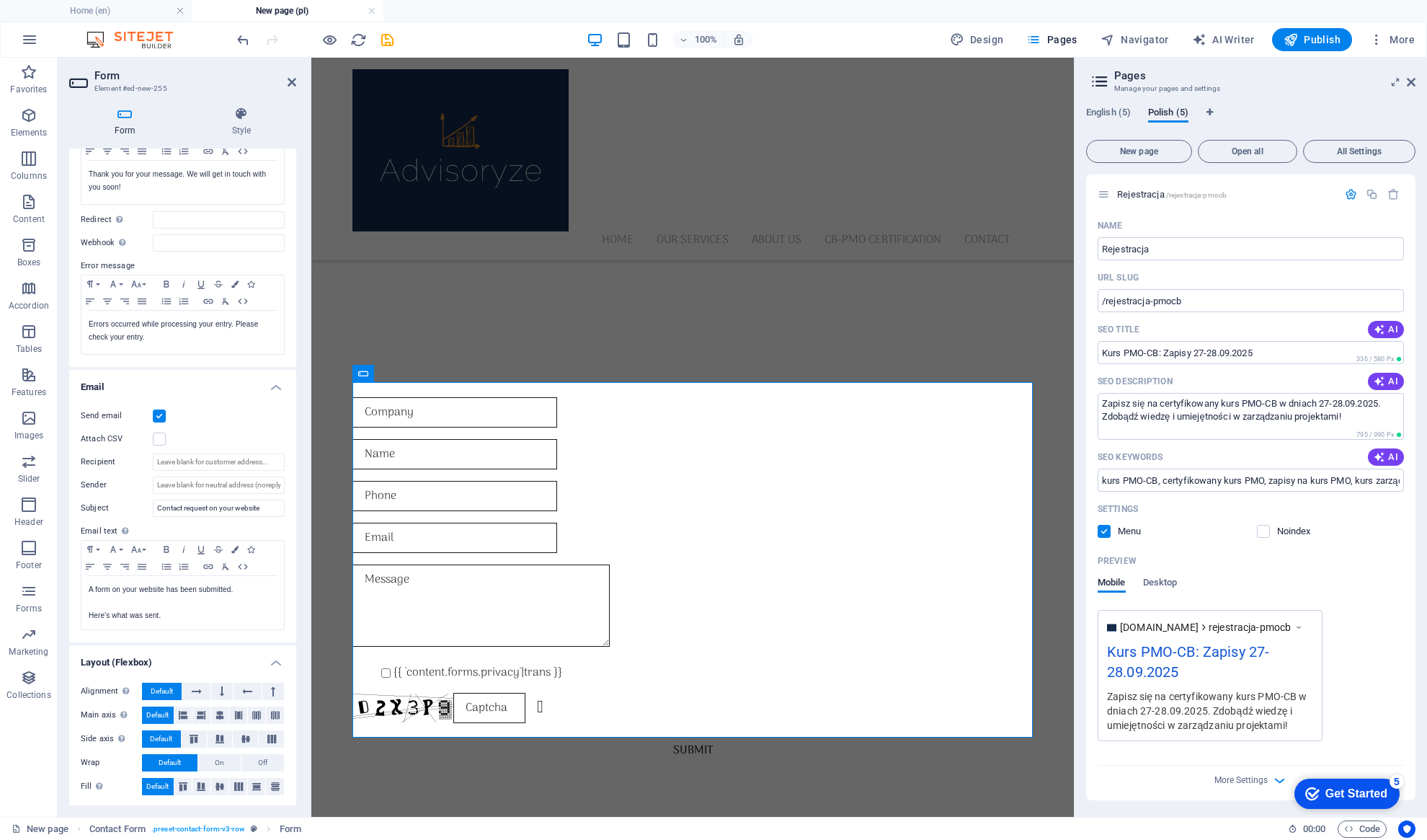
type input "Rejestracja"
click at [127, 84] on h3 "Element #ed-new-255" at bounding box center [180, 88] width 173 height 13
click at [288, 86] on icon at bounding box center [292, 82] width 9 height 12
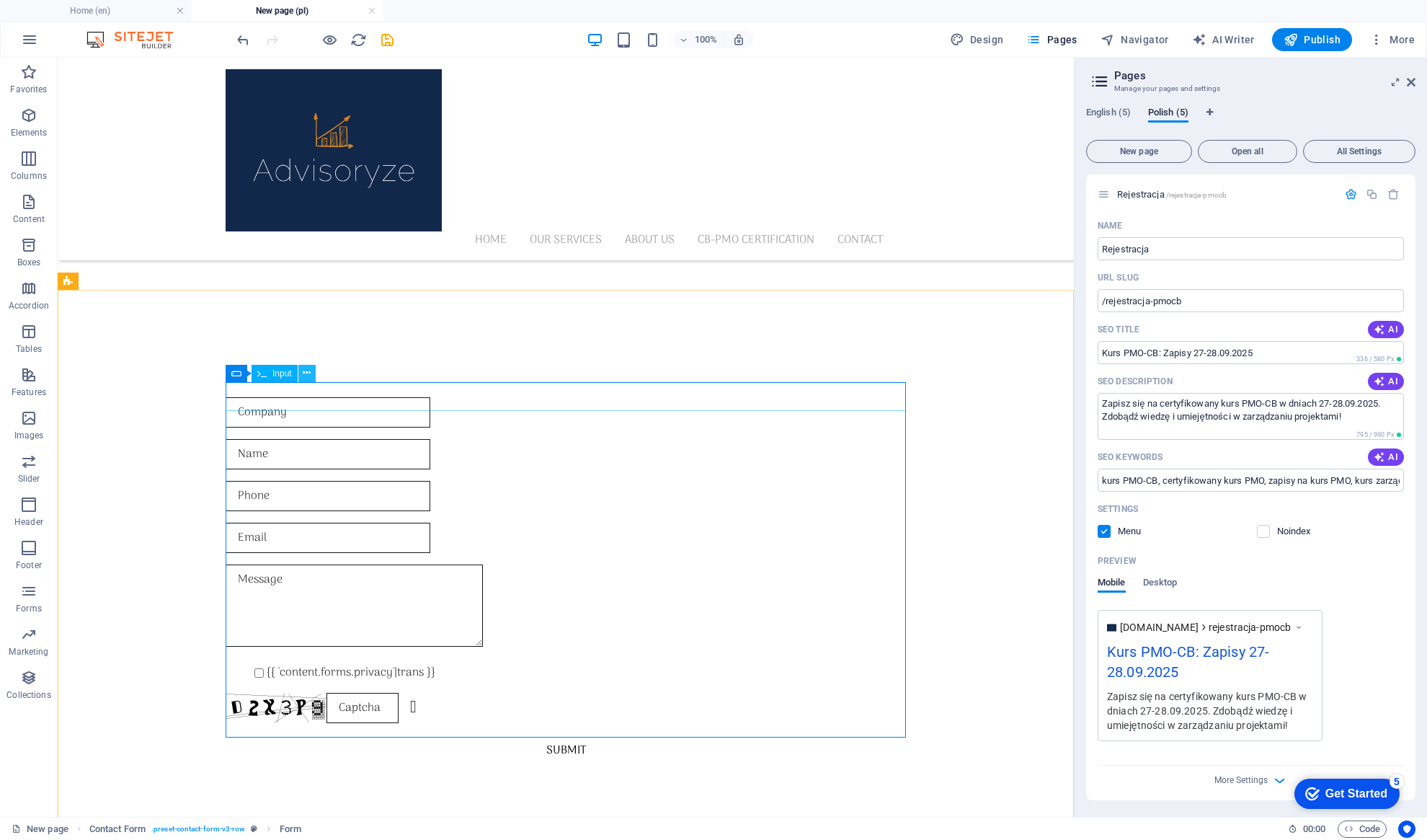
click at [308, 372] on icon at bounding box center [307, 373] width 8 height 15
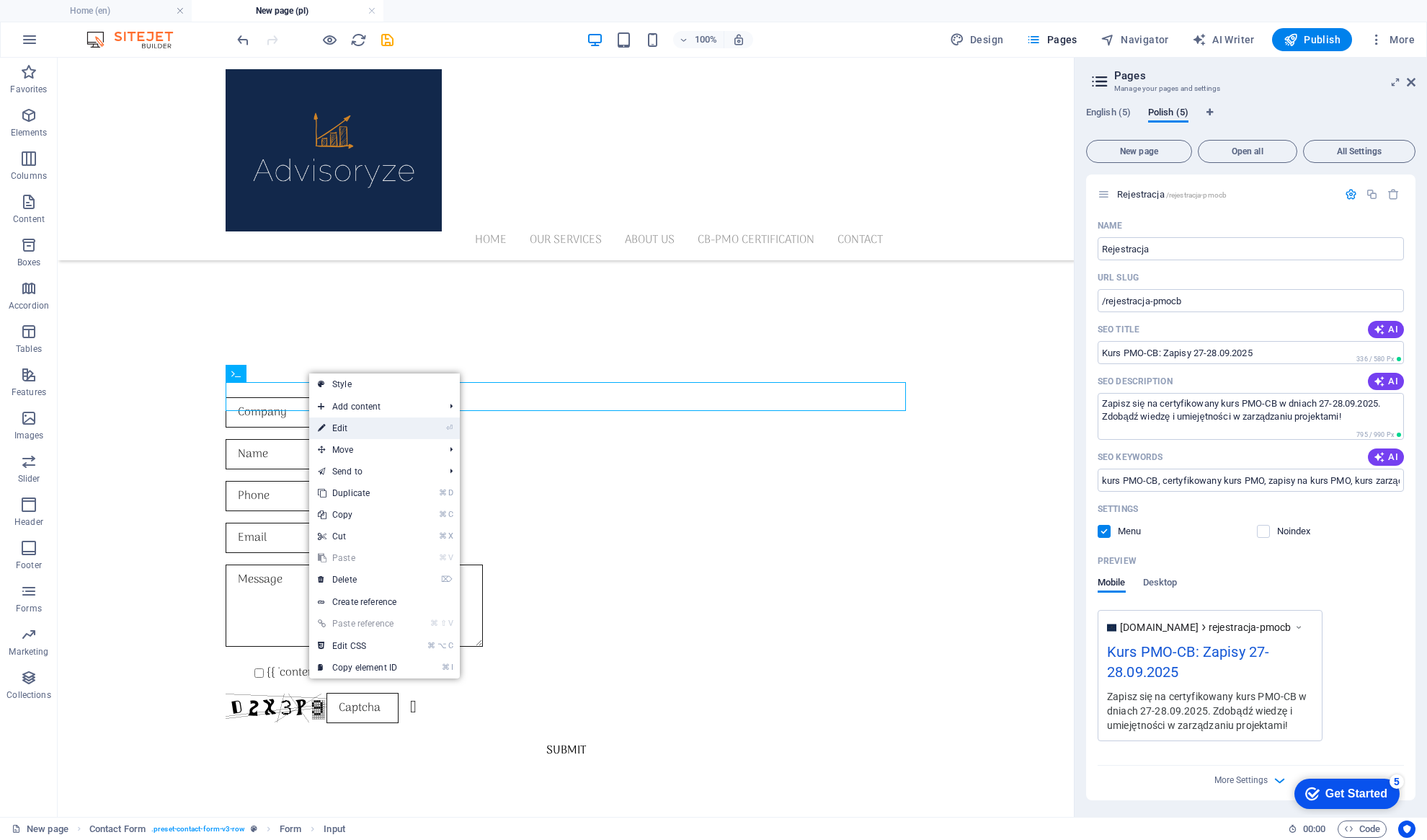
click at [370, 428] on link "⏎ Edit" at bounding box center [357, 428] width 96 height 22
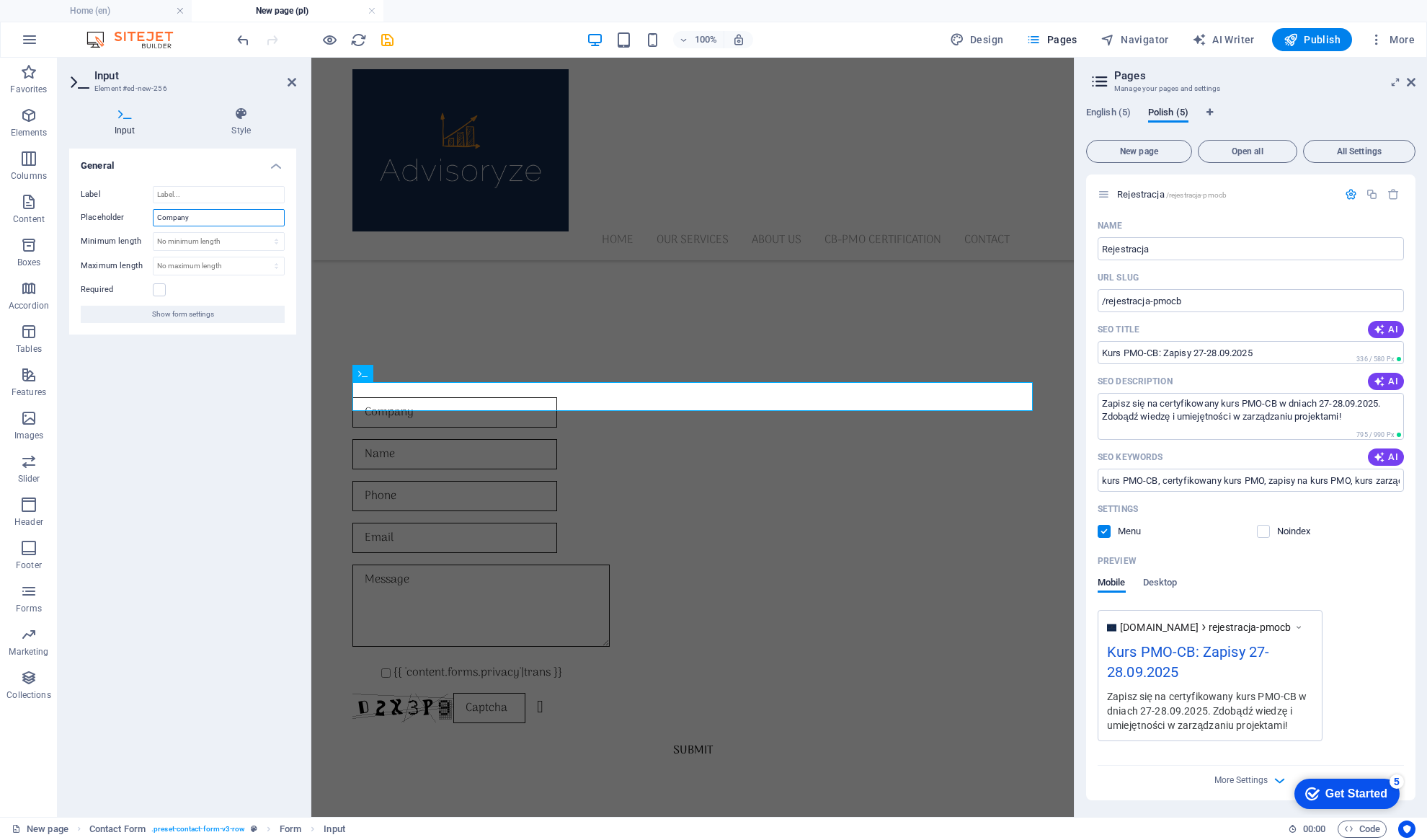
drag, startPoint x: 200, startPoint y: 215, endPoint x: 134, endPoint y: 217, distance: 66.0
click at [134, 217] on div "Placeholder Company" at bounding box center [182, 217] width 204 height 17
type input "Imię"
click at [181, 195] on input "Label" at bounding box center [219, 195] width 132 height 17
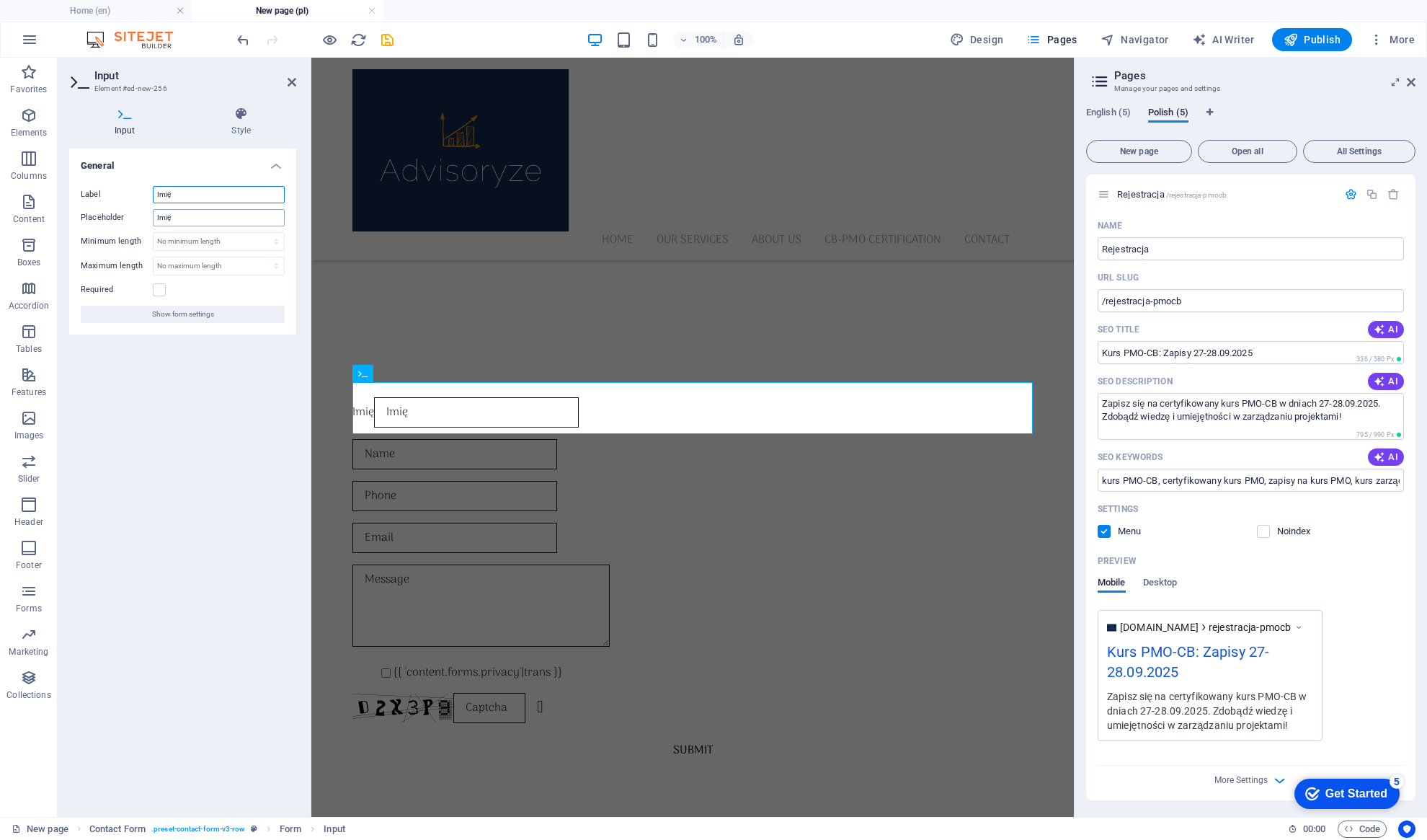
type input "Imię"
drag, startPoint x: 191, startPoint y: 213, endPoint x: 139, endPoint y: 214, distance: 52.0
click at [139, 214] on div "Placeholder Imię" at bounding box center [182, 217] width 204 height 17
click at [162, 290] on label at bounding box center [159, 290] width 13 height 13
click at [0, 0] on input "Required" at bounding box center [0, 0] width 0 height 0
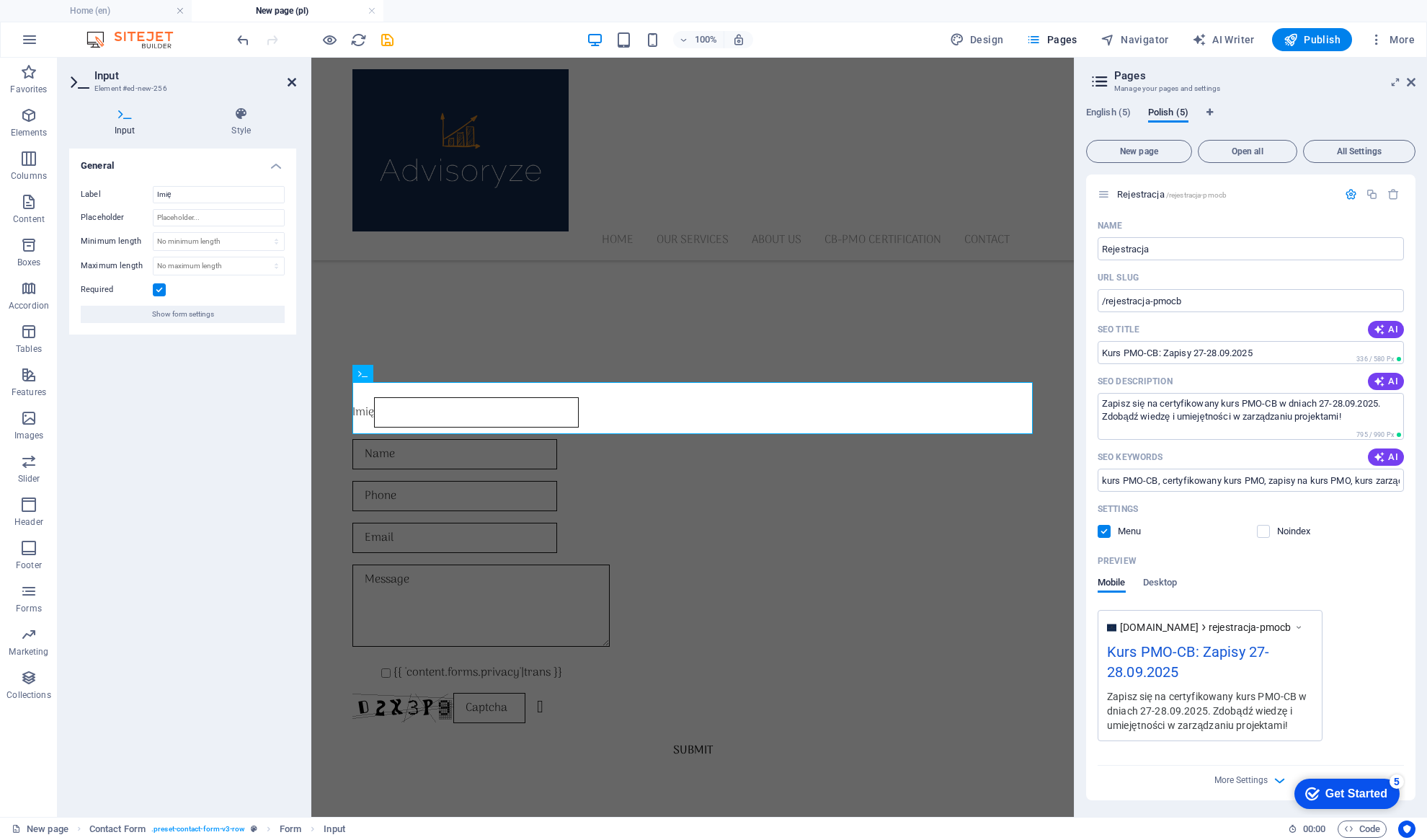
click at [289, 78] on icon at bounding box center [292, 82] width 9 height 12
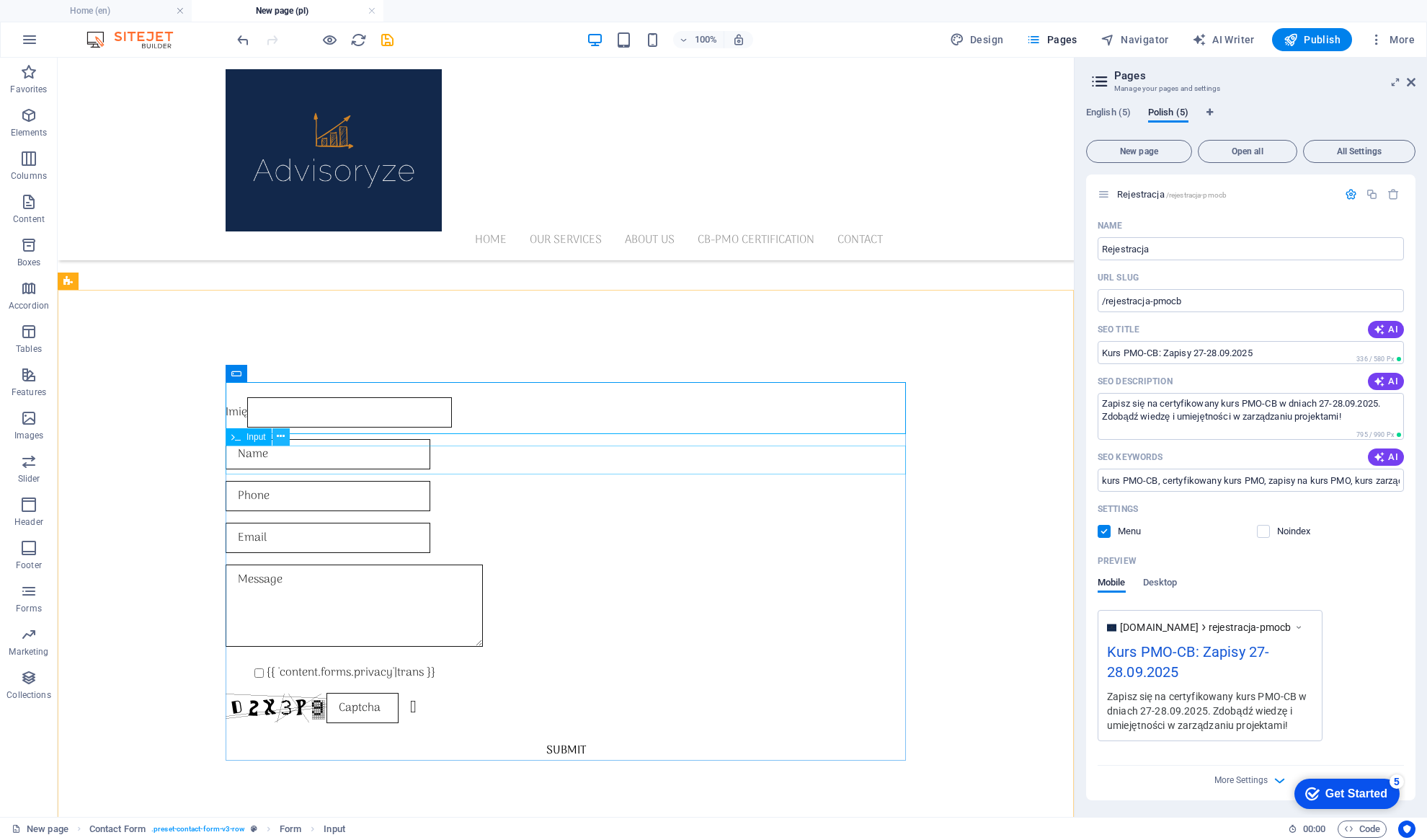
click at [281, 437] on icon at bounding box center [280, 436] width 8 height 15
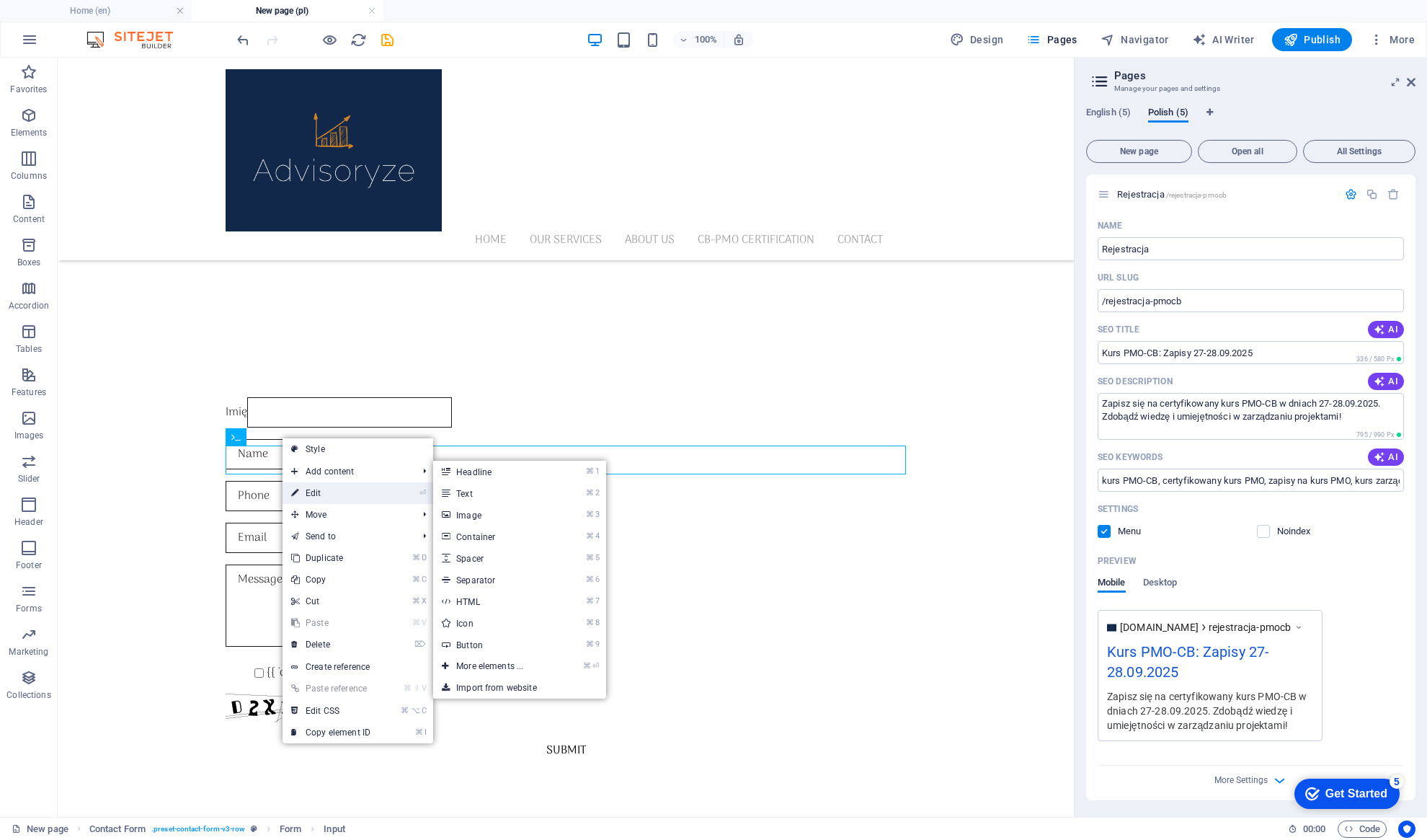
click at [307, 488] on link "⏎ Edit" at bounding box center [330, 493] width 96 height 22
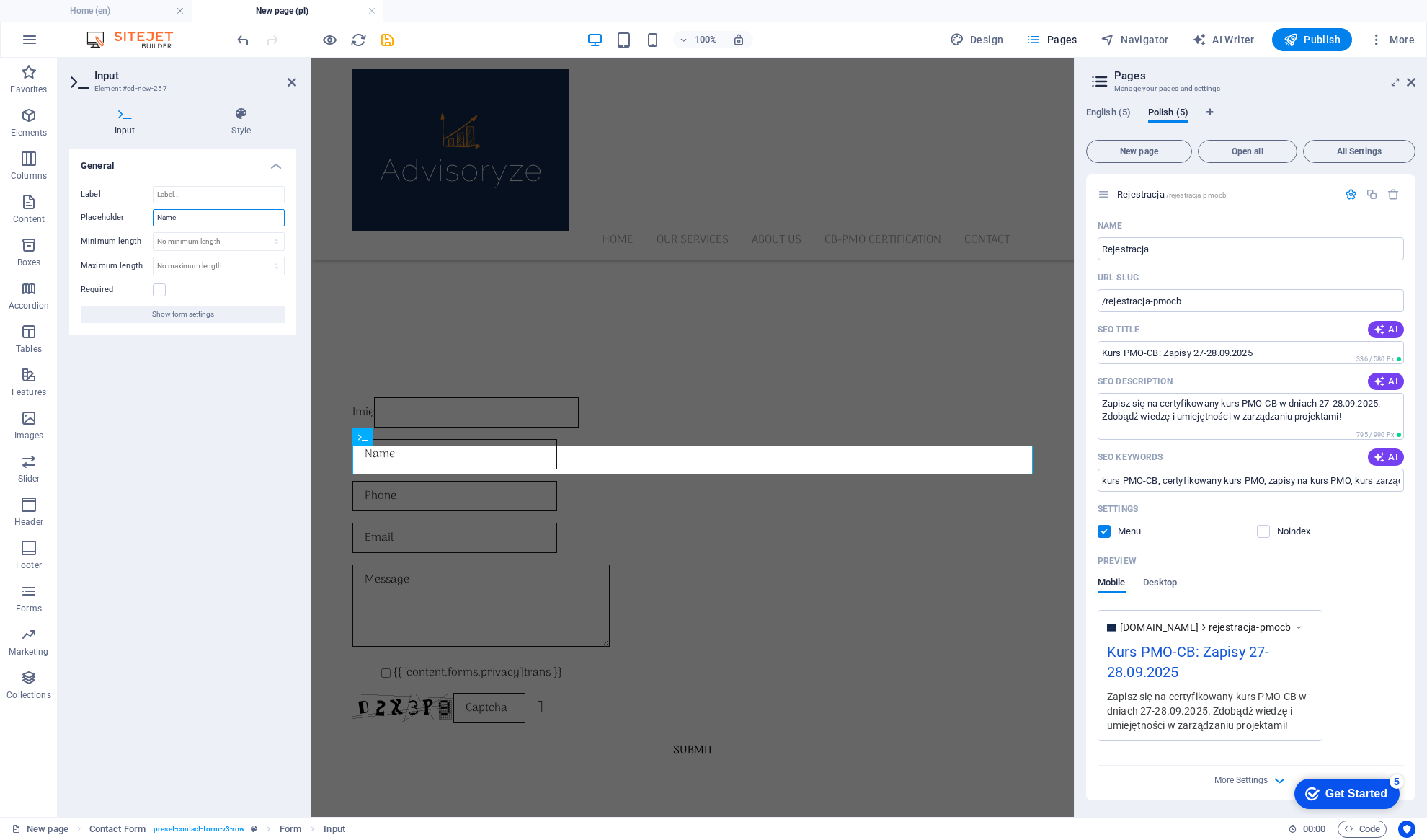
drag, startPoint x: 186, startPoint y: 220, endPoint x: 149, endPoint y: 215, distance: 37.3
click at [150, 215] on div "Placeholder Name" at bounding box center [182, 217] width 204 height 17
click at [175, 195] on input "Label" at bounding box center [219, 195] width 132 height 17
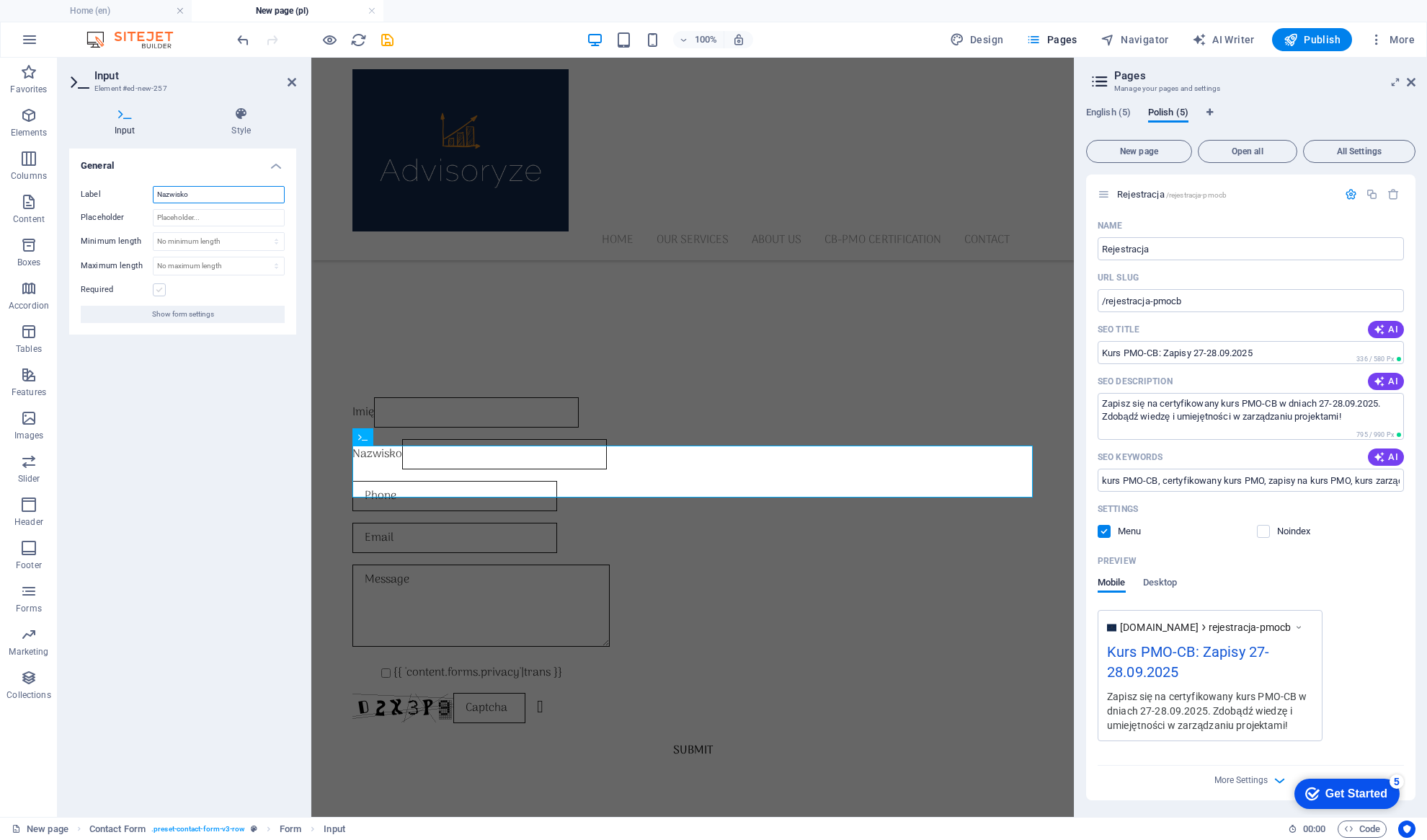
type input "Nazwisko"
click at [156, 288] on label at bounding box center [159, 290] width 13 height 13
click at [0, 0] on input "Required" at bounding box center [0, 0] width 0 height 0
click at [167, 315] on span "Show form settings" at bounding box center [183, 315] width 62 height 17
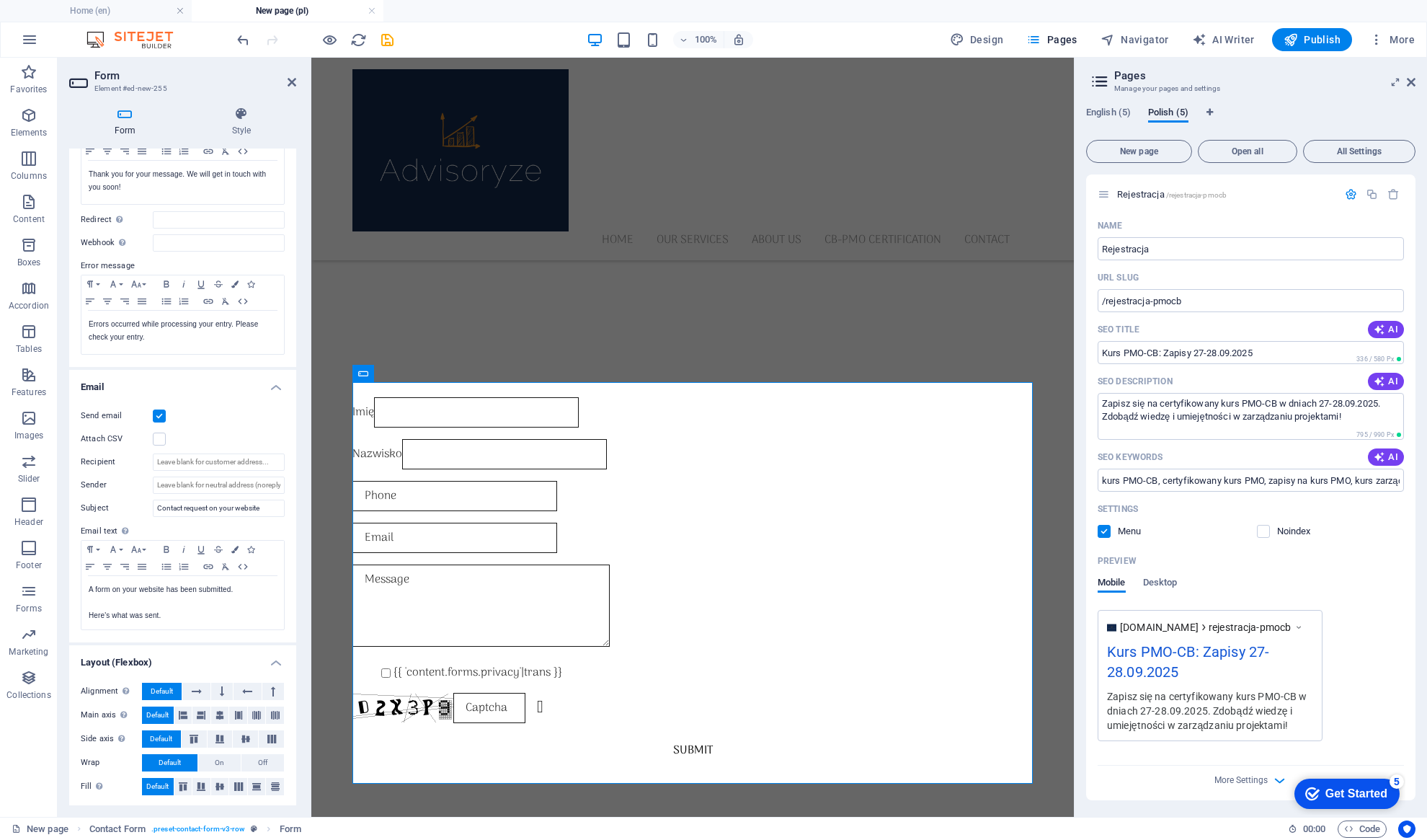
scroll to position [0, 0]
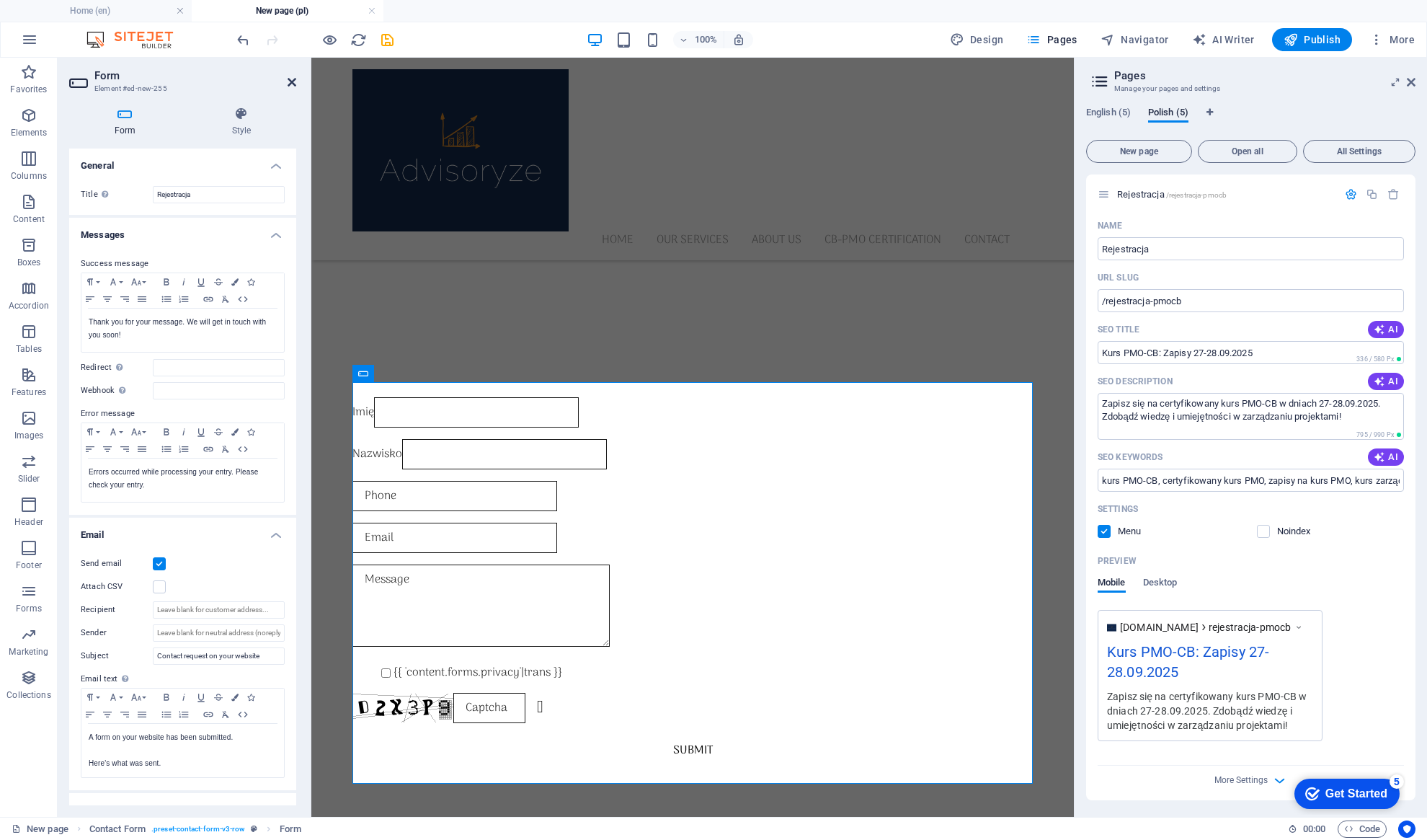
click at [291, 80] on icon at bounding box center [292, 82] width 9 height 12
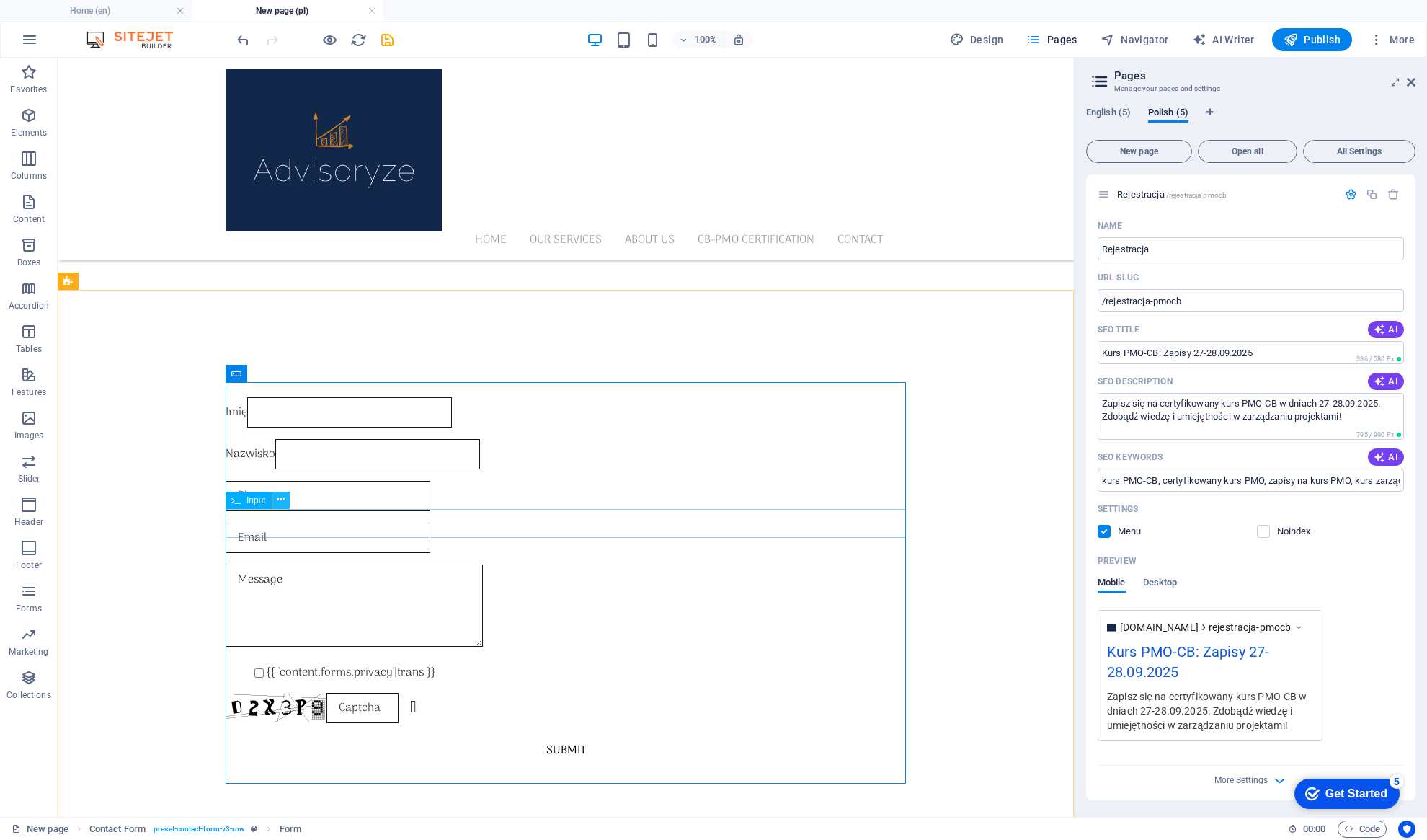
click at [280, 504] on icon at bounding box center [280, 499] width 8 height 15
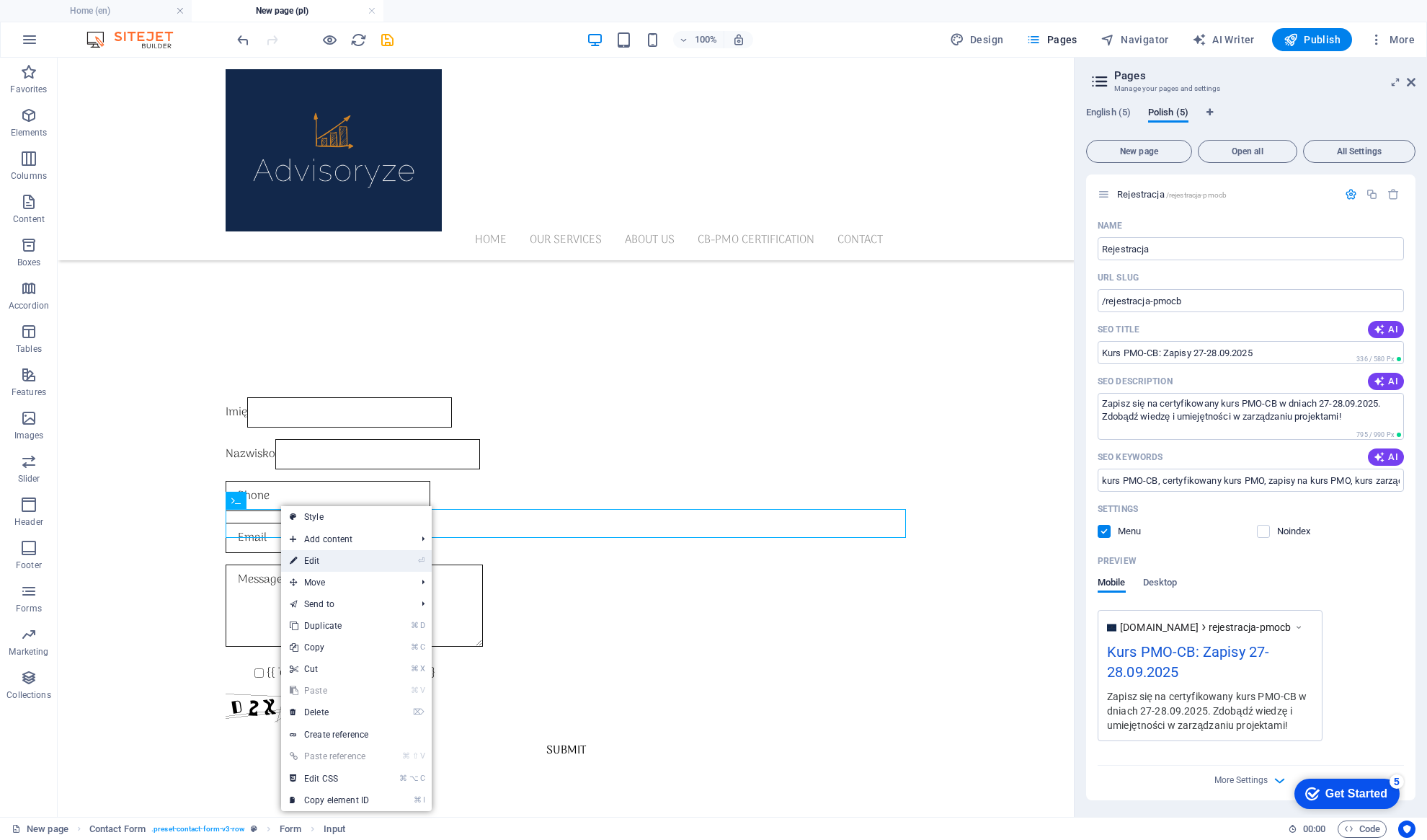
click at [311, 560] on link "⏎ Edit" at bounding box center [329, 561] width 96 height 22
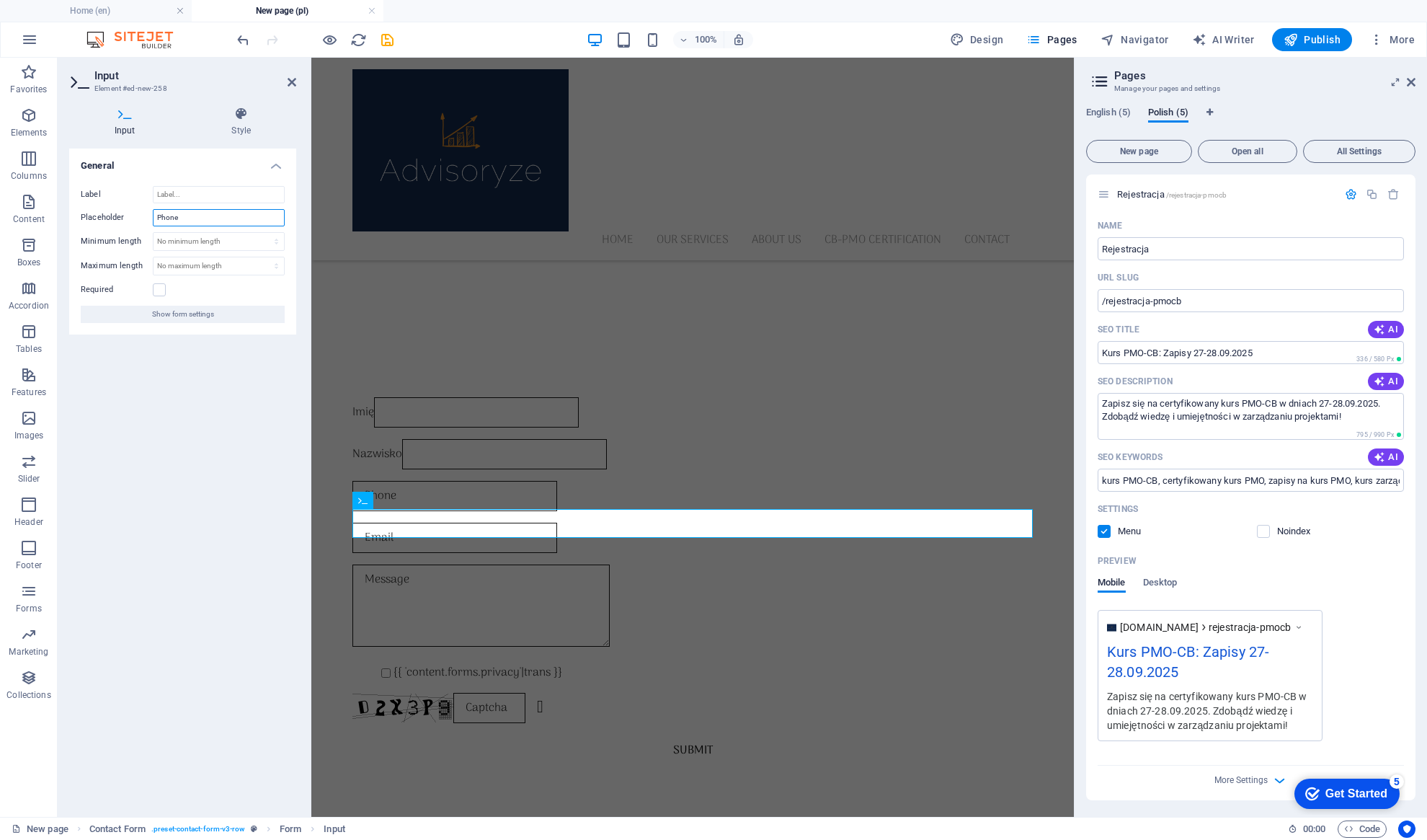
drag, startPoint x: 192, startPoint y: 217, endPoint x: 134, endPoint y: 215, distance: 58.0
click at [134, 215] on div "Placeholder Phone" at bounding box center [182, 217] width 204 height 17
type input "Nr telefonu"
drag, startPoint x: 201, startPoint y: 217, endPoint x: 141, endPoint y: 215, distance: 60.0
click at [141, 215] on div "Placeholder Nr telefonu" at bounding box center [182, 217] width 204 height 17
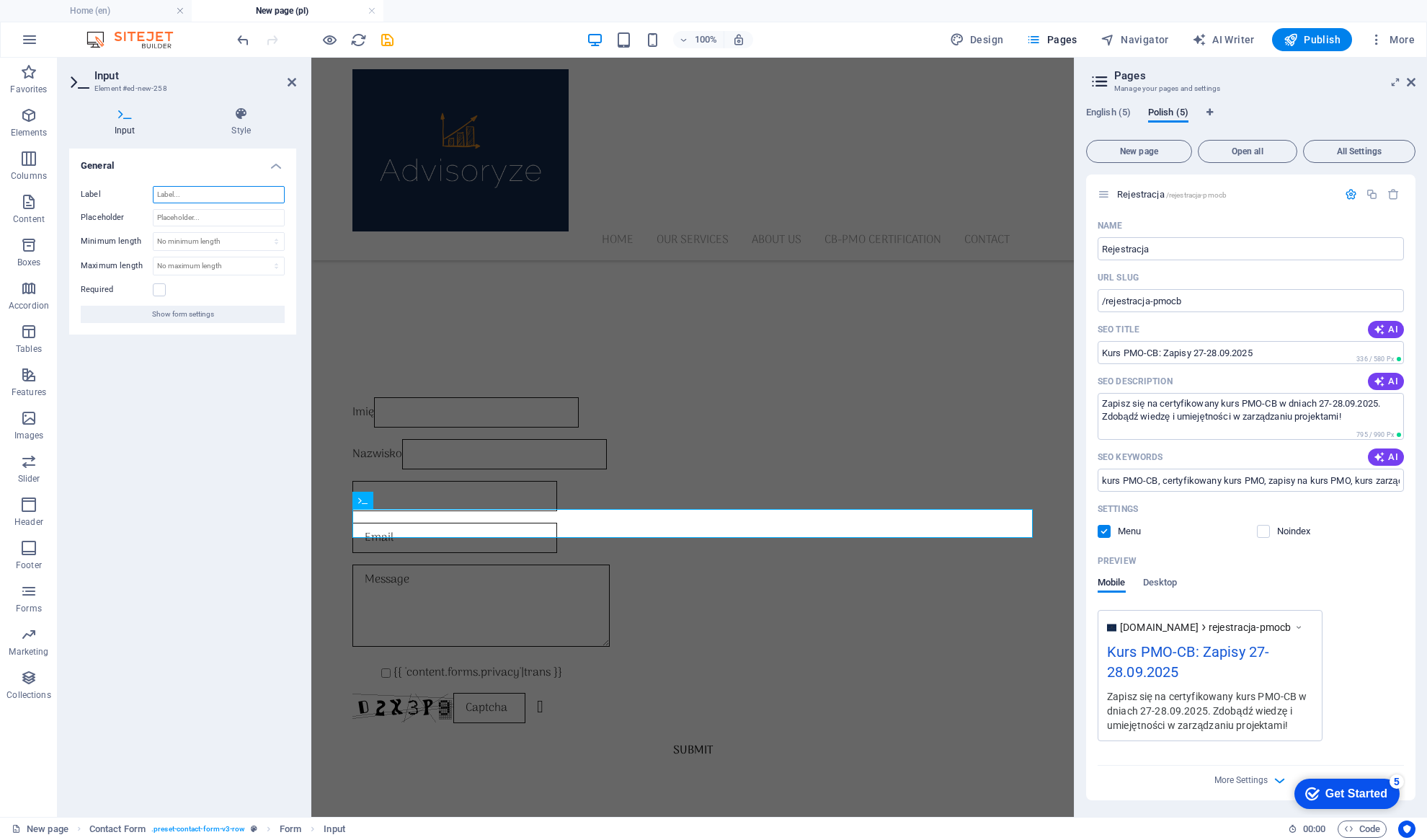
click at [190, 191] on input "Label" at bounding box center [219, 195] width 132 height 17
paste input "Nr telefonu"
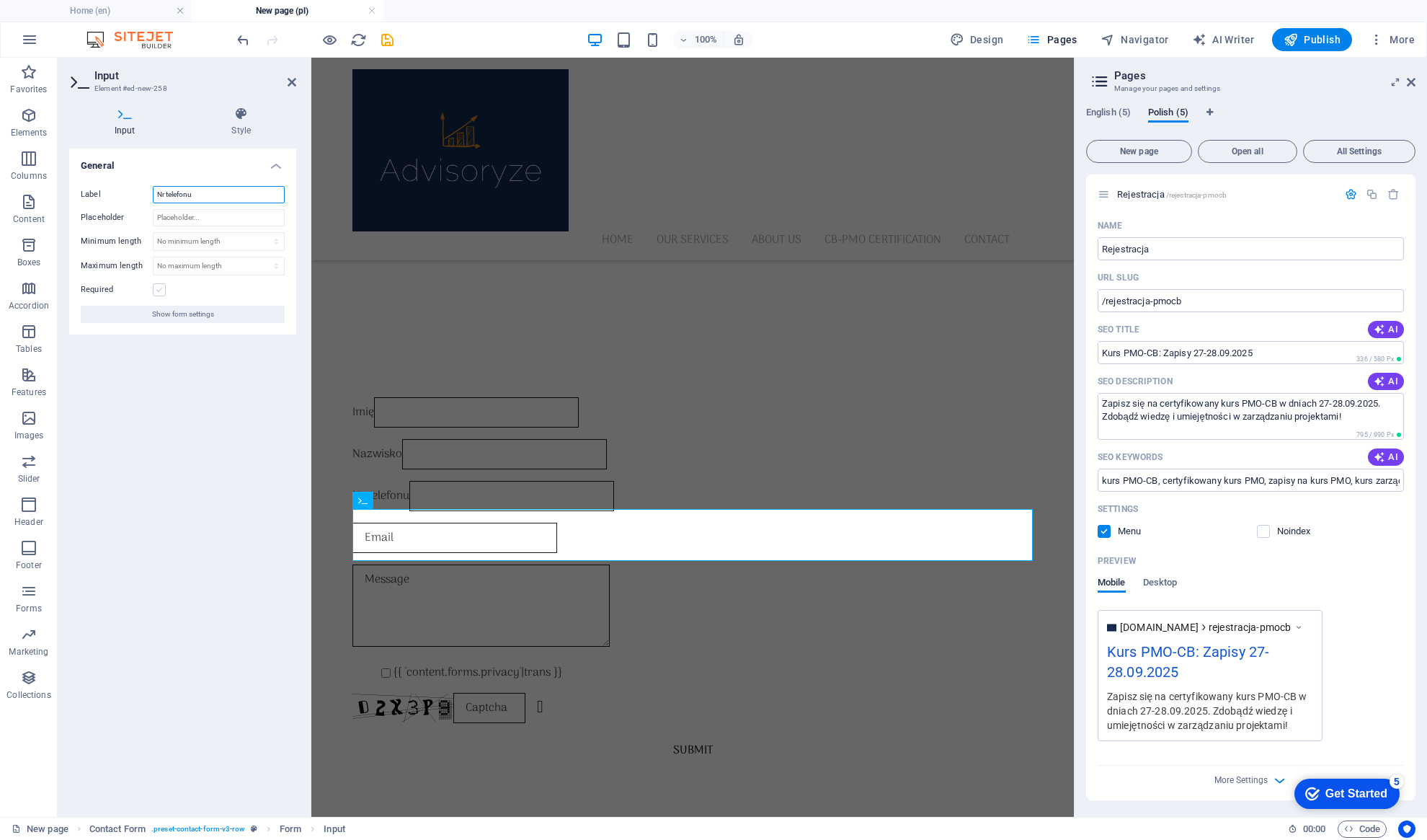
type input "Nr telefonu"
click at [159, 288] on label at bounding box center [159, 290] width 13 height 13
click at [0, 0] on input "Required" at bounding box center [0, 0] width 0 height 0
click at [291, 86] on icon at bounding box center [292, 82] width 9 height 12
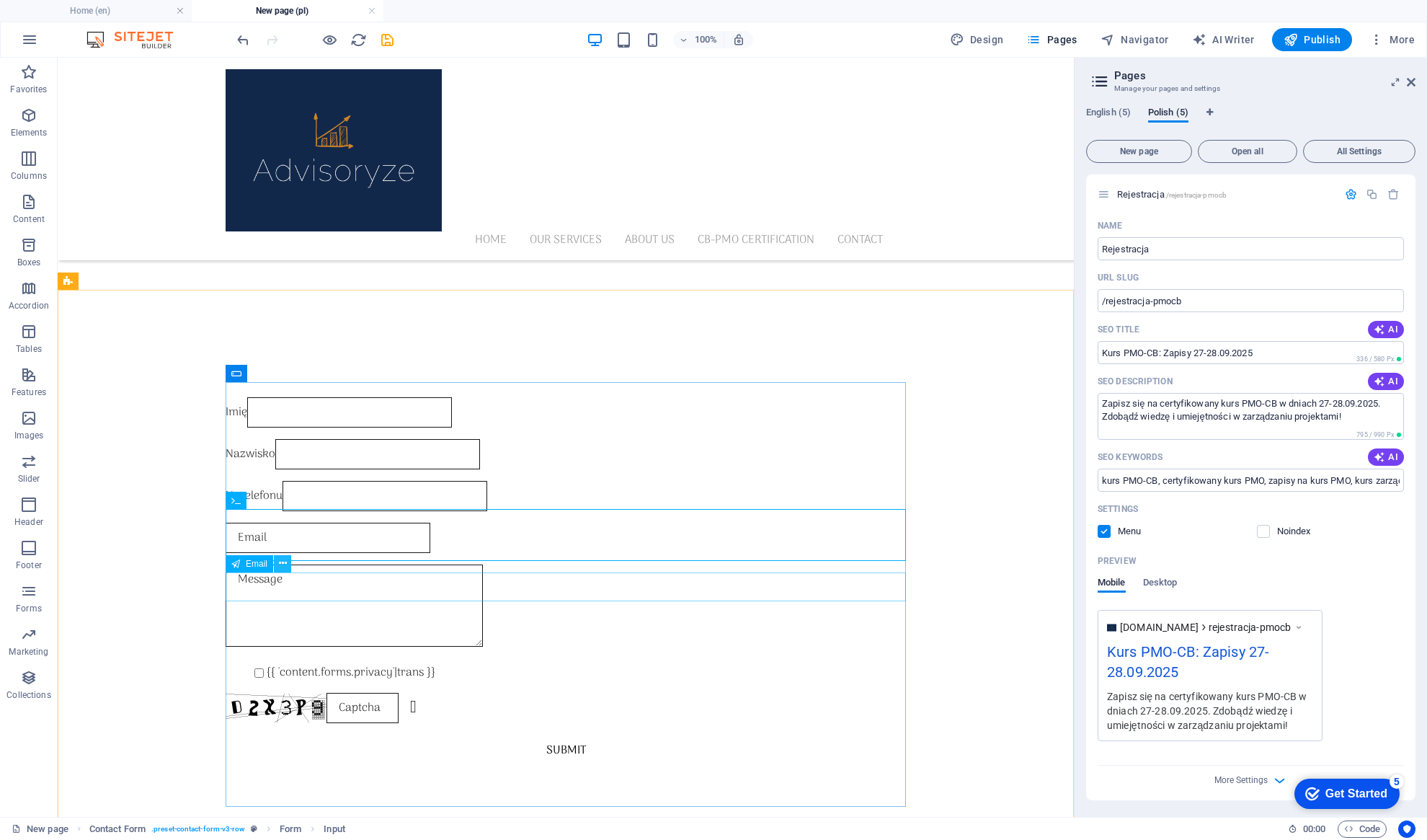
click at [282, 565] on icon at bounding box center [283, 563] width 8 height 15
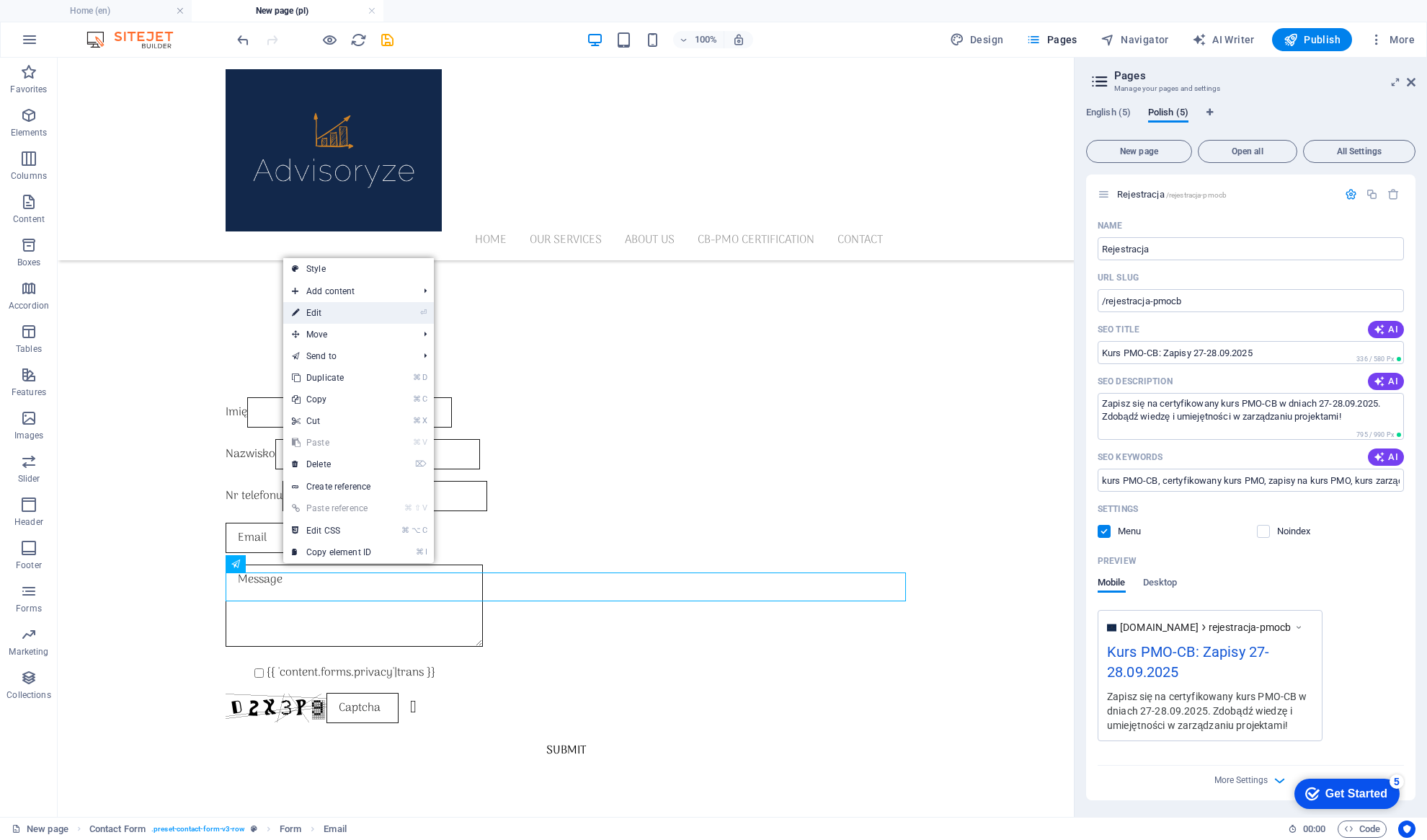
click at [357, 317] on link "⏎ Edit" at bounding box center [331, 313] width 96 height 22
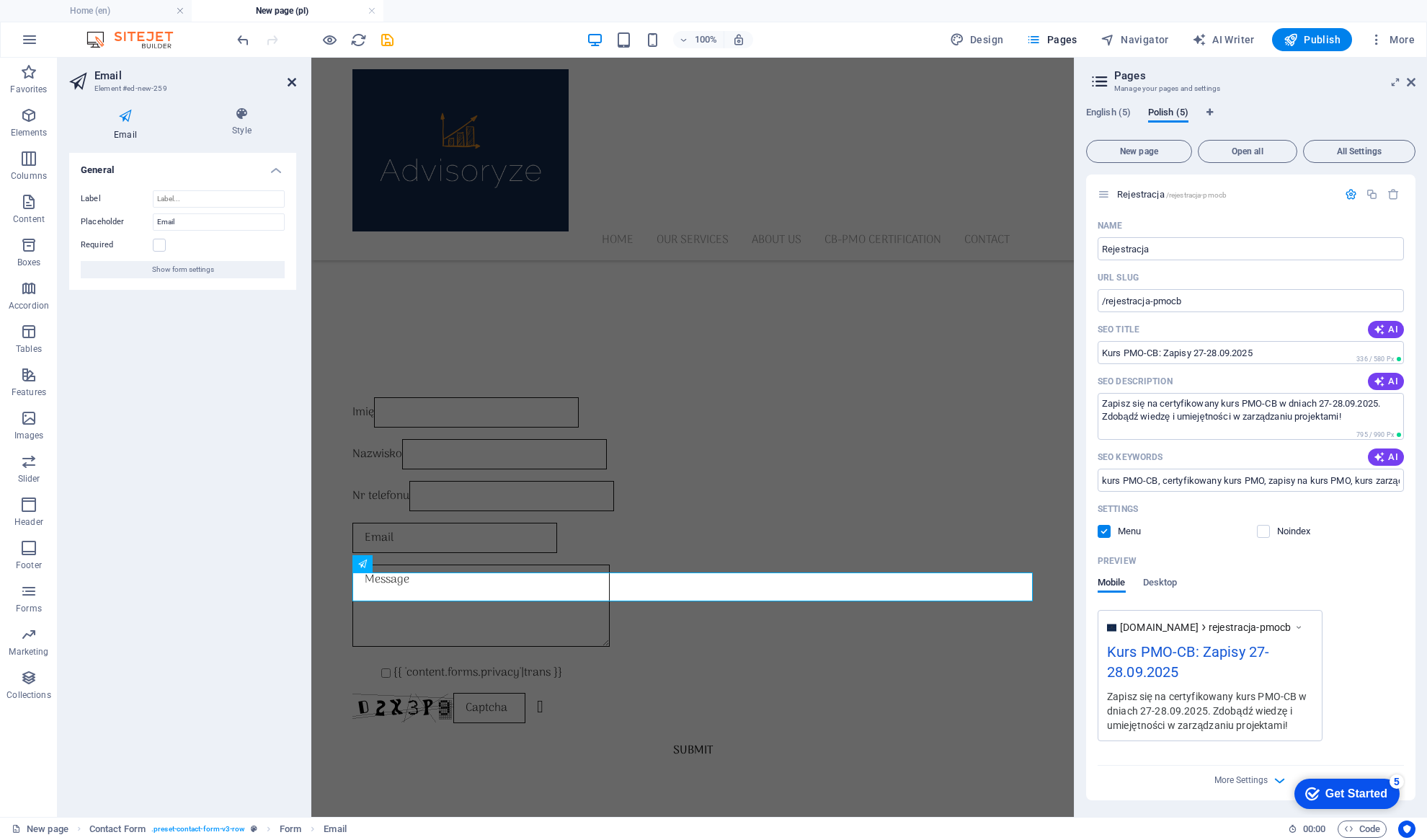
click at [291, 84] on icon at bounding box center [292, 82] width 9 height 12
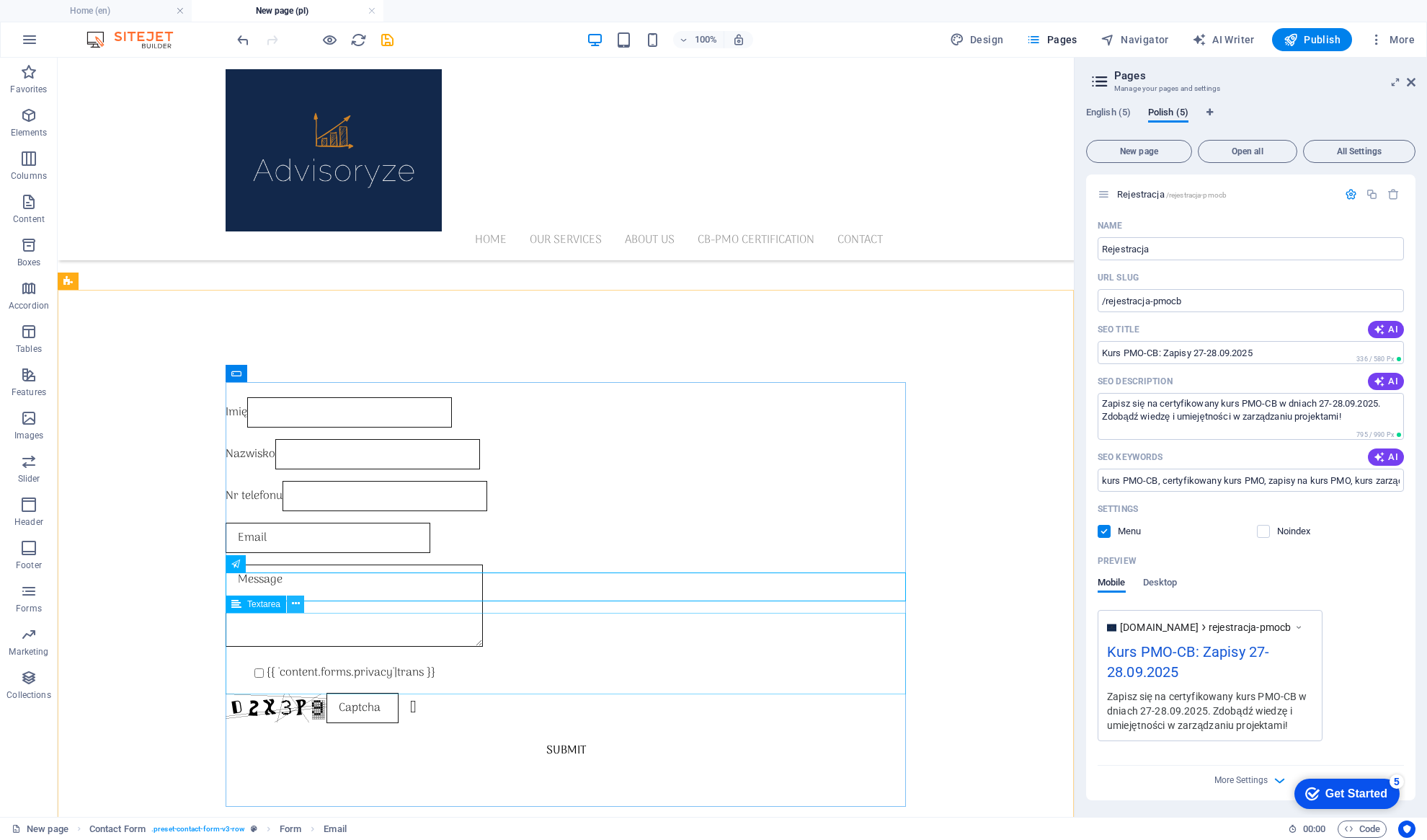
click at [295, 607] on icon at bounding box center [296, 603] width 8 height 15
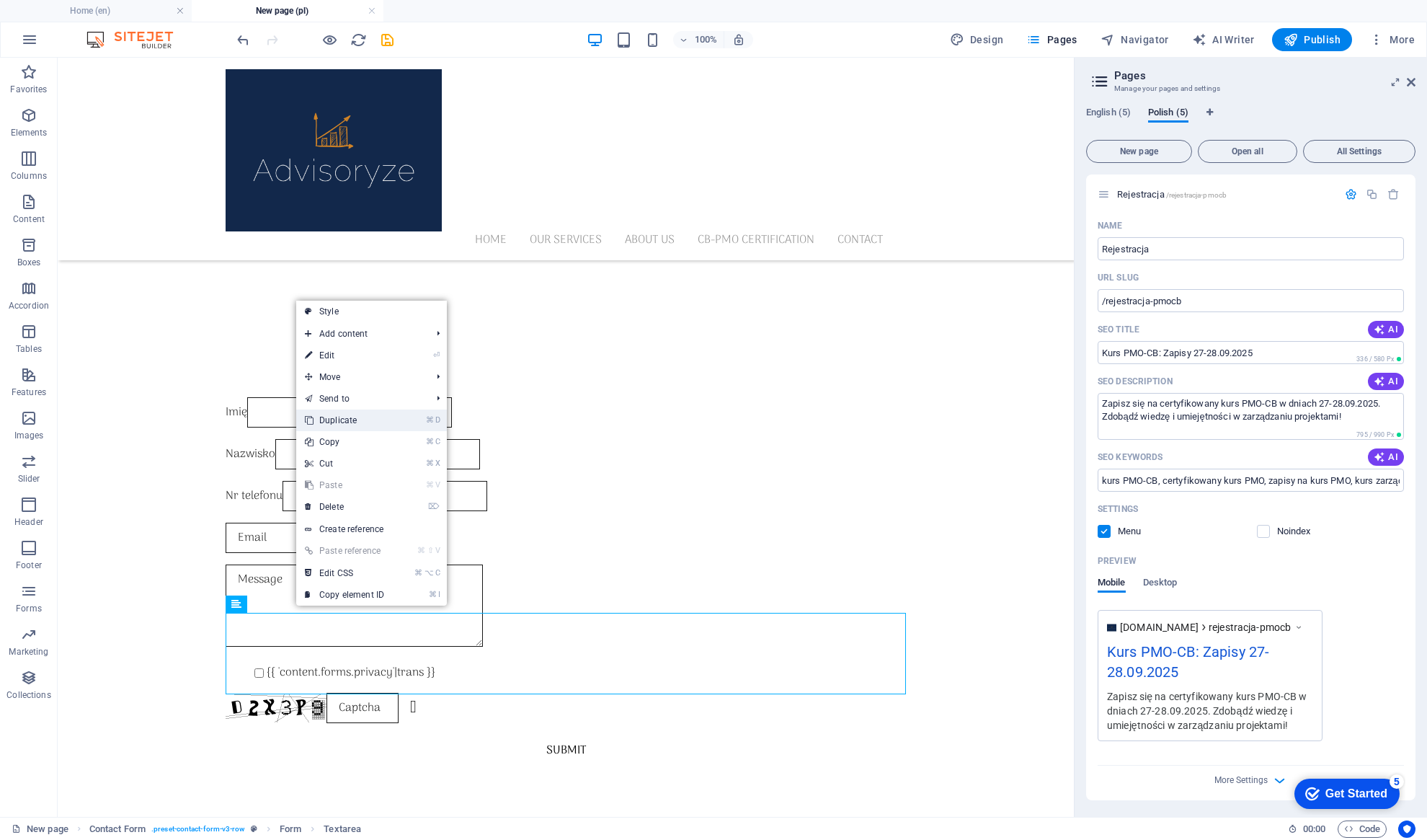
click at [353, 417] on link "⌘ D Duplicate" at bounding box center [344, 420] width 96 height 22
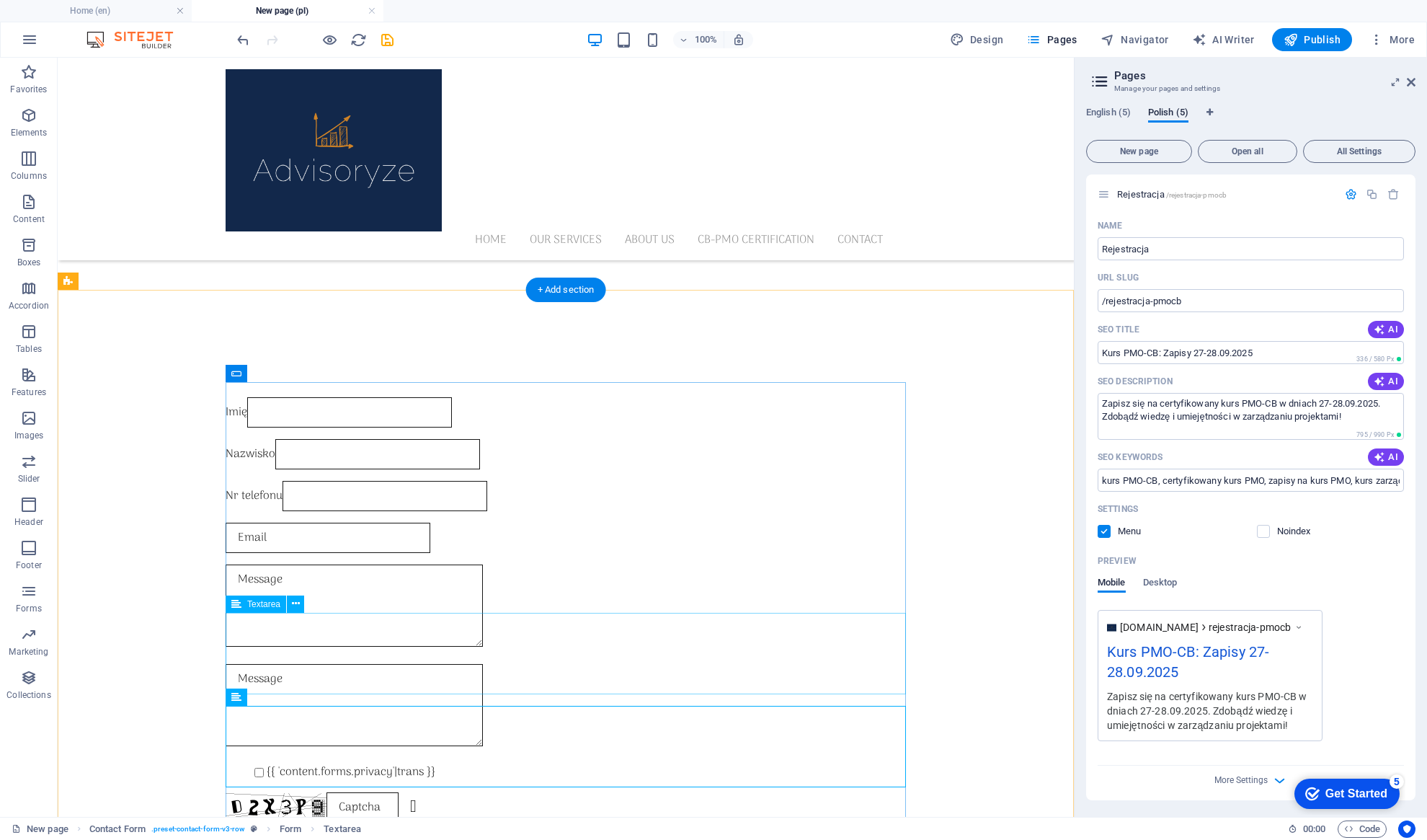
click at [273, 625] on div at bounding box center [565, 608] width 681 height 88
click at [295, 600] on icon at bounding box center [296, 603] width 8 height 15
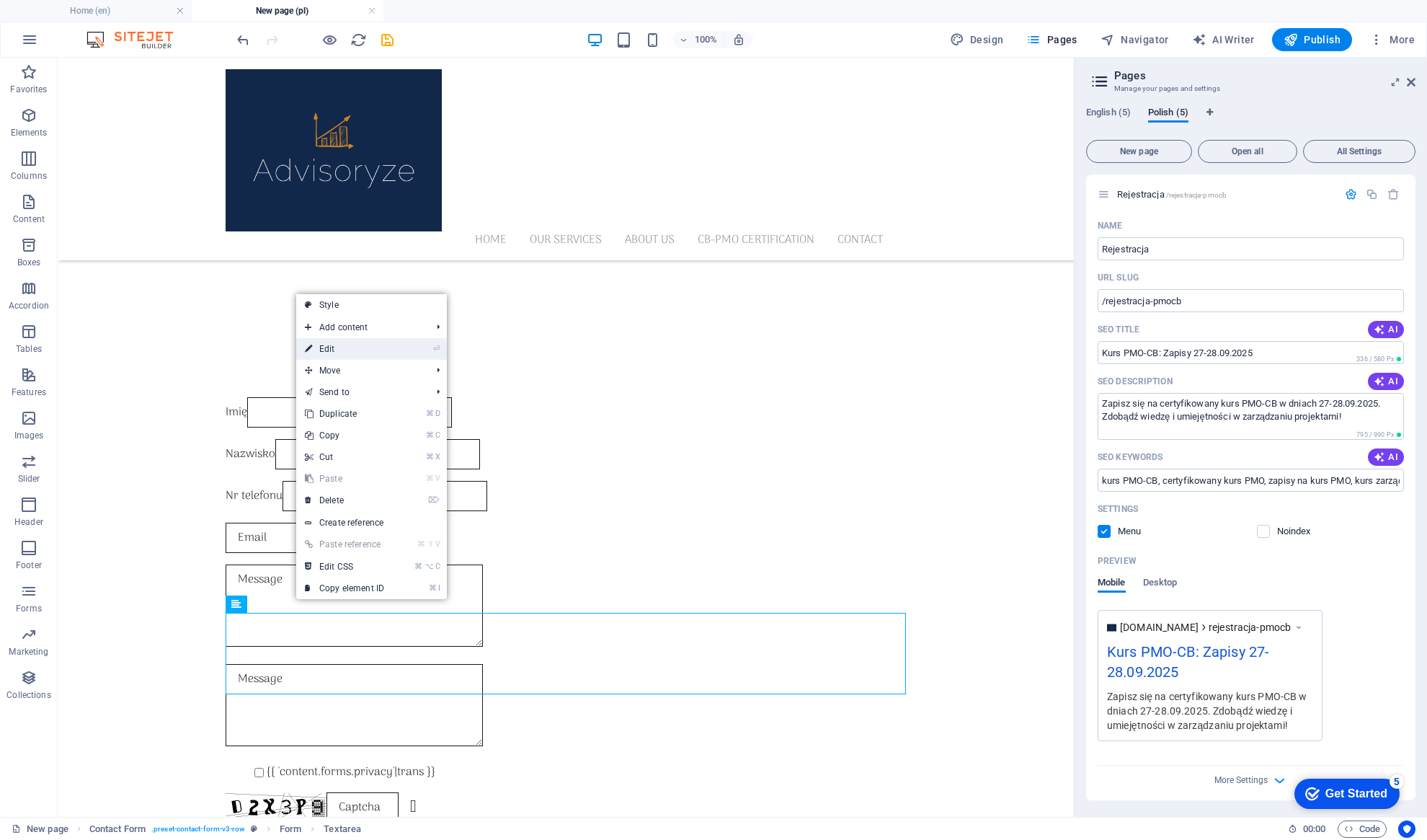
click at [361, 351] on link "⏎ Edit" at bounding box center [344, 349] width 96 height 22
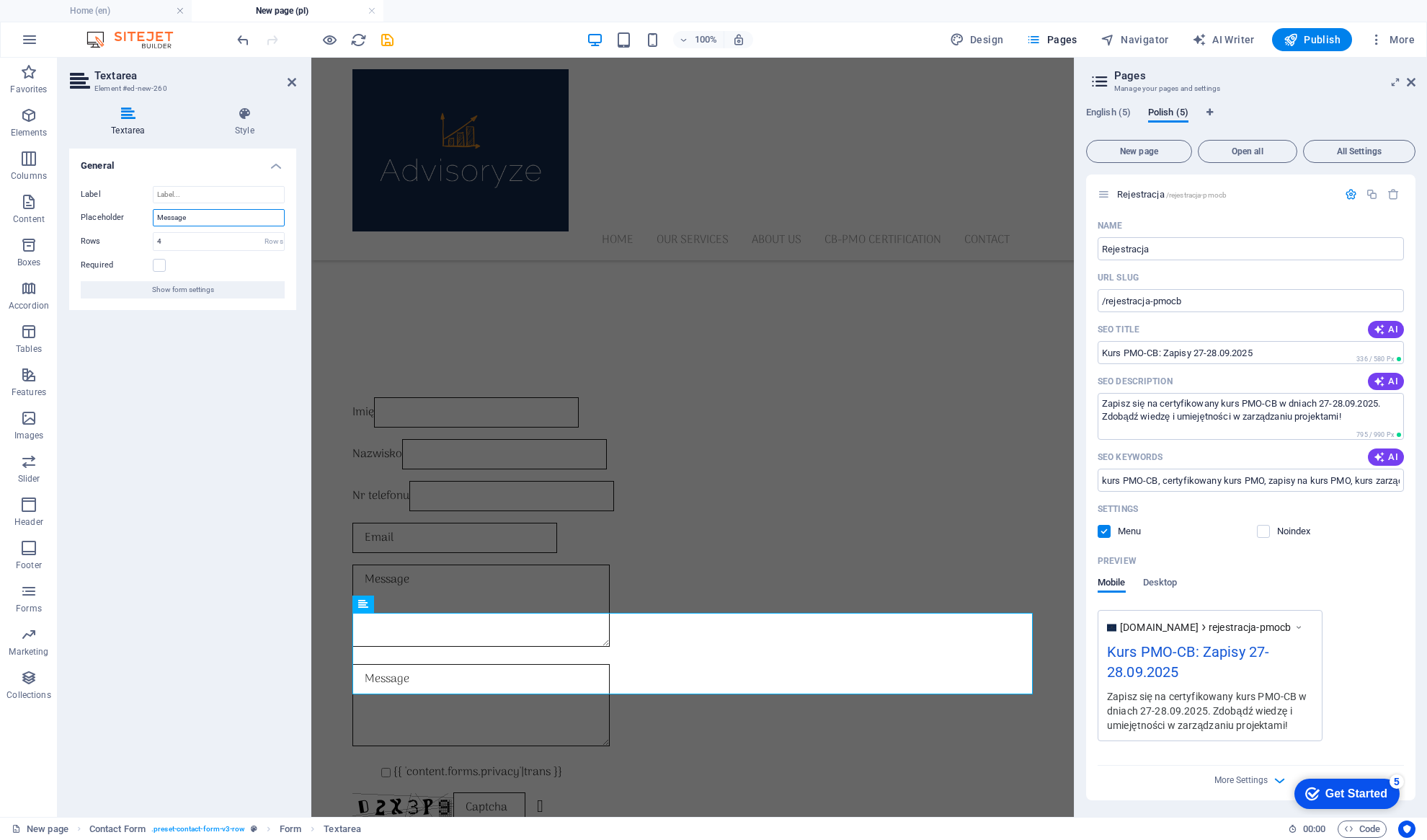
drag, startPoint x: 194, startPoint y: 220, endPoint x: 129, endPoint y: 217, distance: 65.1
click at [130, 217] on div "Placeholder Message" at bounding box center [182, 217] width 204 height 17
click at [161, 265] on label at bounding box center [159, 265] width 13 height 13
click at [0, 0] on input "Required" at bounding box center [0, 0] width 0 height 0
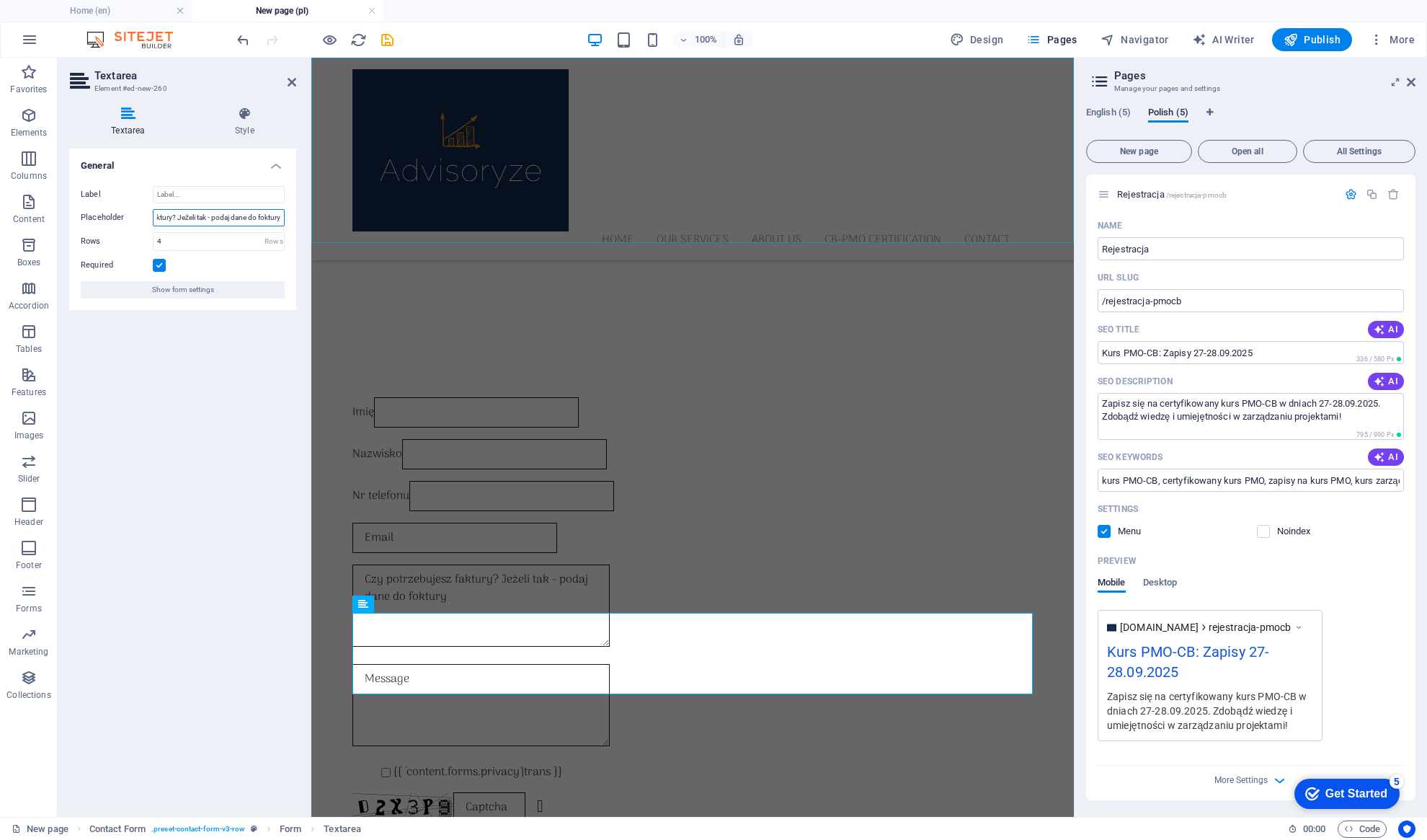
drag, startPoint x: 562, startPoint y: 274, endPoint x: 325, endPoint y: 220, distance: 243.1
click at [271, 215] on input "Czy potrzebujesz faktury? Jeżeli tak - podaj dane do foktury" at bounding box center [219, 217] width 132 height 17
type input "Czy potrzebujesz faktury? Jeżeli tak - podaj dane do faktury"
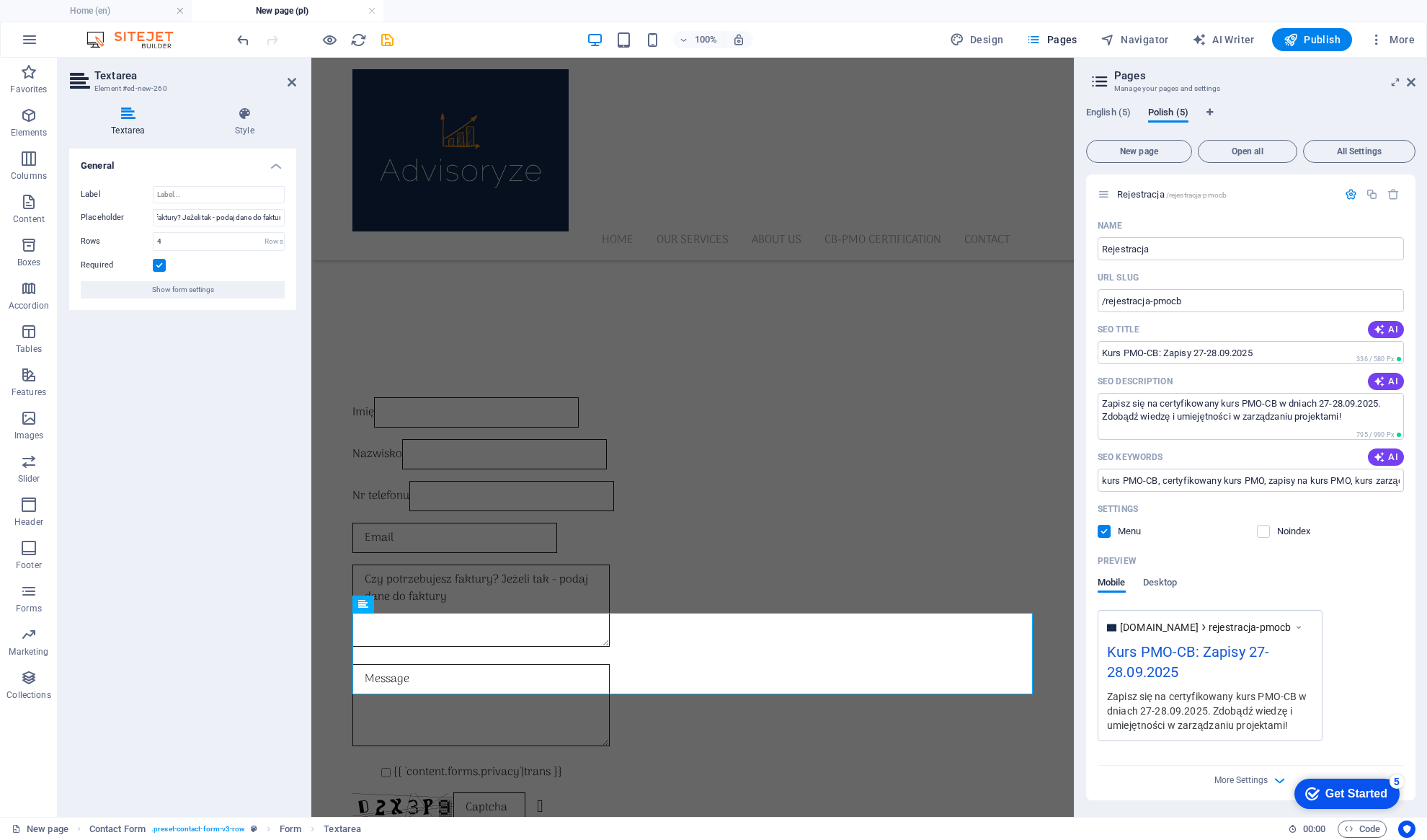
click at [195, 387] on div "General Label Placeholder Czy potrzebujesz faktury? Jeżeli tak - podaj dane do …" at bounding box center [182, 477] width 227 height 657
click at [291, 83] on icon at bounding box center [292, 82] width 9 height 12
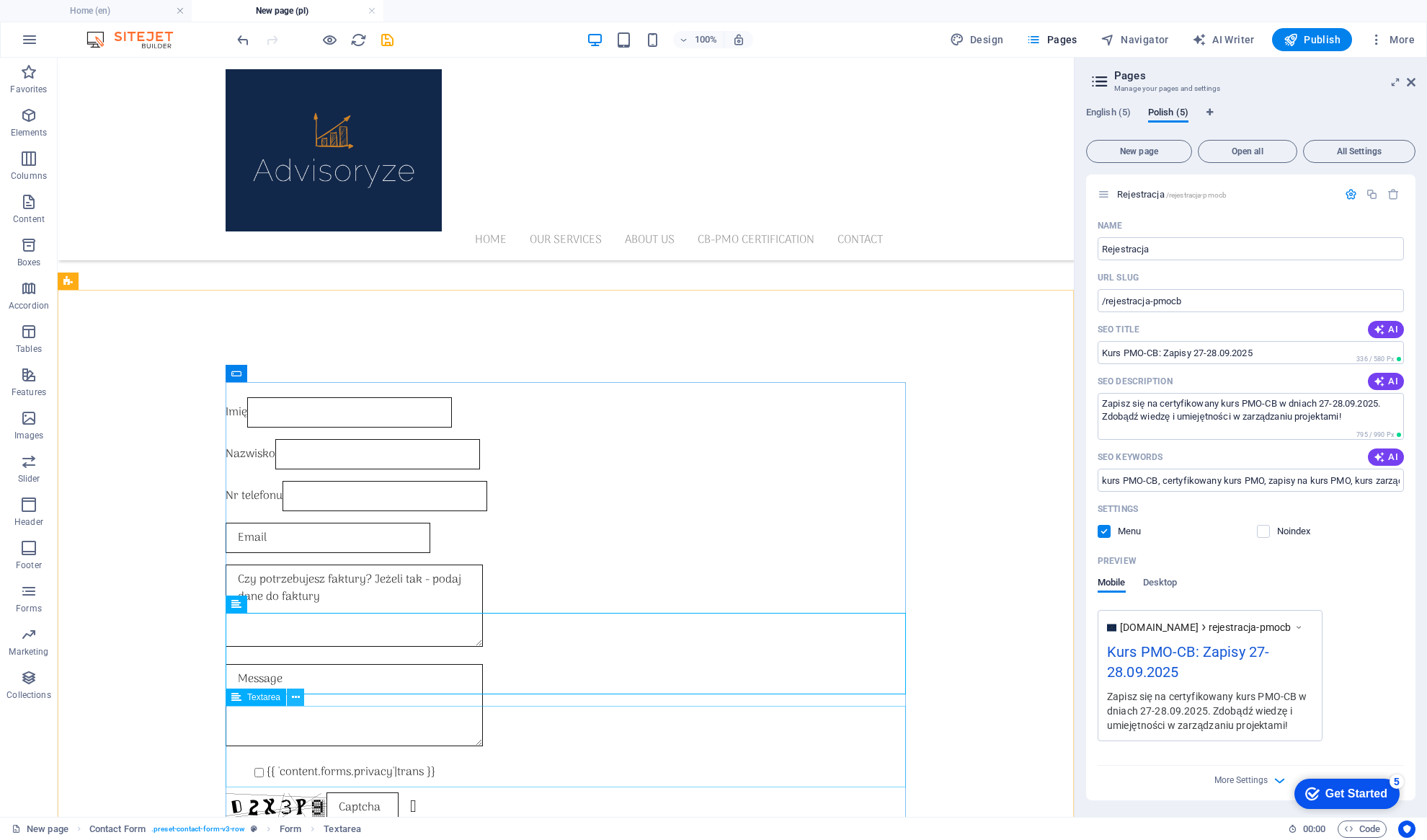
click at [296, 692] on icon at bounding box center [296, 697] width 8 height 15
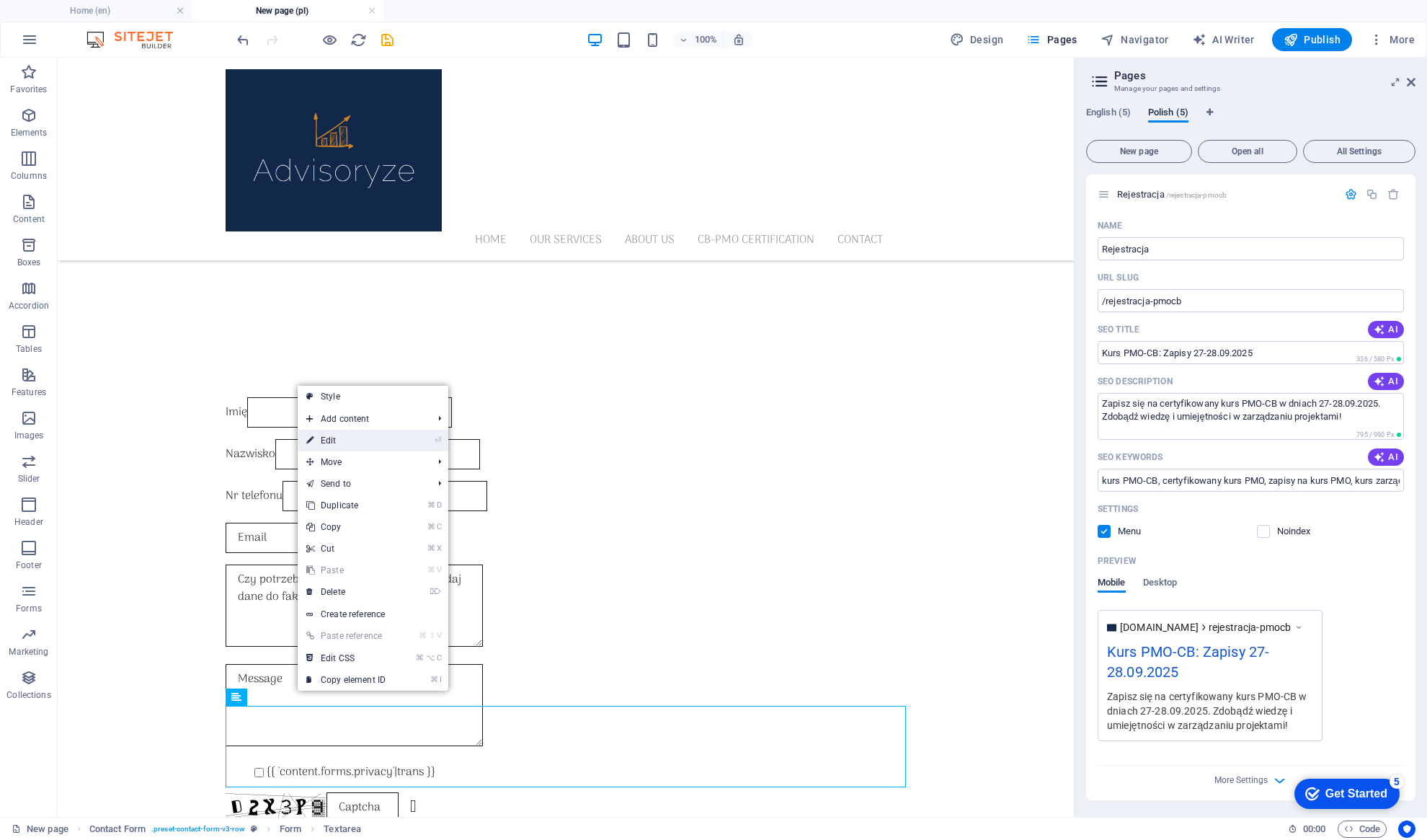
click at [389, 437] on link "⏎ Edit" at bounding box center [346, 441] width 96 height 22
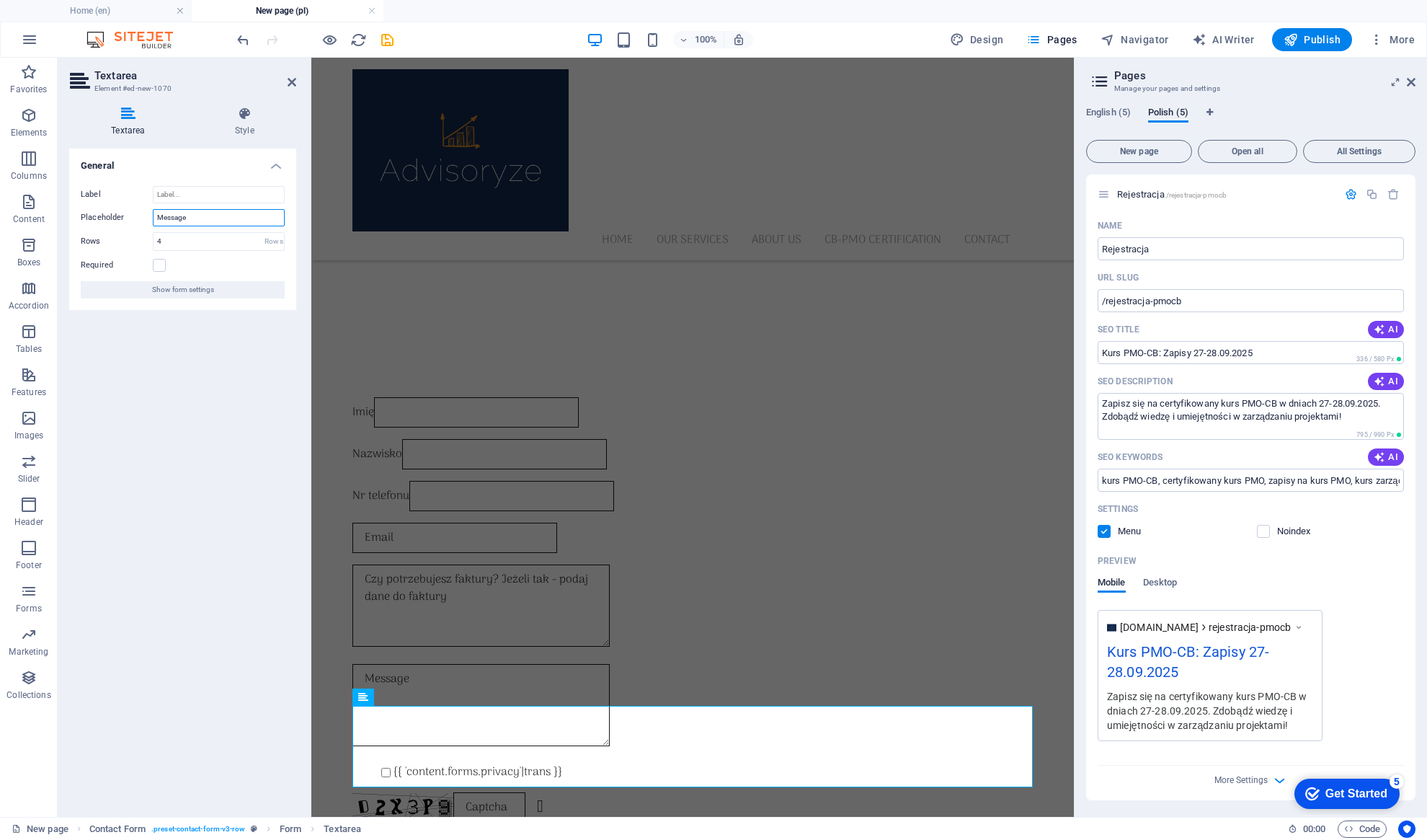
click at [199, 215] on input "Message" at bounding box center [219, 217] width 132 height 17
drag, startPoint x: 199, startPoint y: 215, endPoint x: 144, endPoint y: 209, distance: 55.3
click at [144, 209] on div "Placeholder Message" at bounding box center [182, 217] width 204 height 17
type input "Wiadomość"
drag, startPoint x: 222, startPoint y: 218, endPoint x: 128, endPoint y: 218, distance: 94.0
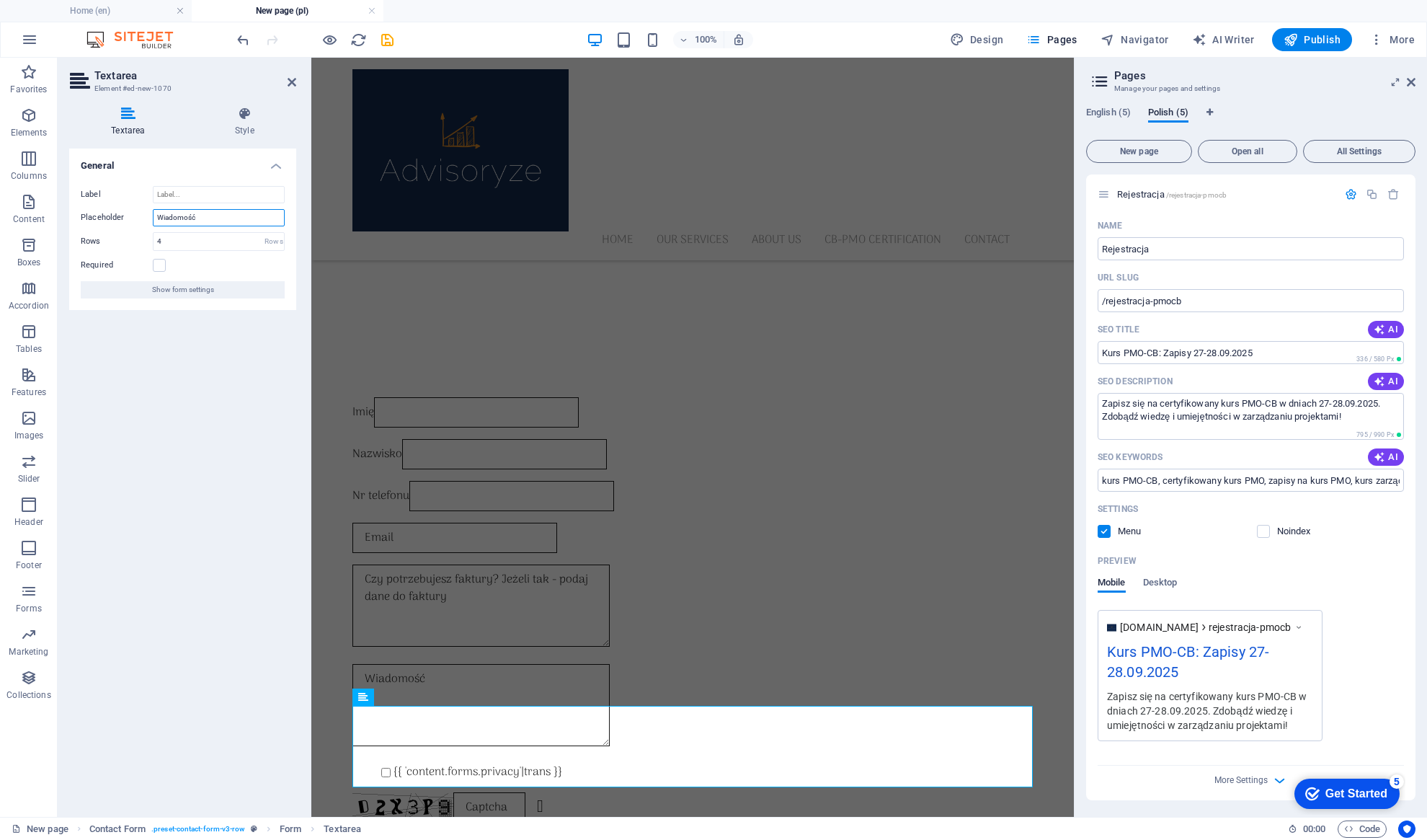
click at [128, 218] on div "Placeholder Wiadomość" at bounding box center [182, 217] width 204 height 17
click at [176, 194] on input "Label" at bounding box center [219, 195] width 132 height 17
paste input "Wiadomość"
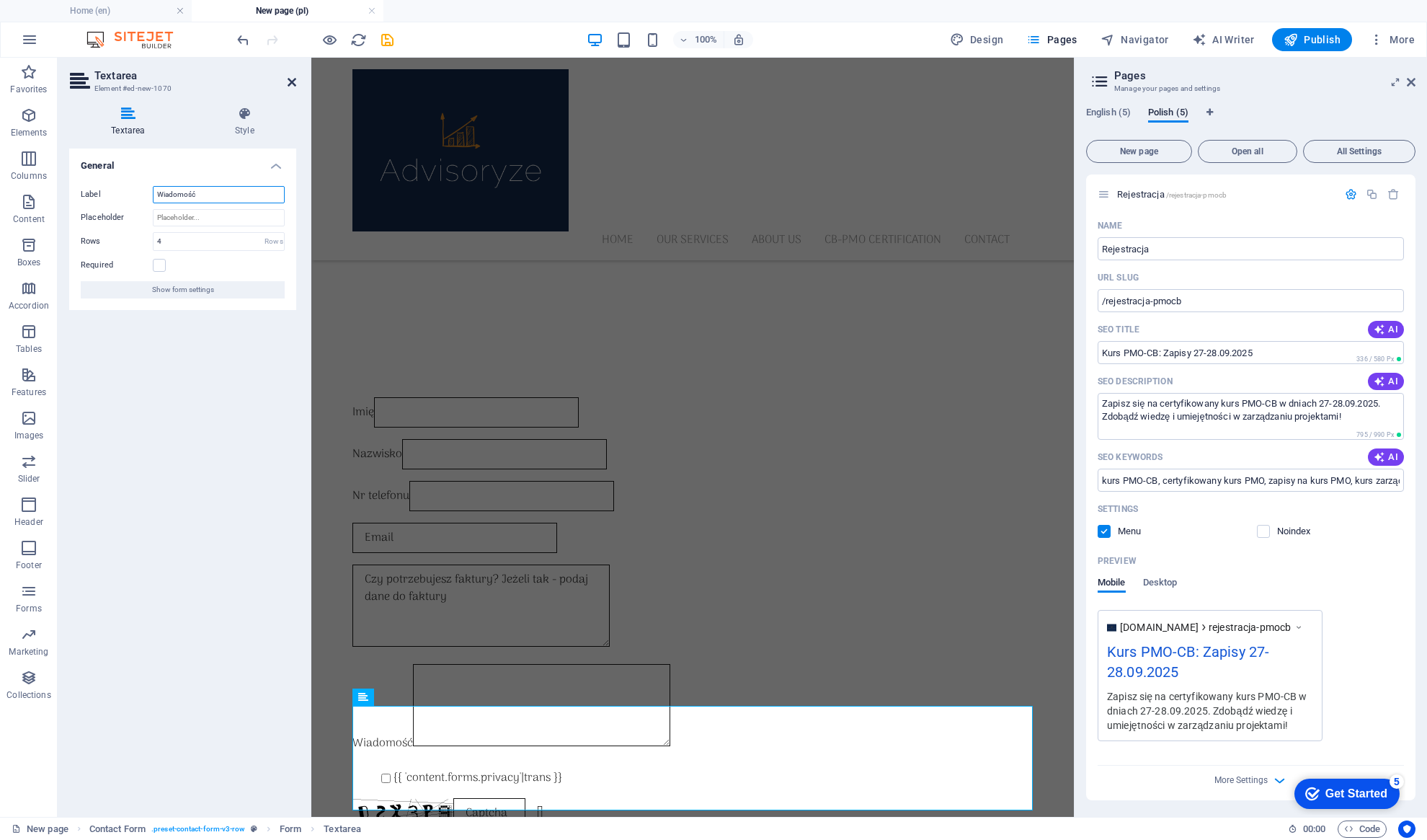
type input "Wiadomość"
click at [291, 81] on icon at bounding box center [292, 82] width 9 height 12
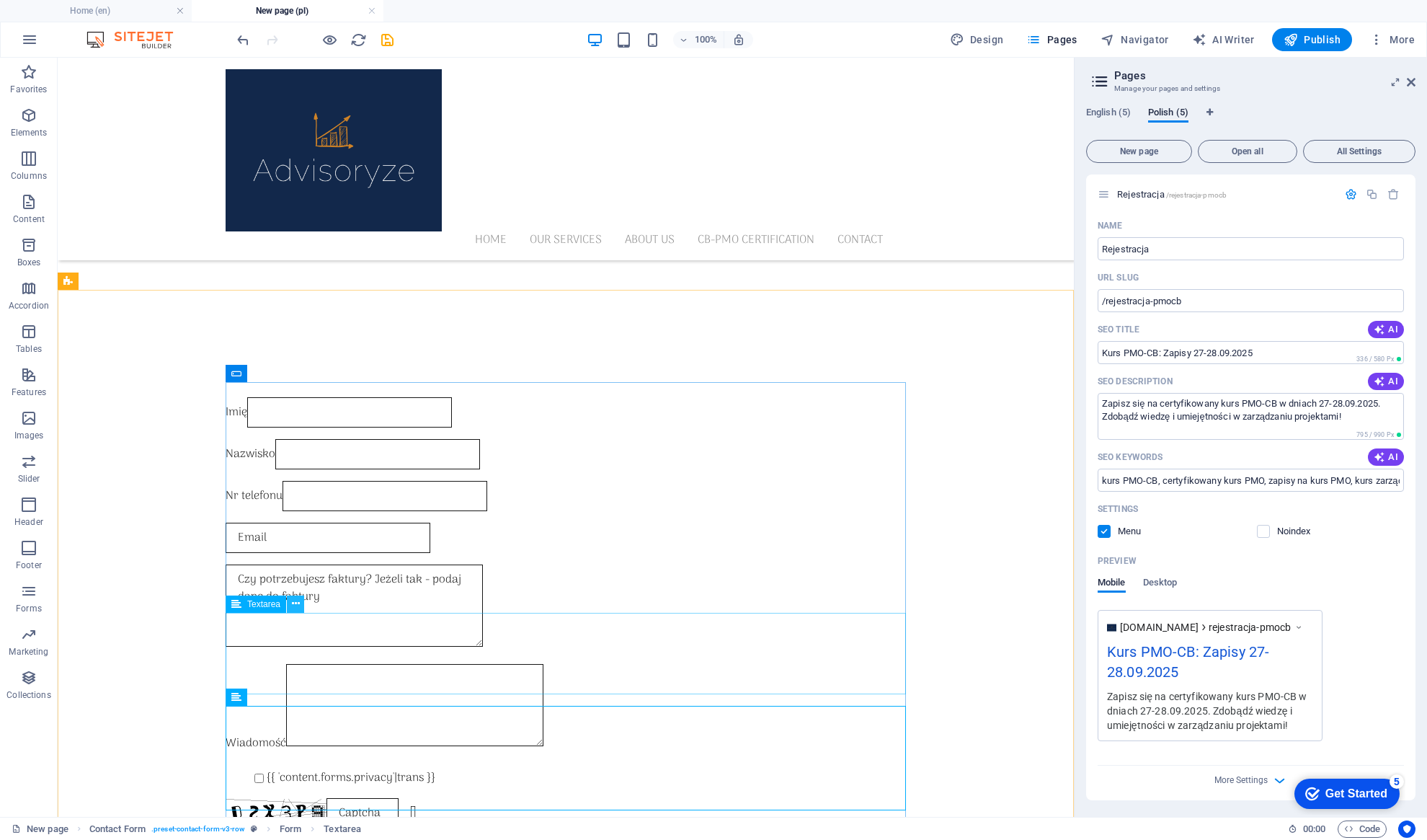
click at [297, 604] on icon at bounding box center [296, 603] width 8 height 15
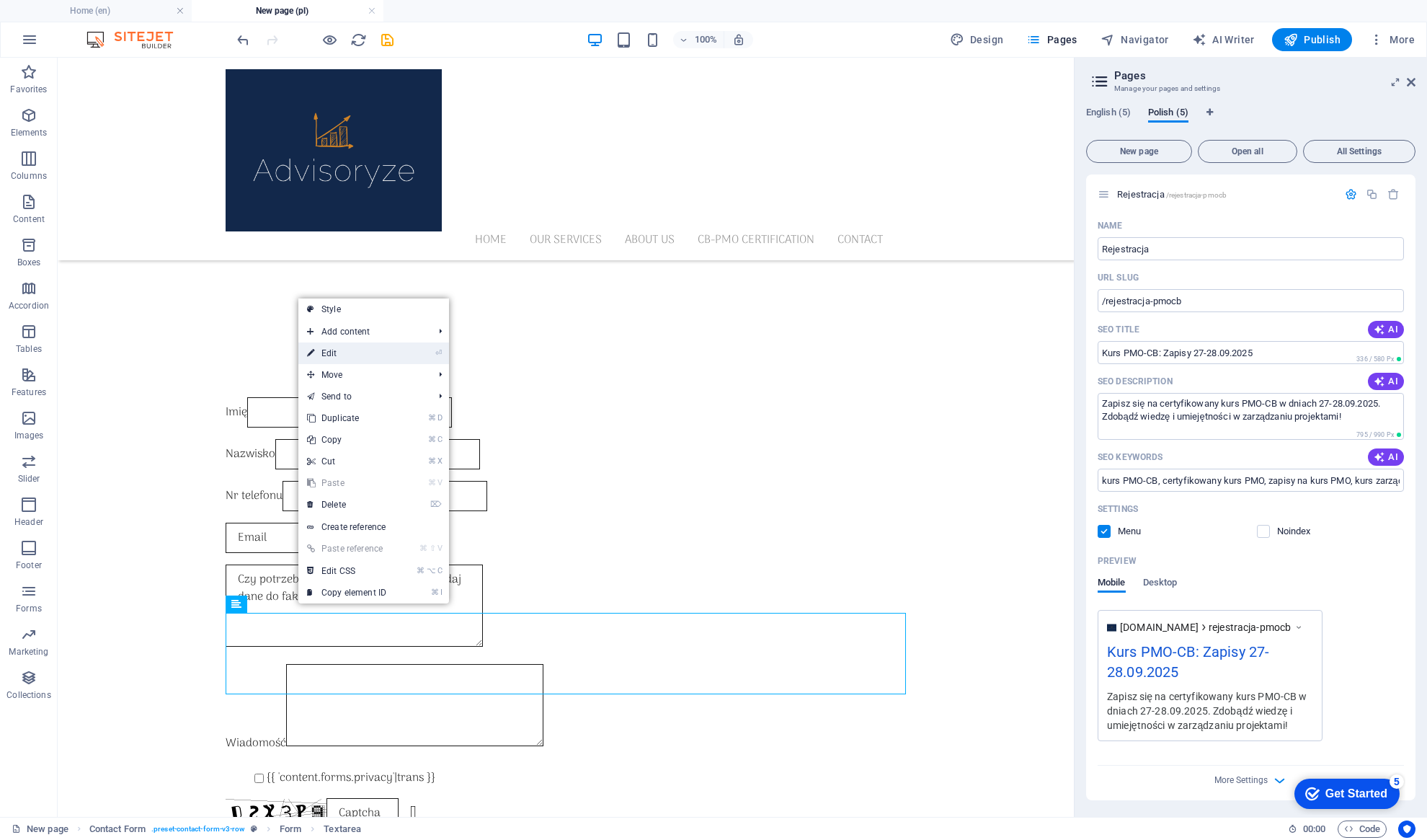
click at [350, 362] on link "⏎ Edit" at bounding box center [346, 353] width 96 height 22
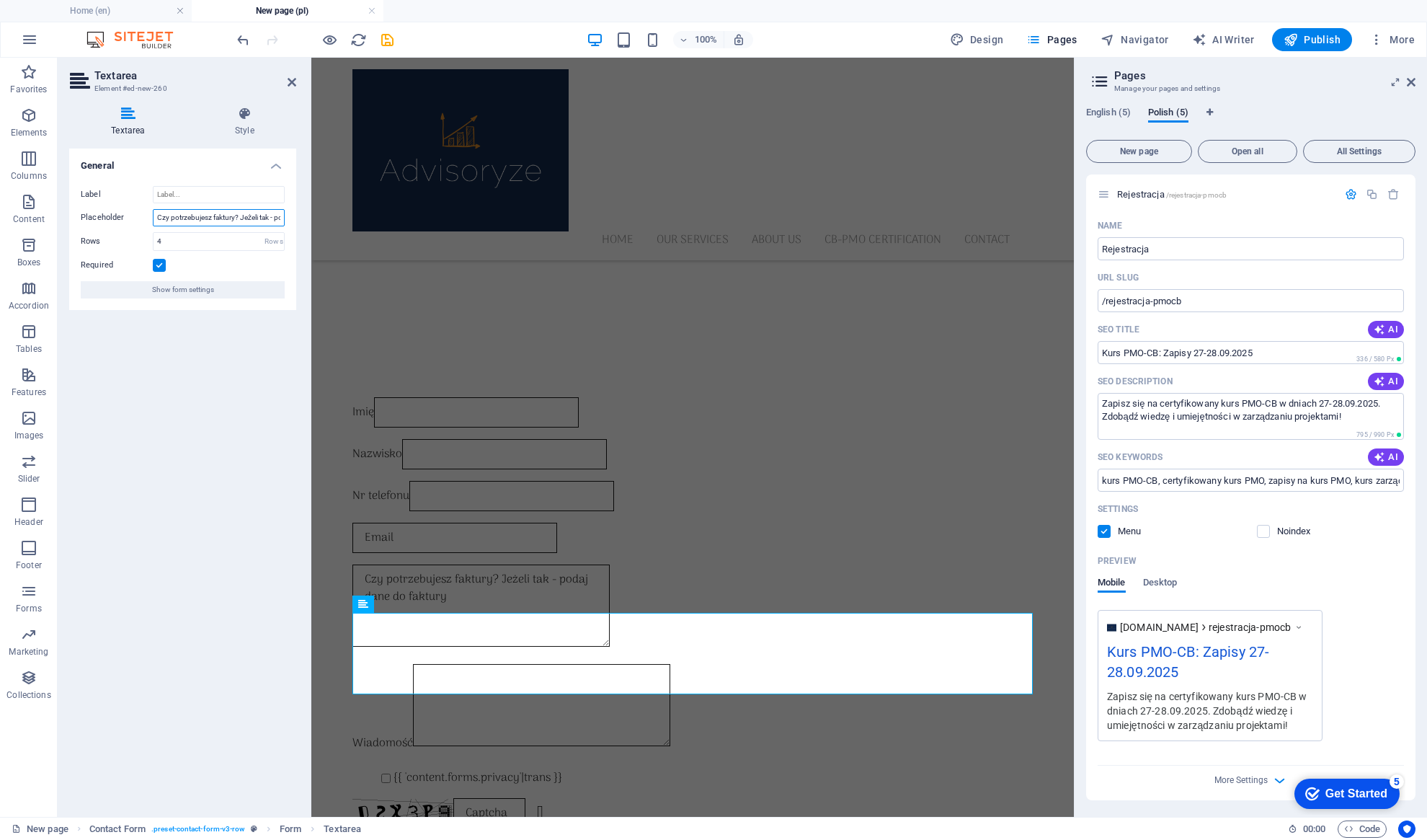
scroll to position [0, 65]
drag, startPoint x: 470, startPoint y: 275, endPoint x: 342, endPoint y: 225, distance: 137.4
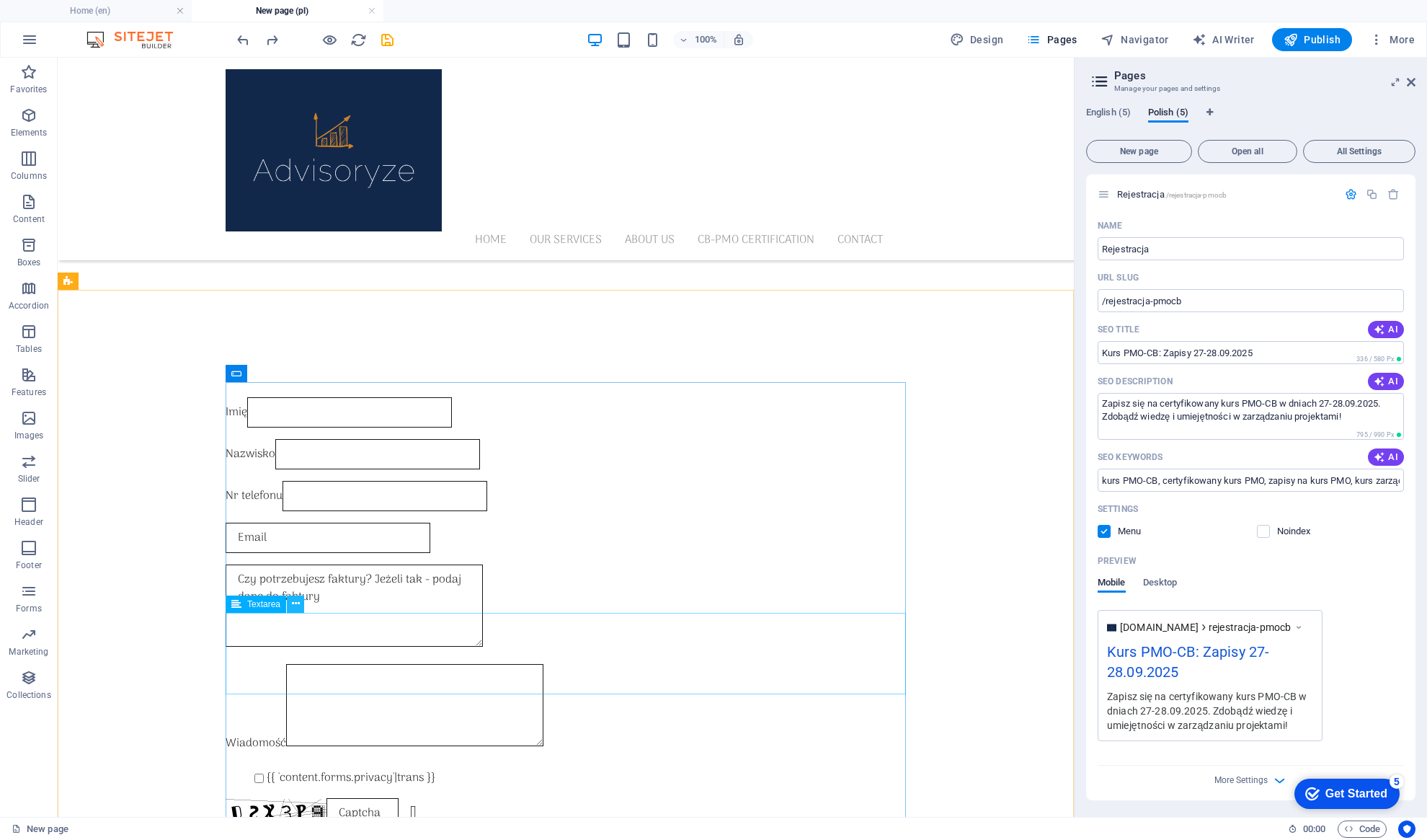
click at [303, 603] on button at bounding box center [296, 604] width 17 height 17
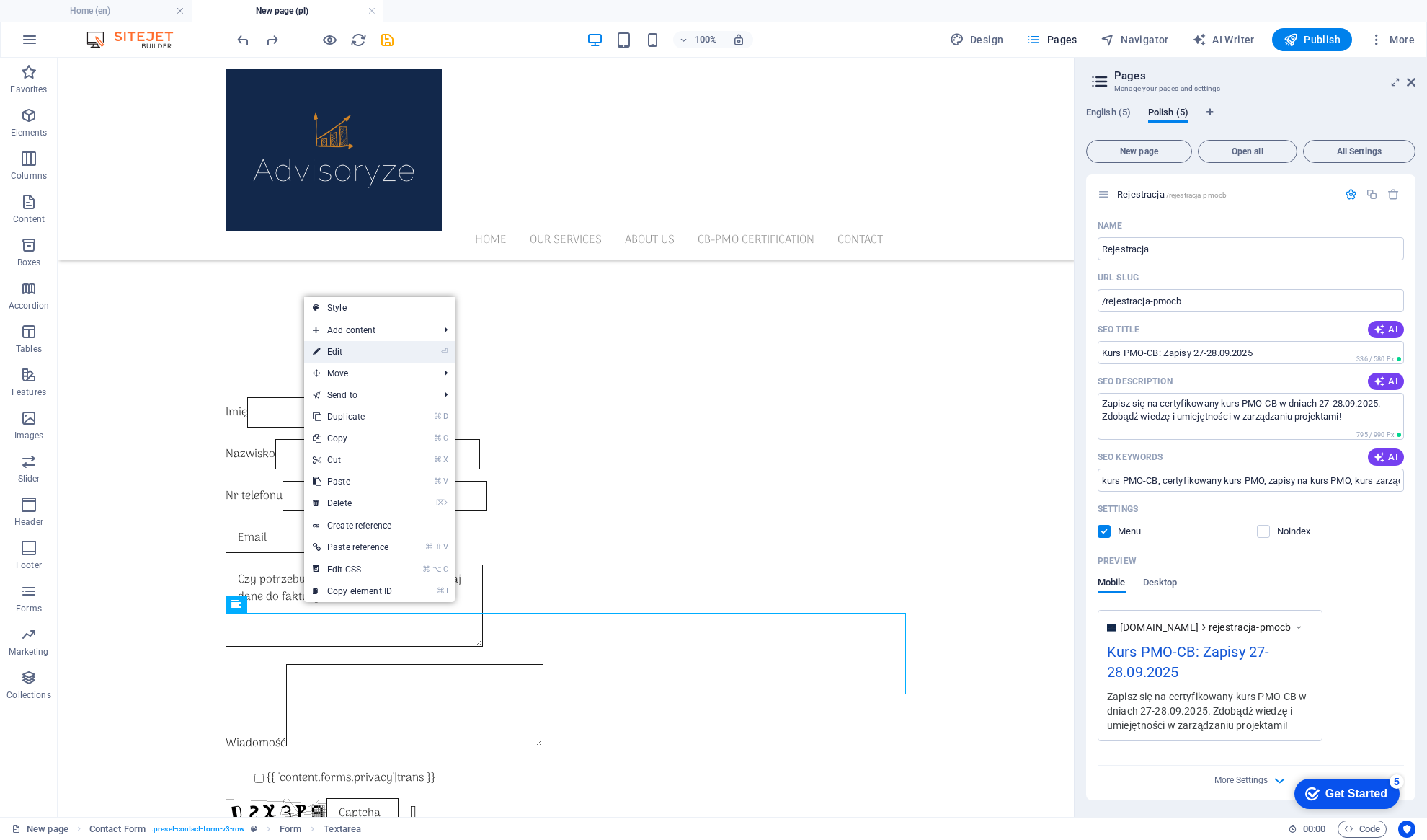
click at [359, 352] on link "⏎ Edit" at bounding box center [352, 352] width 96 height 22
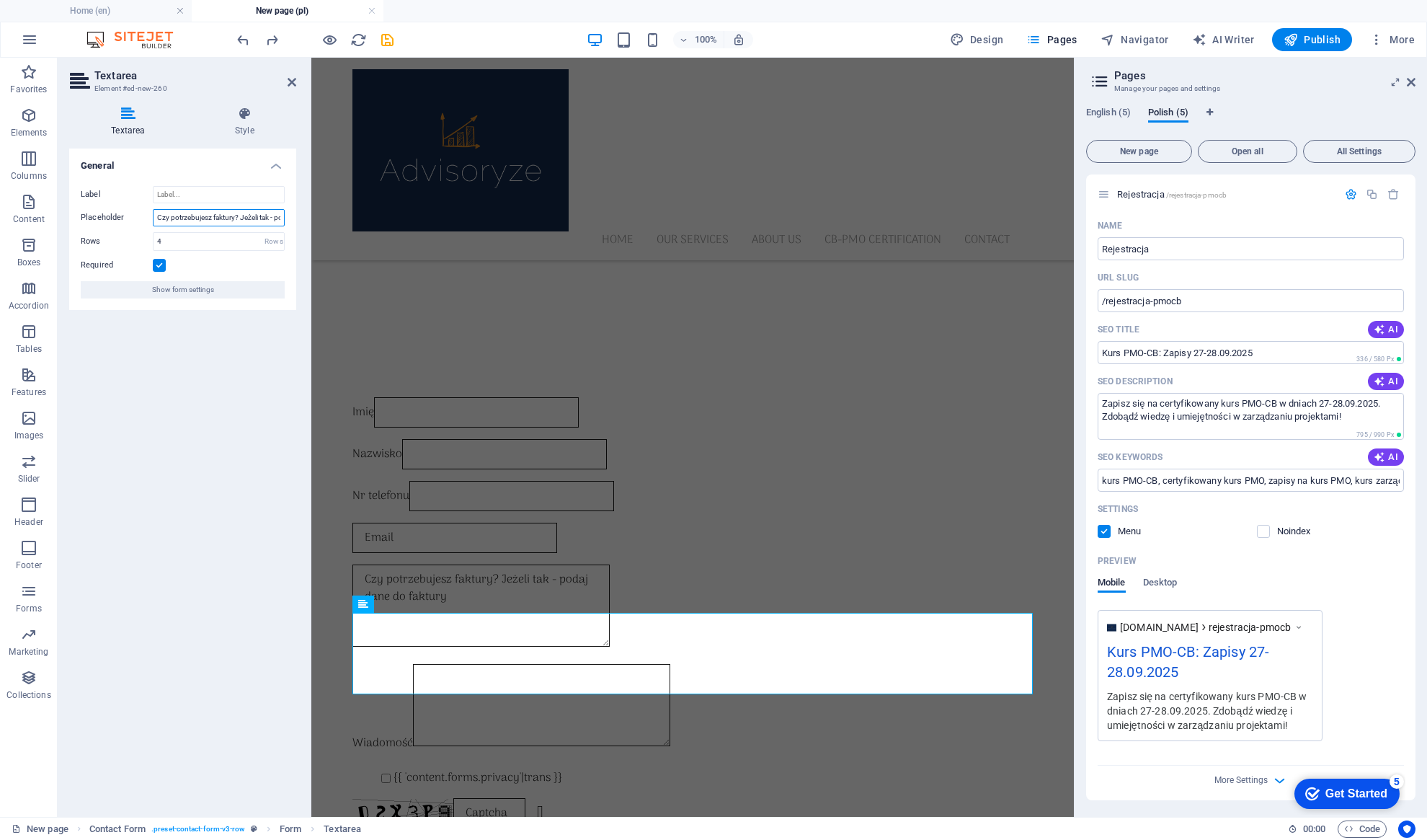
click at [195, 223] on input "Czy potrzebujesz faktury? Jeżeli tak - podaj dane do faktury" at bounding box center [219, 217] width 132 height 17
drag, startPoint x: 468, startPoint y: 276, endPoint x: 342, endPoint y: 228, distance: 134.8
drag, startPoint x: 686, startPoint y: 626, endPoint x: 479, endPoint y: 638, distance: 207.3
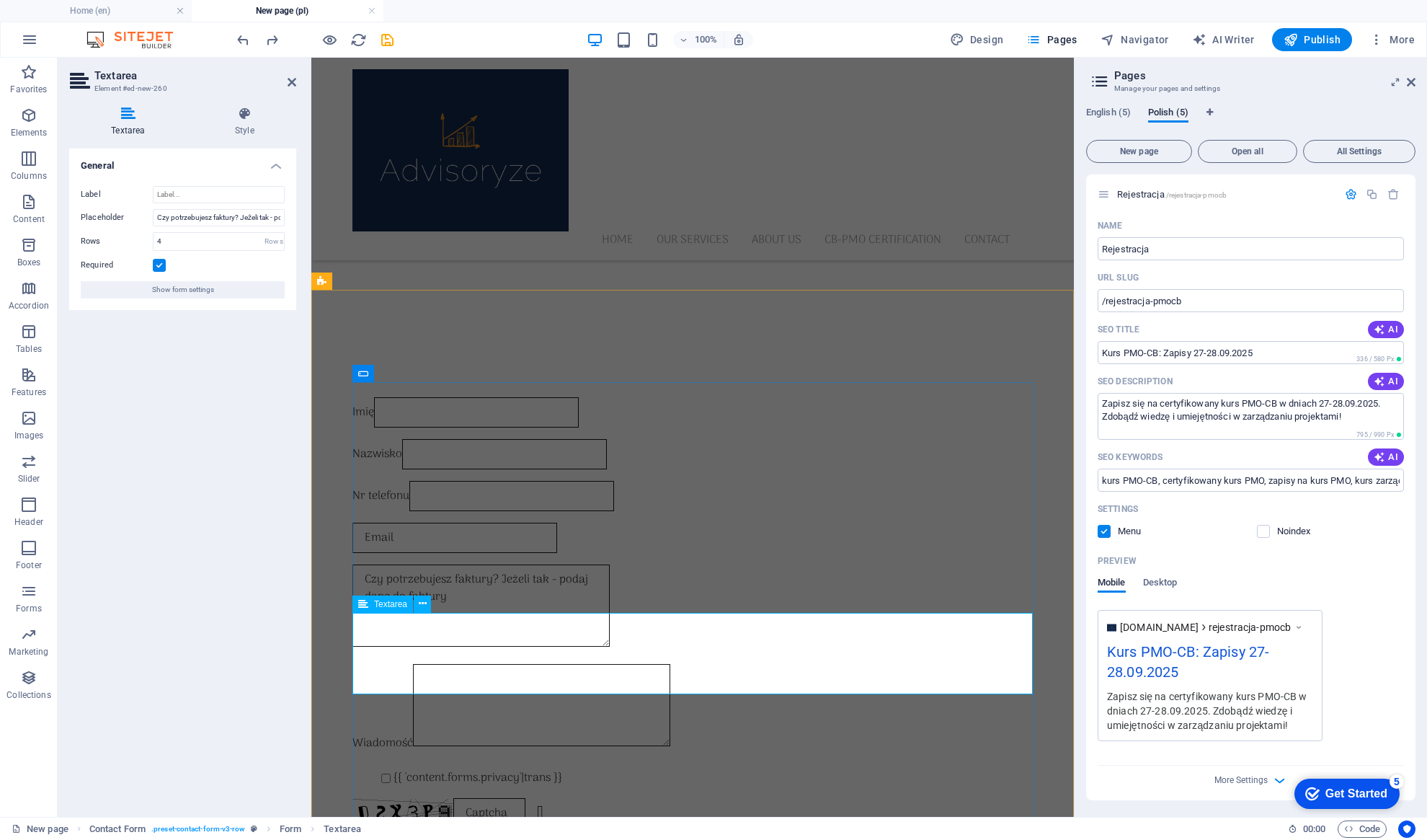
click at [479, 638] on textarea at bounding box center [480, 605] width 257 height 82
drag, startPoint x: 366, startPoint y: 629, endPoint x: 675, endPoint y: 638, distance: 309.1
click at [610, 638] on textarea at bounding box center [480, 605] width 257 height 82
click at [192, 194] on input "Label" at bounding box center [219, 195] width 132 height 17
paste input "Czy potrzebujesz faktury? Jeżeli tak - podaj dane do faktury"
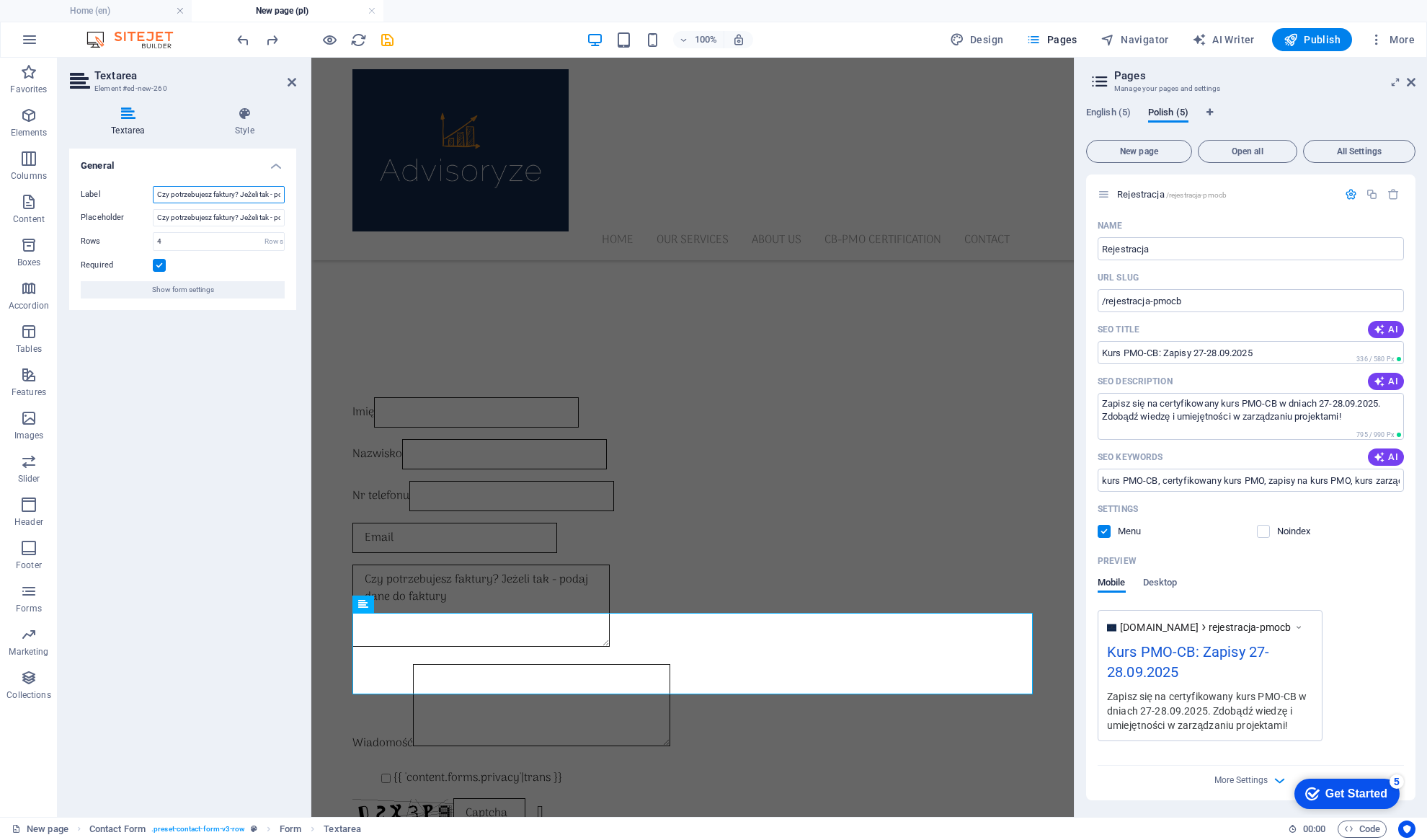
scroll to position [0, 65]
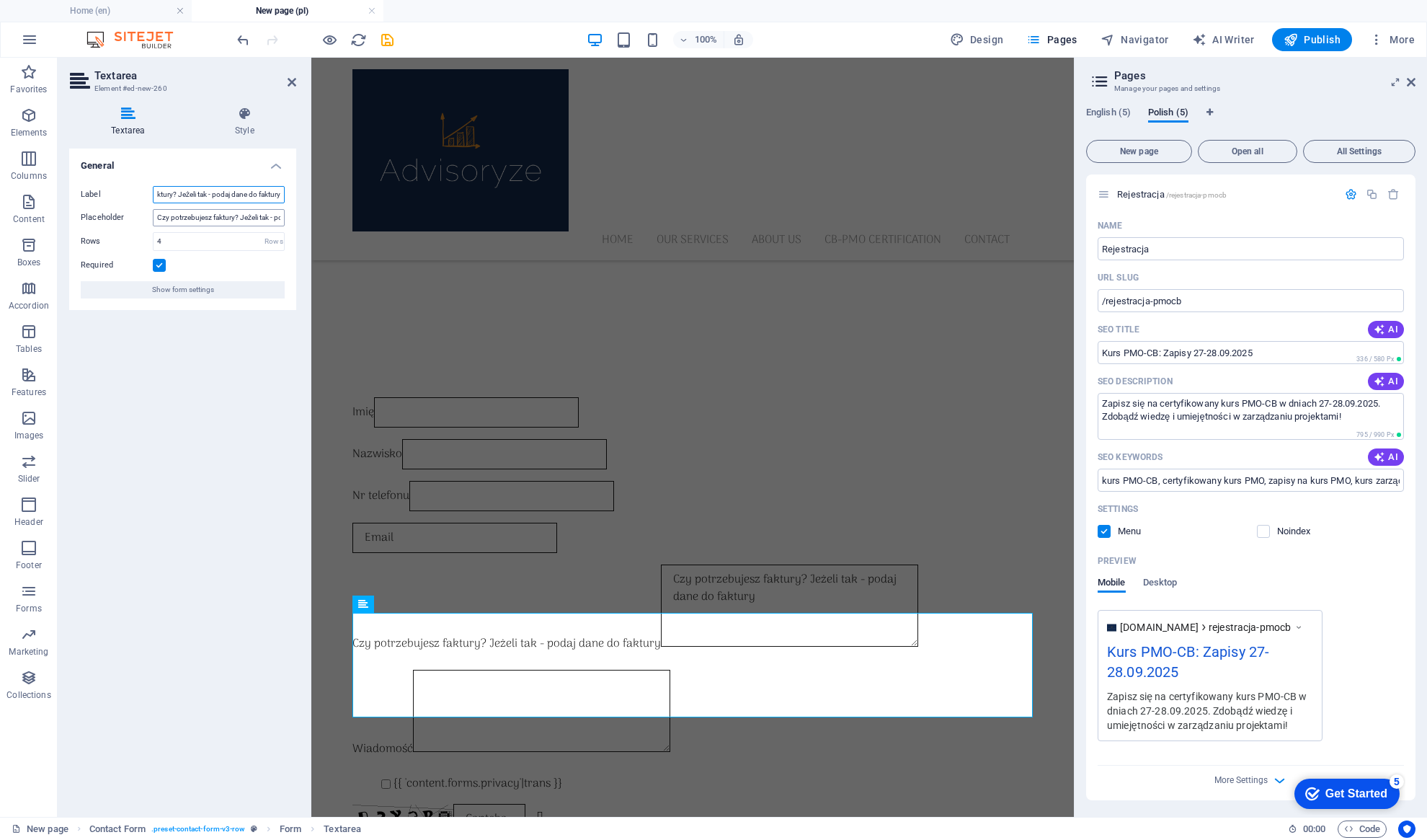
type input "Czy potrzebujesz faktury? Jeżeli tak - podaj dane do faktury"
click at [157, 216] on input "Czy potrzebujesz faktury? Jeżeli tak - podaj dane do faktury" at bounding box center [219, 217] width 132 height 17
click at [290, 83] on icon at bounding box center [292, 82] width 9 height 12
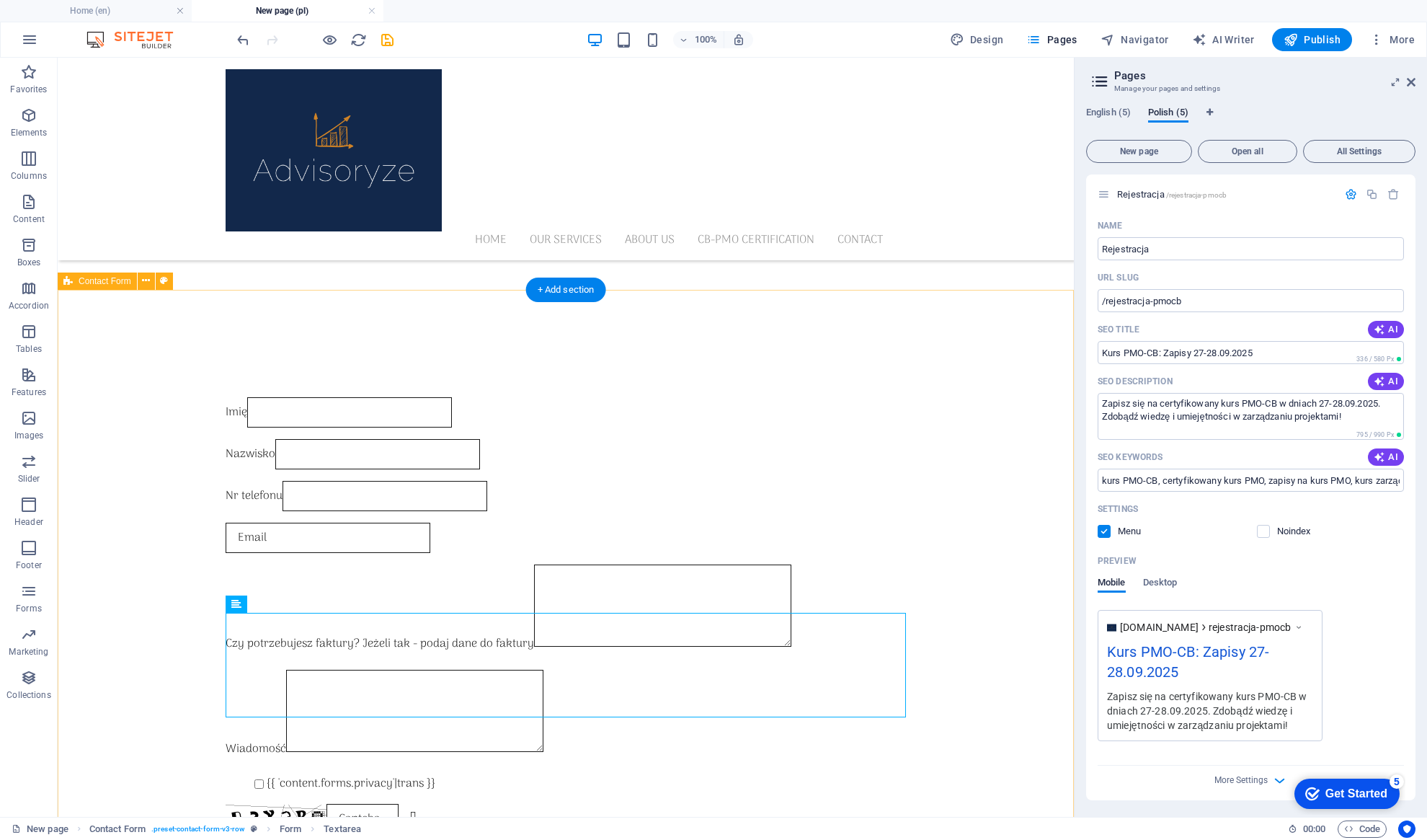
click at [966, 524] on div "Imię Nazwisko Nr telefonu Czy potrzebujesz faktury? Jeżeli tak - podaj dane do …" at bounding box center [566, 637] width 1016 height 665
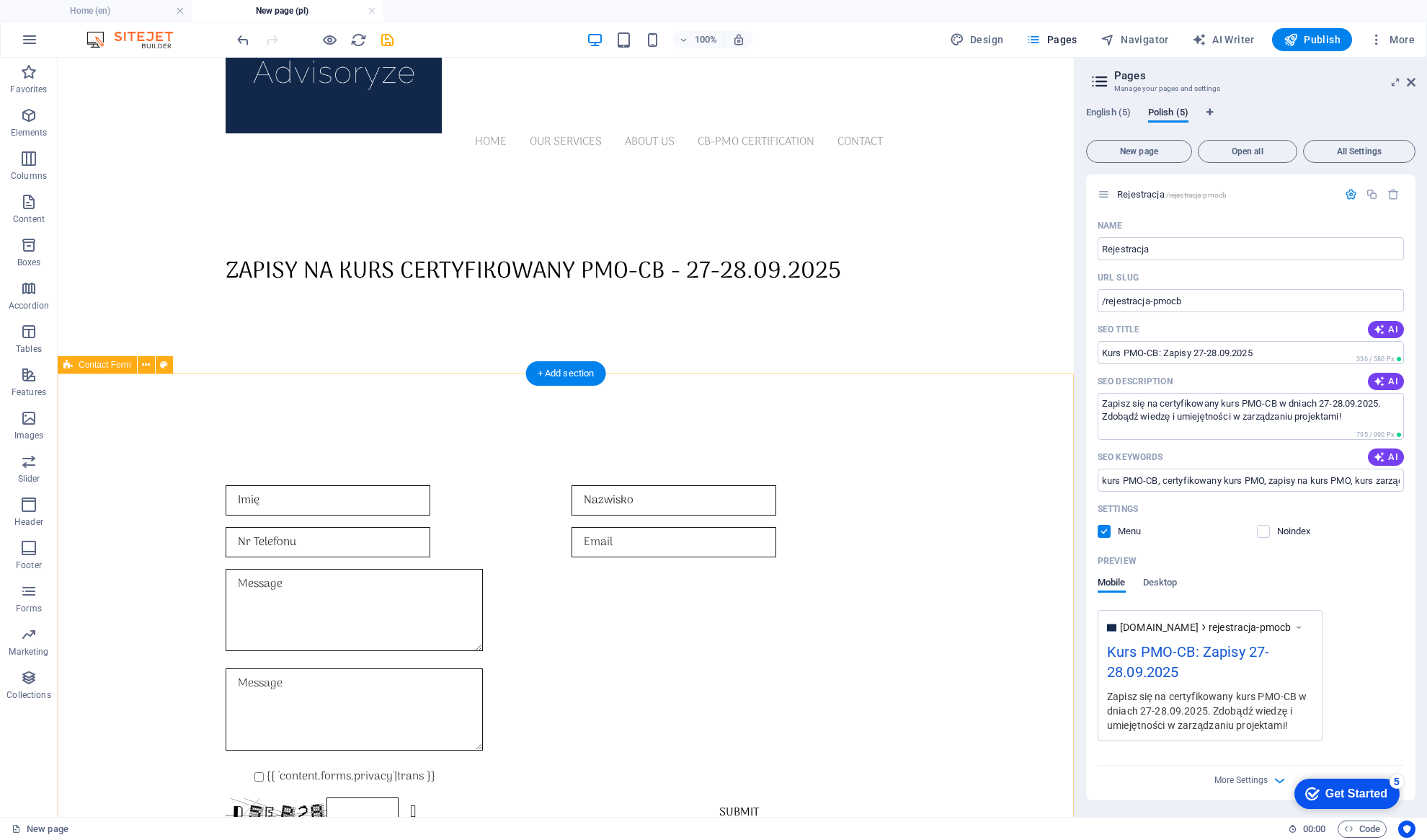
scroll to position [101, 0]
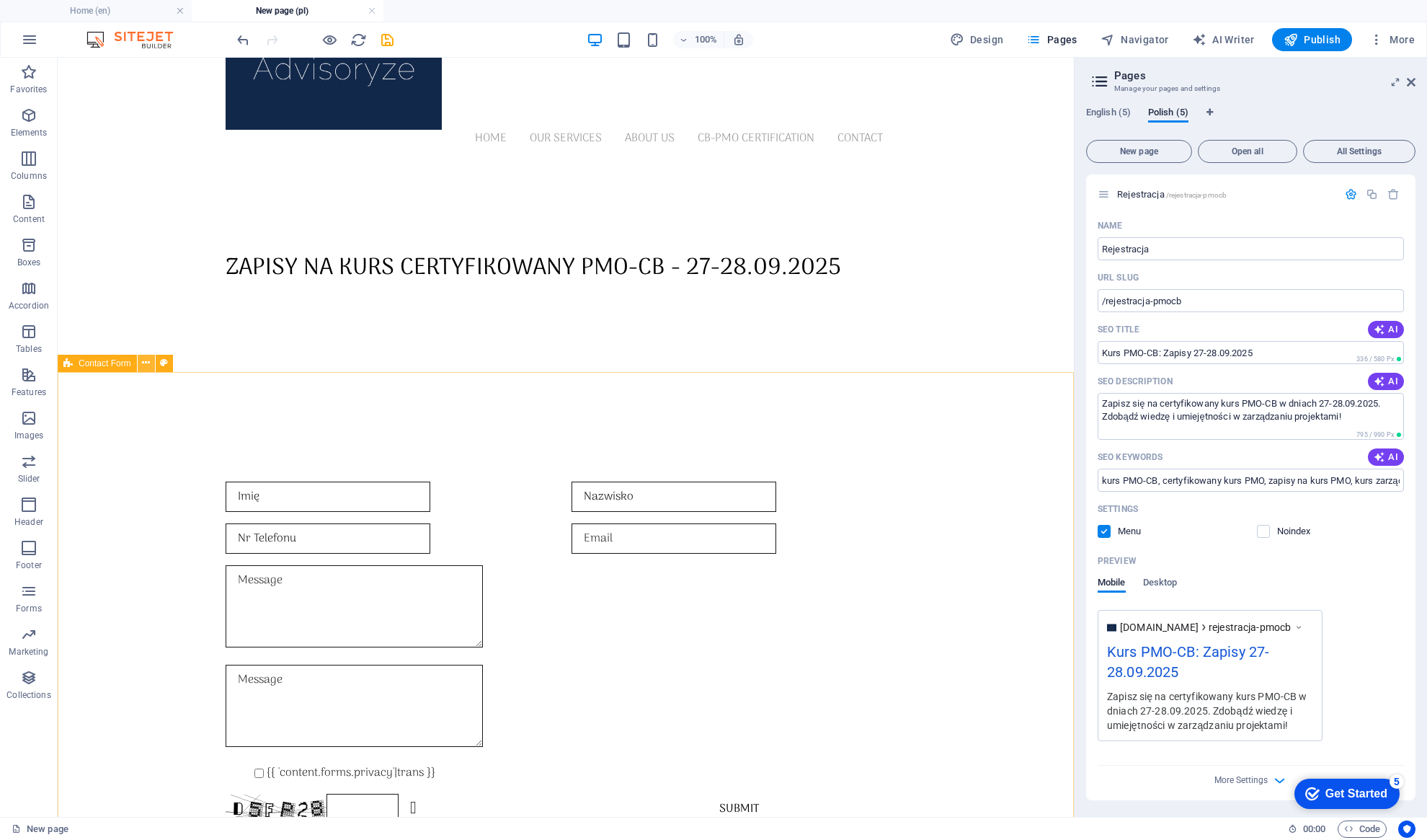
click at [148, 365] on icon at bounding box center [146, 362] width 8 height 15
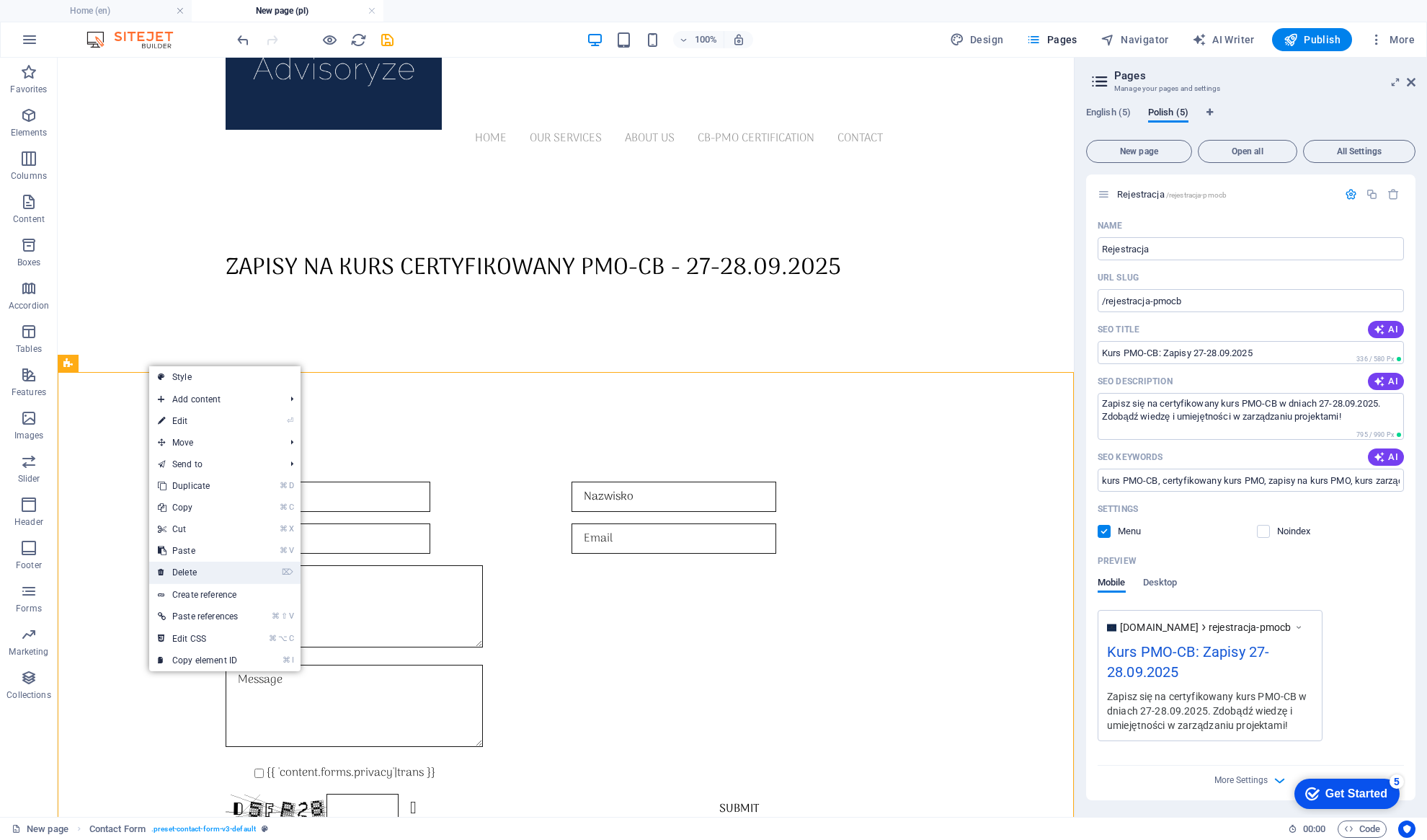
click at [186, 568] on link "⌦ Delete" at bounding box center [198, 573] width 97 height 22
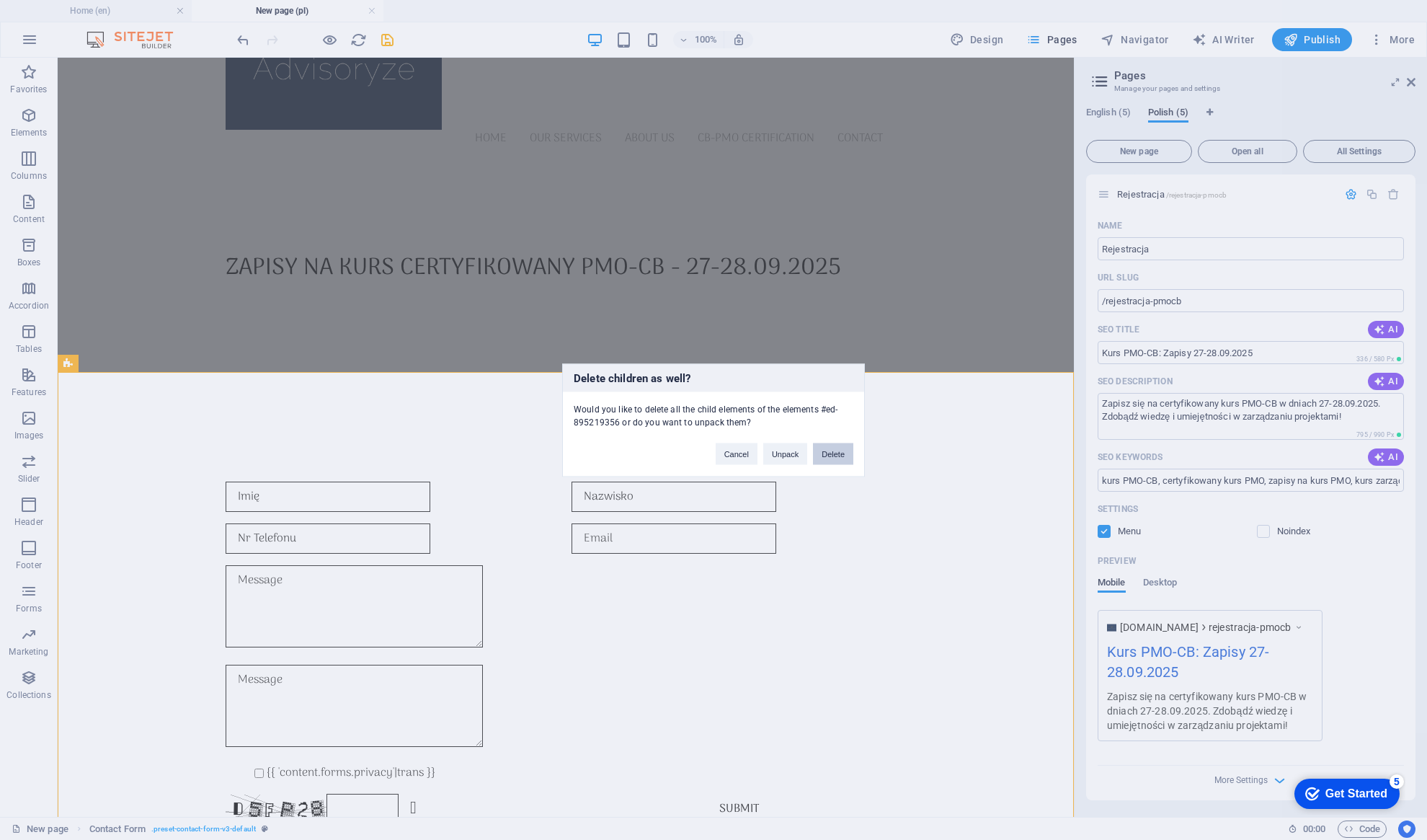
click at [834, 450] on button "Delete" at bounding box center [833, 454] width 41 height 22
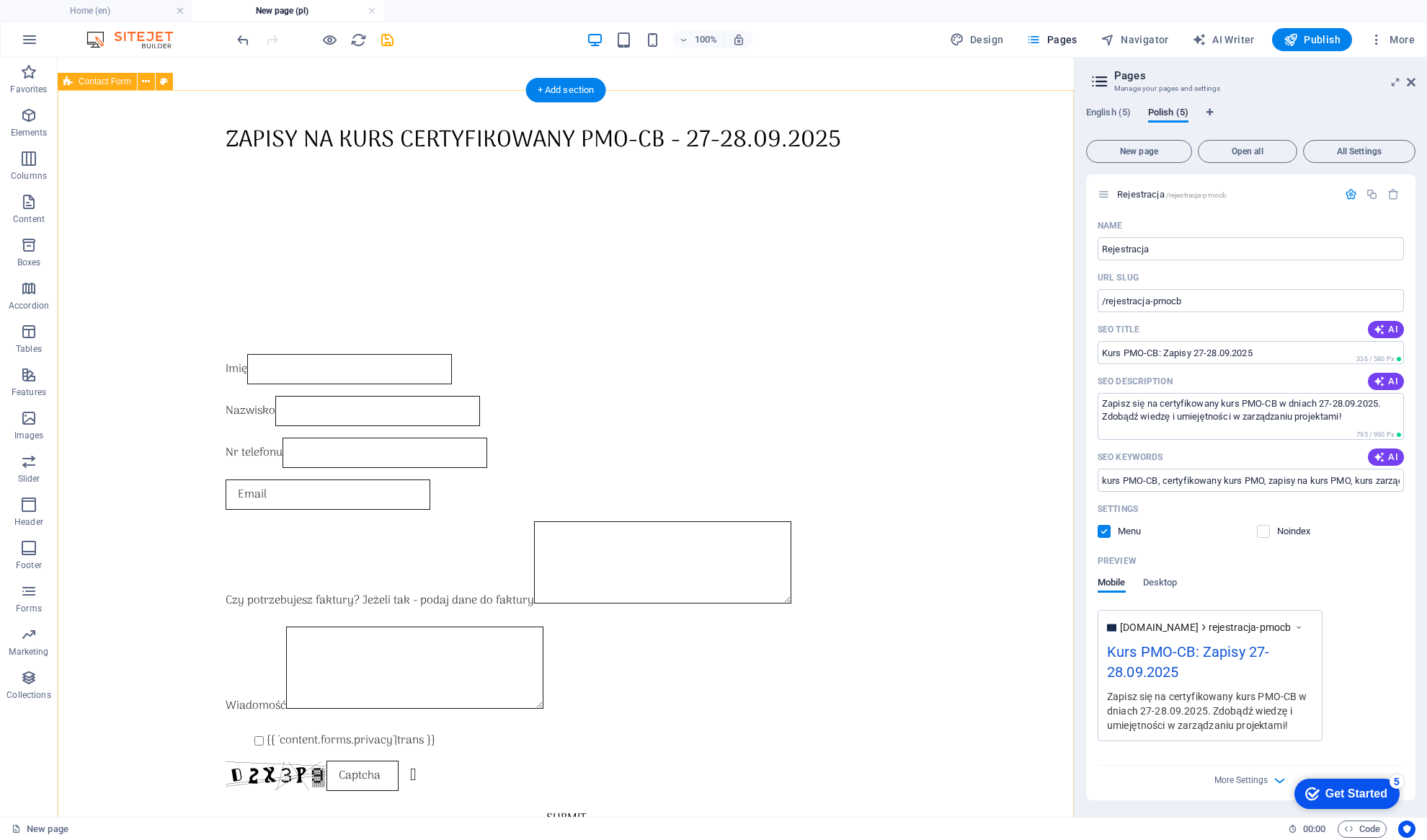
scroll to position [0, 0]
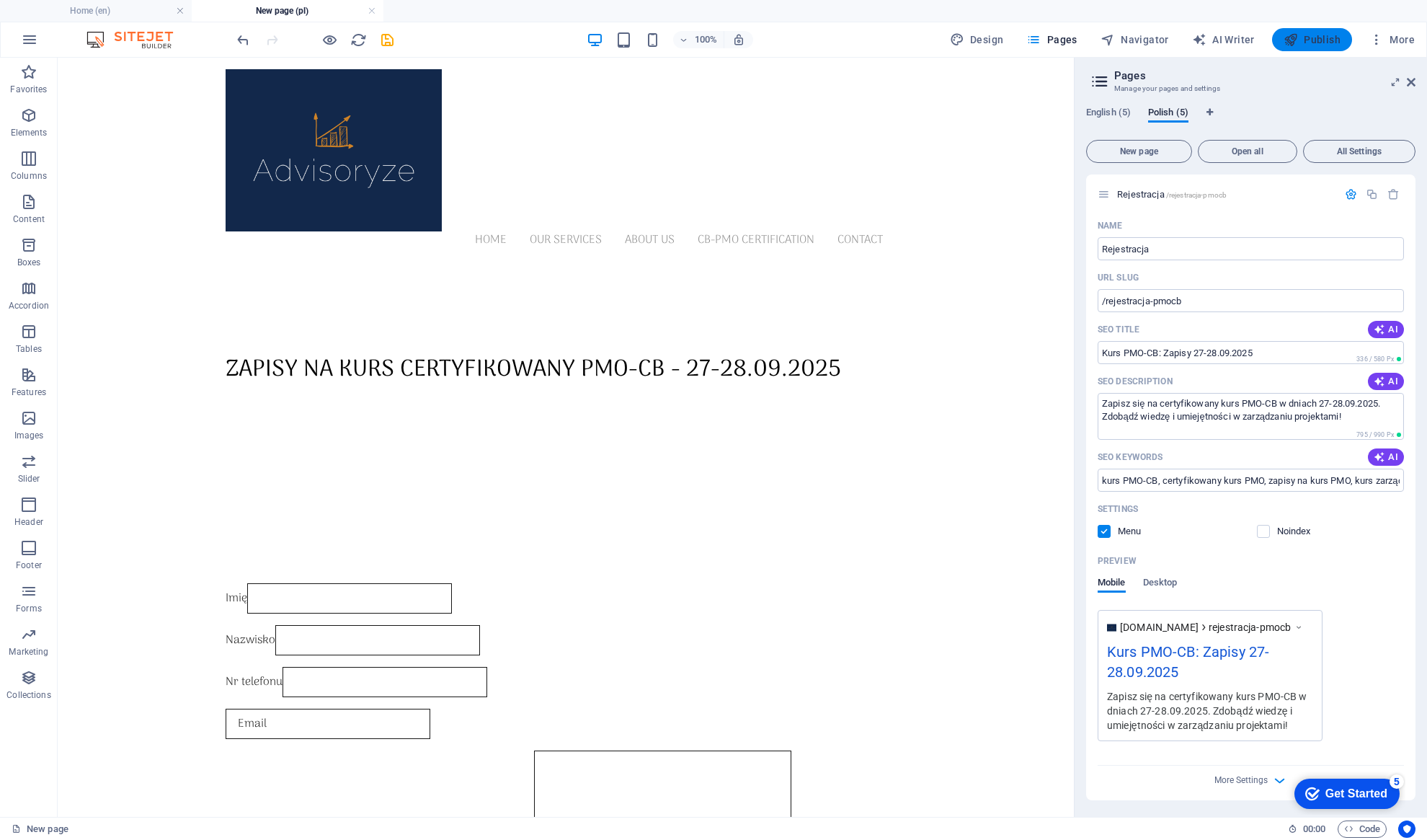
click at [1318, 43] on span "Publish" at bounding box center [1312, 40] width 57 height 14
